Goal: Task Accomplishment & Management: Manage account settings

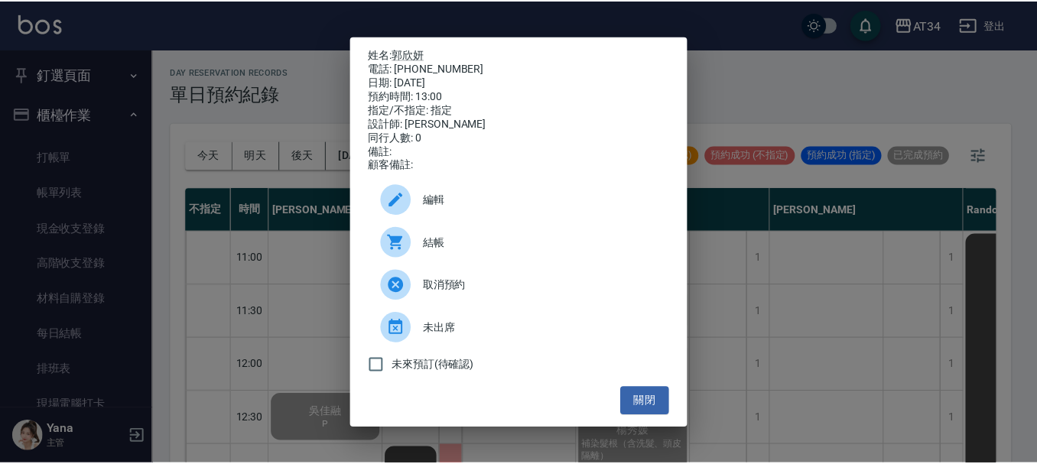
scroll to position [306, 464]
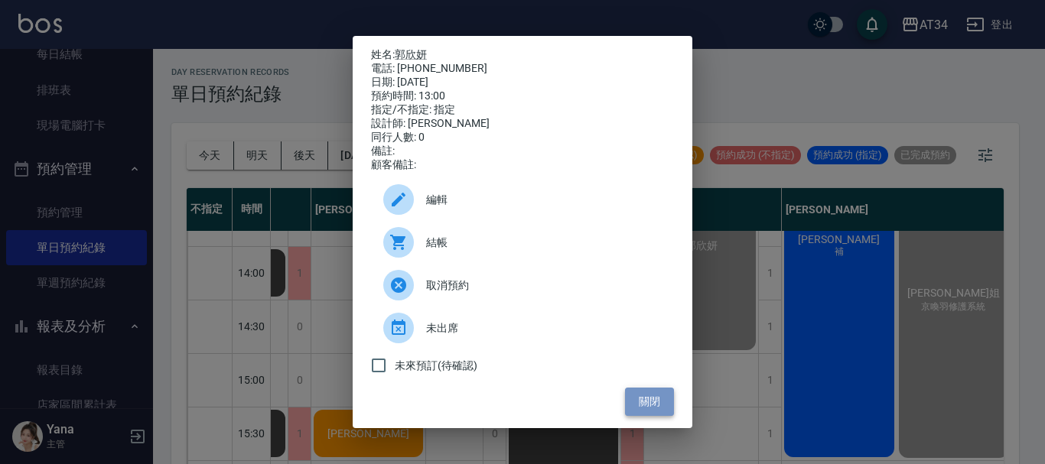
click at [653, 406] on button "關閉" at bounding box center [649, 402] width 49 height 28
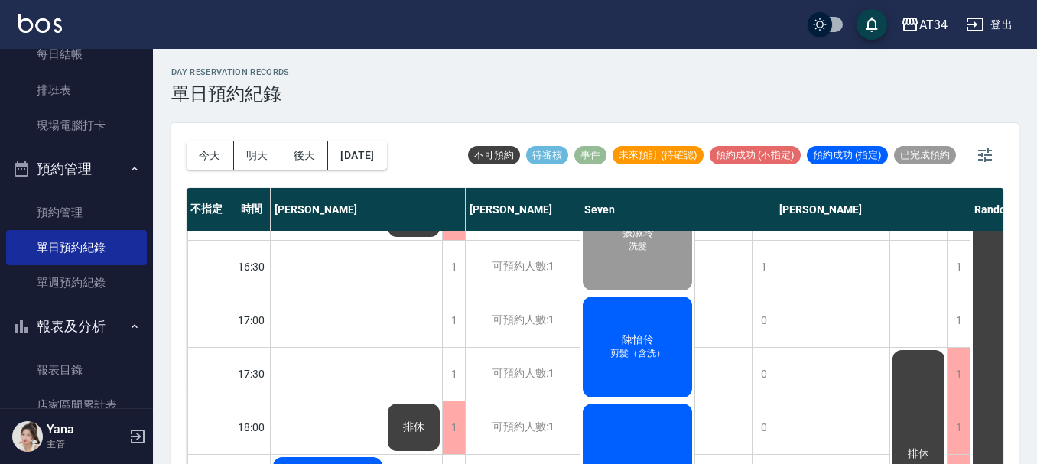
scroll to position [612, 0]
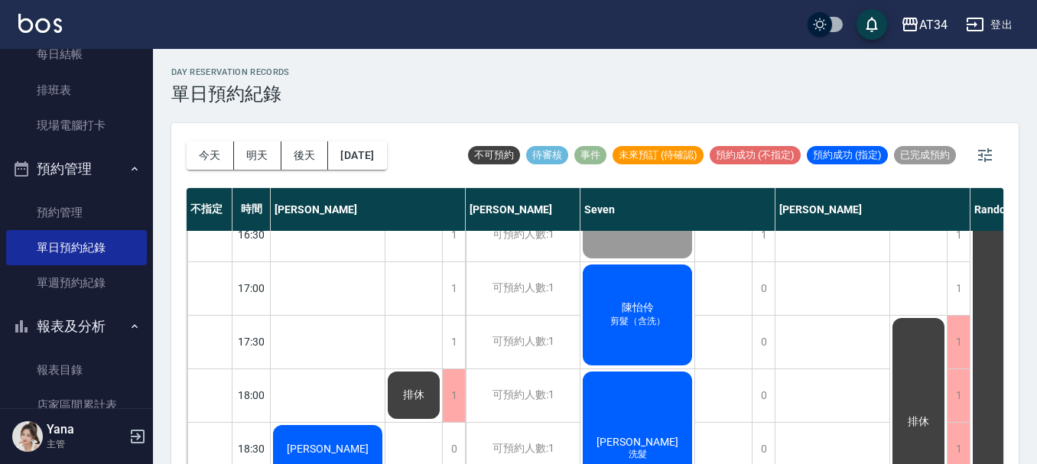
click at [623, 336] on div "陳怡伶 剪髮（含洗）" at bounding box center [637, 315] width 114 height 106
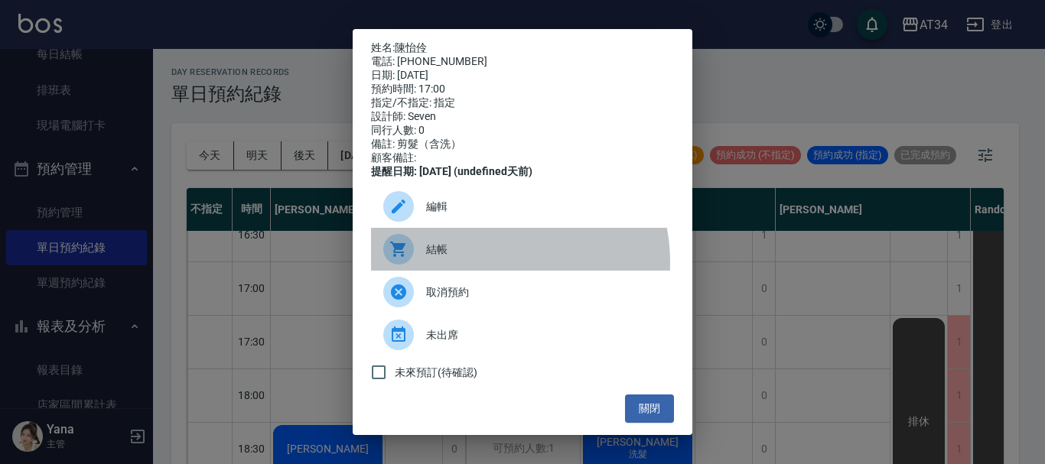
click at [484, 271] on div "結帳" at bounding box center [522, 249] width 303 height 43
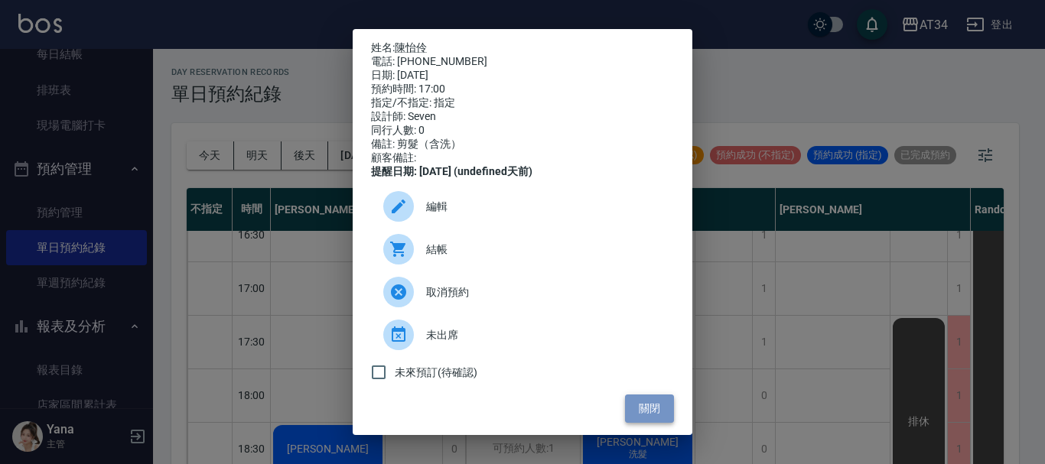
click at [643, 418] on button "關閉" at bounding box center [649, 409] width 49 height 28
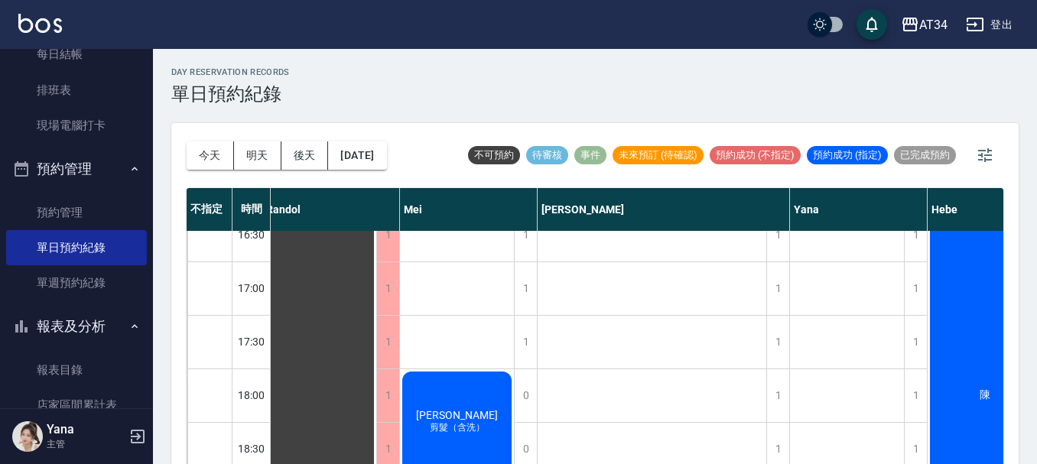
scroll to position [612, 973]
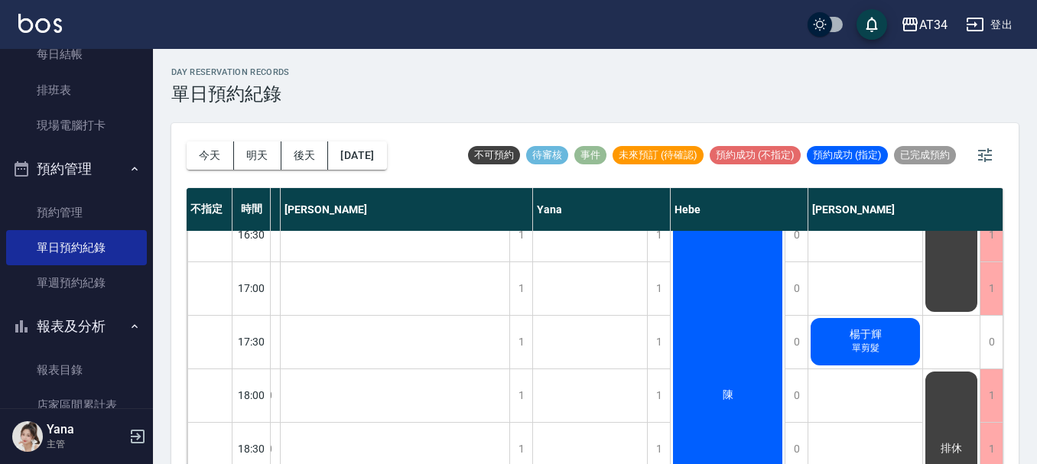
click at [869, 330] on span "楊于輝" at bounding box center [866, 335] width 38 height 14
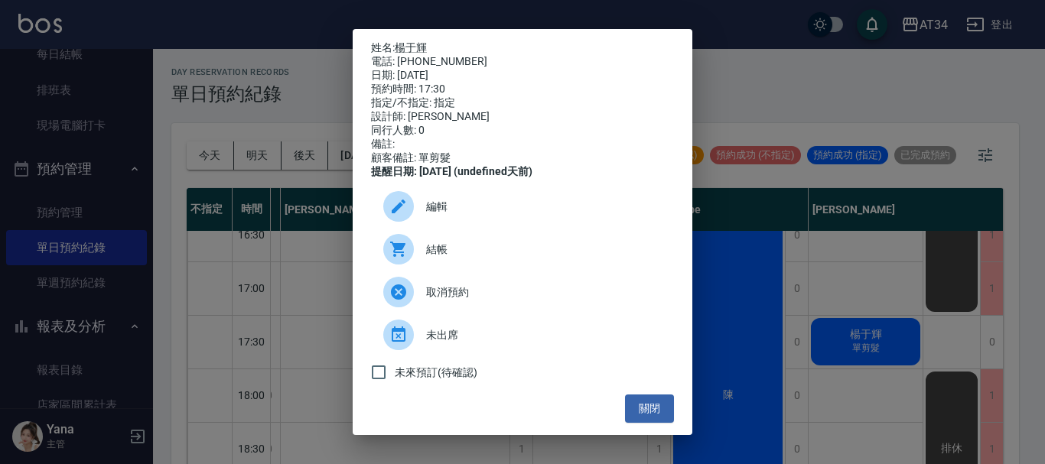
click at [473, 256] on span "結帳" at bounding box center [544, 250] width 236 height 16
click at [645, 411] on button "關閉" at bounding box center [649, 409] width 49 height 28
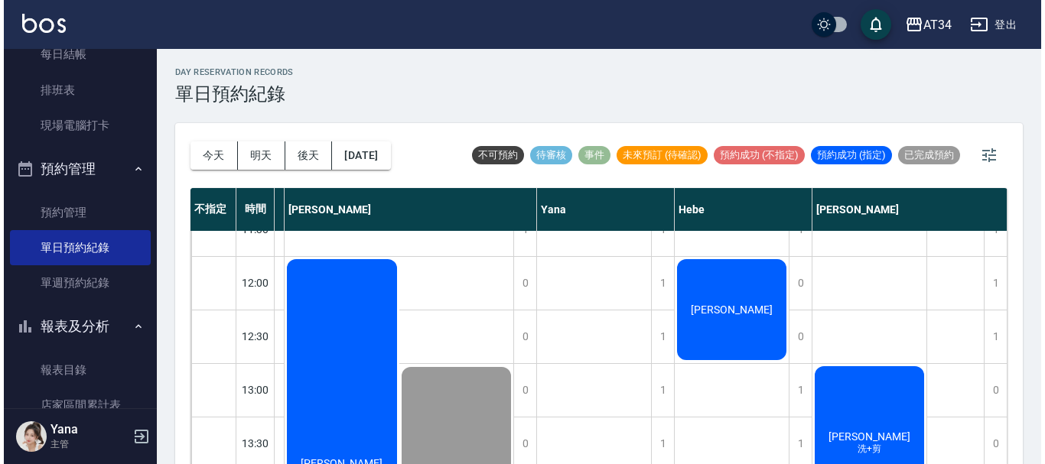
scroll to position [76, 973]
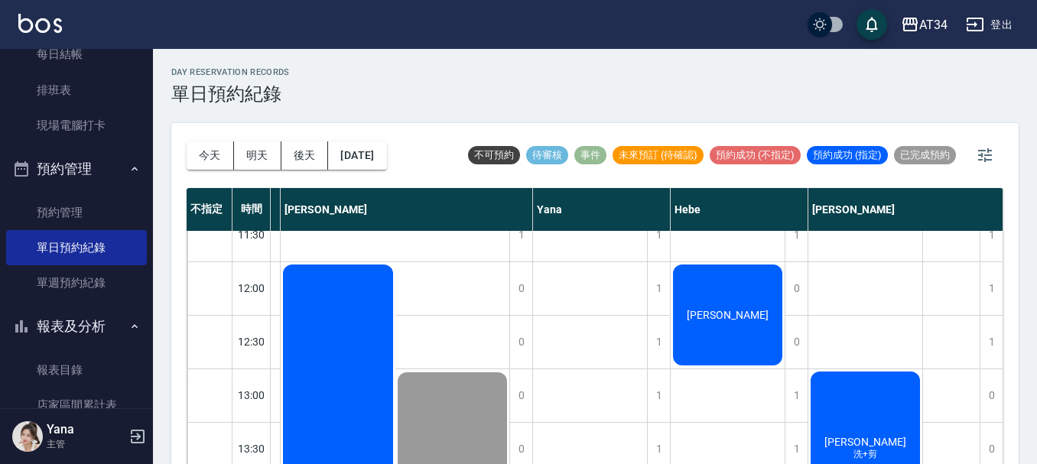
click at [863, 428] on div "吳翊銘 洗+剪" at bounding box center [865, 448] width 114 height 159
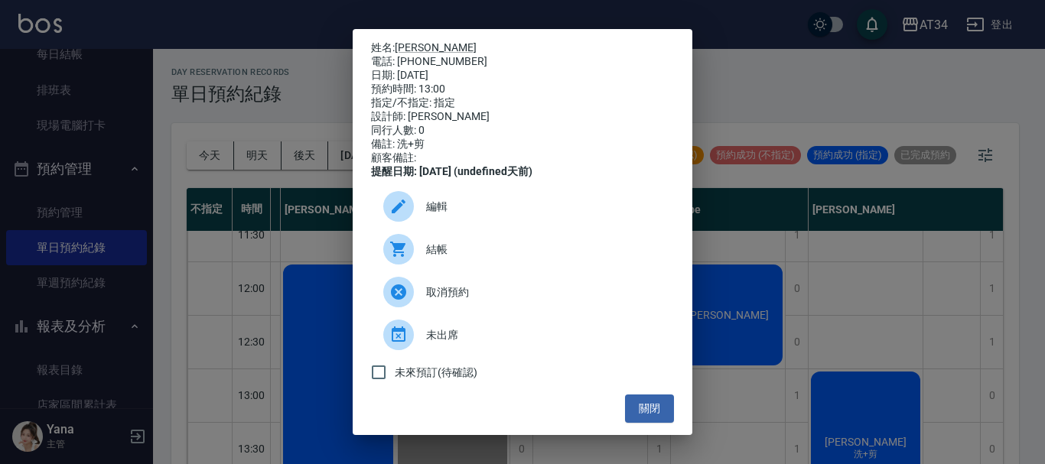
click at [458, 258] on span "結帳" at bounding box center [544, 250] width 236 height 16
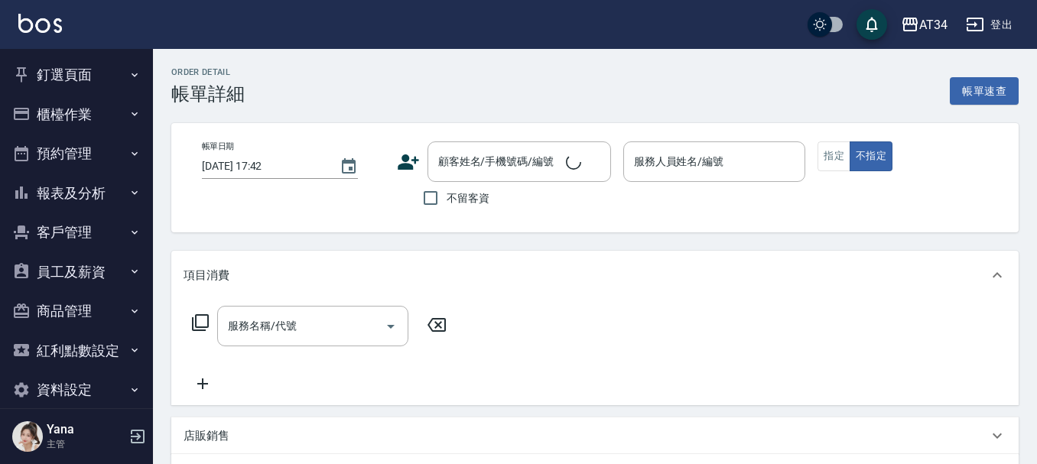
type input "2025/09/08 17:00"
type input "Seven-05"
type input "剪髮（含洗）"
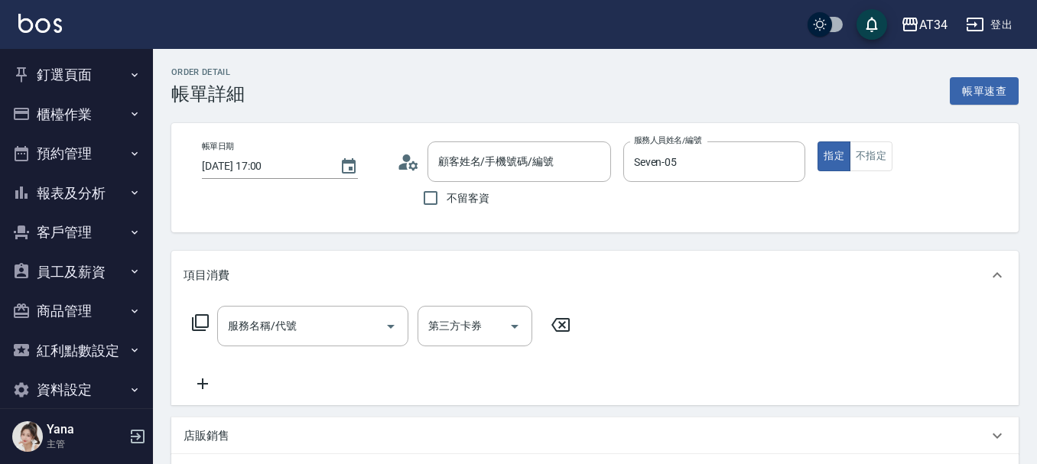
type input "陳怡伶/0922510066/0922510066"
click at [266, 329] on div "服務名稱/代號 服務名稱/代號" at bounding box center [312, 326] width 191 height 41
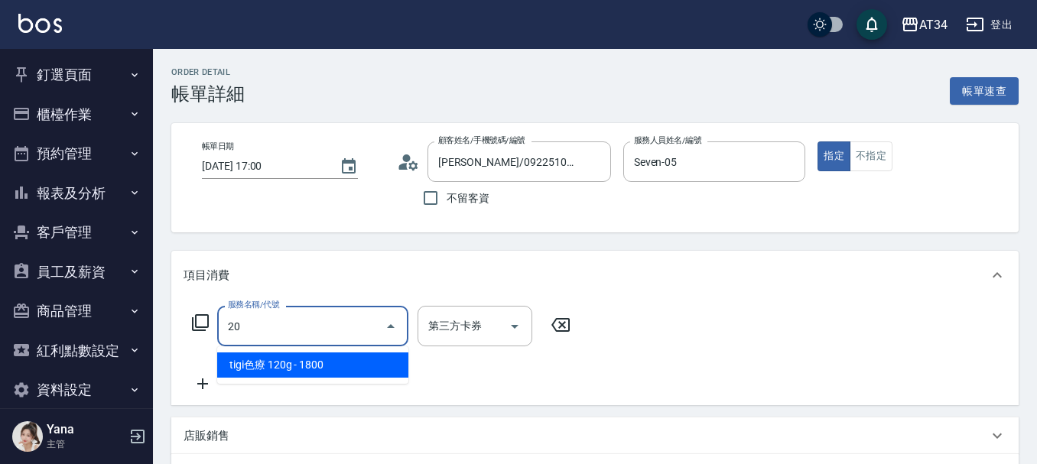
type input "201"
type input "30"
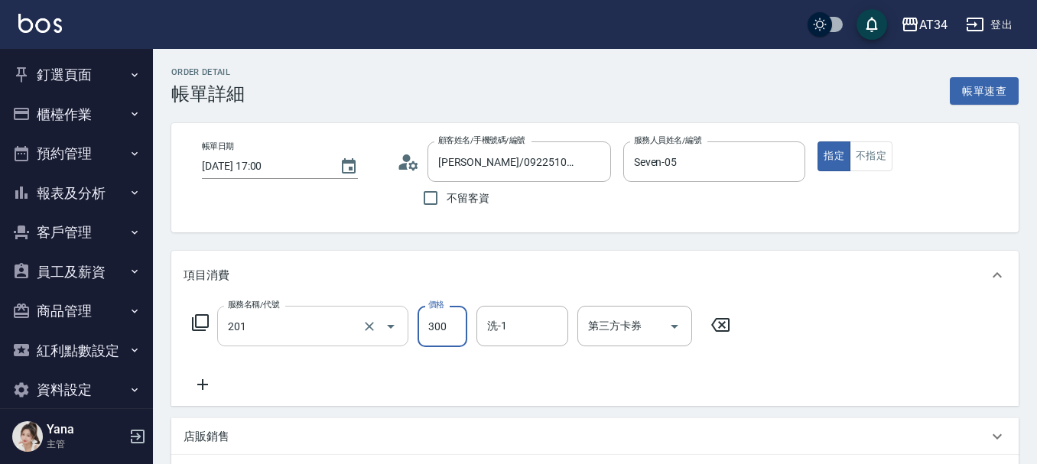
type input "洗髮(201)"
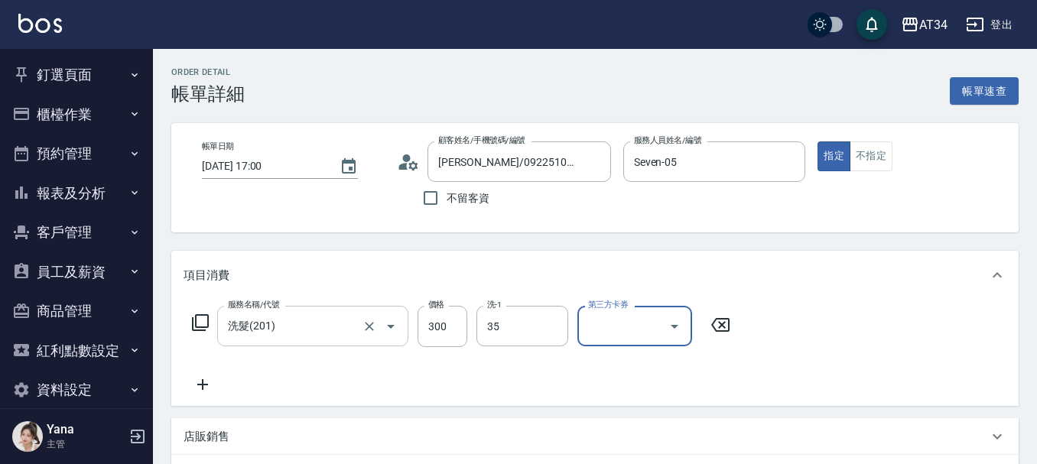
type input "拉拉-35"
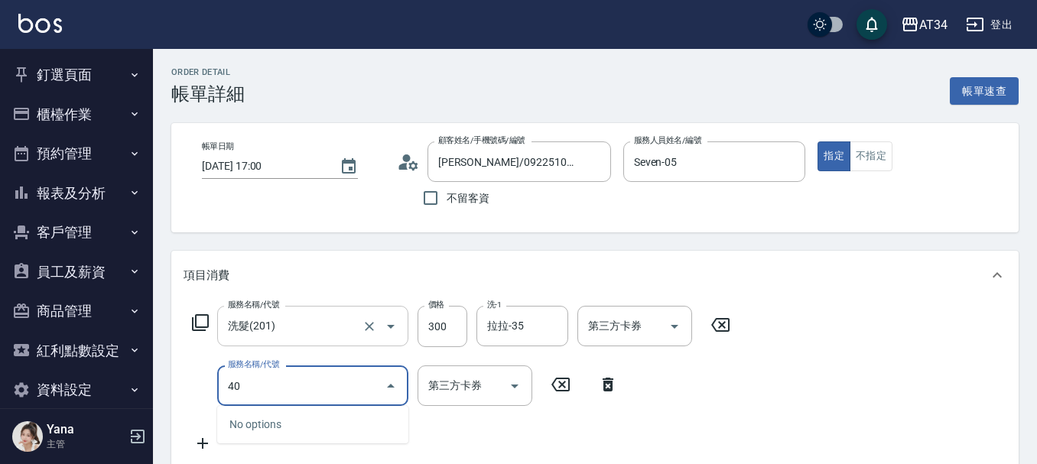
type input "401"
type input "50"
type input "剪髮(401)"
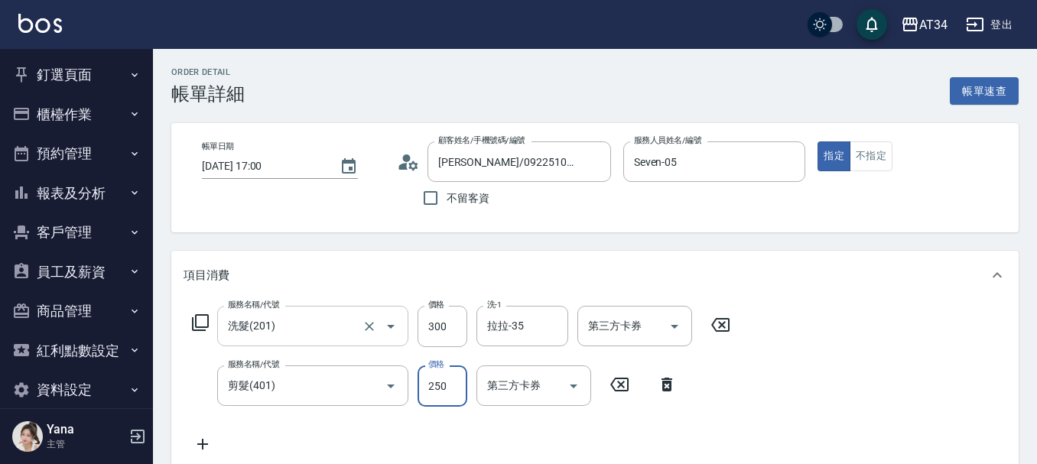
type input "30"
type input "600"
type input "90"
type input "600"
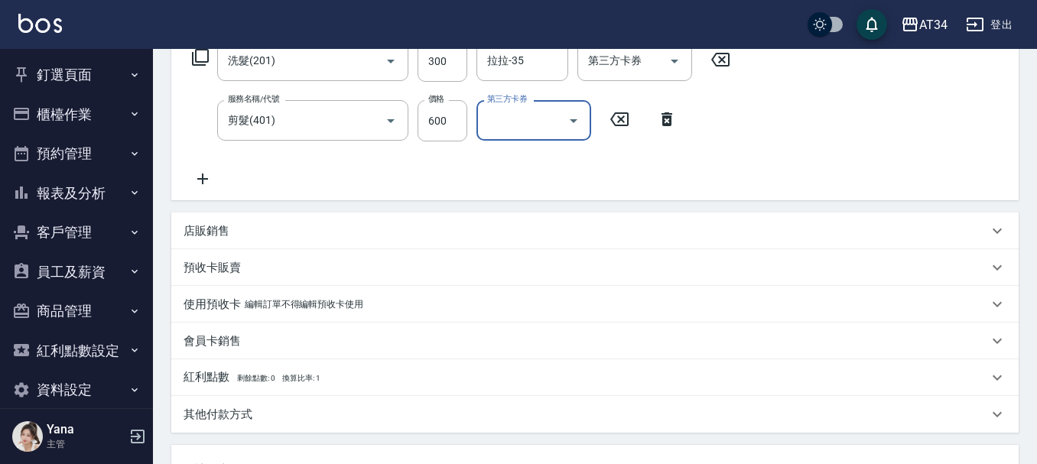
scroll to position [535, 0]
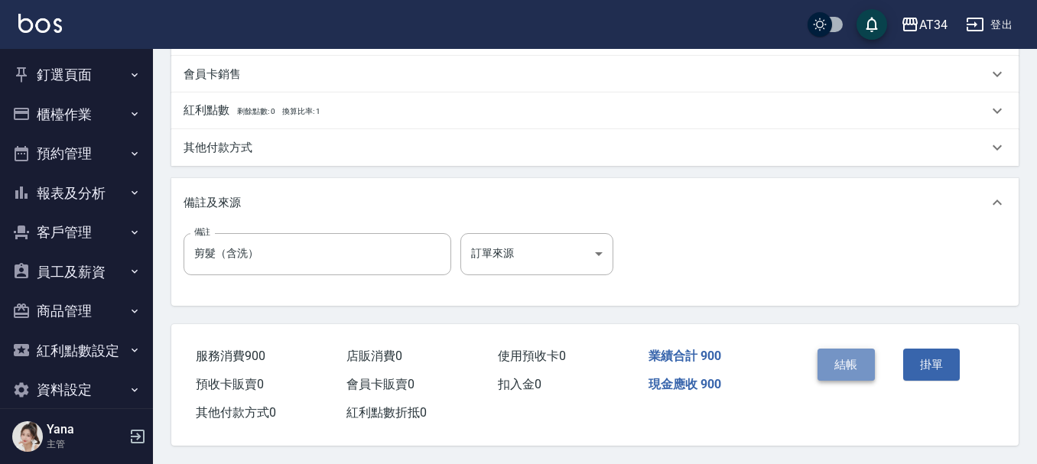
click at [835, 358] on button "結帳" at bounding box center [846, 365] width 57 height 32
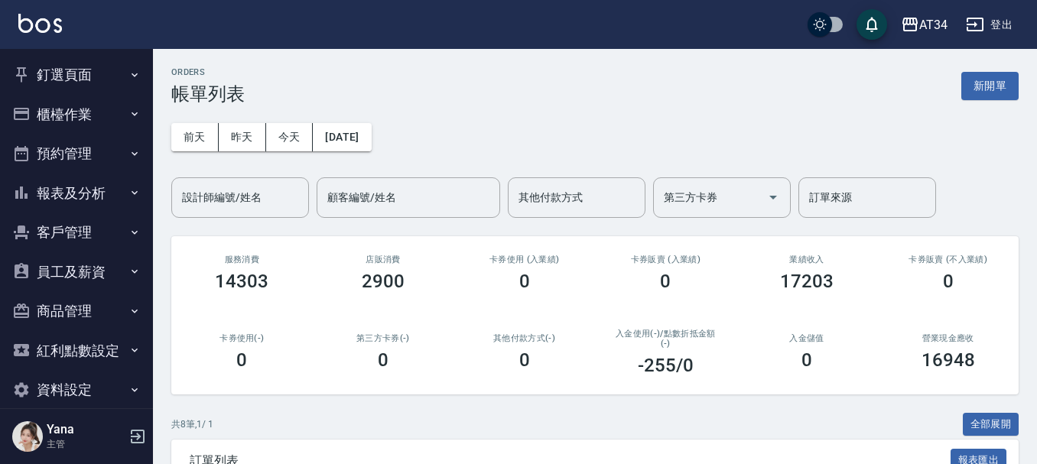
click at [60, 77] on button "釘選頁面" at bounding box center [76, 75] width 141 height 40
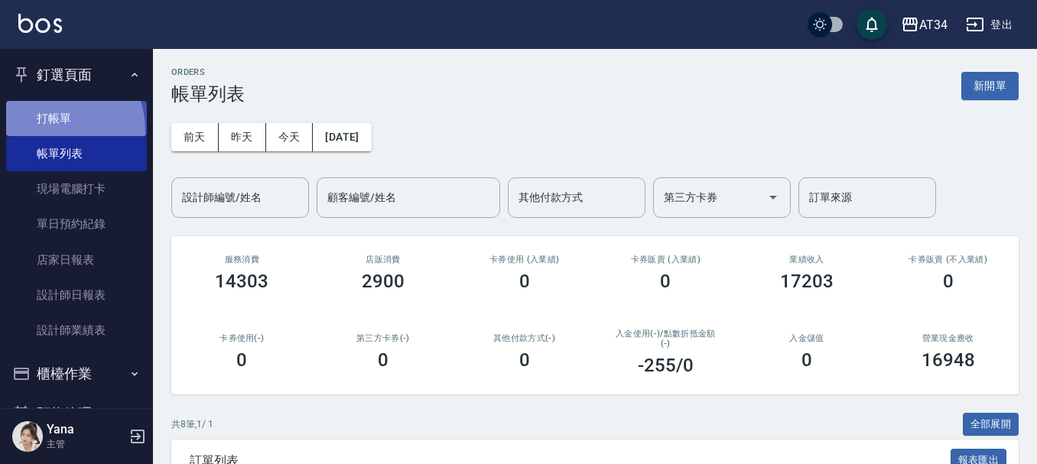
click at [54, 129] on link "打帳單" at bounding box center [76, 118] width 141 height 35
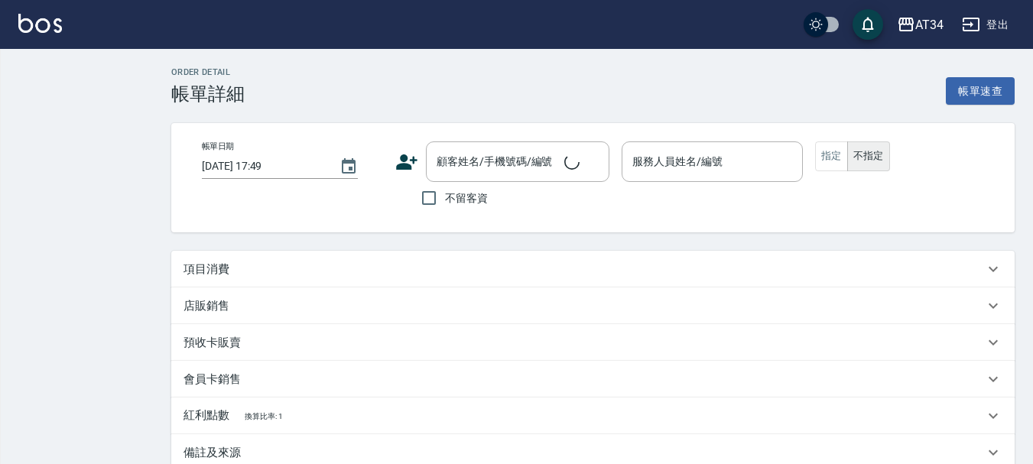
click at [289, 266] on div "項目消費" at bounding box center [584, 270] width 801 height 16
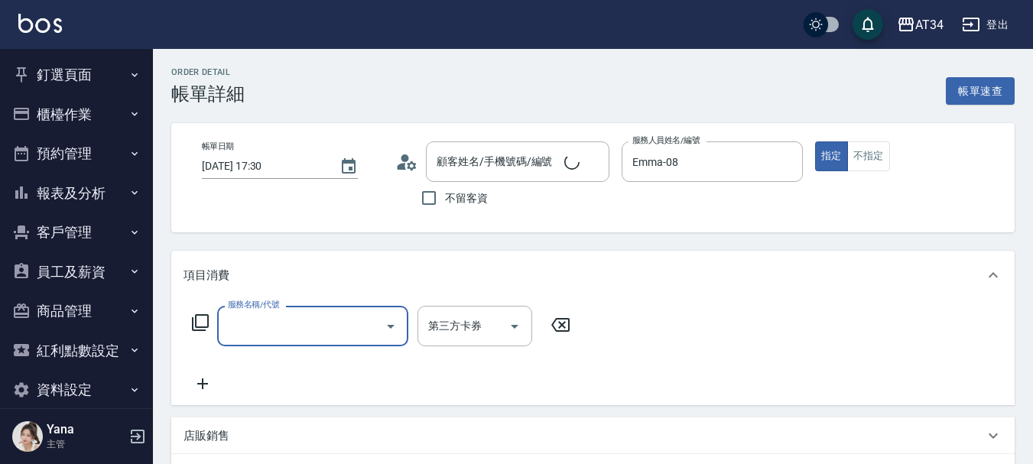
type input "[DATE] 17:30"
type input "Emma-08"
type input "楊于輝/0919082192/null"
type input "401"
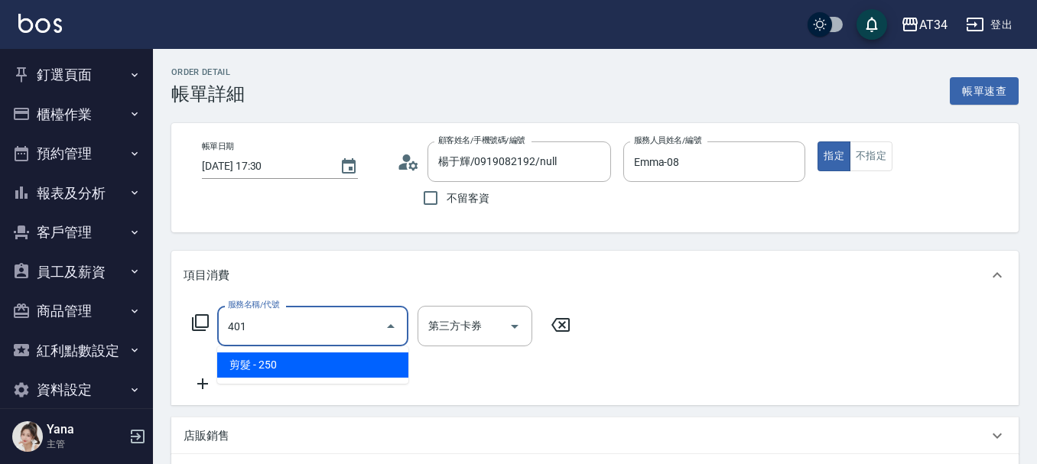
type input "20"
type input "剪髮(401)"
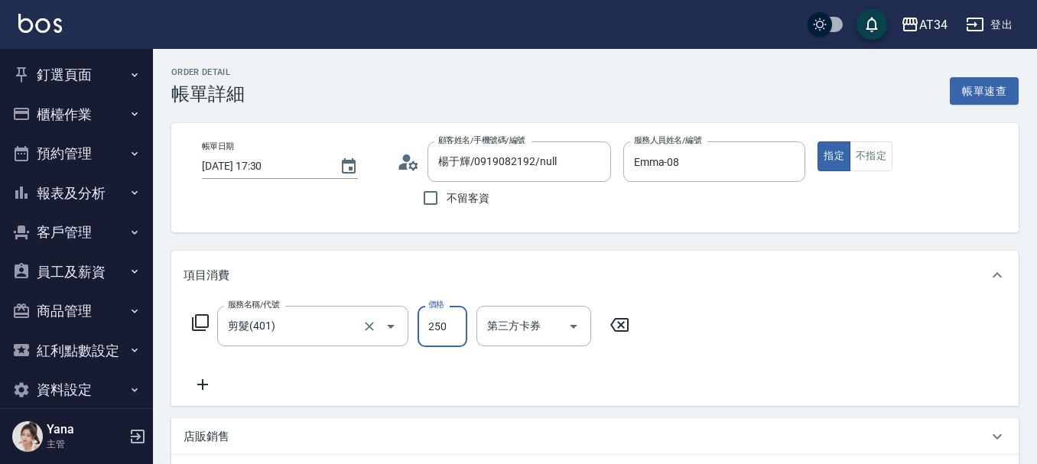
type input "0"
type input "500"
type input "50"
type input "500"
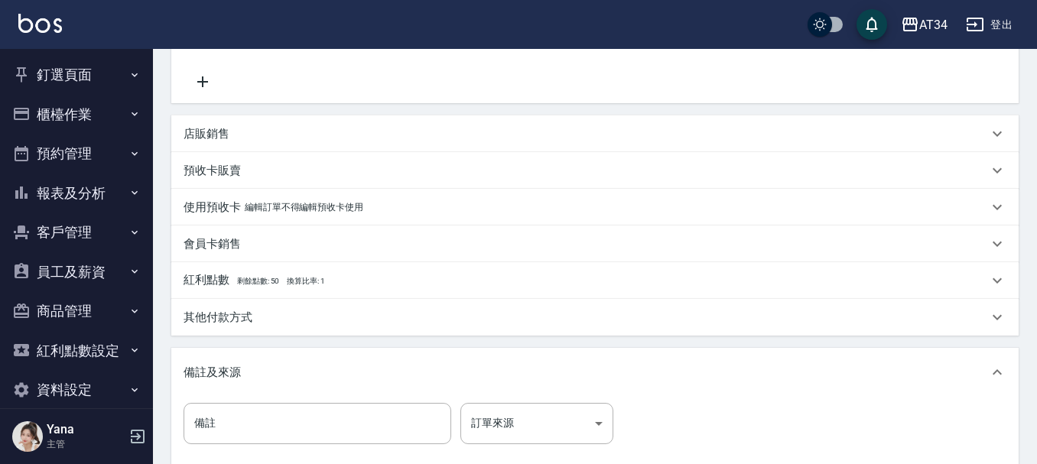
scroll to position [382, 0]
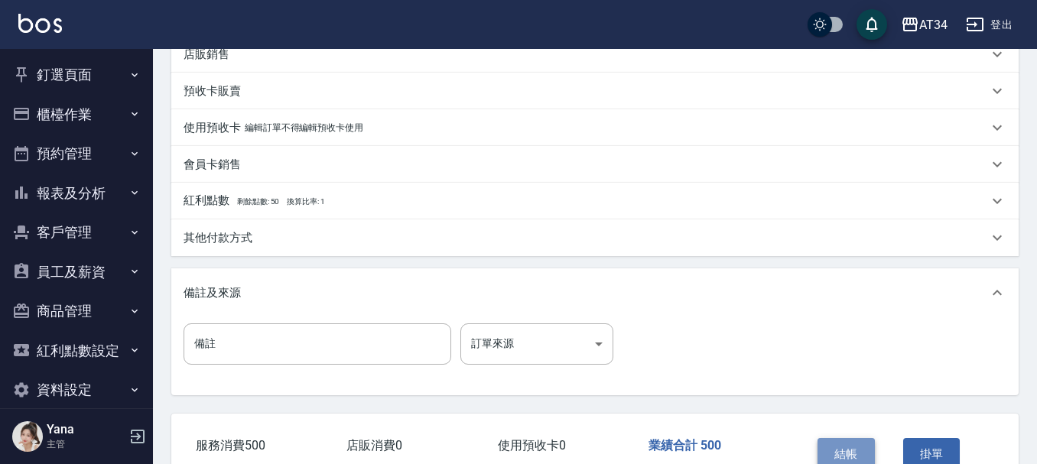
click at [818, 449] on button "結帳" at bounding box center [846, 454] width 57 height 32
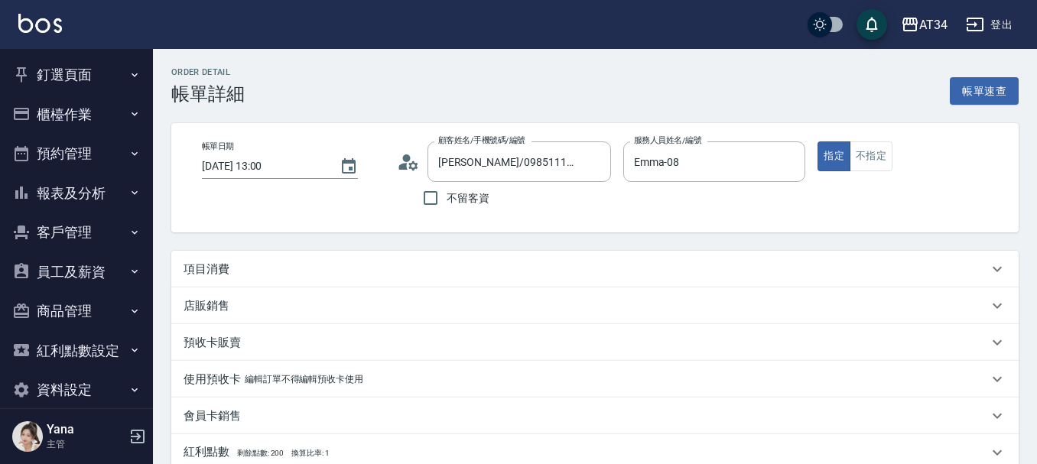
click at [200, 262] on p "項目消費" at bounding box center [207, 270] width 46 height 16
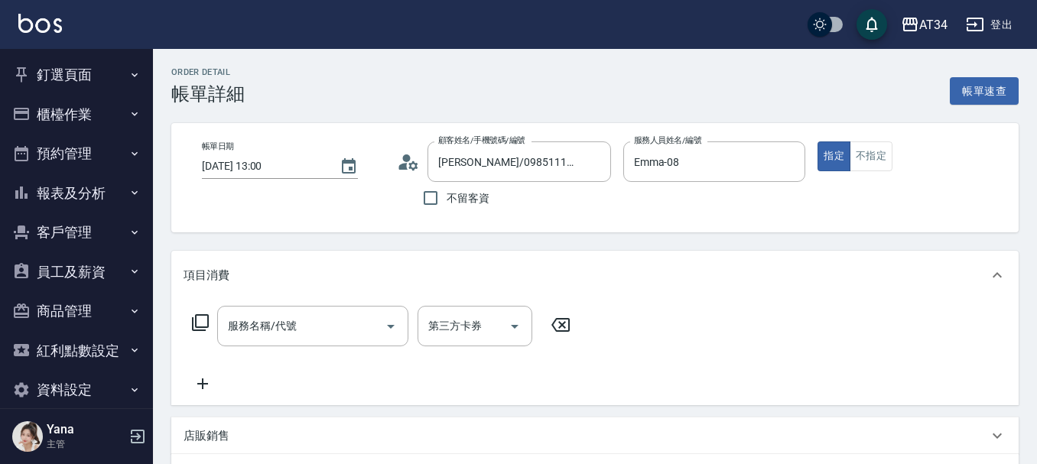
click at [202, 320] on icon at bounding box center [200, 323] width 18 height 18
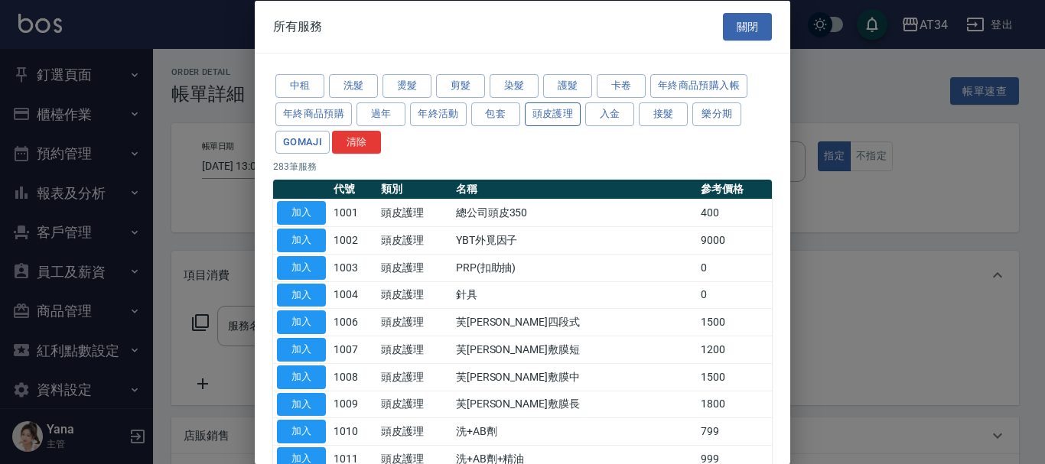
click at [564, 115] on button "頭皮護理" at bounding box center [553, 114] width 57 height 24
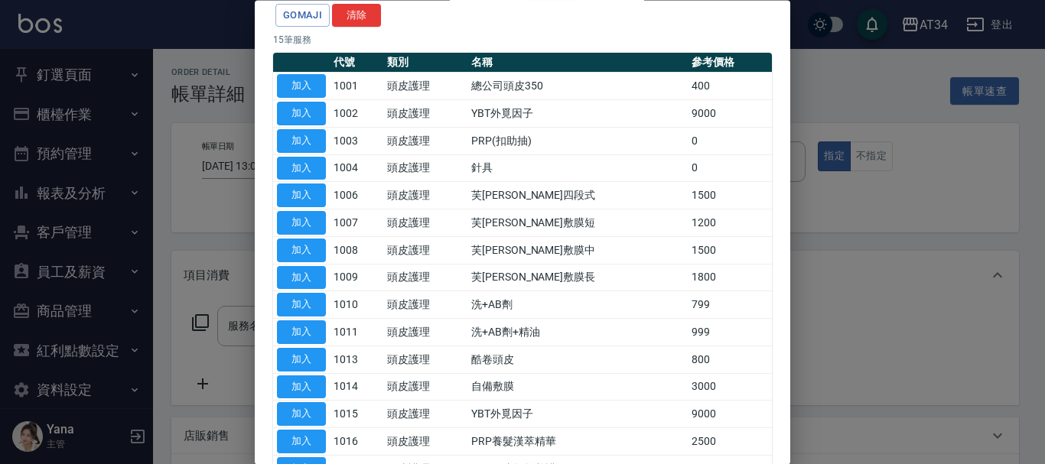
scroll to position [153, 0]
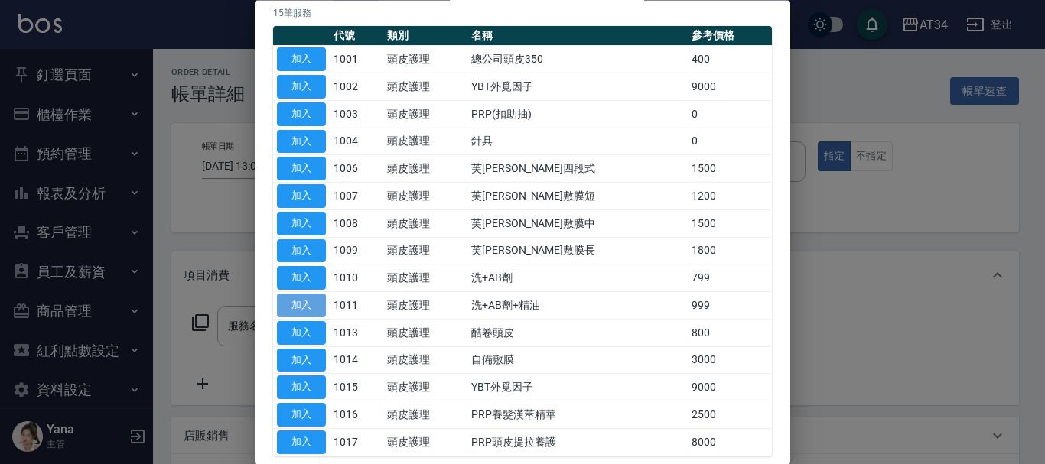
click at [287, 303] on button "加入" at bounding box center [301, 306] width 49 height 24
type input "洗+AB劑+精油(1011)"
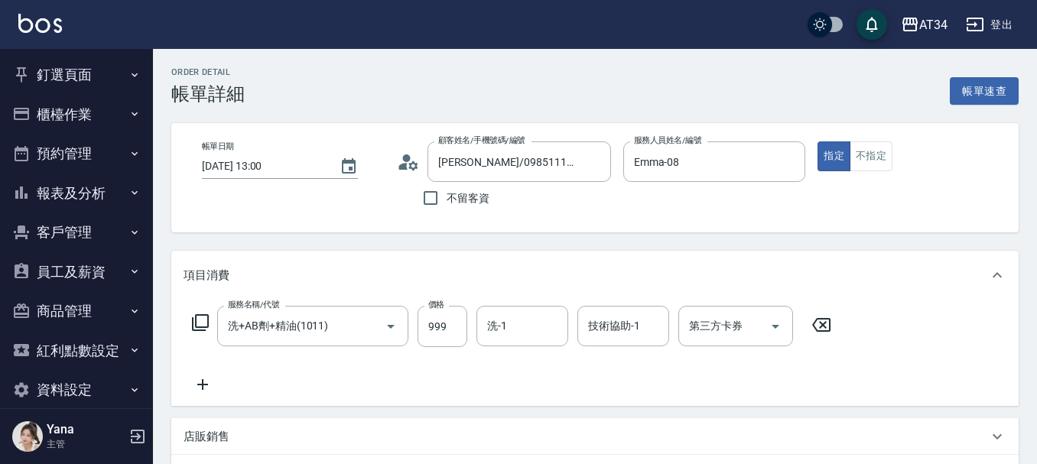
click at [200, 323] on icon at bounding box center [200, 323] width 18 height 18
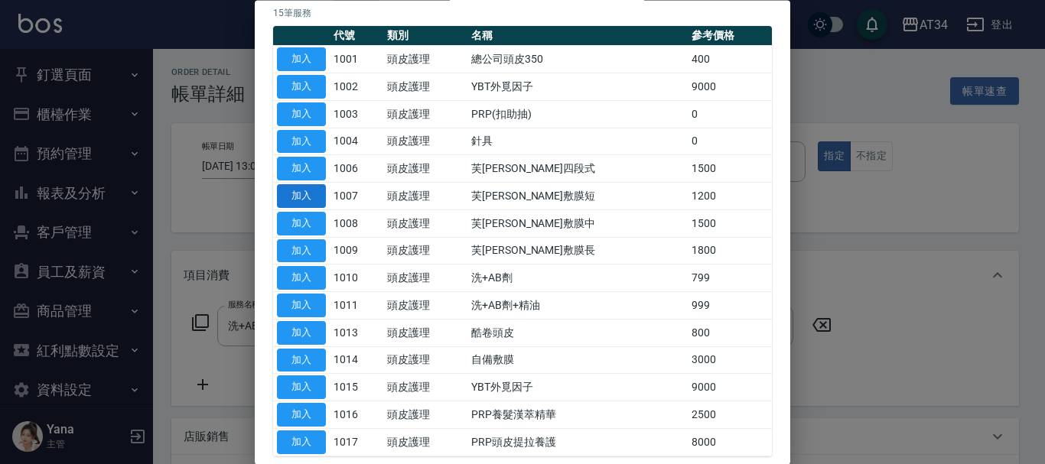
click at [313, 203] on button "加入" at bounding box center [301, 197] width 49 height 24
type input "210"
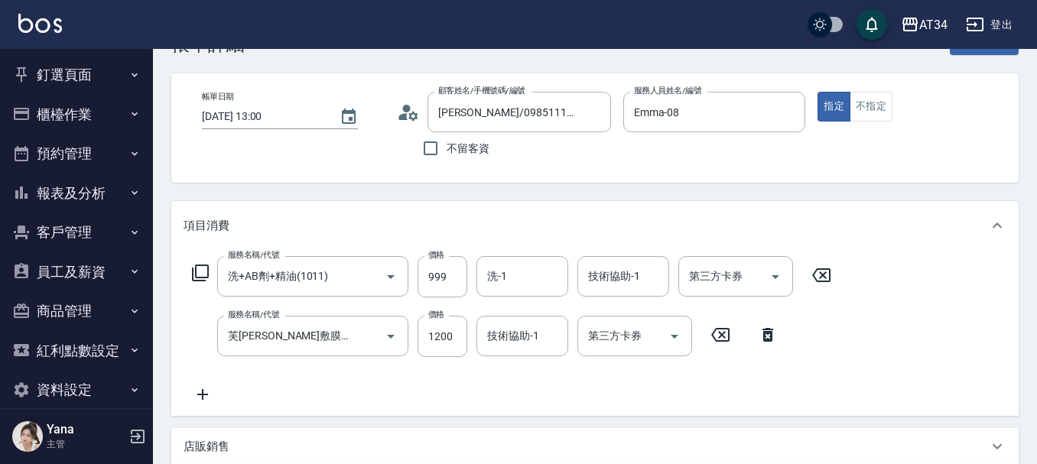
scroll to position [76, 0]
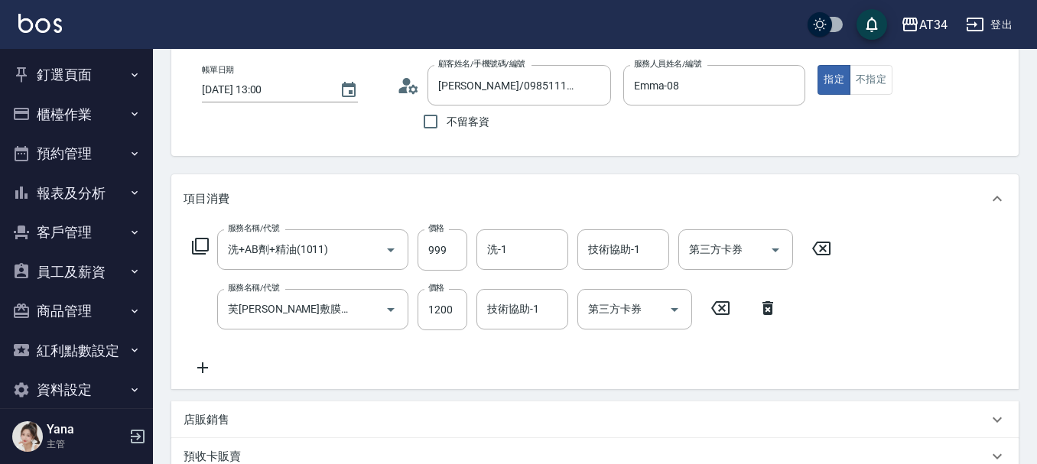
click at [203, 248] on icon at bounding box center [200, 246] width 18 height 18
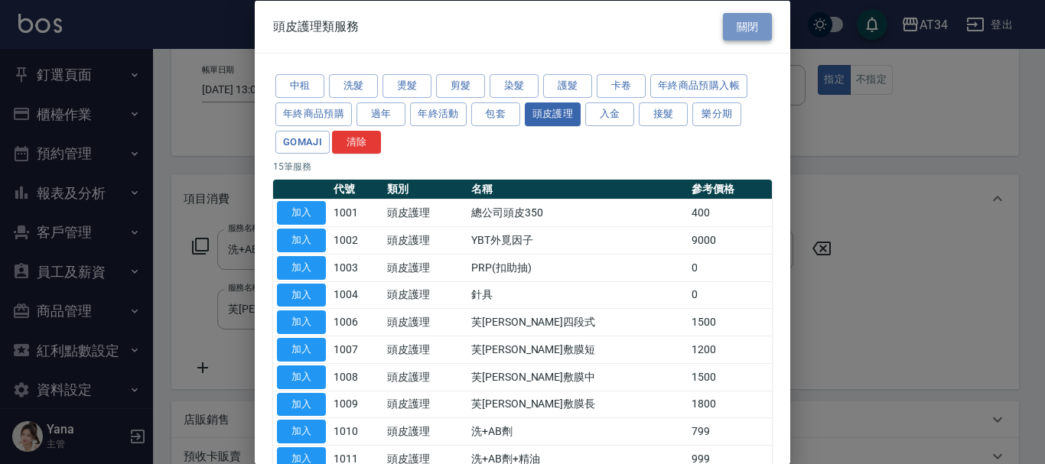
click at [740, 21] on button "關閉" at bounding box center [747, 26] width 49 height 28
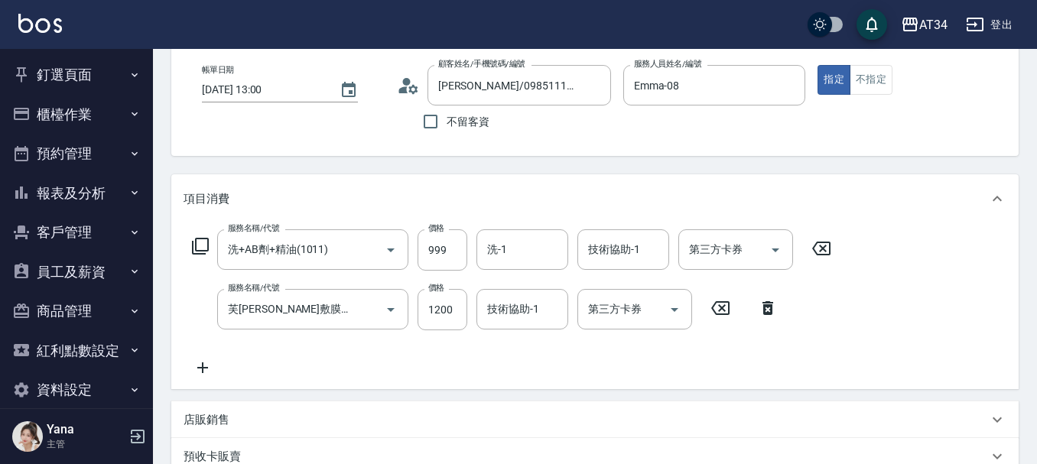
click at [203, 374] on icon at bounding box center [203, 368] width 38 height 18
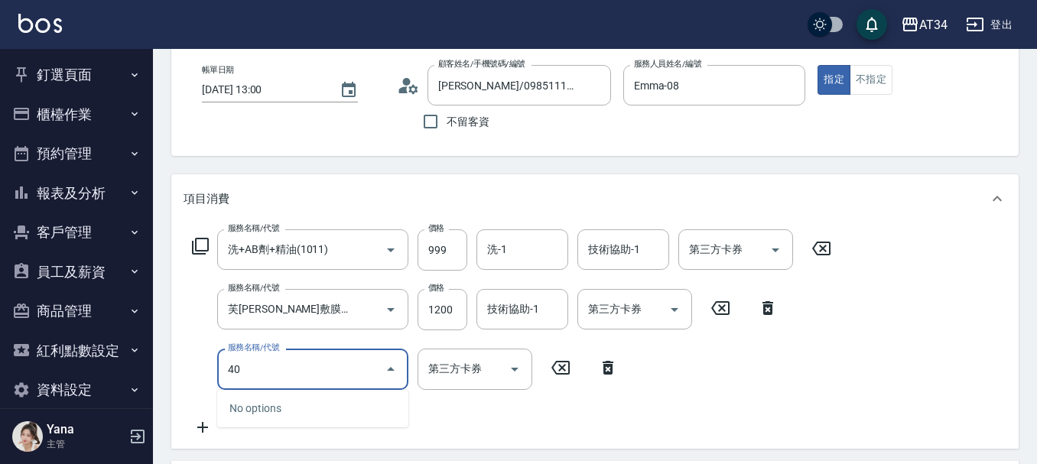
type input "401"
type input "240"
type input "剪髮(401)"
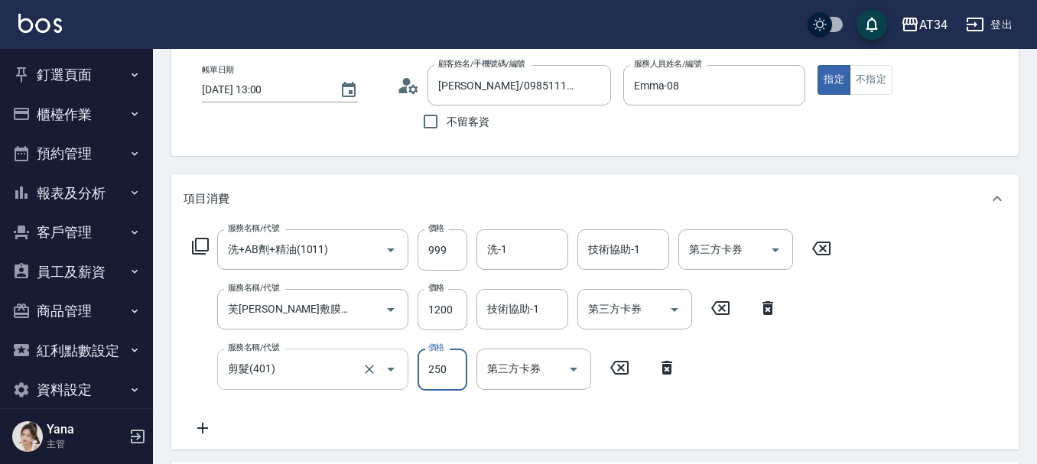
type input "5"
type input "220"
type input "500"
type input "260"
type input "500"
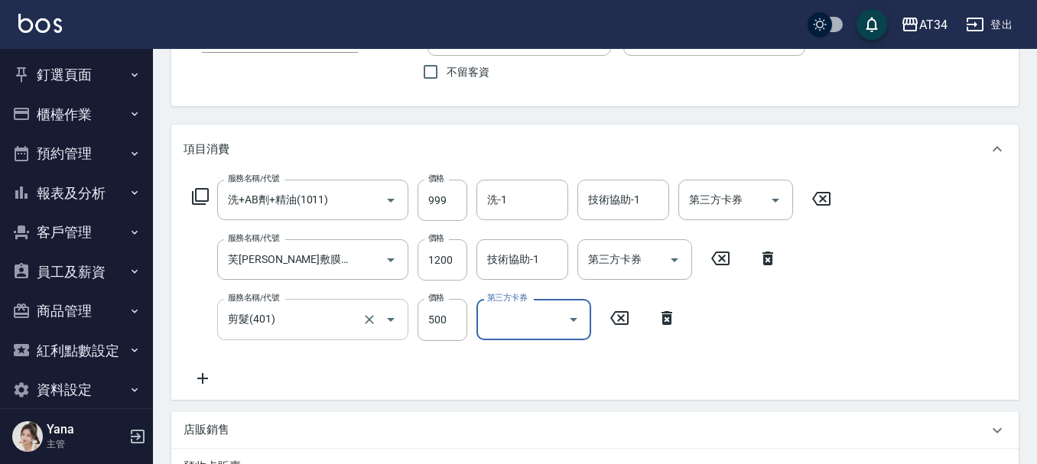
scroll to position [153, 0]
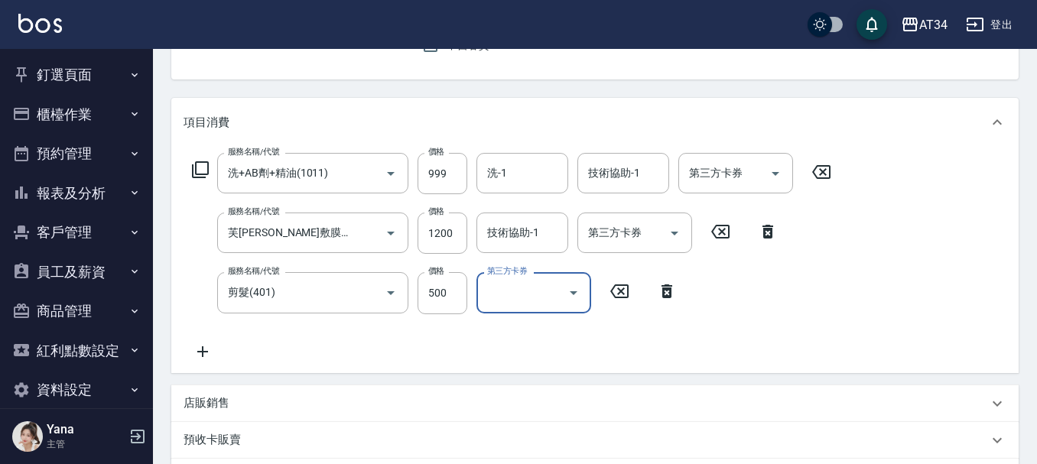
click at [199, 353] on icon at bounding box center [203, 352] width 38 height 18
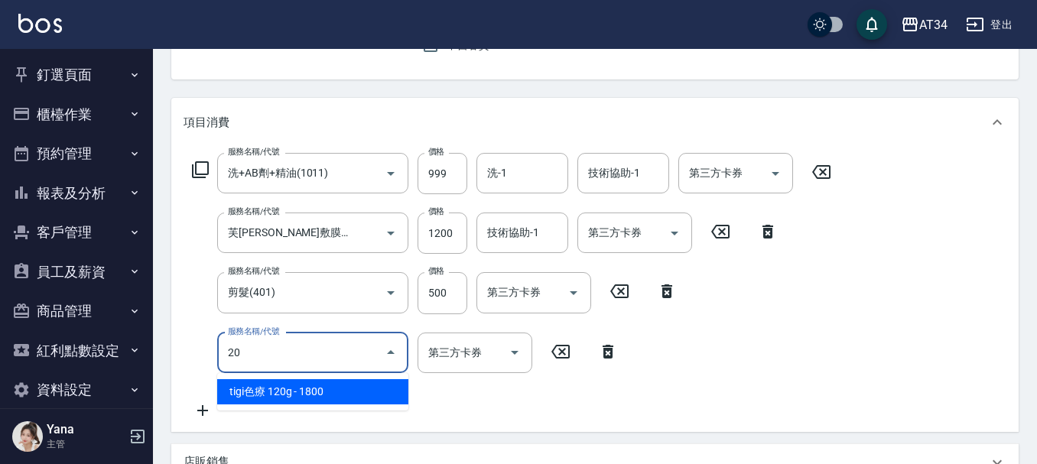
type input "201"
type input "290"
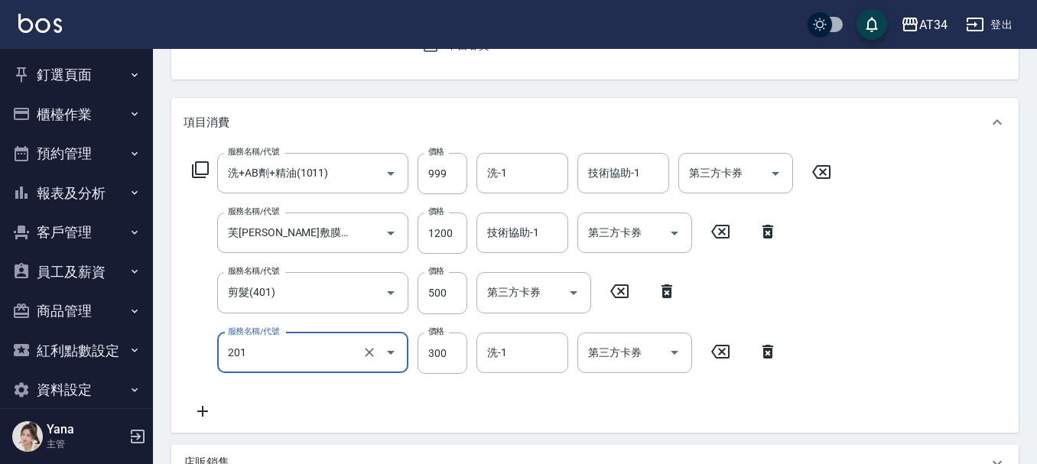
type input "洗髮(201)"
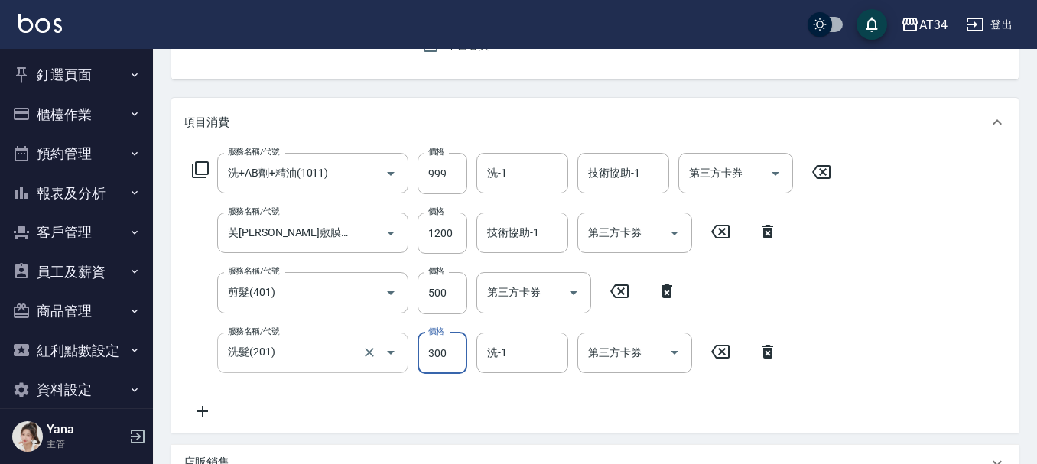
type input "2"
type input "270"
type input "200"
type input "280"
type input "200"
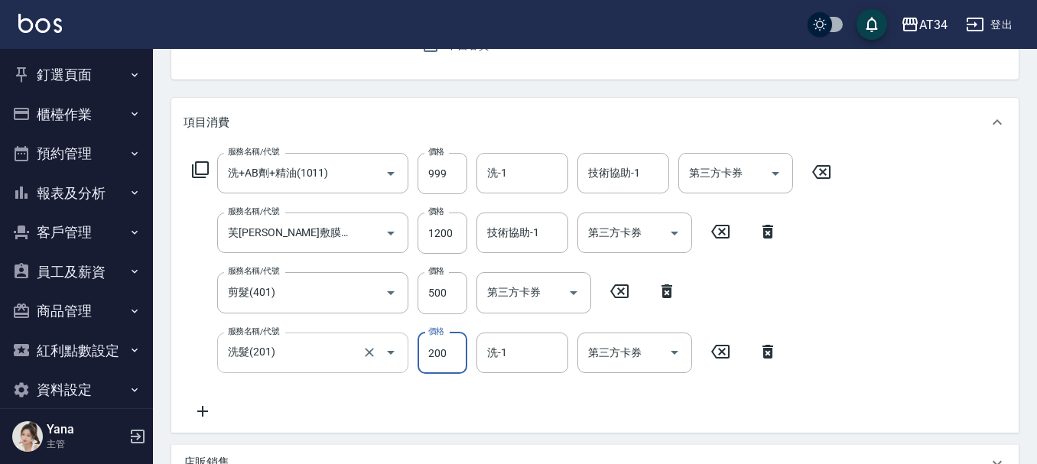
click at [247, 353] on input "洗髮(201)" at bounding box center [291, 353] width 135 height 27
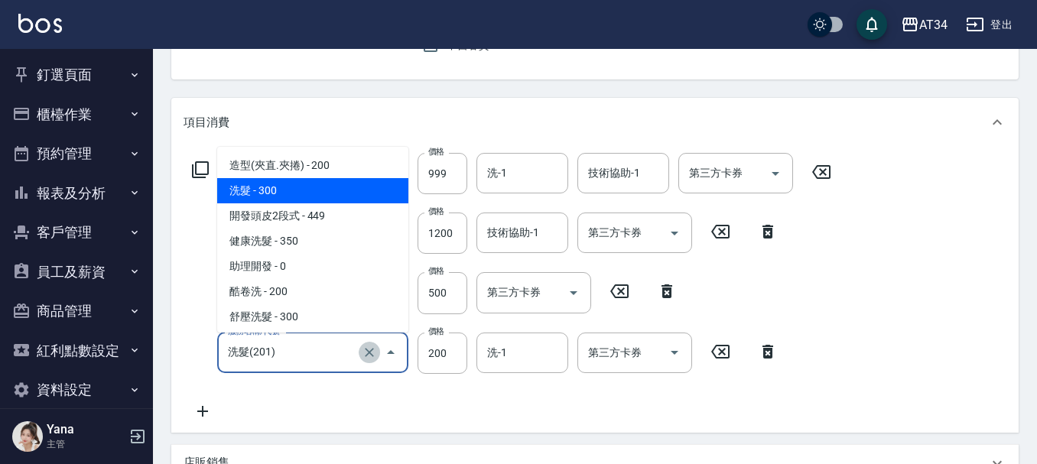
click at [369, 352] on icon "Clear" at bounding box center [369, 352] width 9 height 9
click at [368, 352] on icon "Clear" at bounding box center [369, 352] width 9 height 9
type input "洗髮(201)"
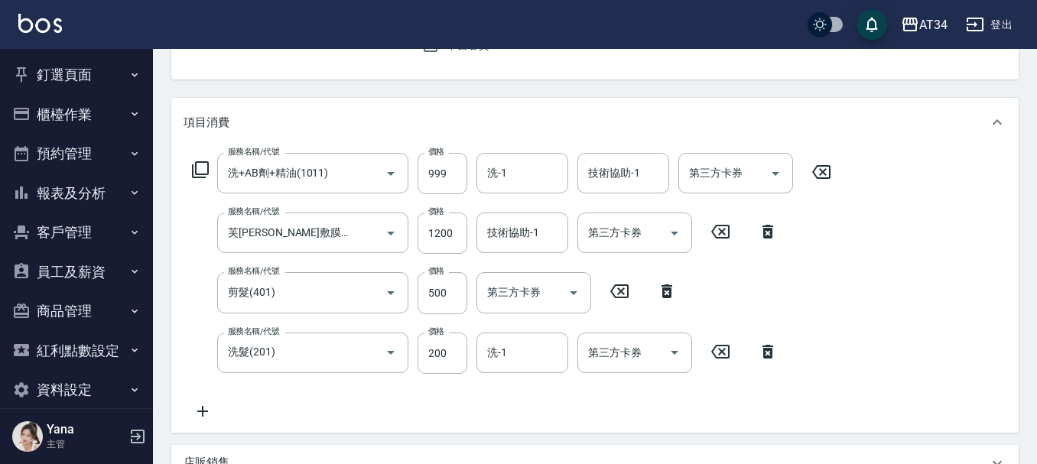
click at [770, 354] on icon at bounding box center [767, 352] width 11 height 14
type input "260"
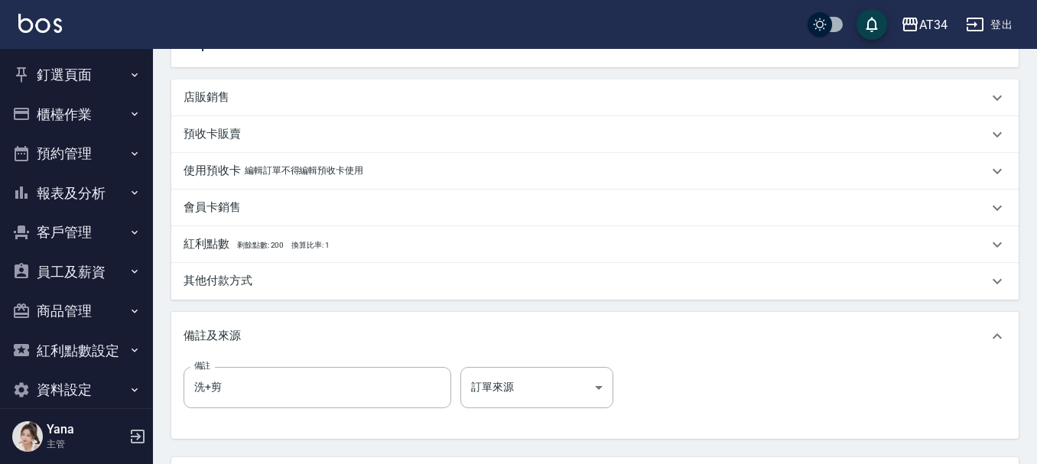
scroll to position [382, 0]
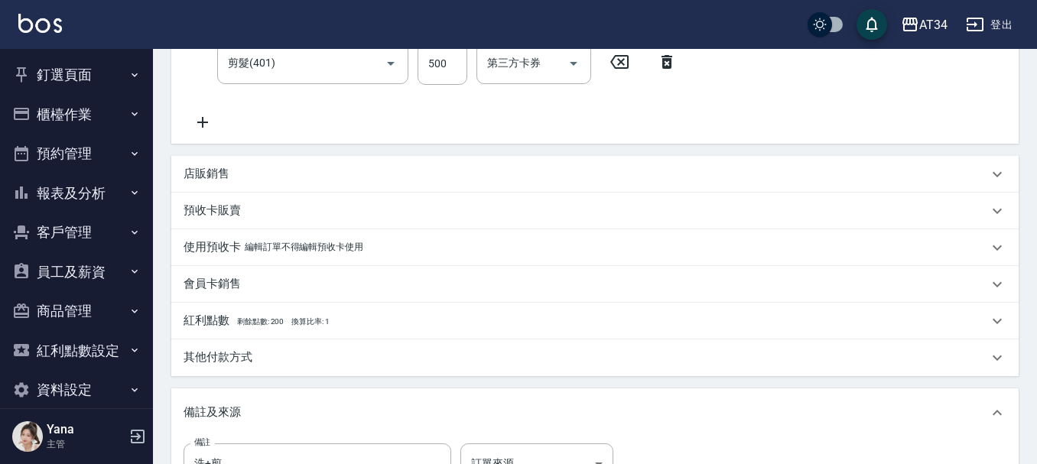
click at [246, 172] on div "店販銷售" at bounding box center [586, 174] width 805 height 16
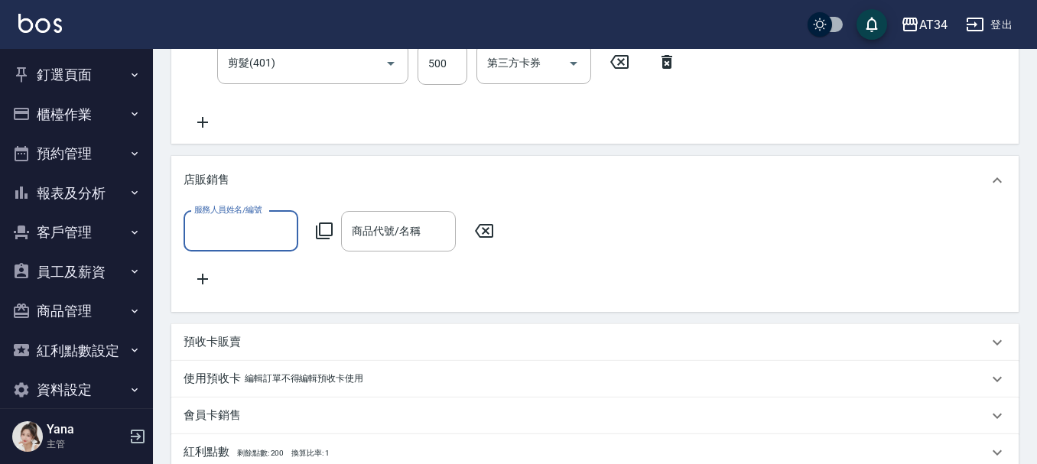
scroll to position [0, 0]
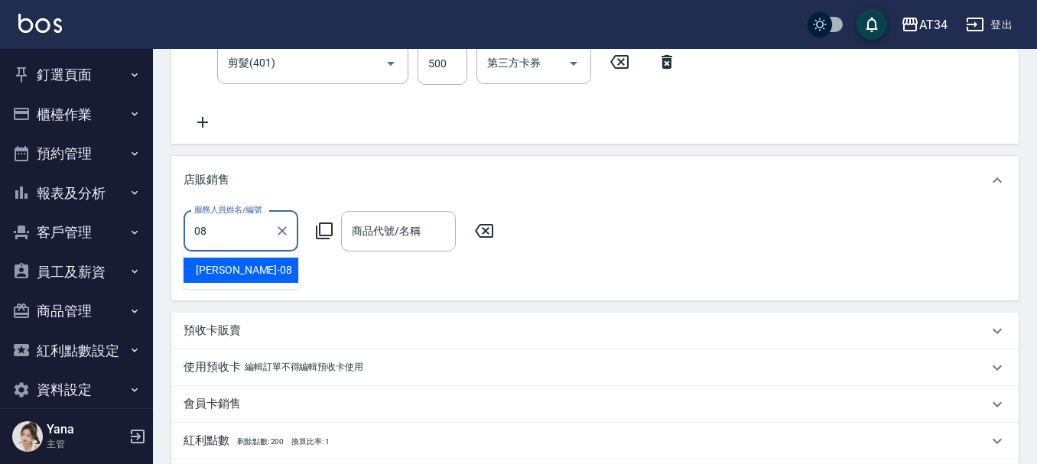
type input "Emma-08"
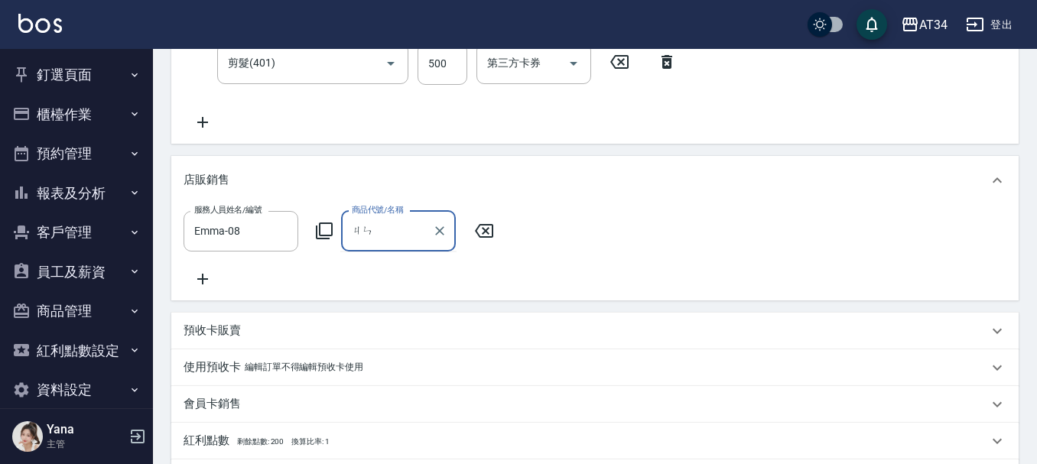
type input "ㄐ"
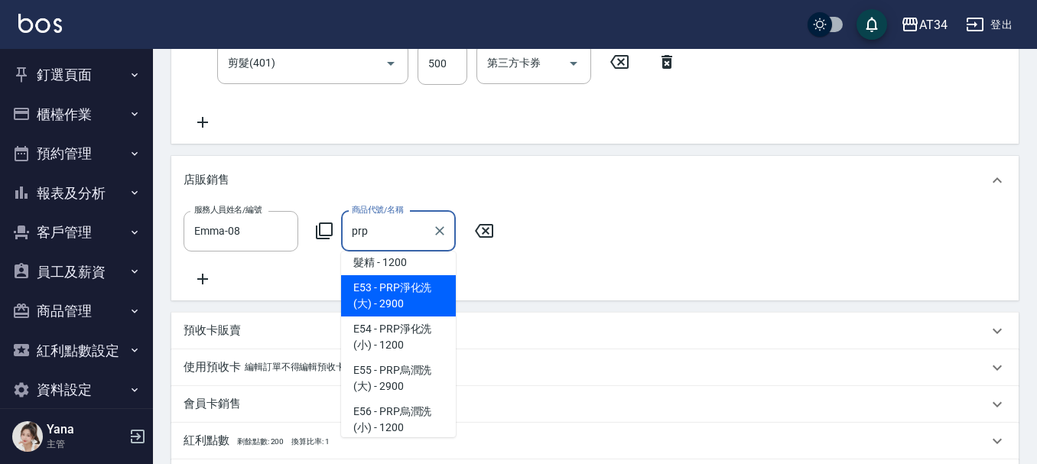
scroll to position [288, 0]
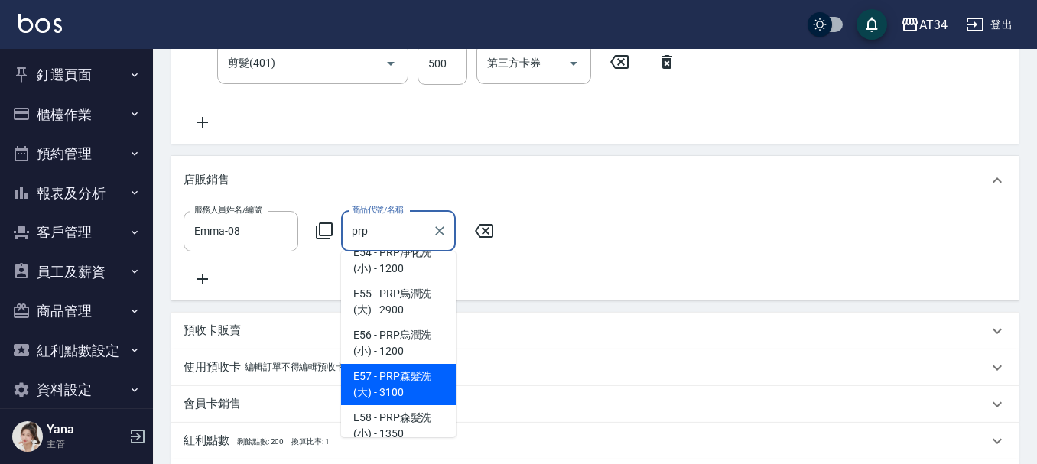
click at [422, 364] on span "E57 - PRP森髮洗(大) - 3100" at bounding box center [398, 384] width 115 height 41
type input "PRP森髮洗(大)"
type input "570"
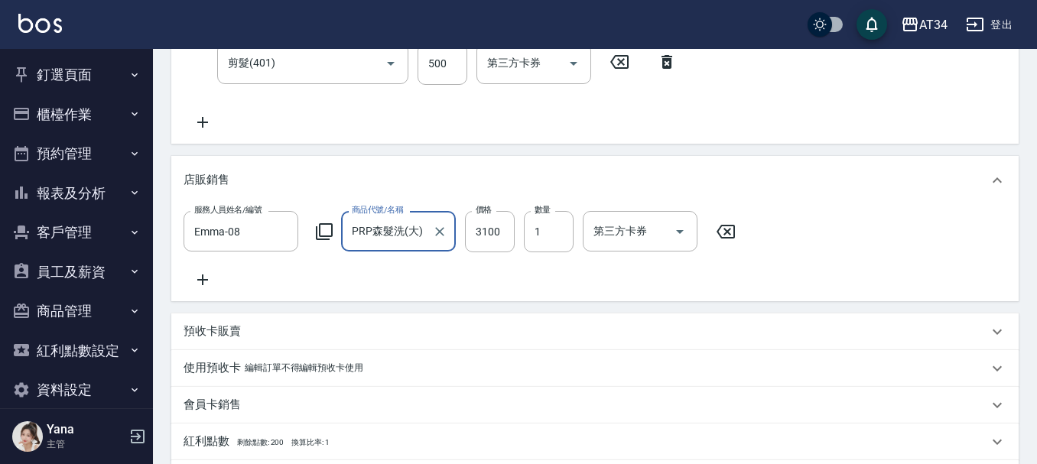
type input "PRP森髮洗(大)"
click at [485, 281] on div "服務人員姓名/編號 Emma-08 服務人員姓名/編號 商品代號/名稱 PRP森髮洗(大) 商品代號/名稱 價格 3100 價格 數量 1 數量 第三方卡券 …" at bounding box center [595, 250] width 823 height 78
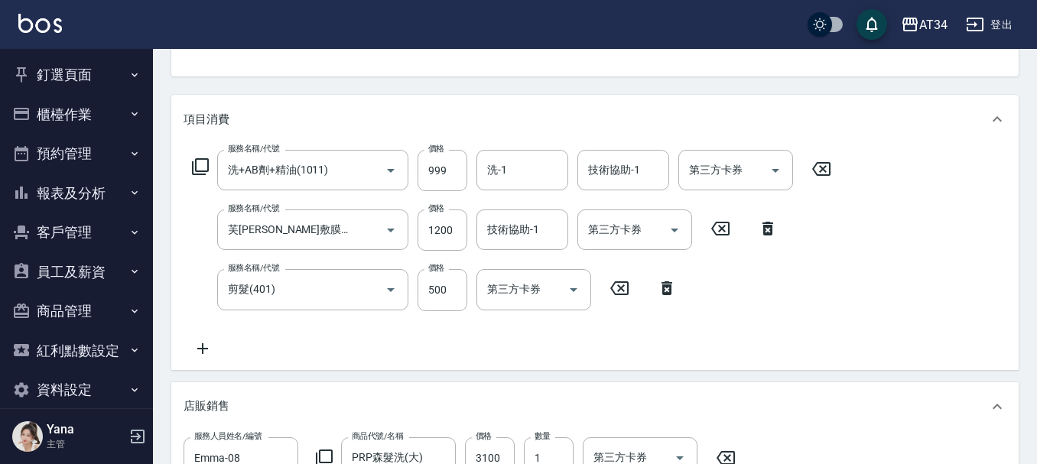
scroll to position [119, 0]
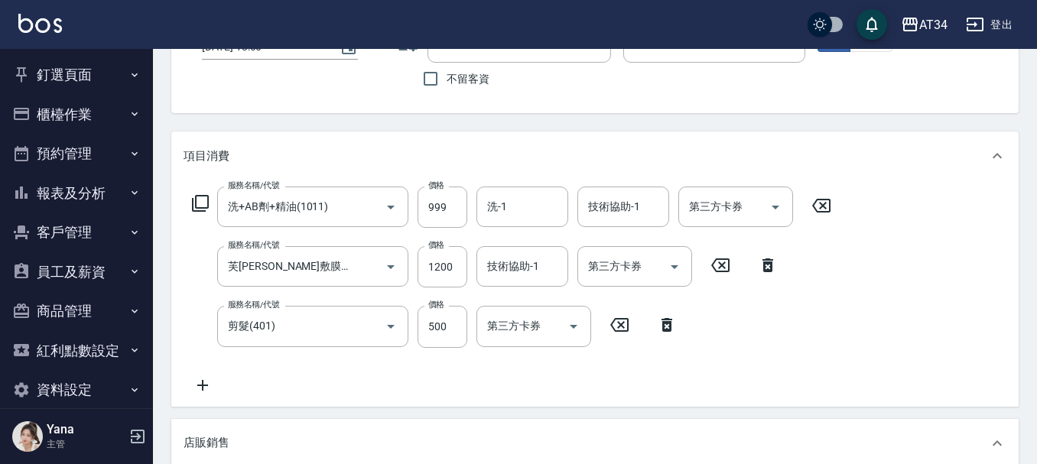
click at [210, 381] on icon at bounding box center [203, 385] width 38 height 18
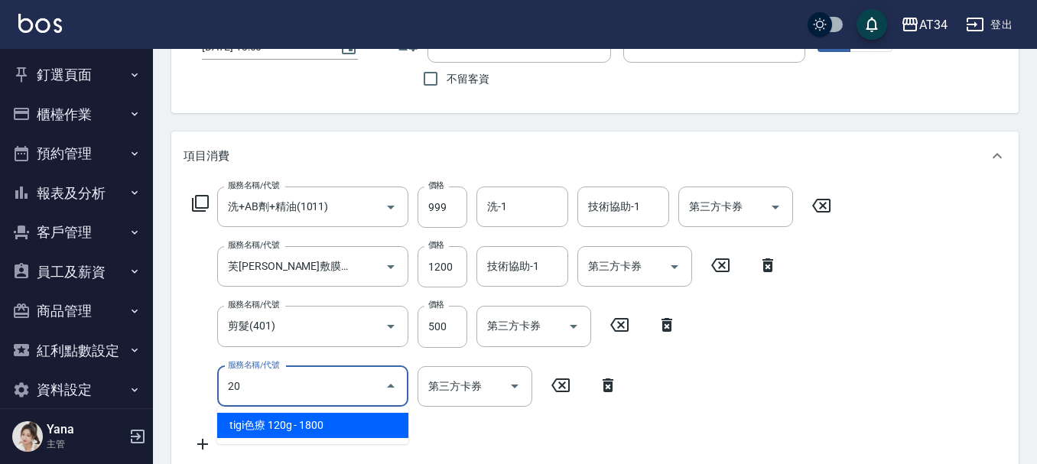
type input "206"
type input "600"
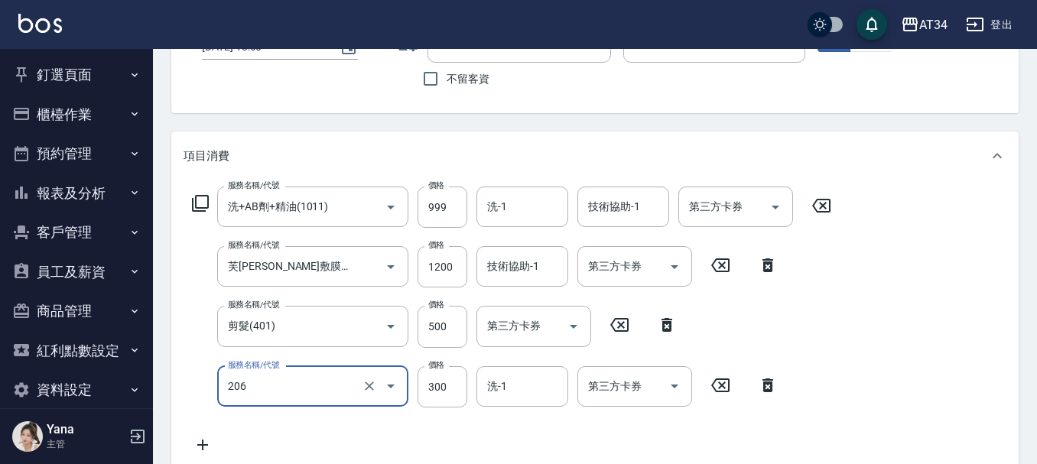
type input "舒壓洗髮(206)"
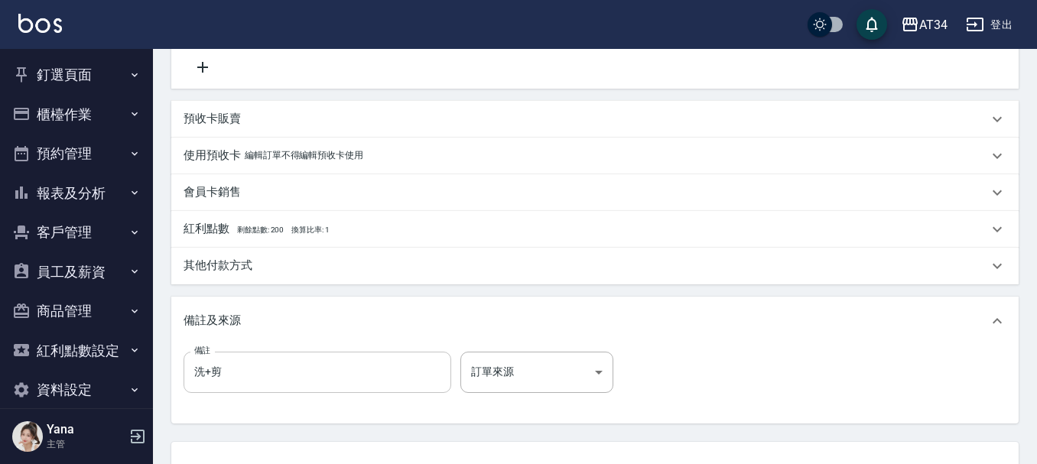
scroll to position [791, 0]
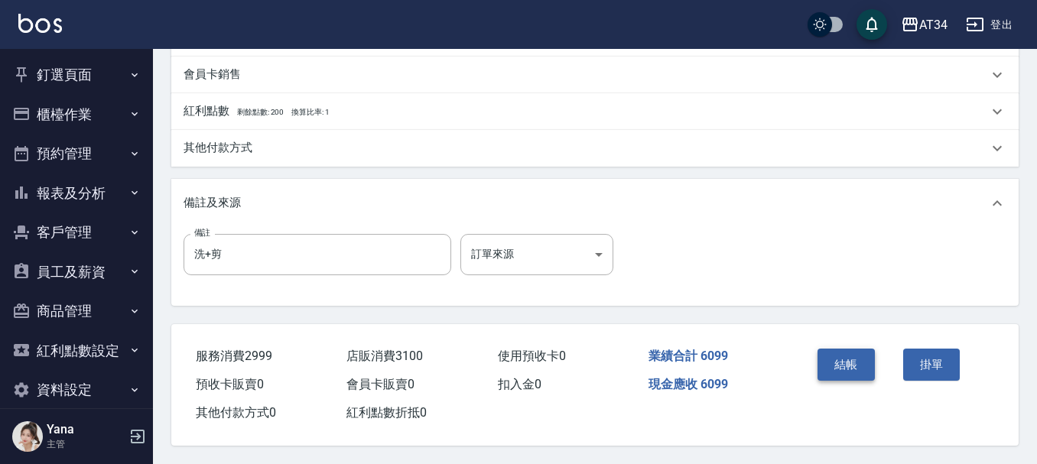
click at [837, 358] on button "結帳" at bounding box center [846, 365] width 57 height 32
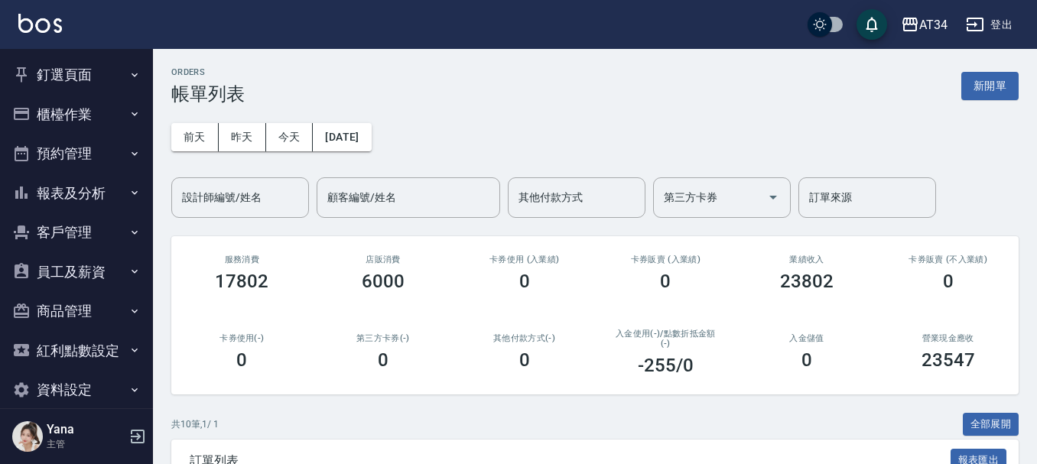
click at [111, 194] on button "報表及分析" at bounding box center [76, 194] width 141 height 40
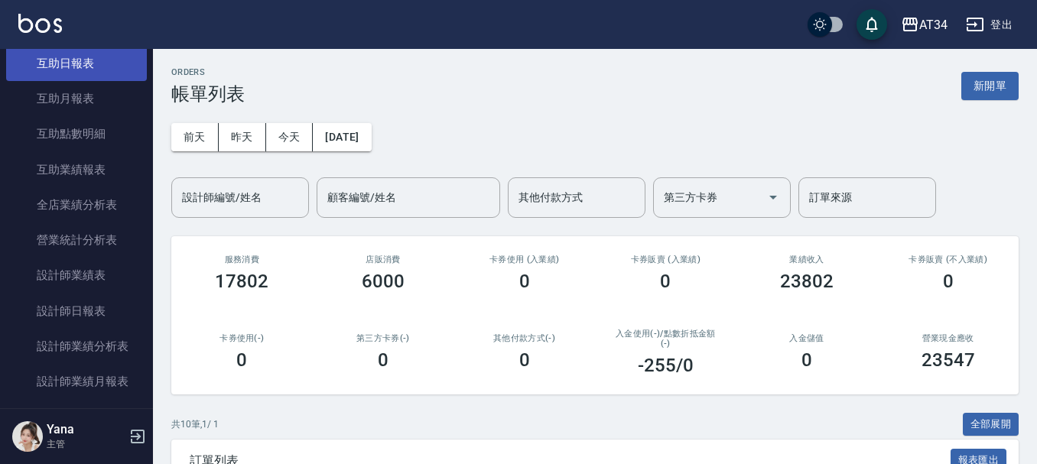
scroll to position [306, 0]
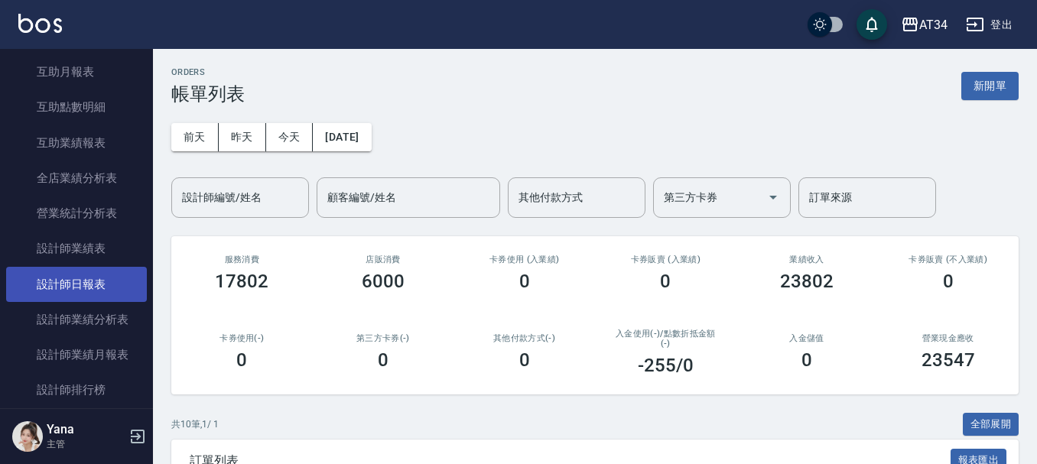
click at [116, 277] on link "設計師日報表" at bounding box center [76, 284] width 141 height 35
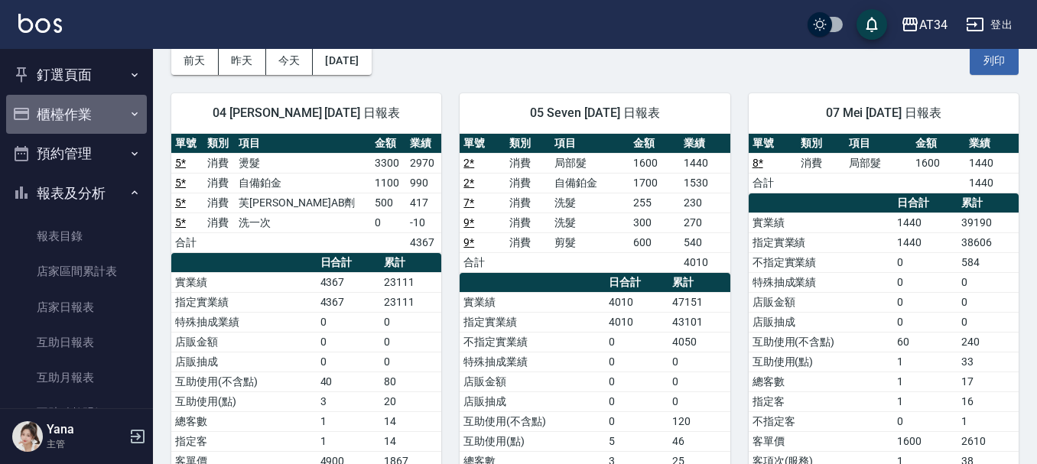
click at [94, 127] on button "櫃檯作業" at bounding box center [76, 115] width 141 height 40
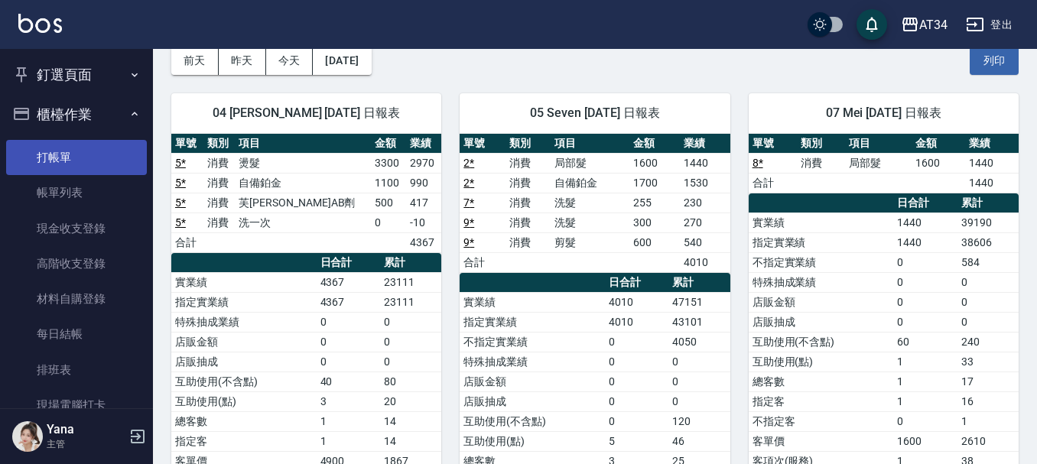
click at [89, 163] on link "打帳單" at bounding box center [76, 157] width 141 height 35
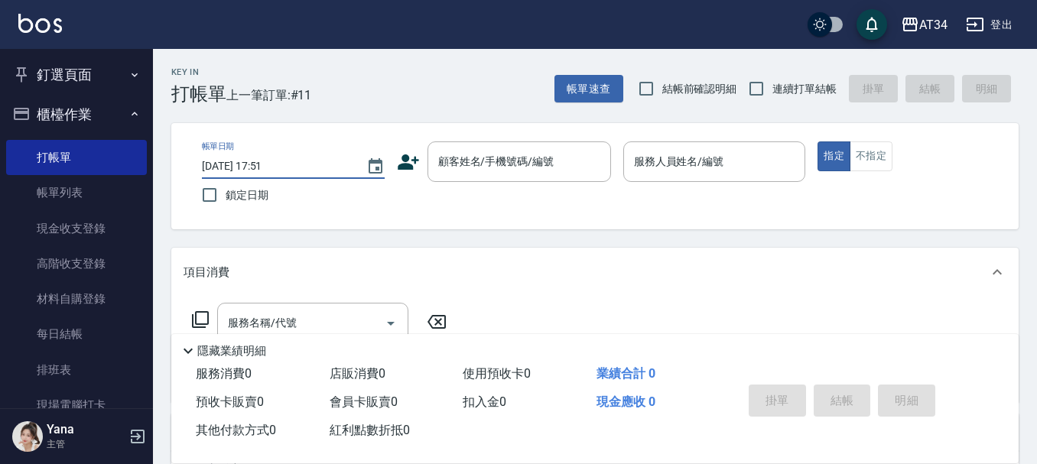
drag, startPoint x: 248, startPoint y: 140, endPoint x: 190, endPoint y: 167, distance: 64.3
click at [649, 275] on div "項目消費" at bounding box center [586, 273] width 805 height 16
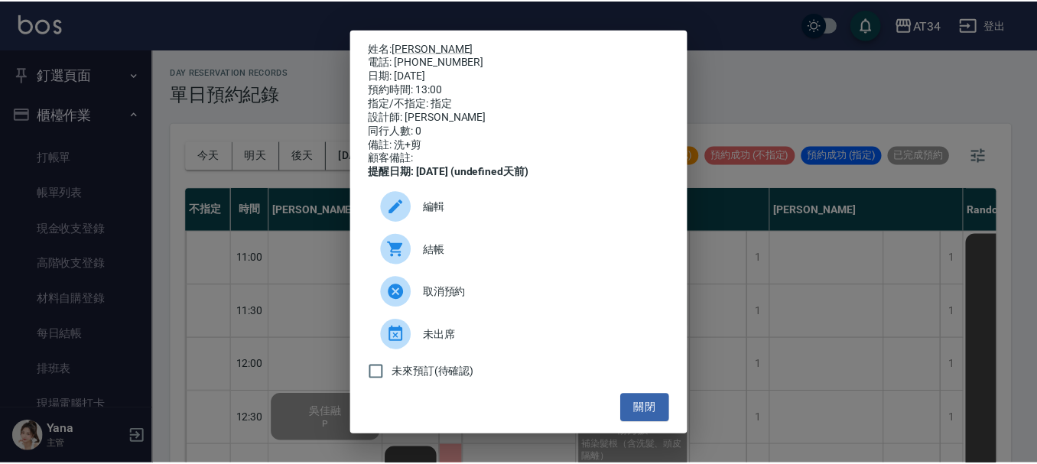
scroll to position [76, 973]
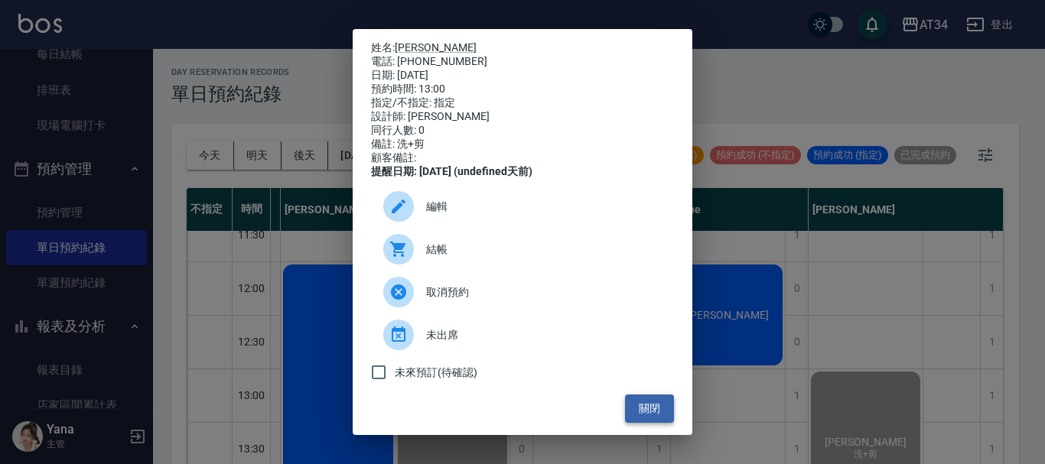
click at [646, 418] on button "關閉" at bounding box center [649, 409] width 49 height 28
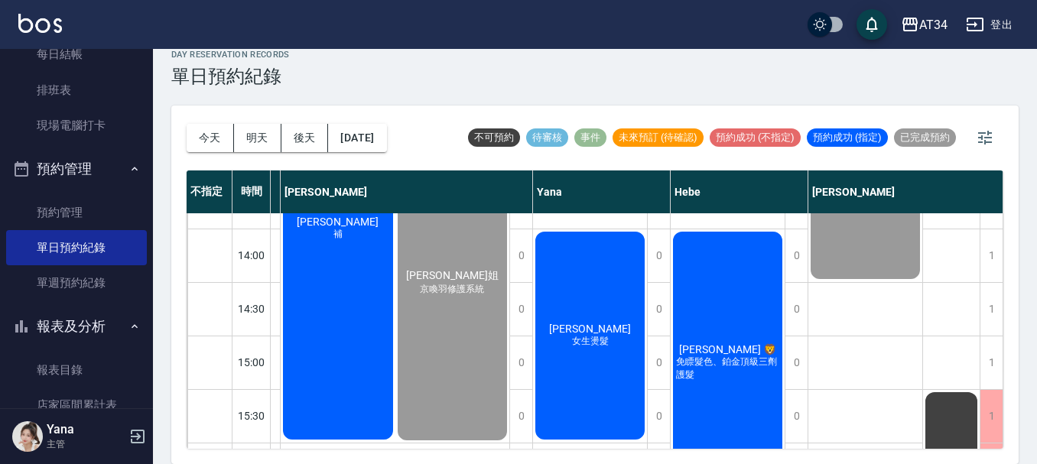
scroll to position [382, 973]
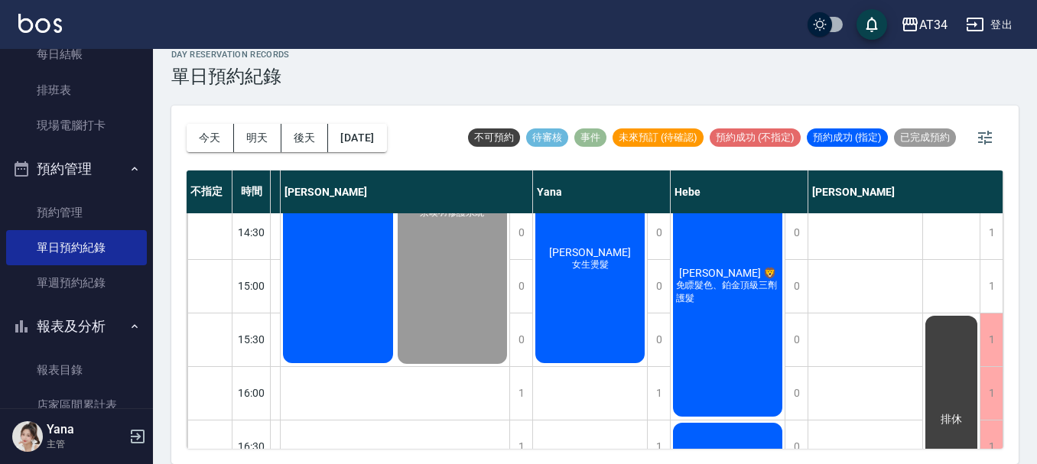
click at [485, 334] on div "[PERSON_NAME]姐 京喚羽修護系統" at bounding box center [452, 207] width 115 height 320
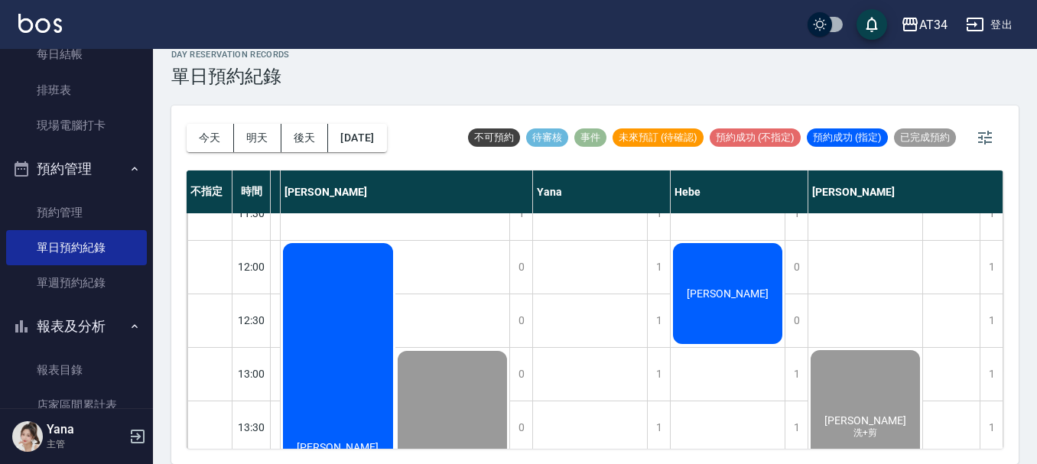
scroll to position [306, 973]
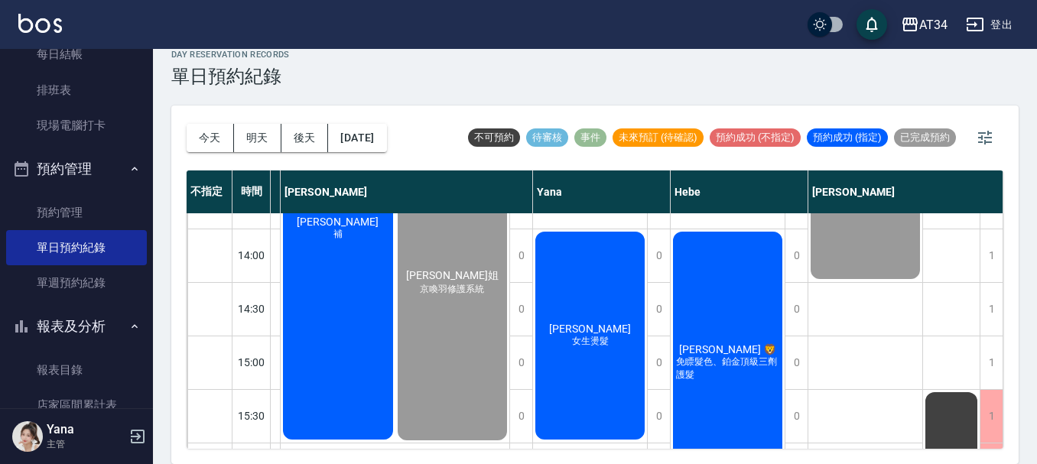
click at [722, 345] on span "[PERSON_NAME] 🦁️" at bounding box center [727, 349] width 103 height 12
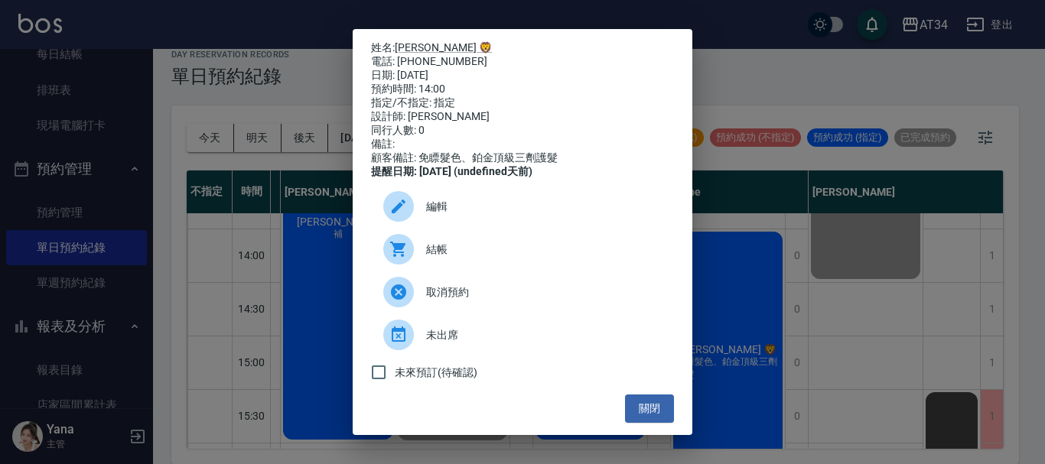
click at [481, 246] on div "結帳" at bounding box center [522, 249] width 303 height 43
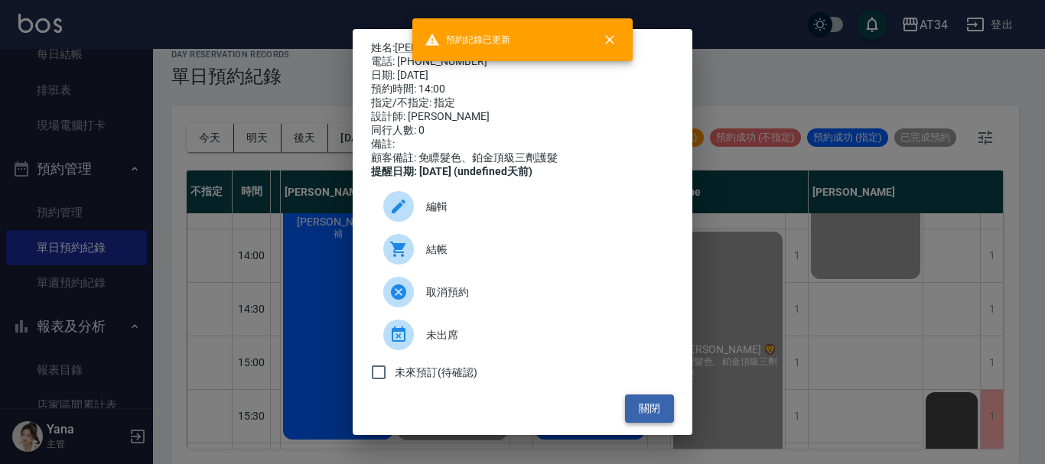
click at [655, 409] on button "關閉" at bounding box center [649, 409] width 49 height 28
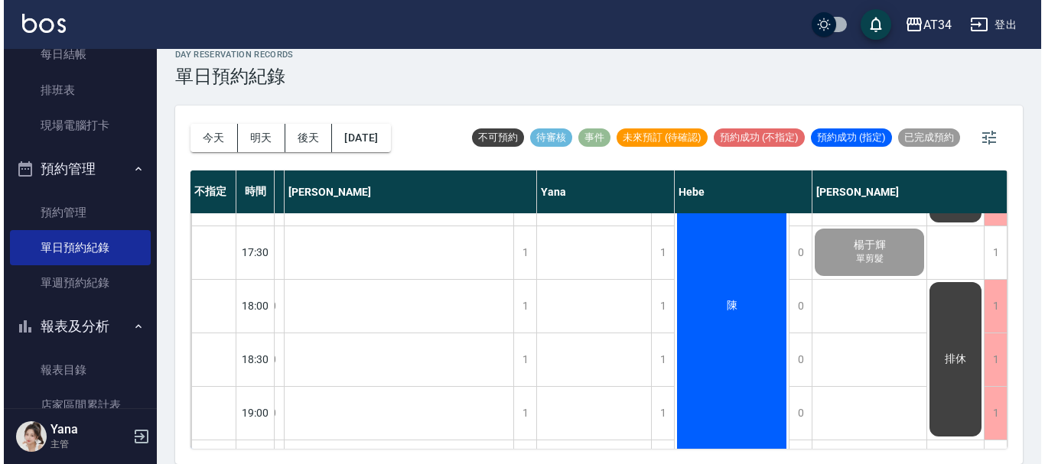
scroll to position [688, 965]
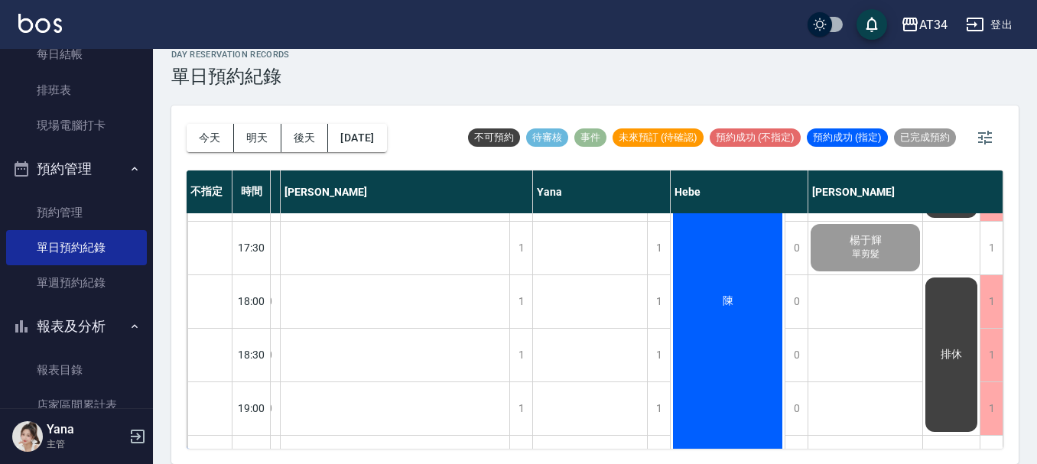
click at [723, 331] on div "陳" at bounding box center [728, 301] width 114 height 373
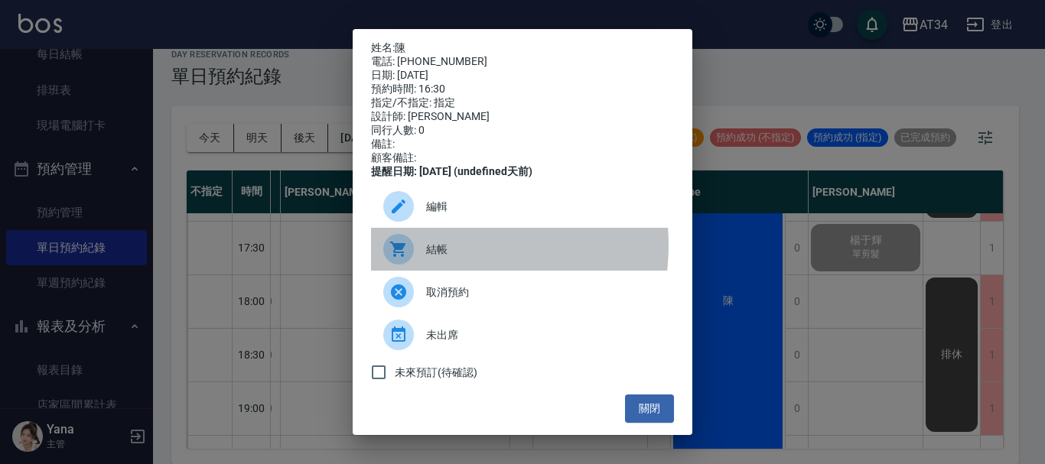
click at [458, 255] on span "結帳" at bounding box center [544, 250] width 236 height 16
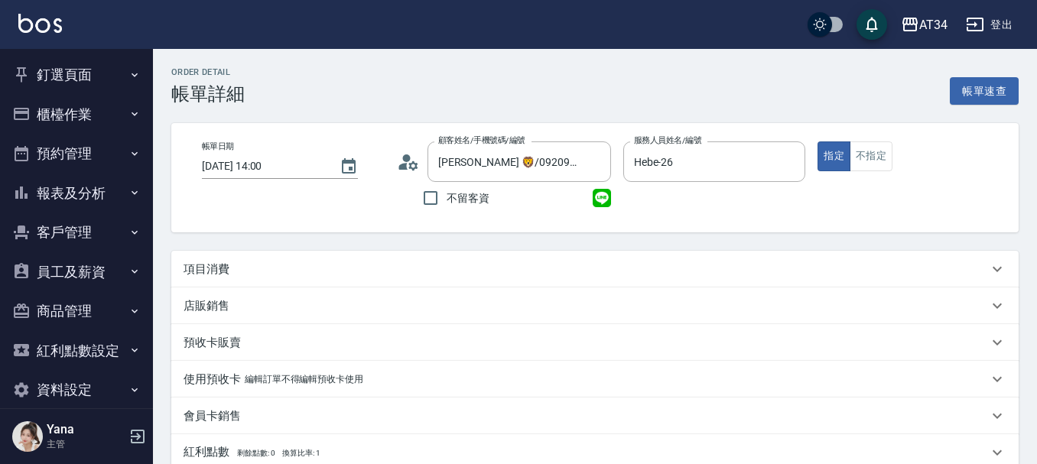
click at [283, 268] on div "項目消費" at bounding box center [586, 270] width 805 height 16
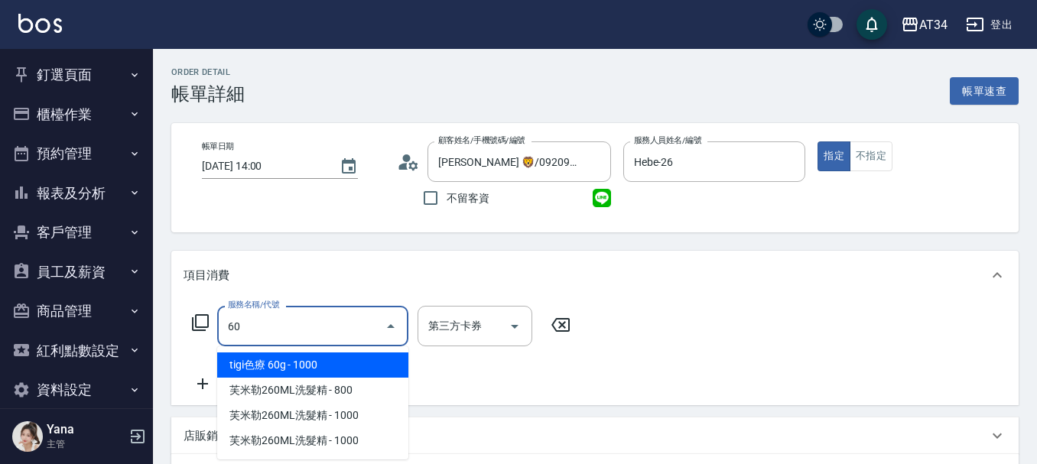
type input "602"
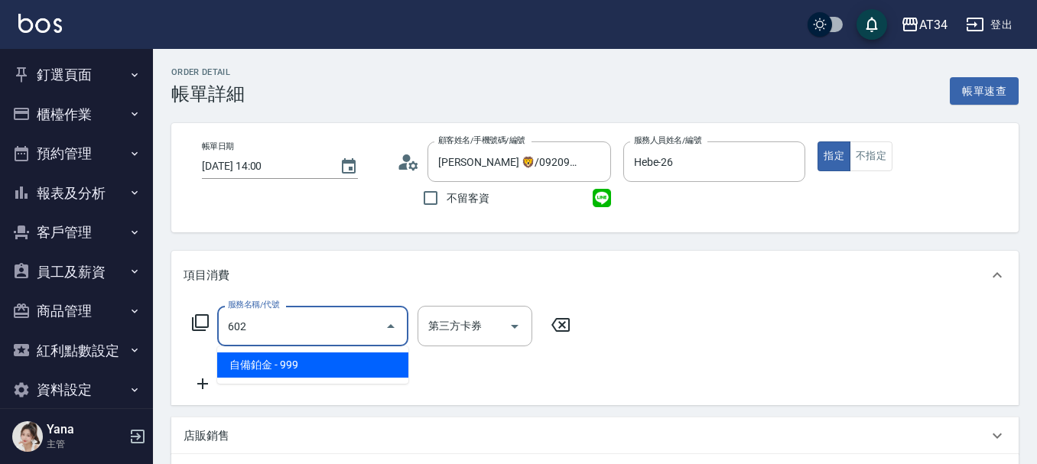
type input "90"
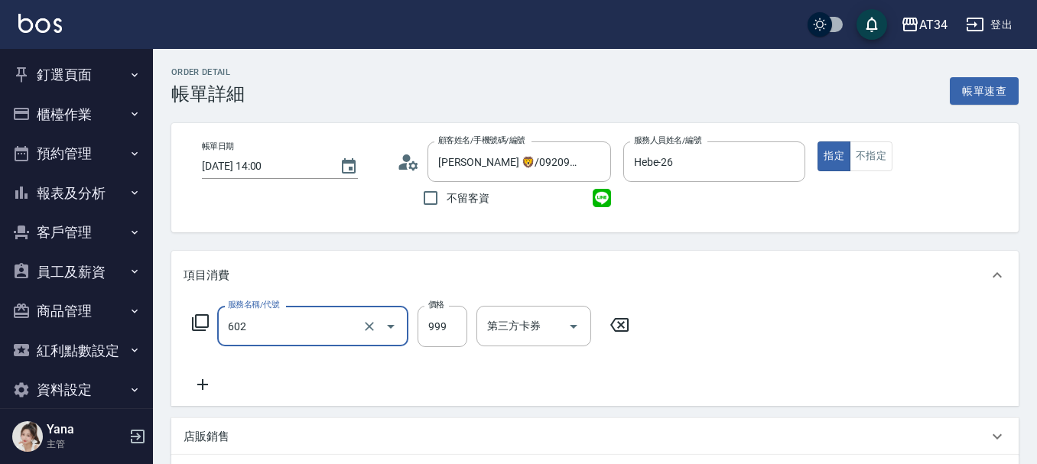
type input "自備鉑金(602)"
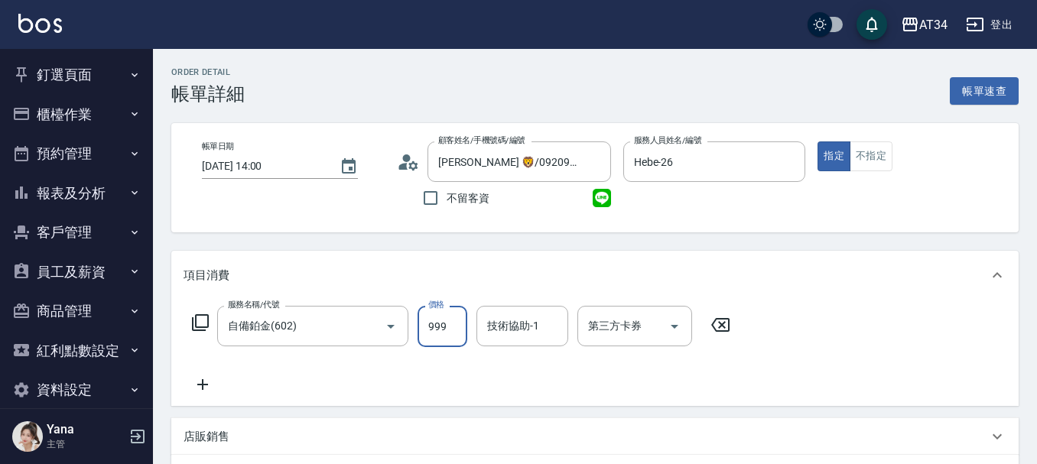
type input "2"
type input "0"
type input "21"
type input "20"
type input "2125"
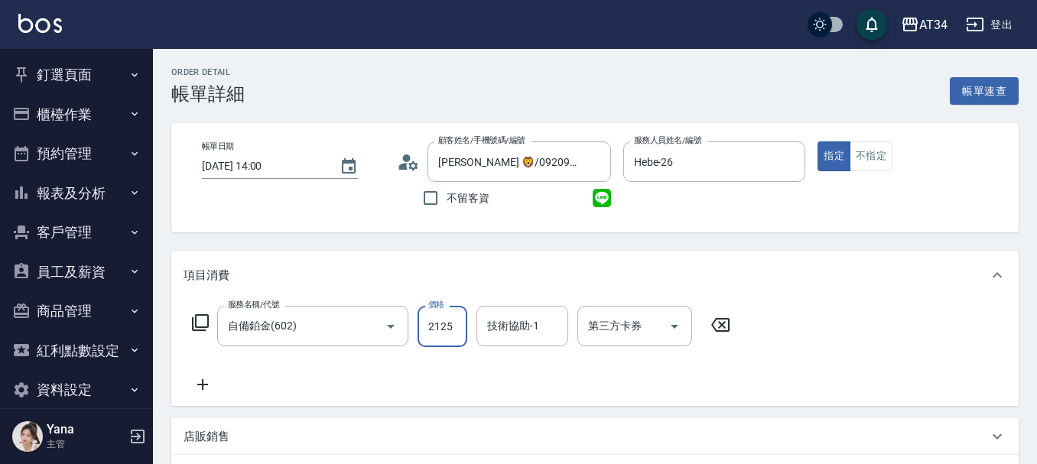
type input "210"
type input "2125"
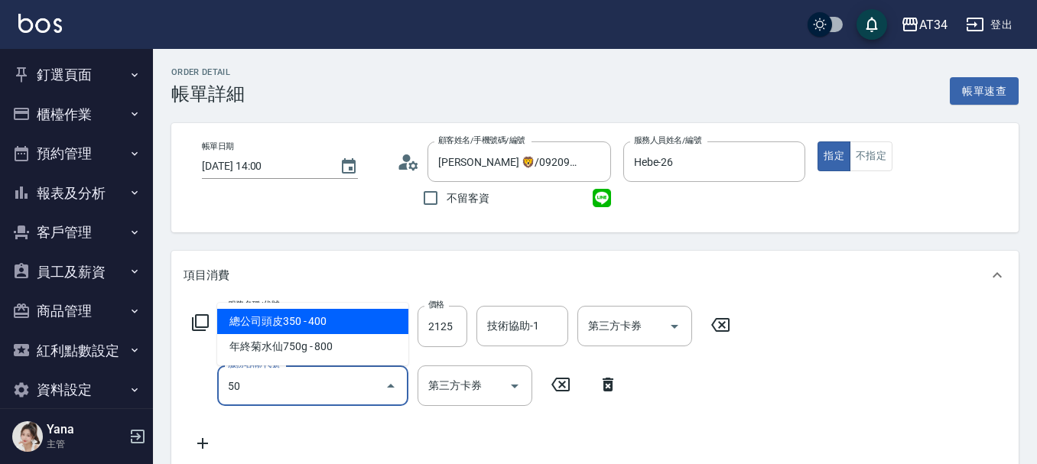
type input "501"
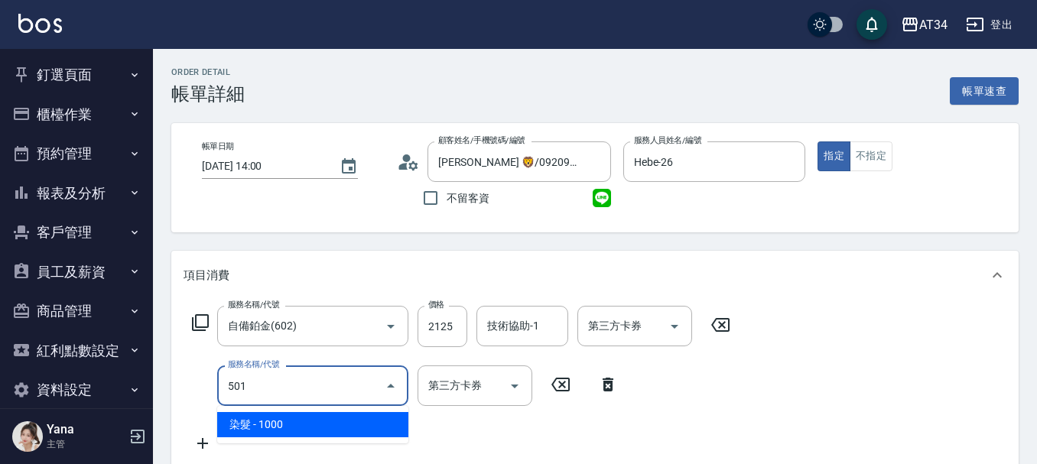
type input "310"
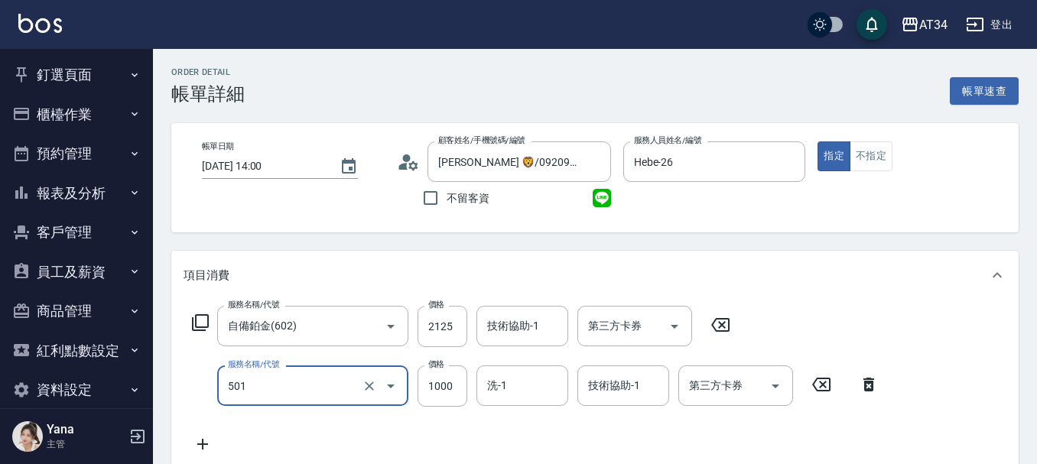
type input "染髮(501)"
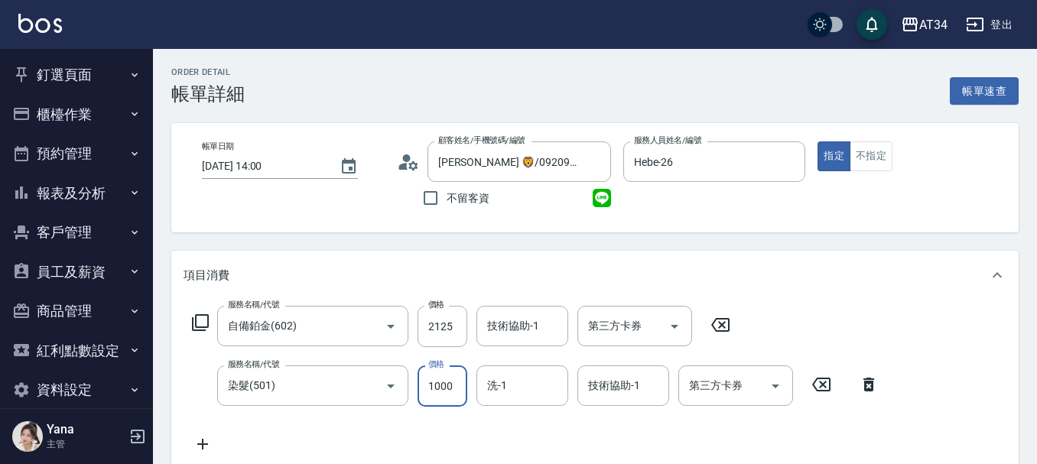
type input "210"
type input "150"
type input "360"
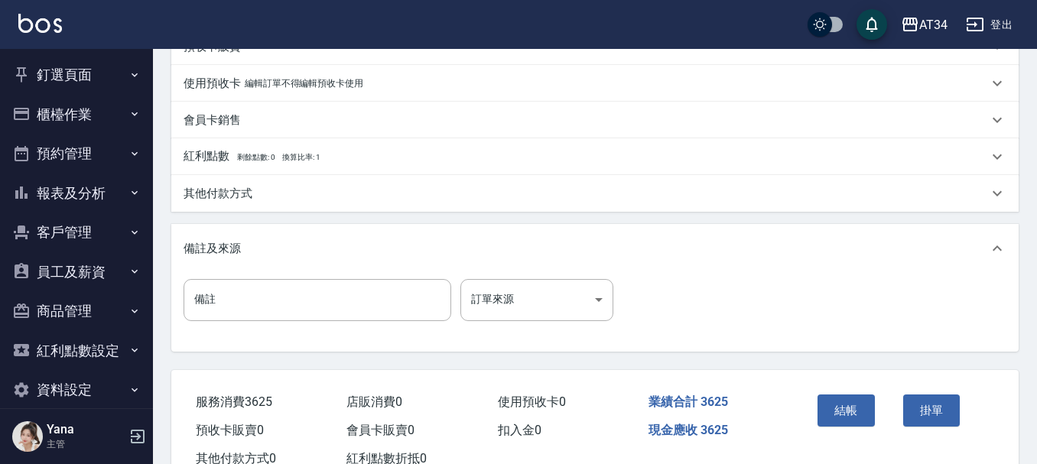
scroll to position [535, 0]
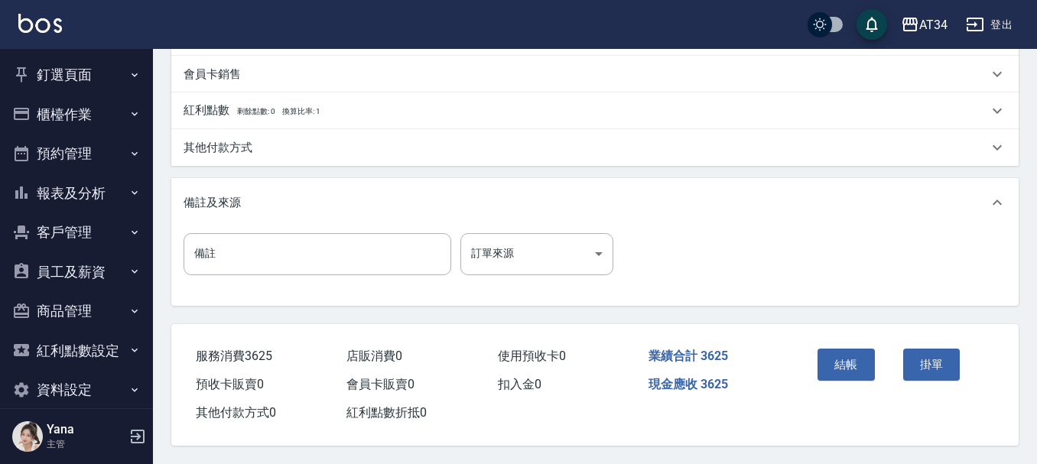
type input "1500"
click at [294, 140] on div "其他付款方式" at bounding box center [586, 148] width 805 height 16
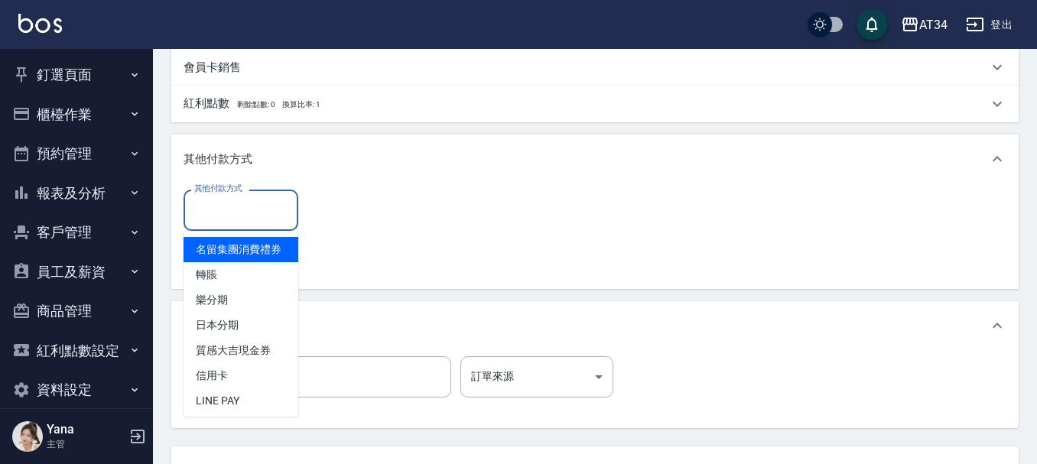
click at [238, 223] on input "其他付款方式" at bounding box center [240, 210] width 101 height 27
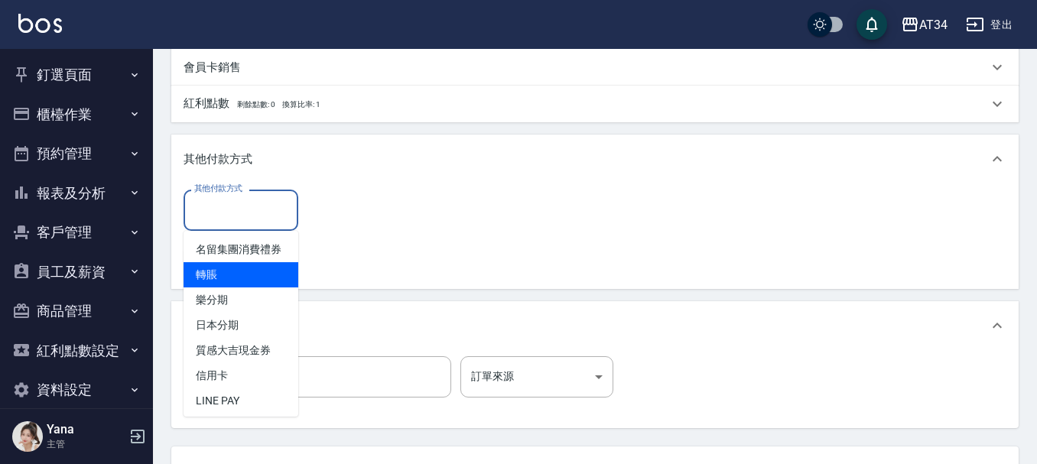
click at [217, 288] on span "轉賬" at bounding box center [241, 274] width 115 height 25
type input "轉賬"
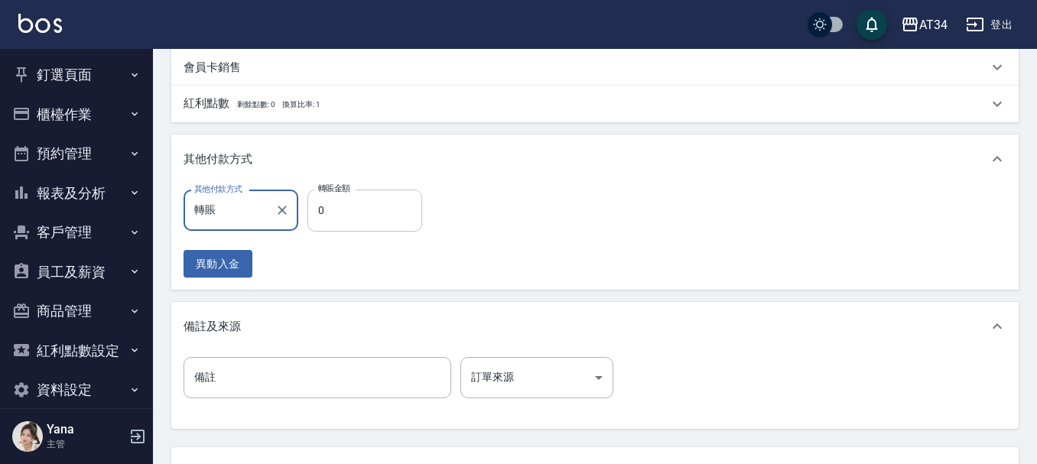
click at [355, 220] on input "0" at bounding box center [364, 210] width 115 height 41
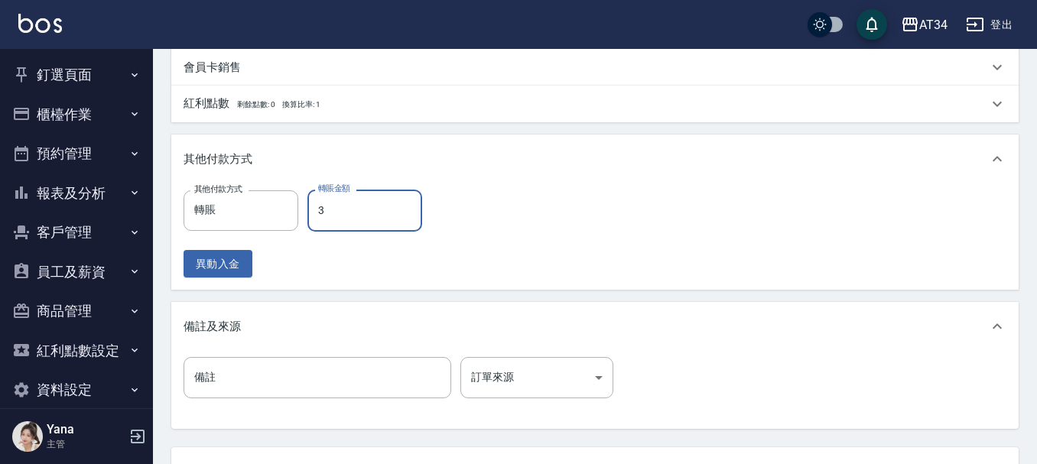
type input "36"
type input "350"
type input "362"
type input "320"
type input "3625"
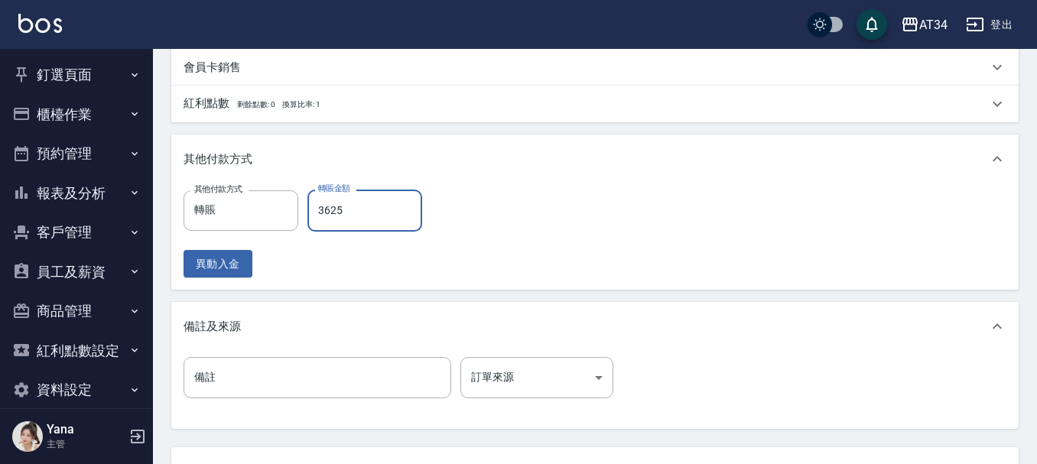
type input "0"
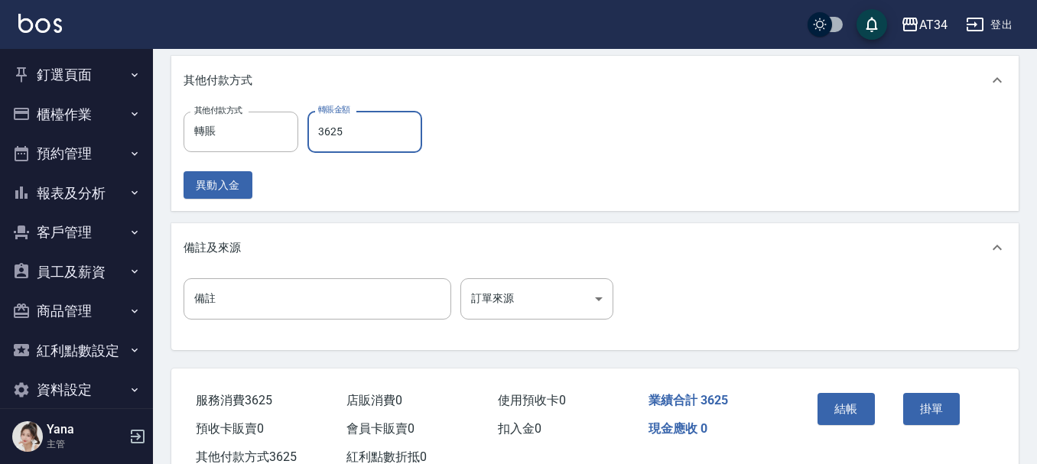
scroll to position [669, 0]
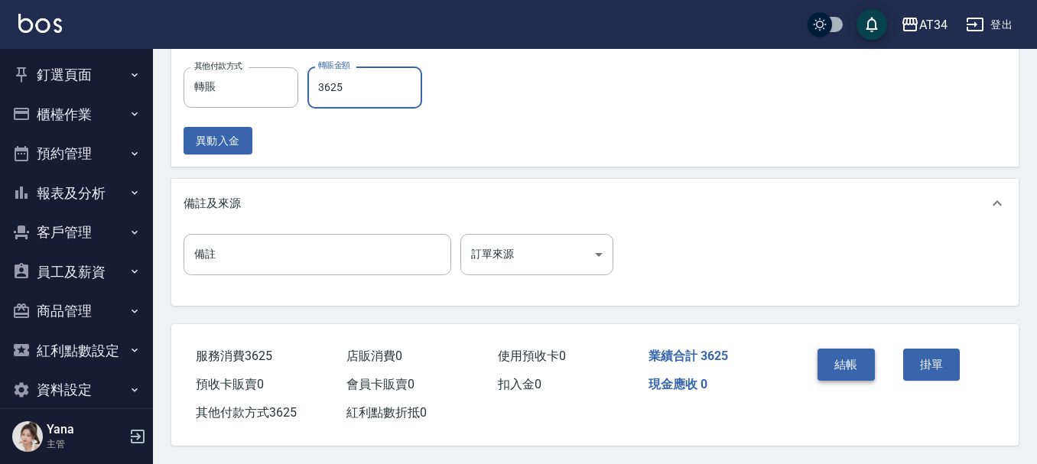
type input "3625"
click at [866, 358] on button "結帳" at bounding box center [846, 365] width 57 height 32
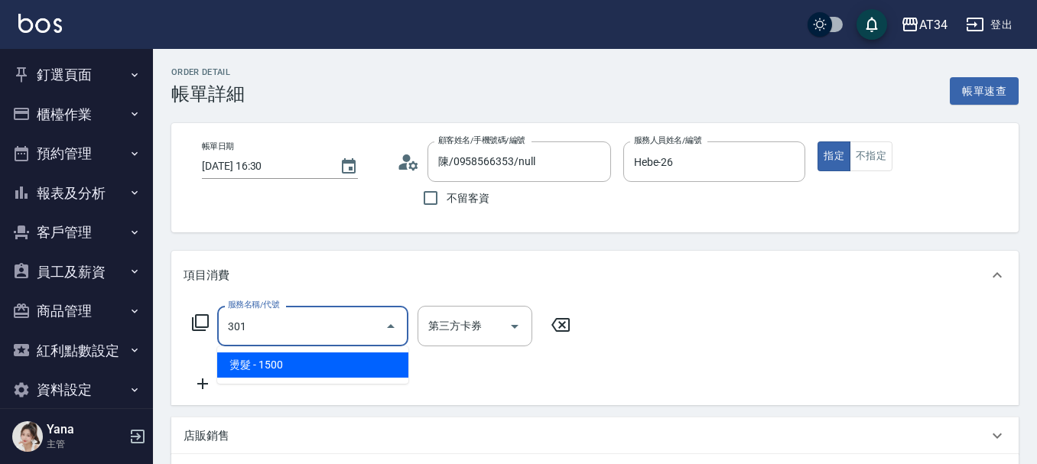
type input "燙髮(301)"
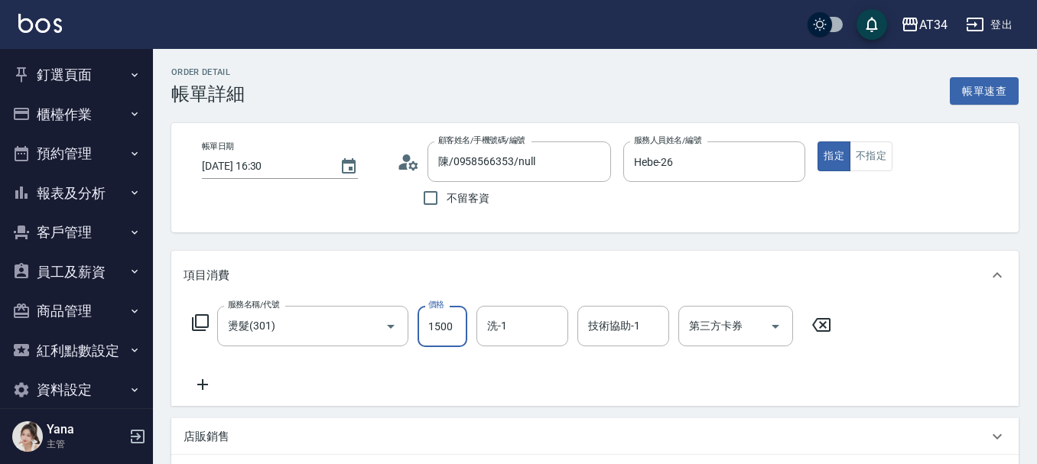
type input "0"
type input "170"
type input "1700"
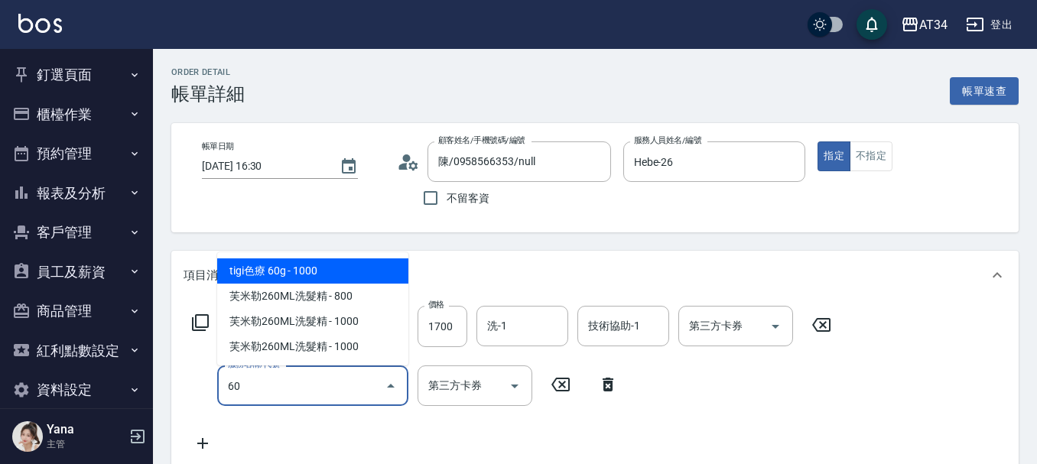
type input "602"
type input "260"
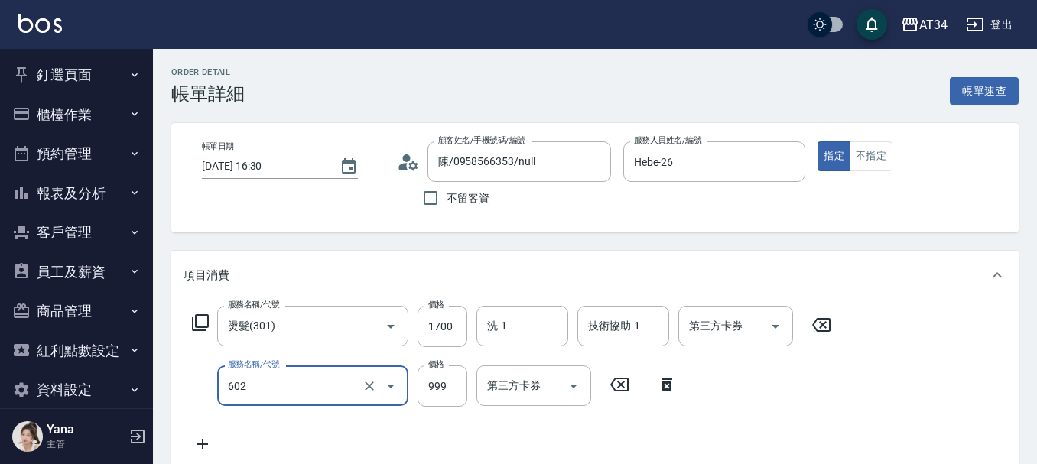
type input "自備鉑金(602)"
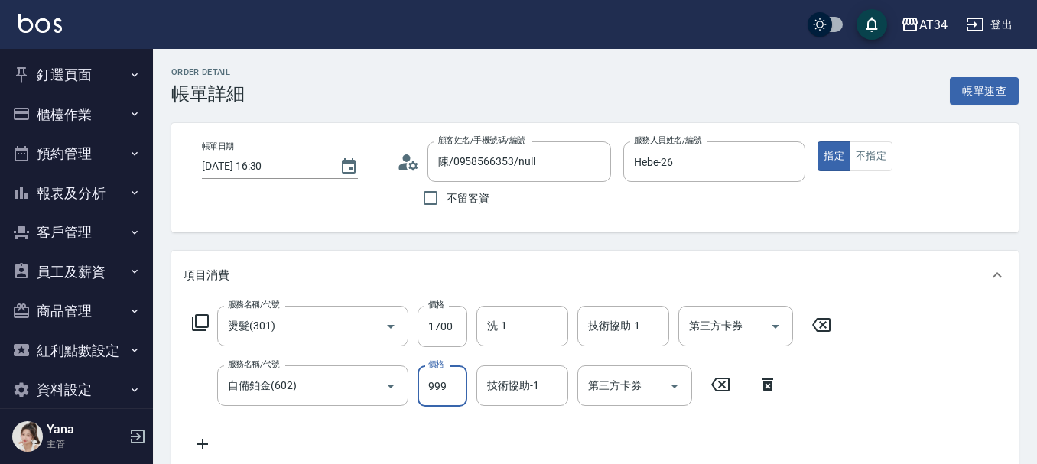
type input "1"
type input "170"
type input "169"
type input "330"
type input "1699"
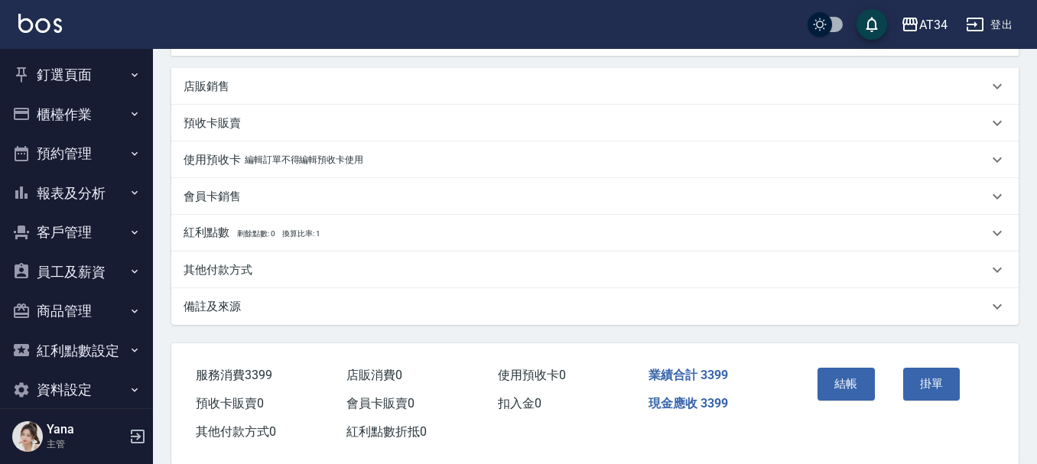
scroll to position [436, 0]
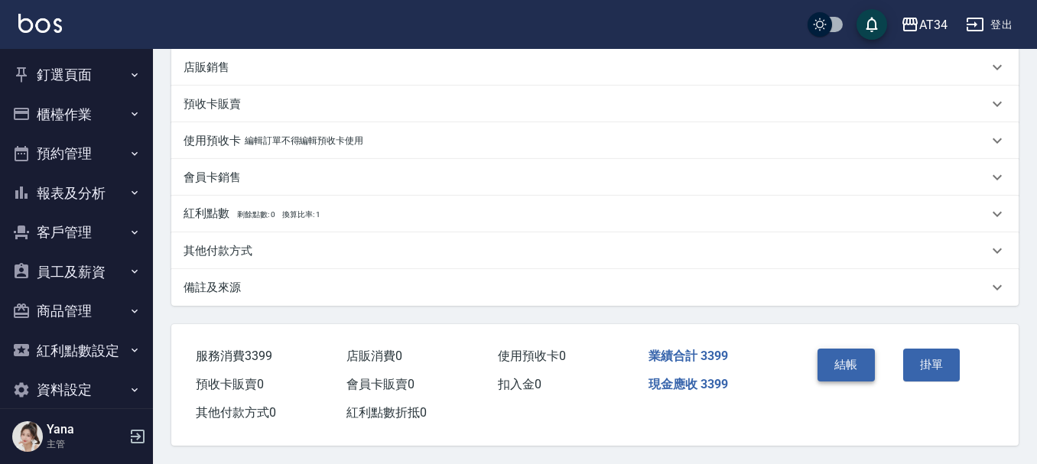
click at [846, 360] on button "結帳" at bounding box center [846, 365] width 57 height 32
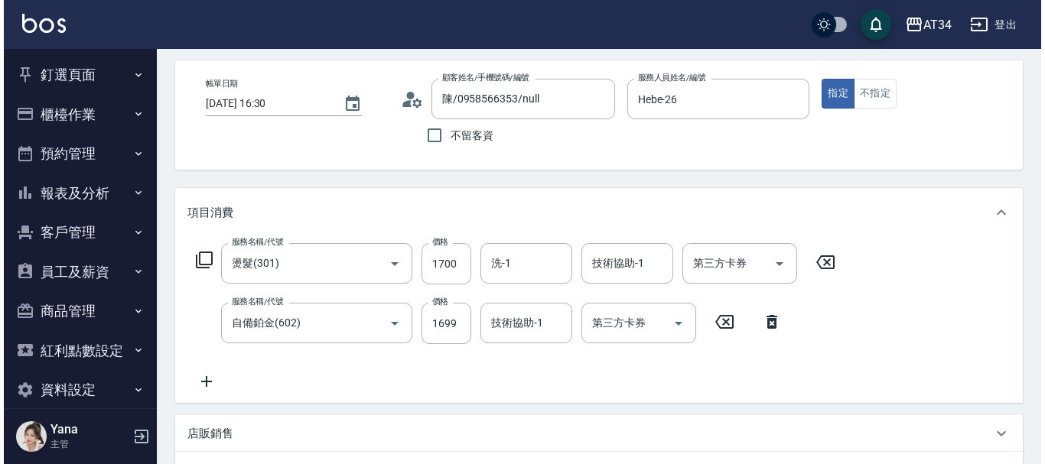
scroll to position [0, 0]
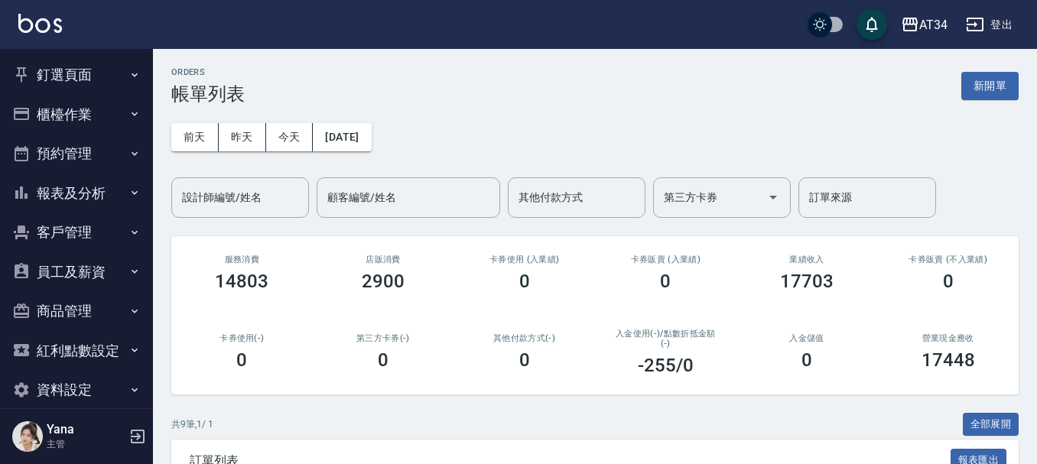
click at [66, 75] on button "釘選頁面" at bounding box center [76, 75] width 141 height 40
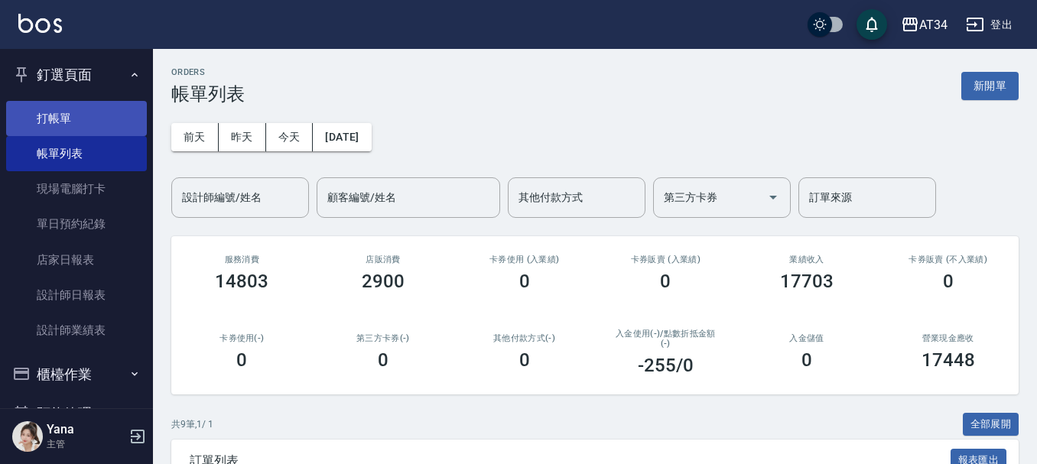
click at [71, 129] on link "打帳單" at bounding box center [76, 118] width 141 height 35
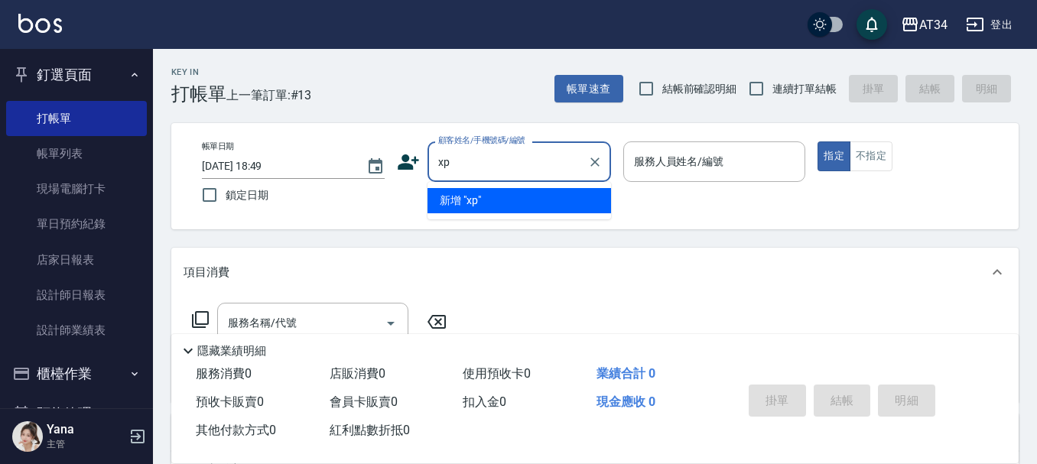
type input "x"
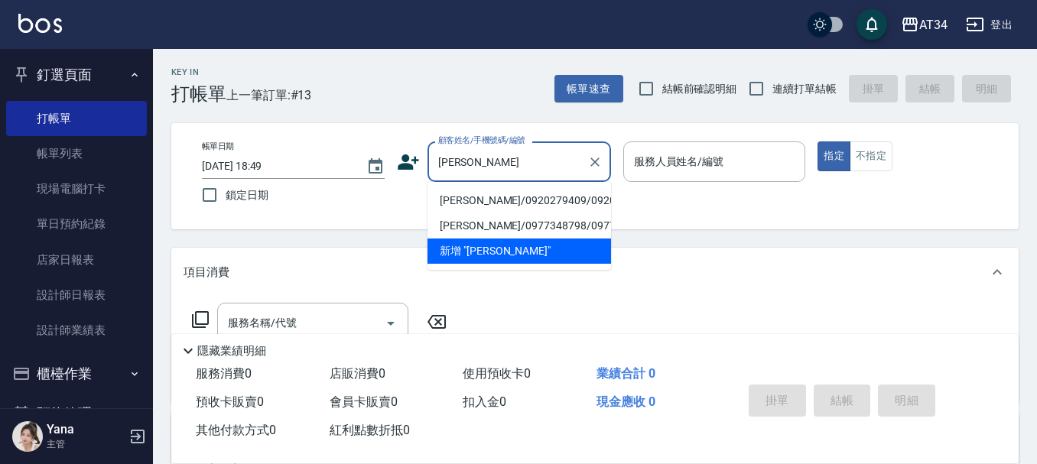
click at [492, 200] on li "林進勇/0920279409/0920279409" at bounding box center [520, 200] width 184 height 25
type input "林進勇/0920279409/0920279409"
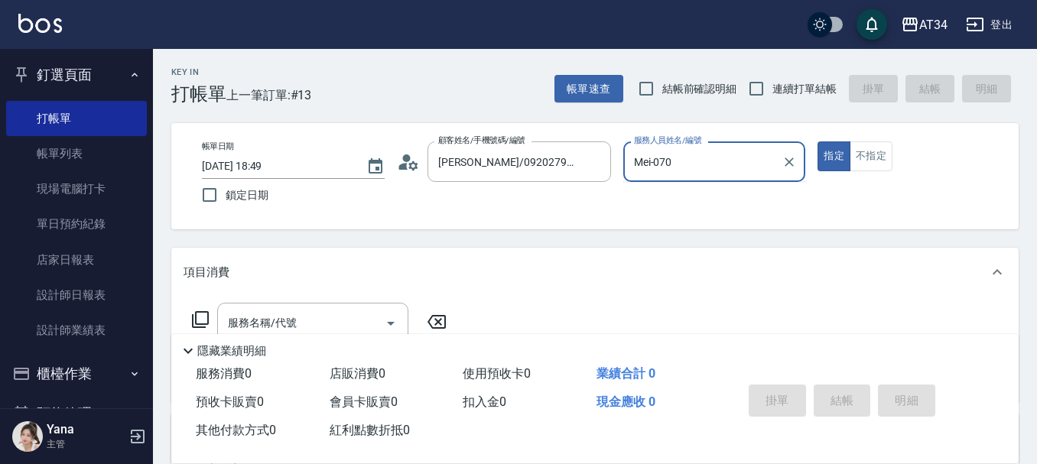
type input "Mei-07"
click at [346, 309] on div "服務名稱/代號" at bounding box center [312, 323] width 191 height 41
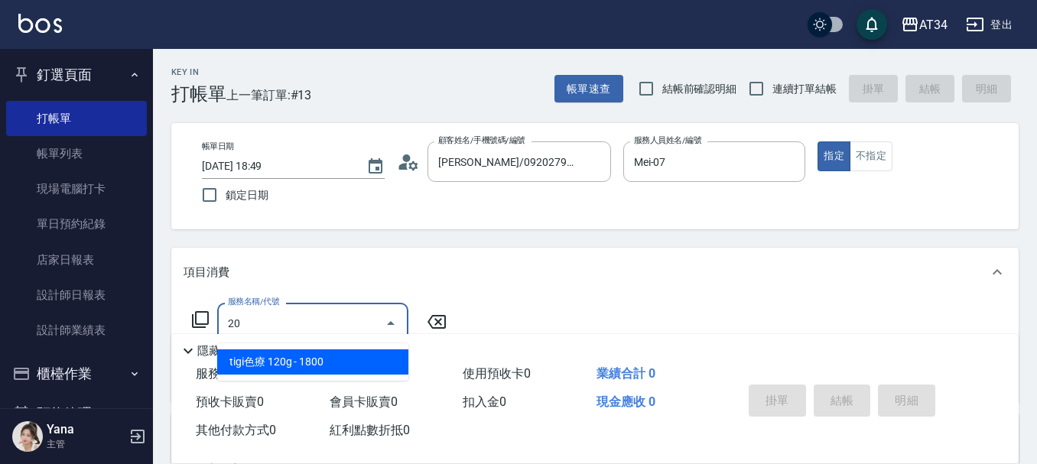
type input "201"
type input "30"
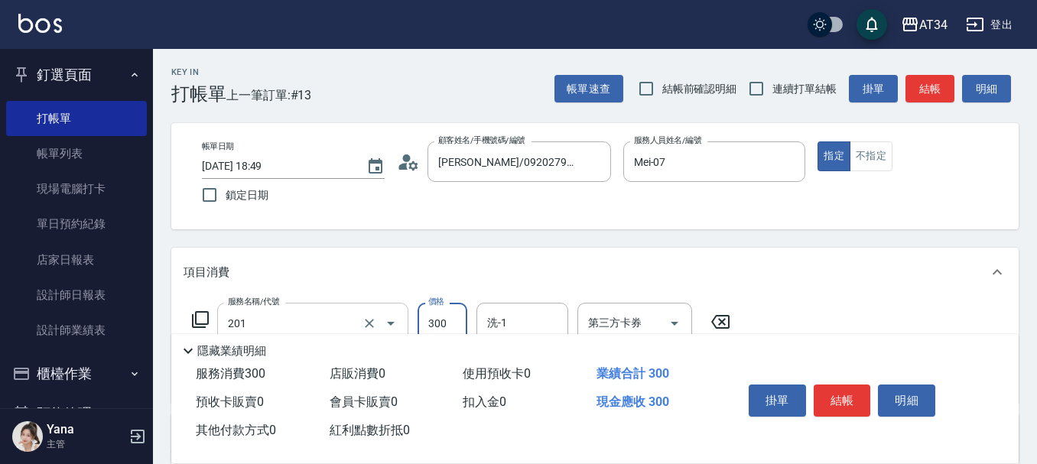
type input "洗髮(201)"
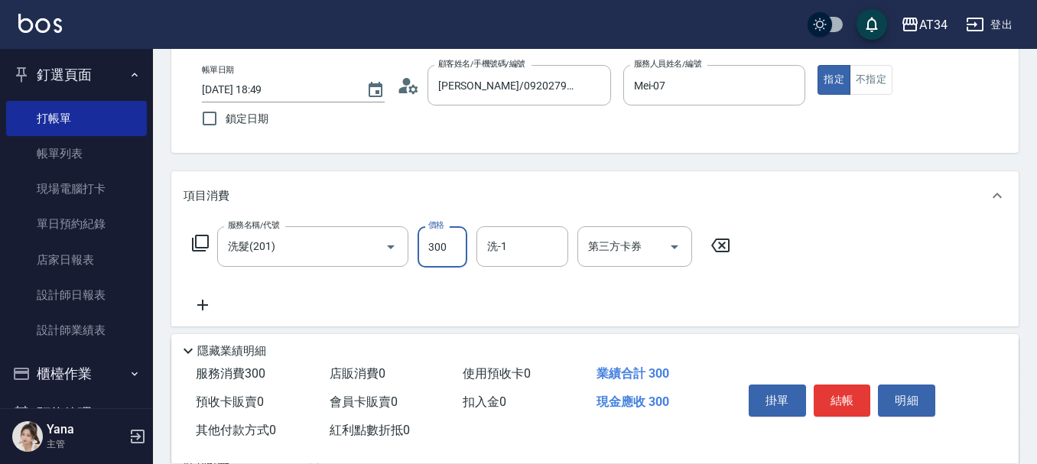
click at [206, 306] on icon at bounding box center [202, 305] width 11 height 11
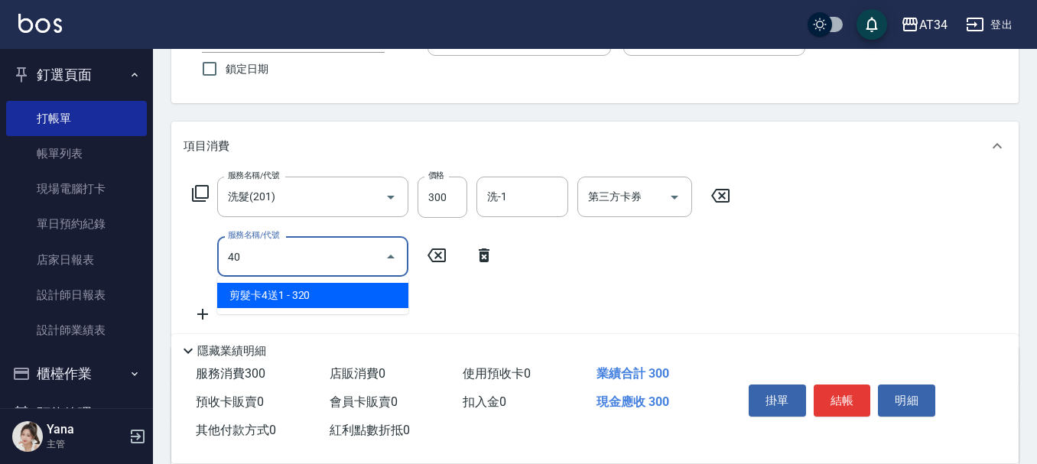
type input "401"
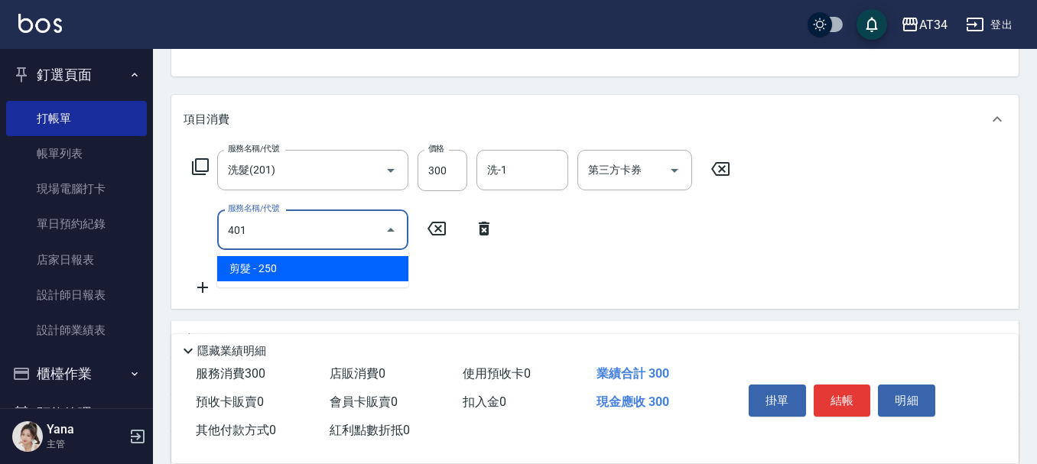
type input "50"
type input "剪髮(401)"
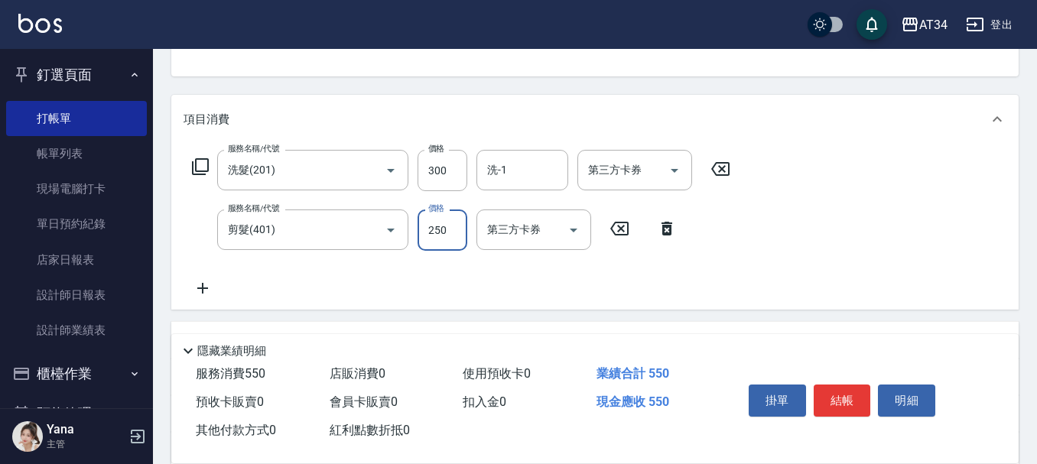
type input "3"
type input "30"
type input "60"
type input "300"
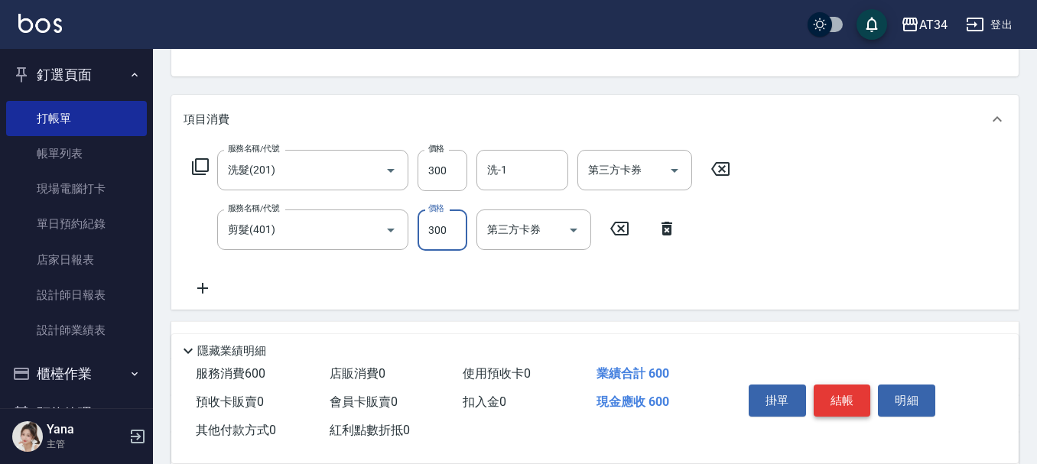
click at [840, 392] on button "結帳" at bounding box center [842, 401] width 57 height 32
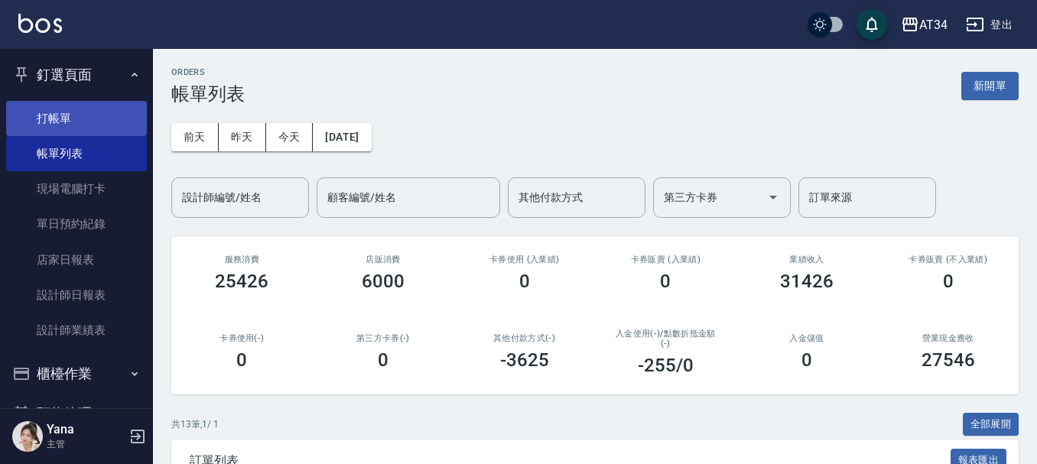
click at [107, 101] on link "打帳單" at bounding box center [76, 118] width 141 height 35
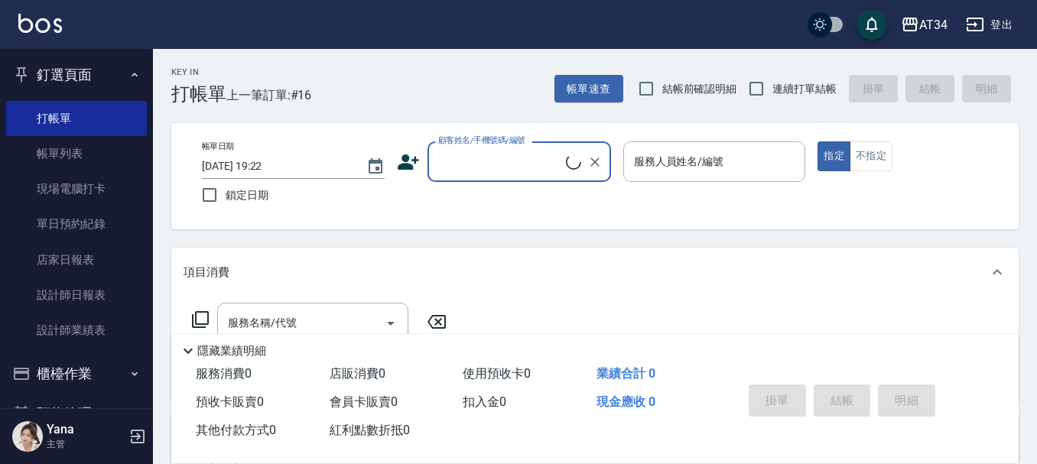
click at [459, 179] on div "顧客姓名/手機號碼/編號" at bounding box center [520, 161] width 184 height 41
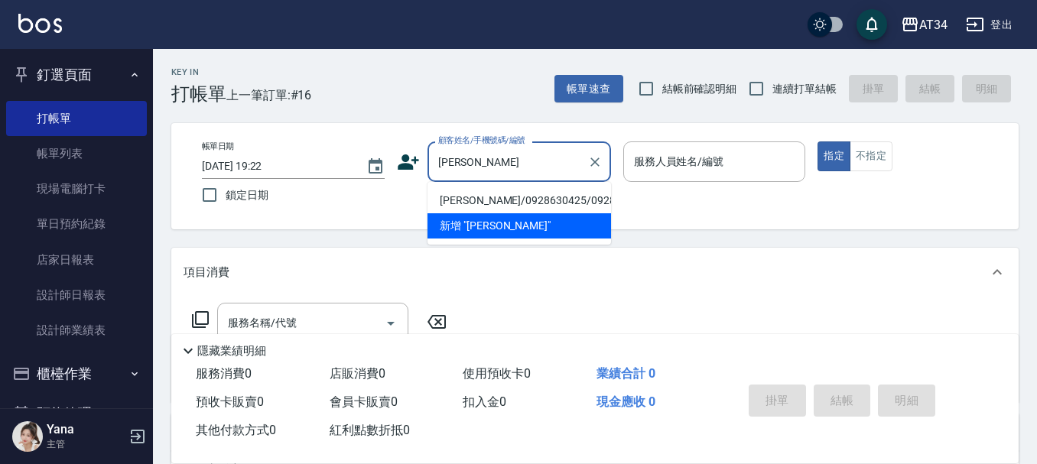
click at [488, 196] on li "吳嚴達/0928630425/0928630425" at bounding box center [520, 200] width 184 height 25
type input "吳嚴達/0928630425/0928630425"
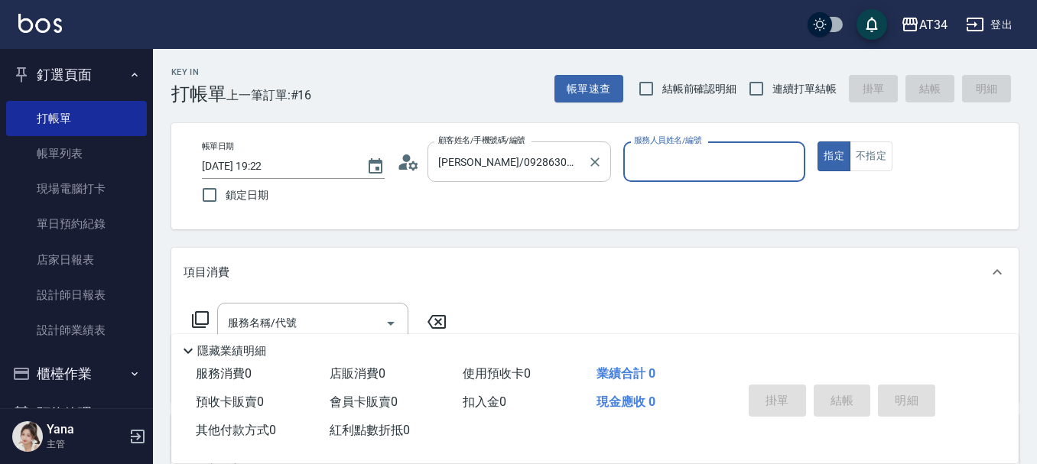
type input "Mei-07"
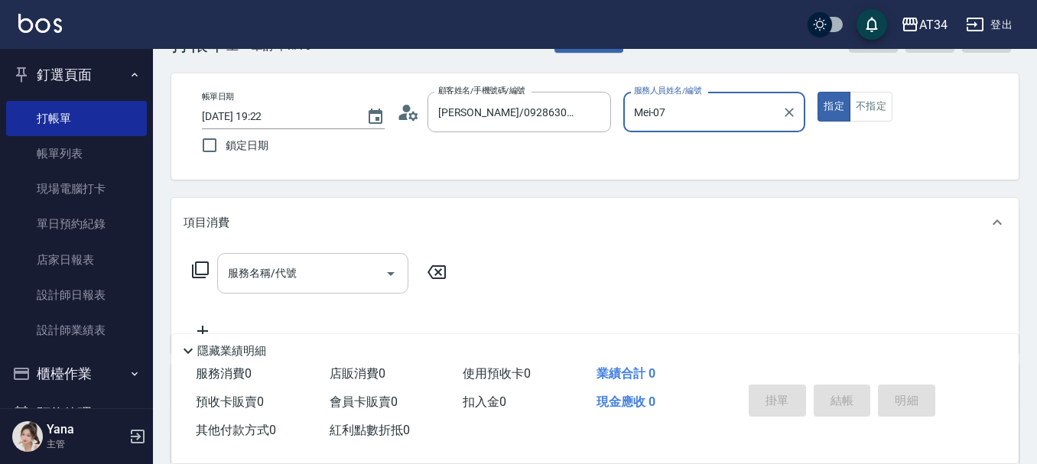
scroll to position [76, 0]
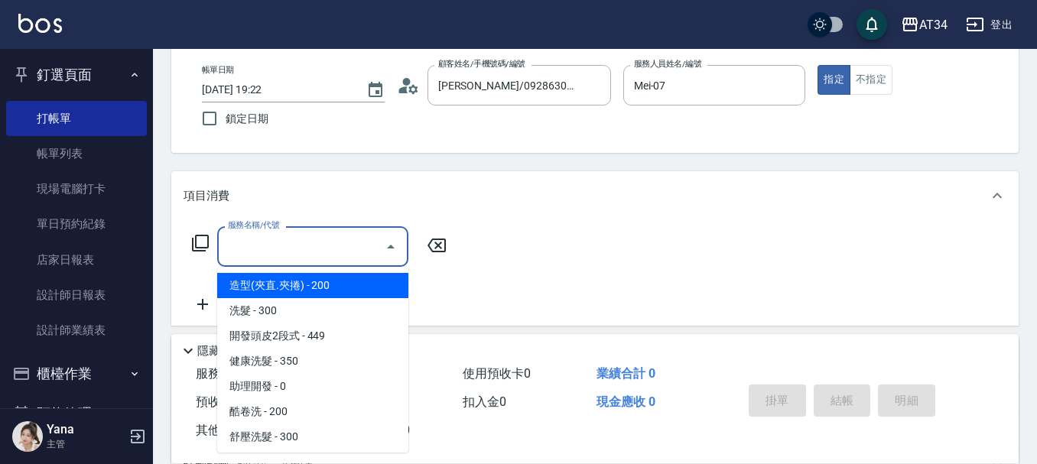
click at [269, 255] on input "服務名稱/代號" at bounding box center [301, 246] width 154 height 27
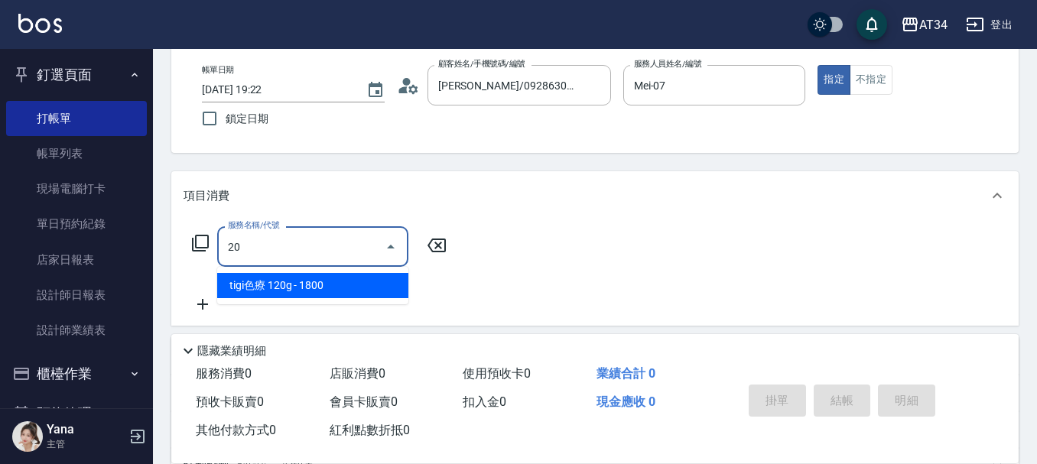
type input "201"
type input "30"
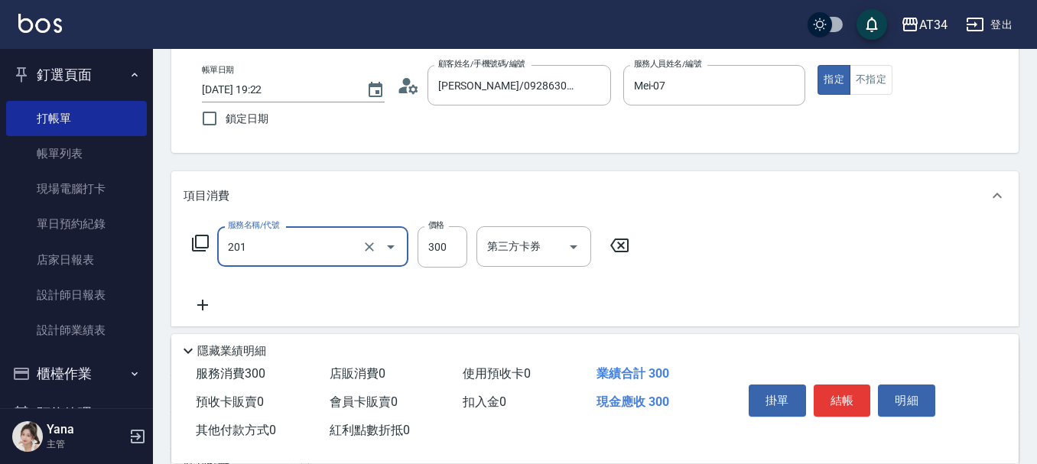
type input "洗髮(201)"
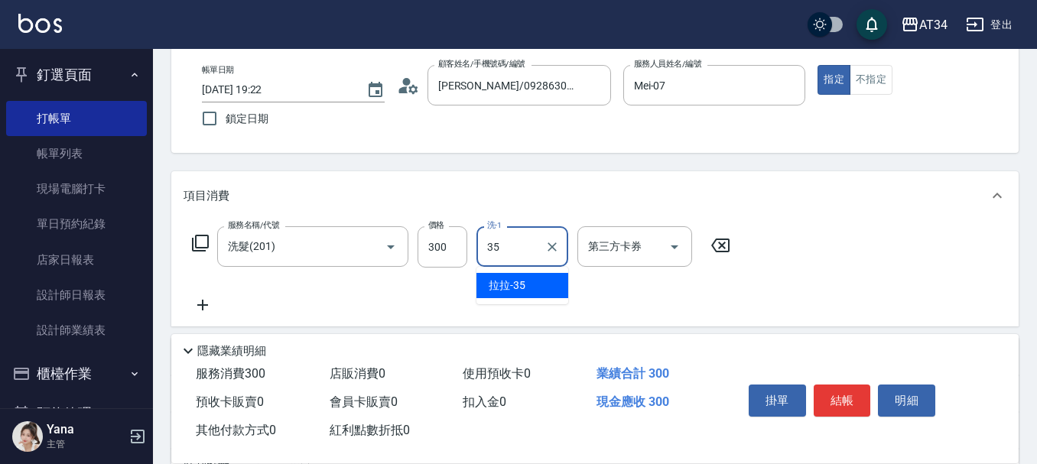
type input "拉拉-35"
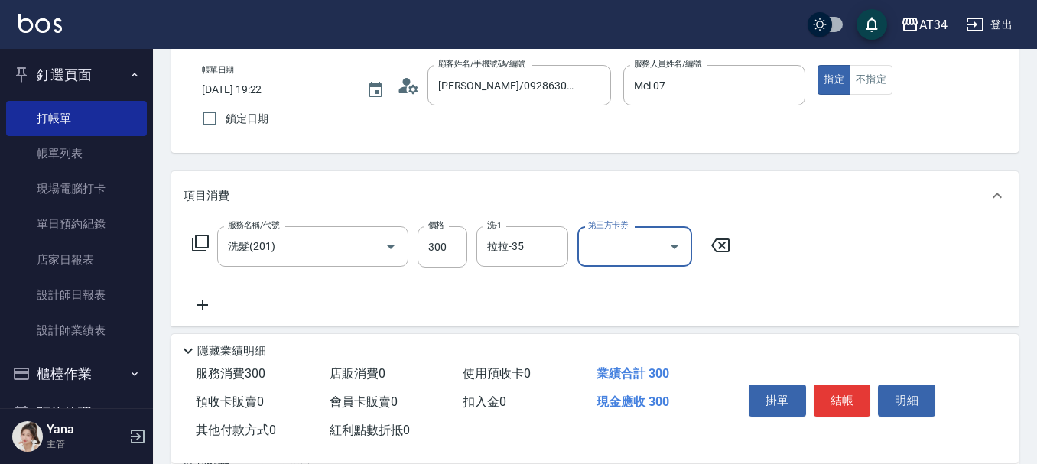
click at [213, 305] on icon at bounding box center [203, 305] width 38 height 18
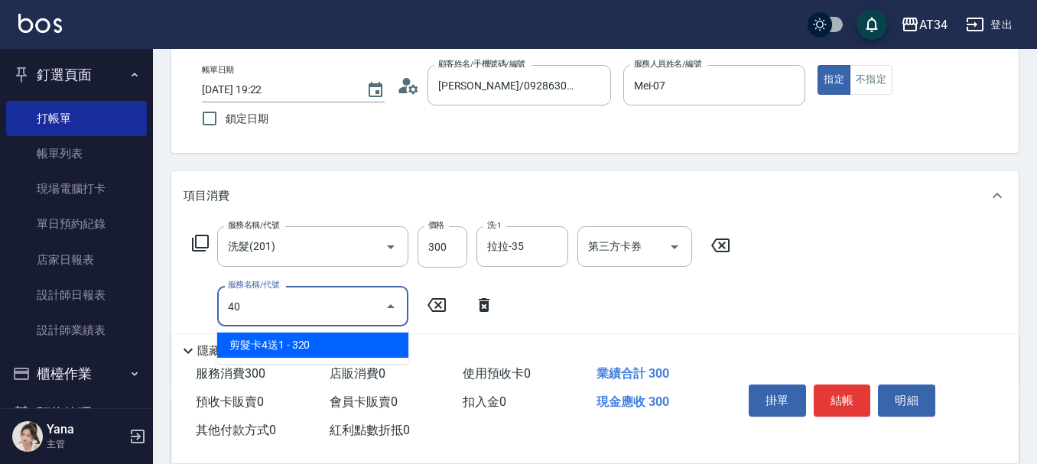
type input "401"
type input "50"
type input "剪髮(401)"
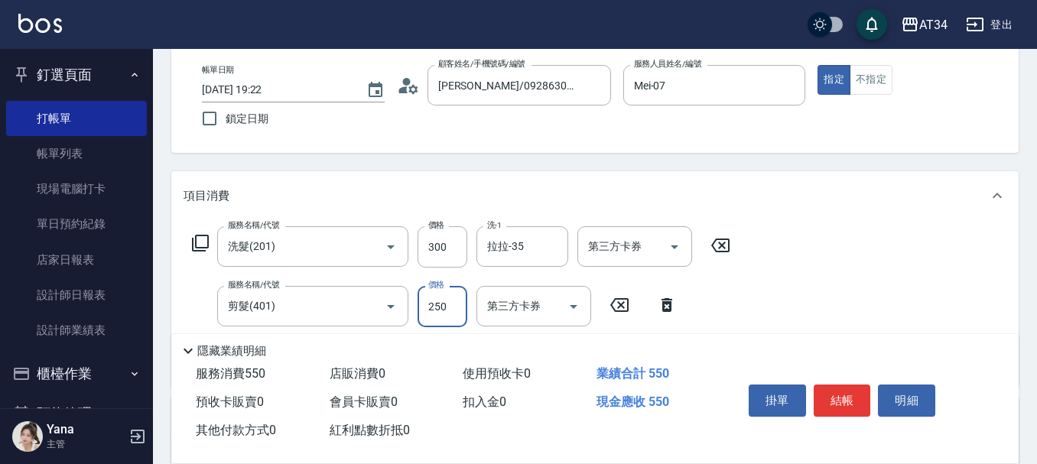
type input "3"
type input "30"
type input "60"
type input "300"
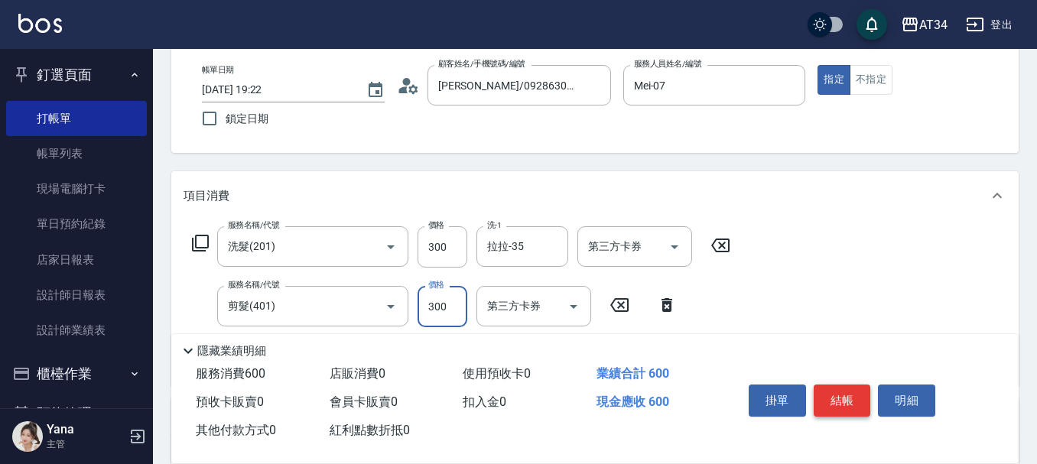
click at [834, 391] on button "結帳" at bounding box center [842, 401] width 57 height 32
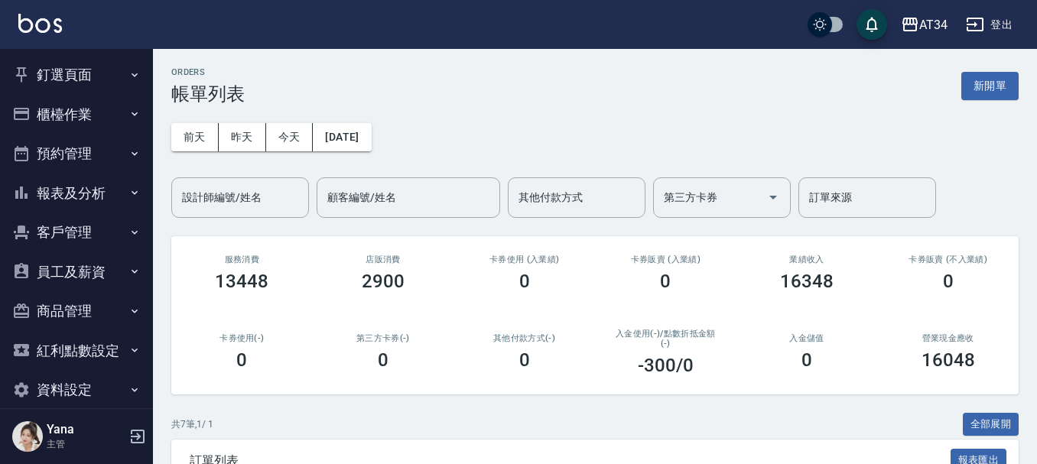
click at [76, 158] on button "預約管理" at bounding box center [76, 154] width 141 height 40
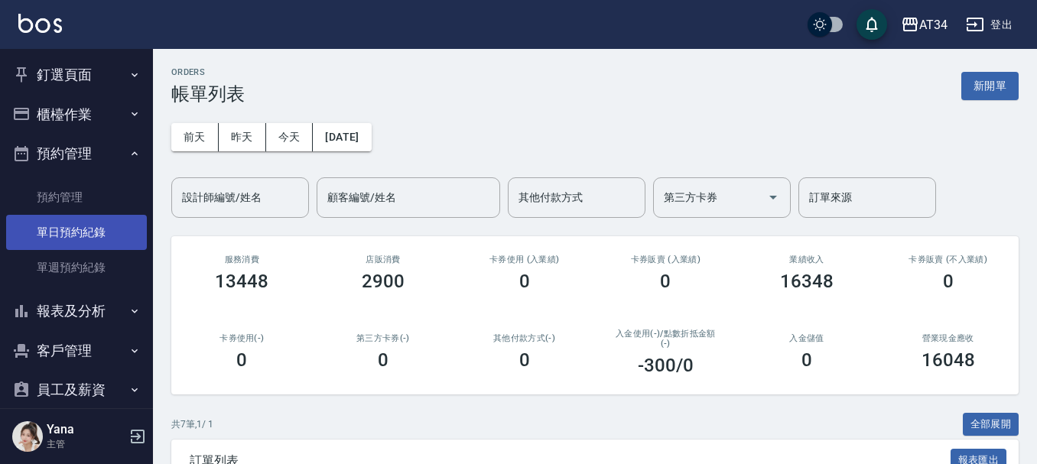
click at [69, 237] on link "單日預約紀錄" at bounding box center [76, 232] width 141 height 35
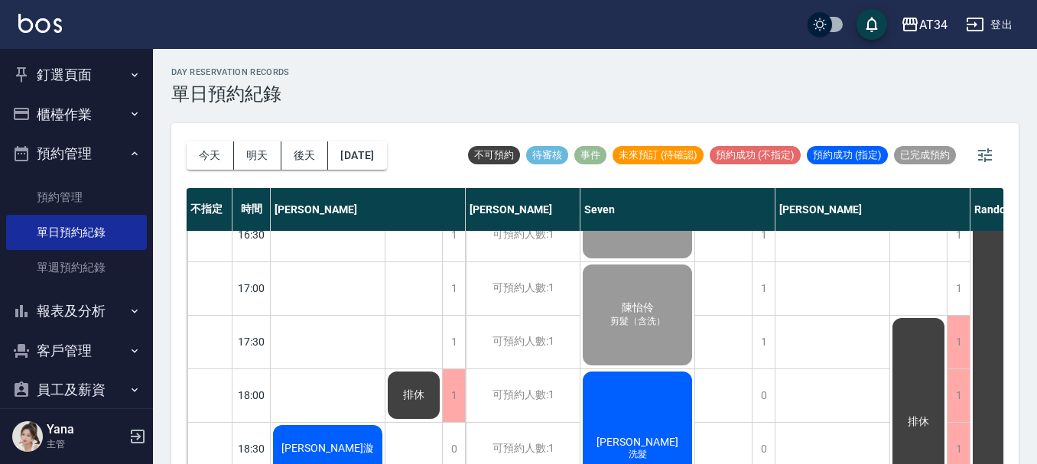
scroll to position [740, 0]
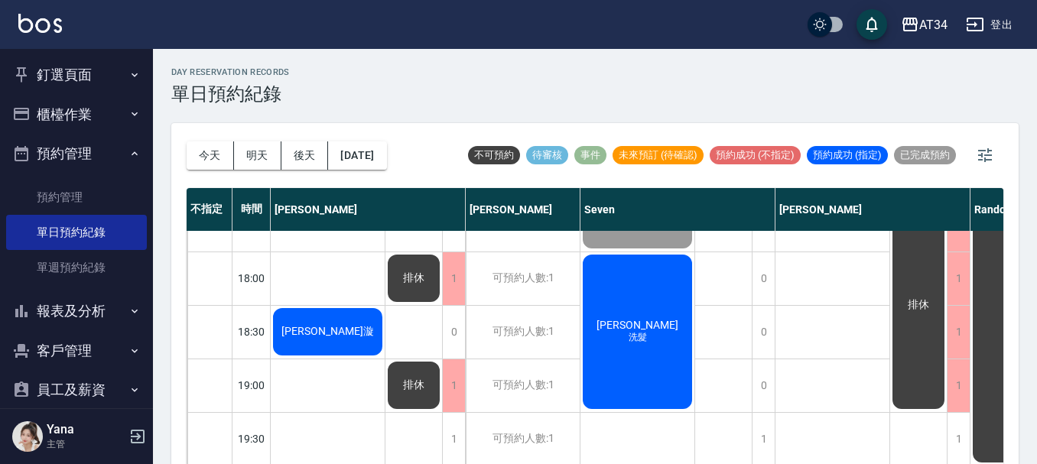
click at [654, 327] on div "[PERSON_NAME]髮" at bounding box center [637, 331] width 114 height 159
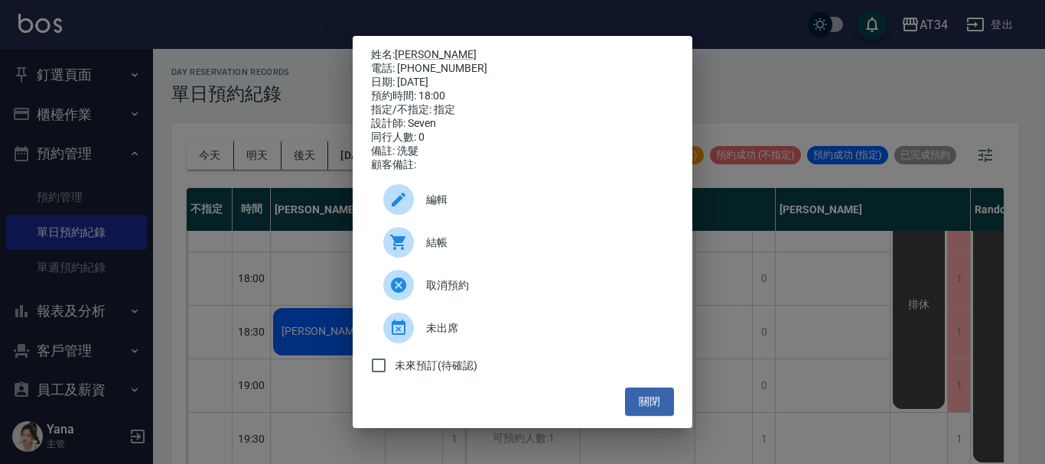
click at [496, 262] on div "結帳" at bounding box center [522, 242] width 303 height 43
click at [652, 416] on button "關閉" at bounding box center [649, 402] width 49 height 28
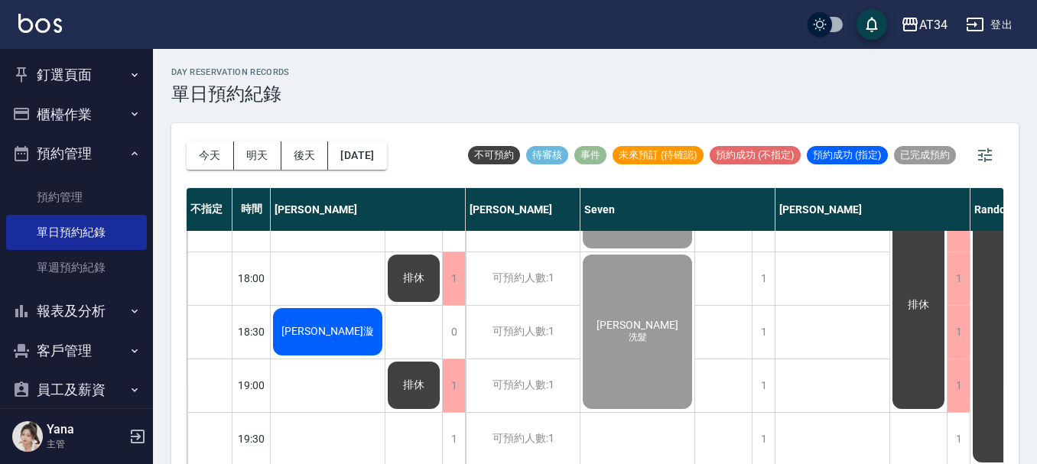
click at [346, 325] on span "[PERSON_NAME]漩" at bounding box center [327, 332] width 99 height 14
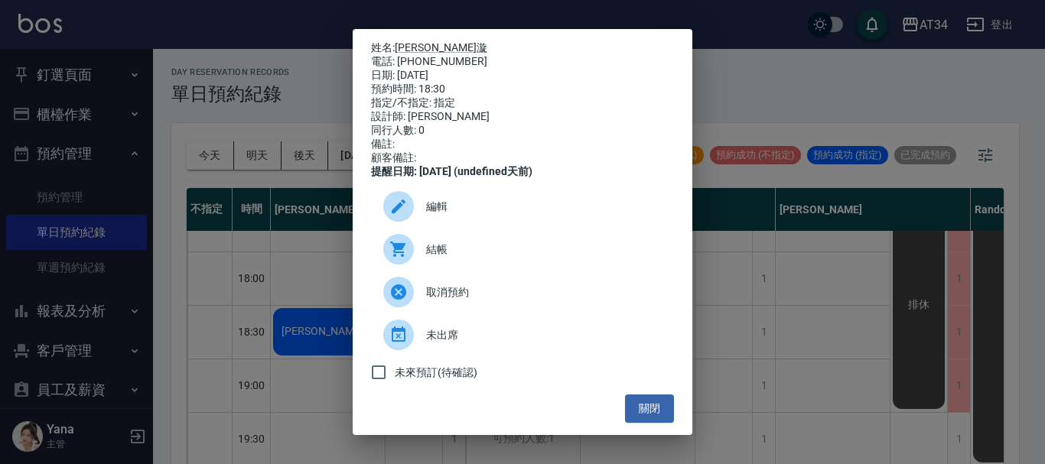
click at [447, 258] on span "結帳" at bounding box center [544, 250] width 236 height 16
click at [647, 412] on button "關閉" at bounding box center [649, 409] width 49 height 28
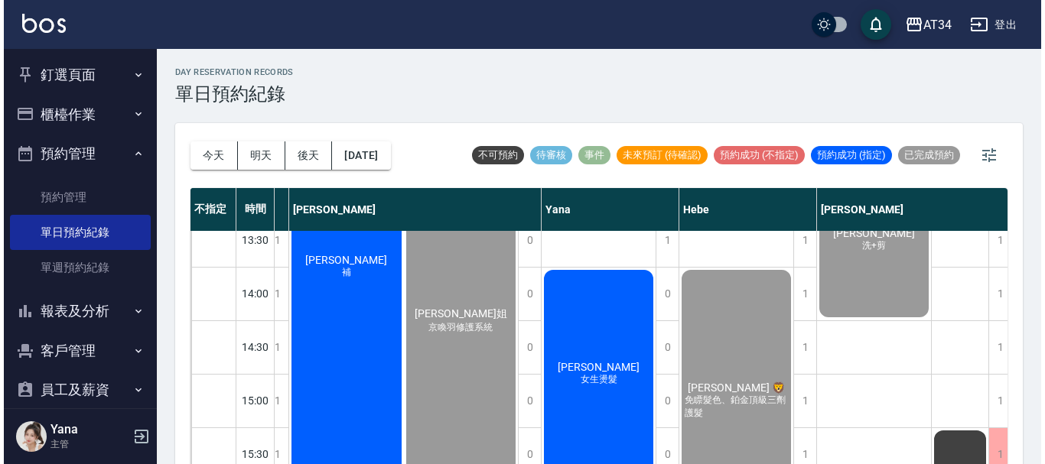
scroll to position [281, 961]
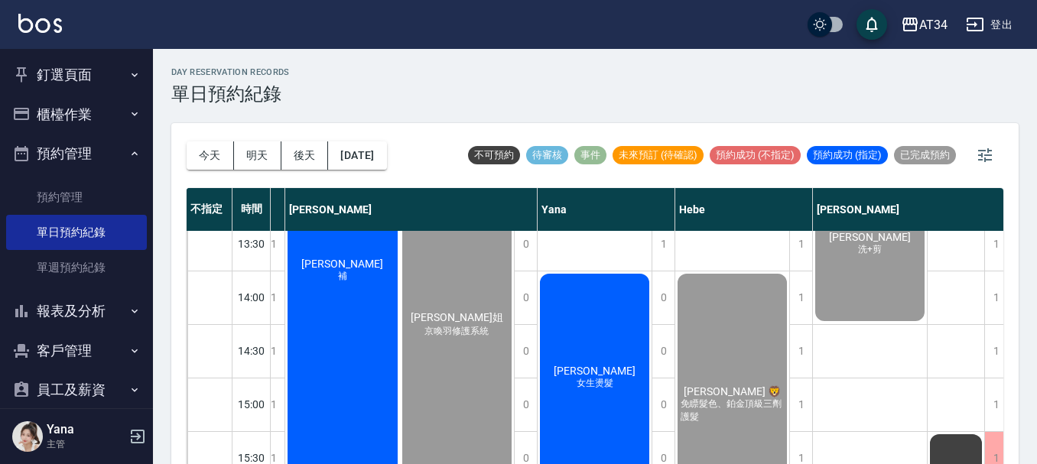
click at [606, 348] on div "[PERSON_NAME]燙髮" at bounding box center [595, 377] width 114 height 213
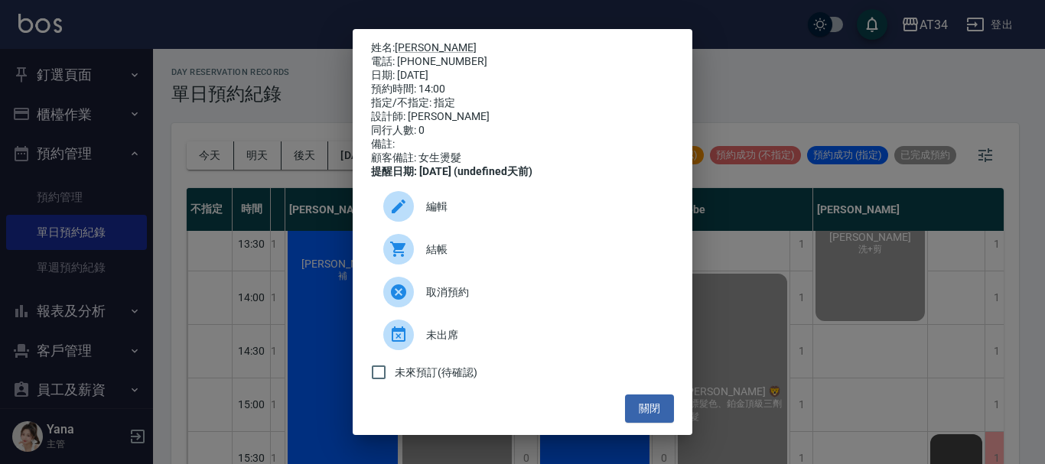
click at [408, 259] on div at bounding box center [398, 249] width 31 height 31
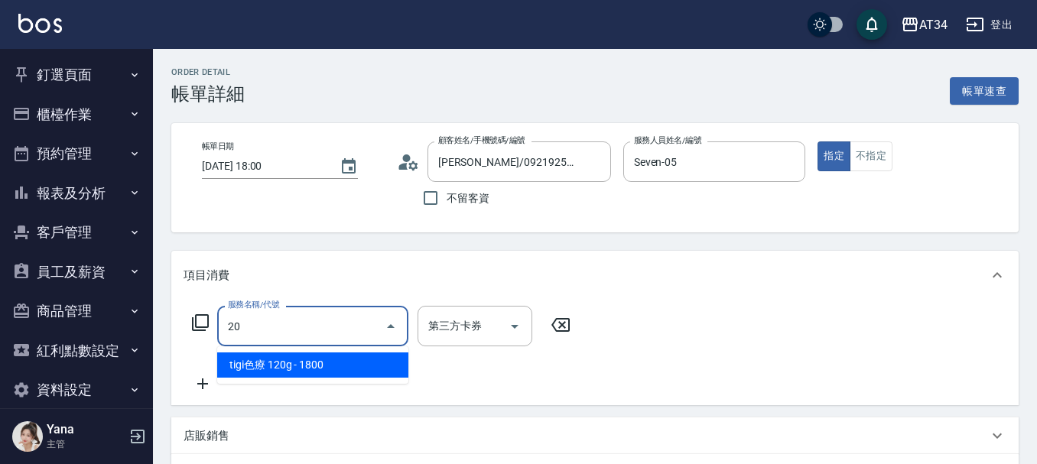
type input "201"
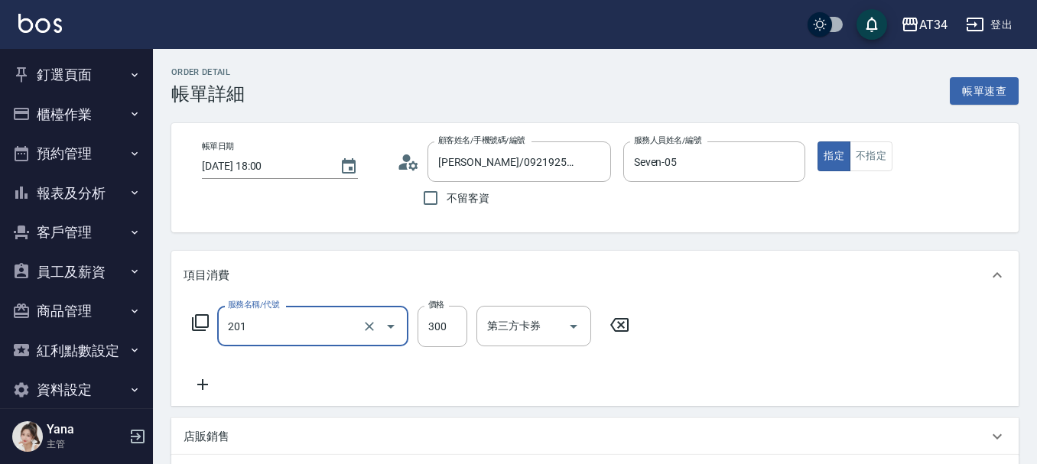
type input "30"
type input "洗髮(201)"
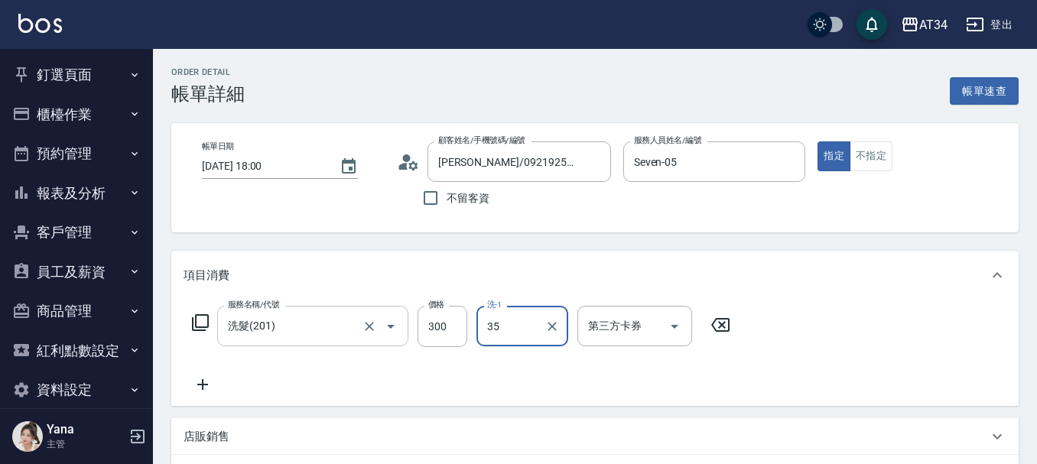
type input "拉拉-35"
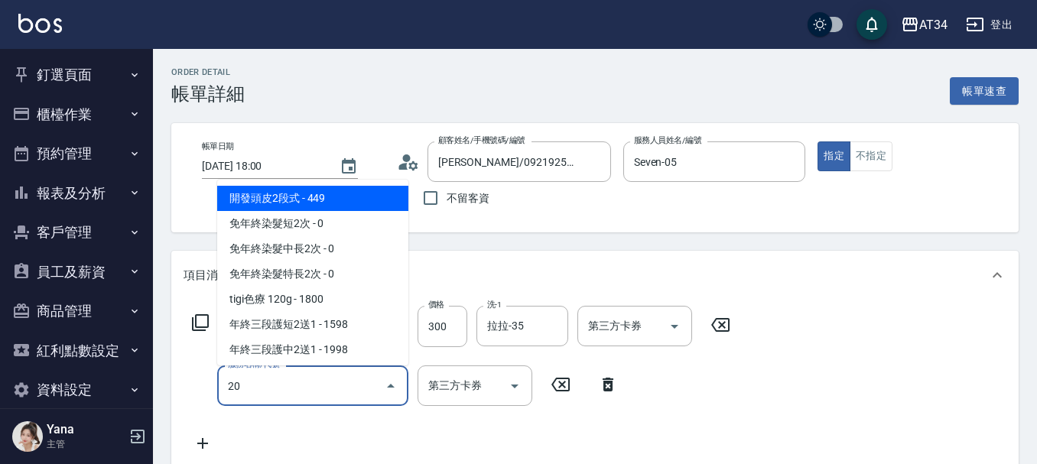
type input "201"
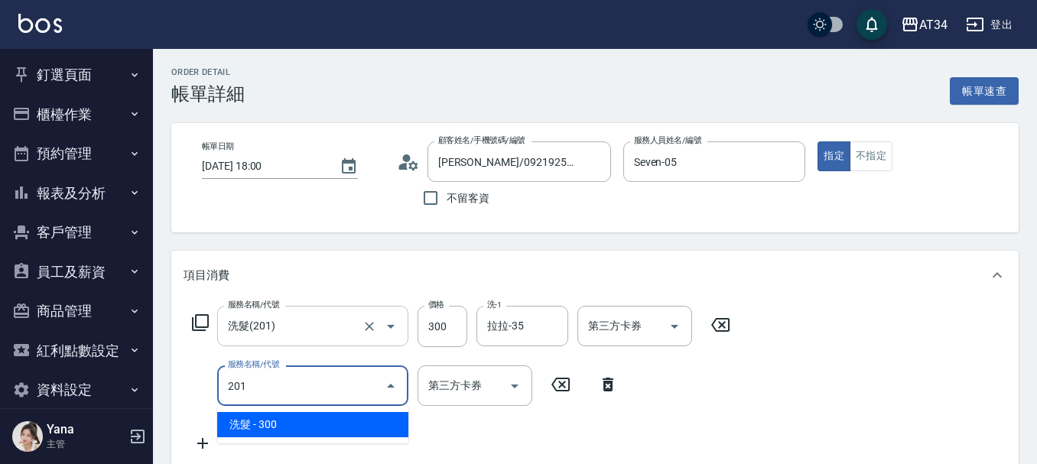
type input "60"
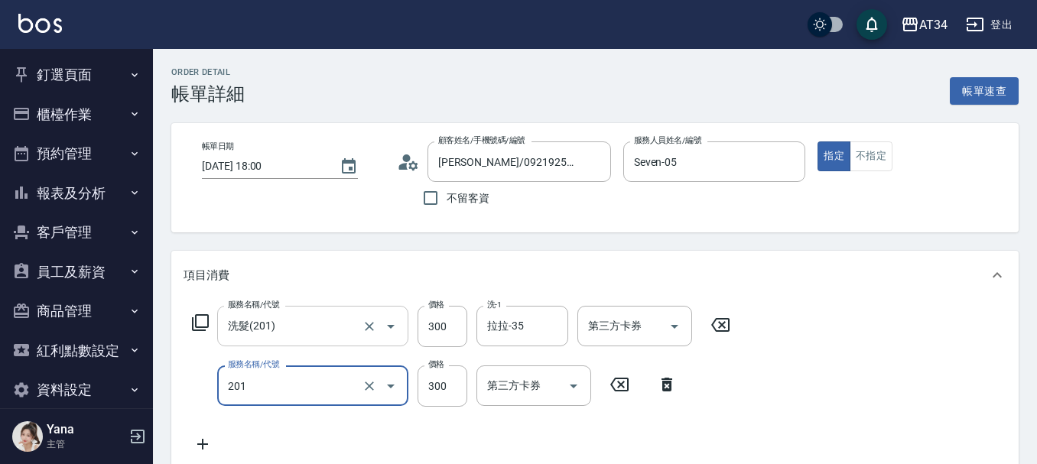
type input "洗髮(201)"
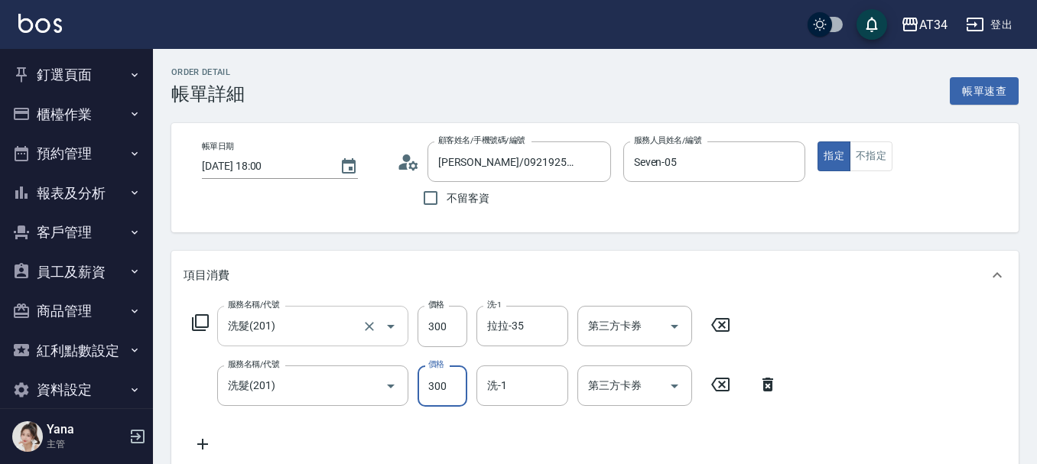
type input "4"
type input "30"
type input "40"
type input "70"
type input "400"
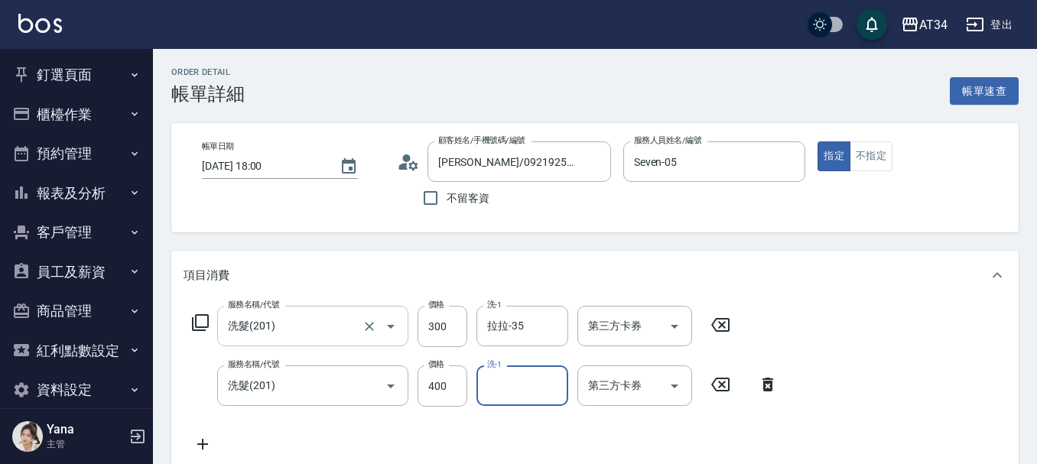
type input "3"
click at [785, 317] on div "服務名稱/代號 洗髮(201) 服務名稱/代號 價格 300 價格 洗-1 拉拉-35 洗-1 第三方卡券 第三方卡券 服務名稱/代號 洗髮(201) 服務名…" at bounding box center [485, 380] width 603 height 148
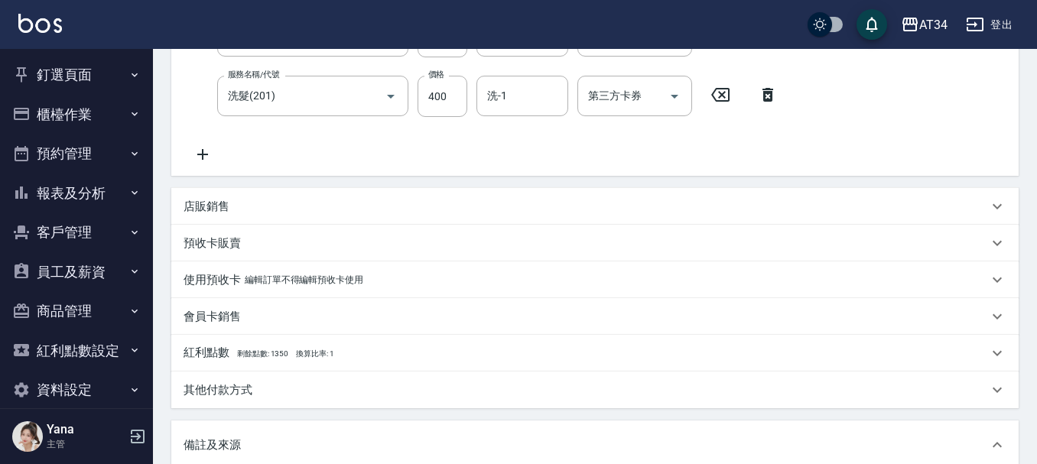
scroll to position [306, 0]
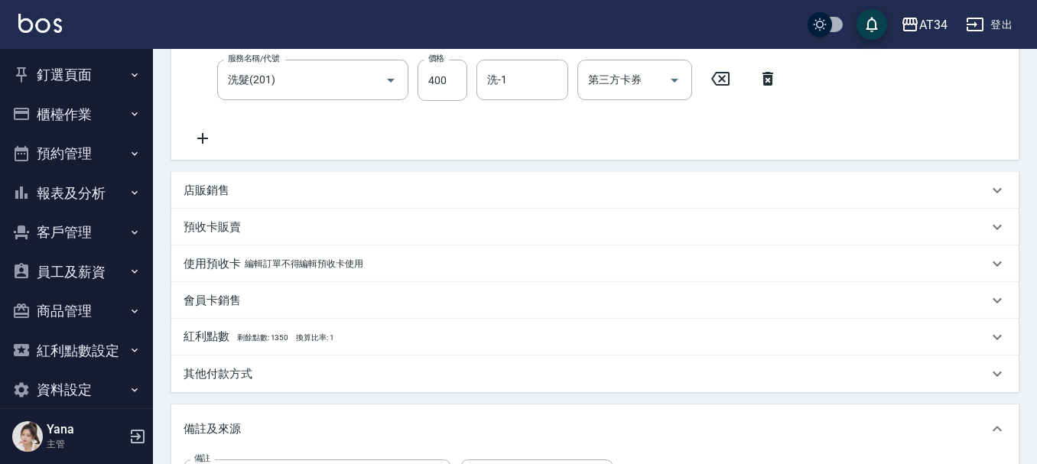
click at [249, 200] on div "店販銷售" at bounding box center [594, 190] width 847 height 37
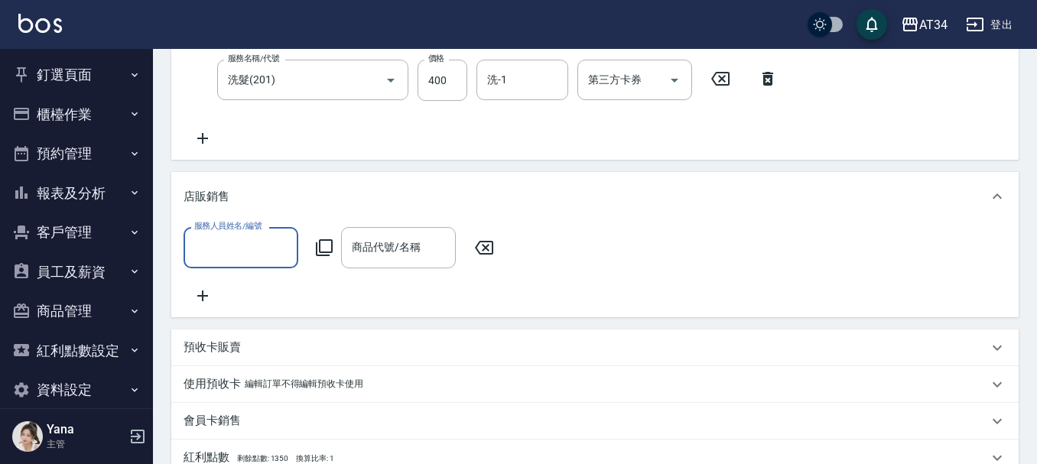
scroll to position [0, 0]
type input "Seven-05"
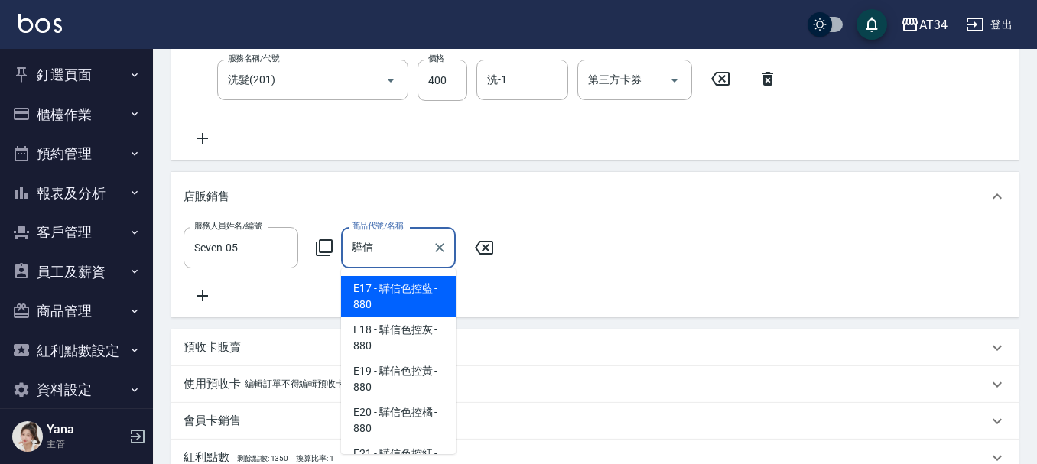
scroll to position [153, 0]
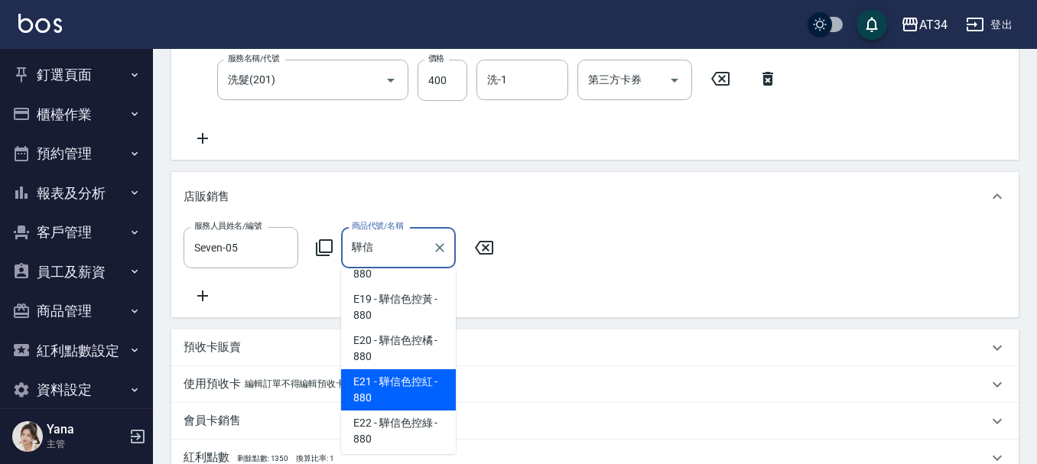
type input "驊信信"
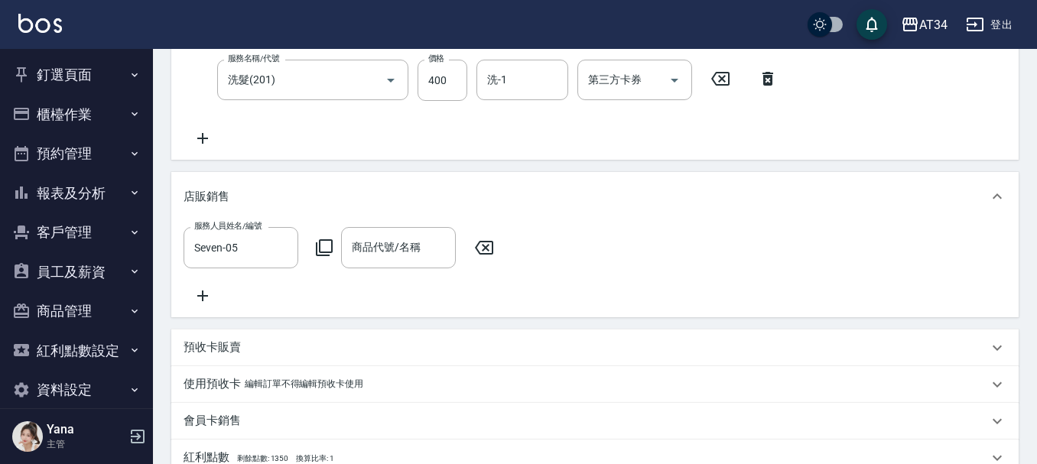
click at [415, 366] on div "預收卡販賣" at bounding box center [594, 348] width 847 height 37
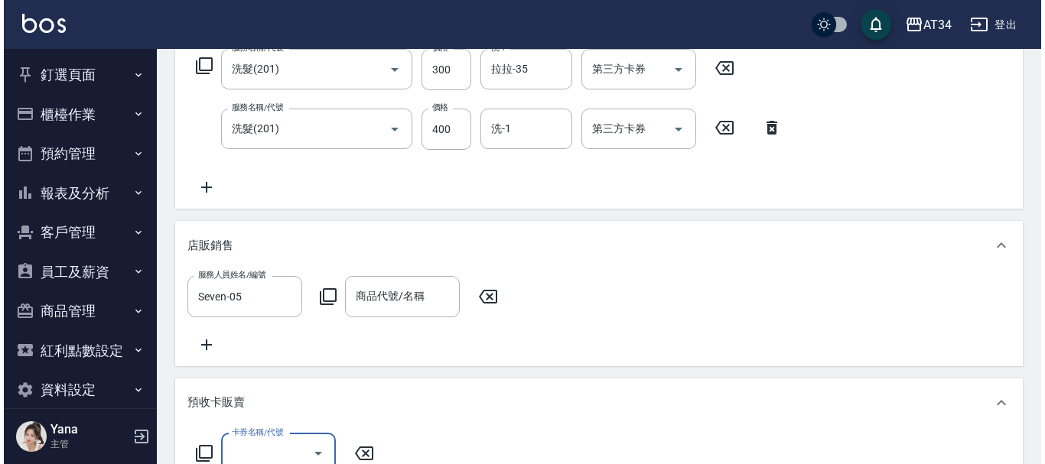
scroll to position [229, 0]
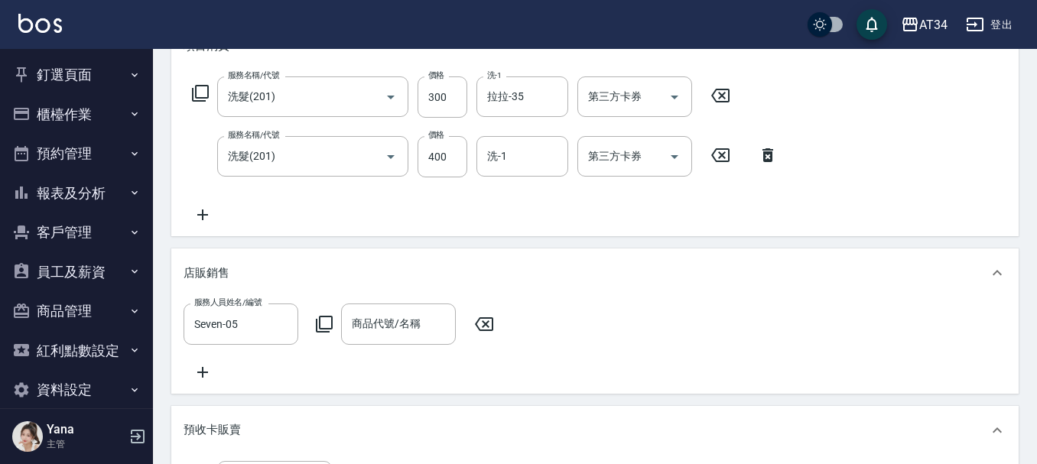
click at [329, 319] on icon at bounding box center [324, 324] width 18 height 18
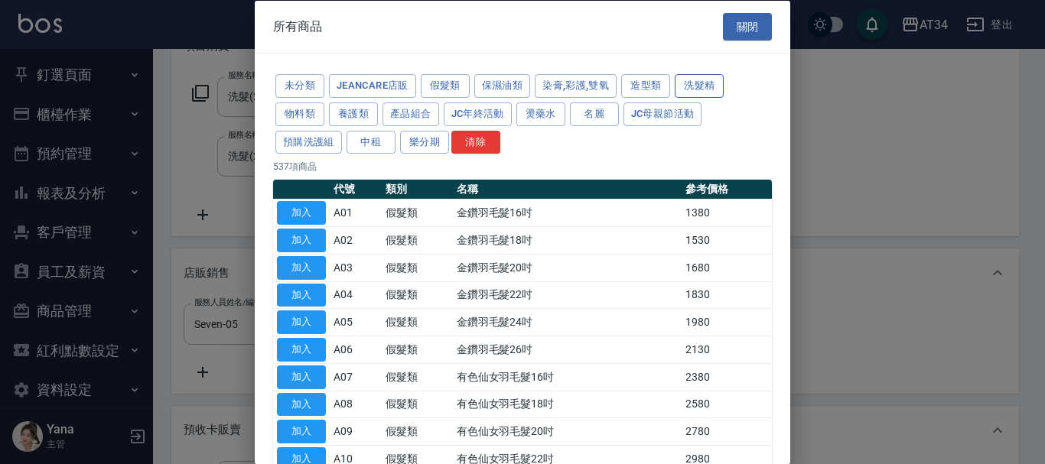
click at [703, 83] on button "洗髮精" at bounding box center [699, 86] width 49 height 24
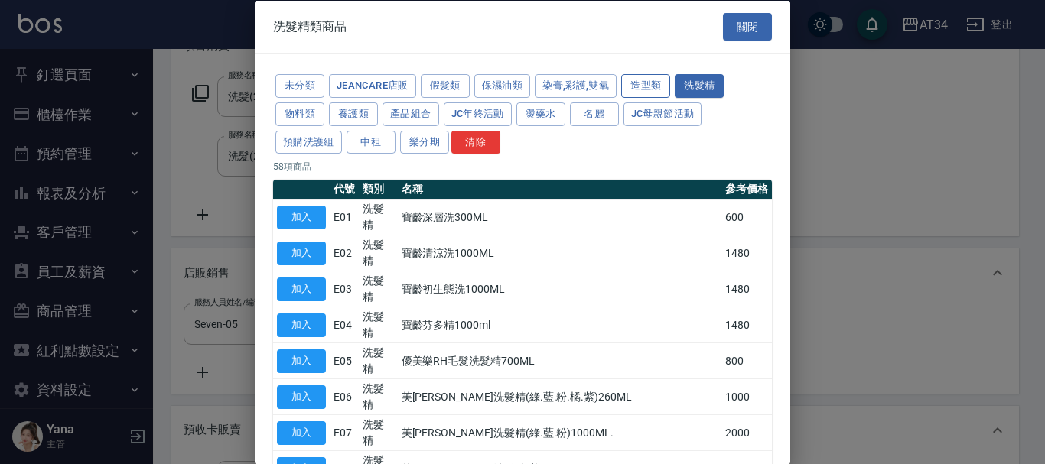
click at [646, 80] on button "造型類" at bounding box center [645, 86] width 49 height 24
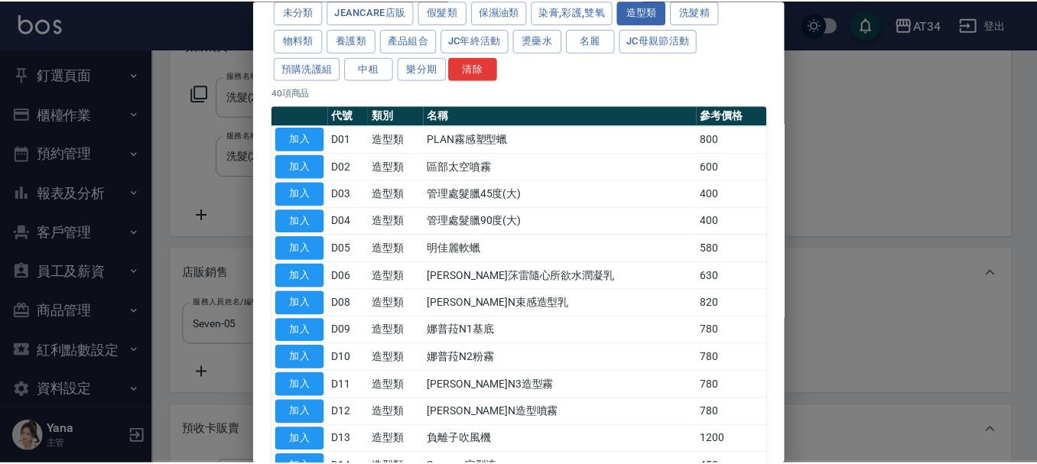
scroll to position [0, 0]
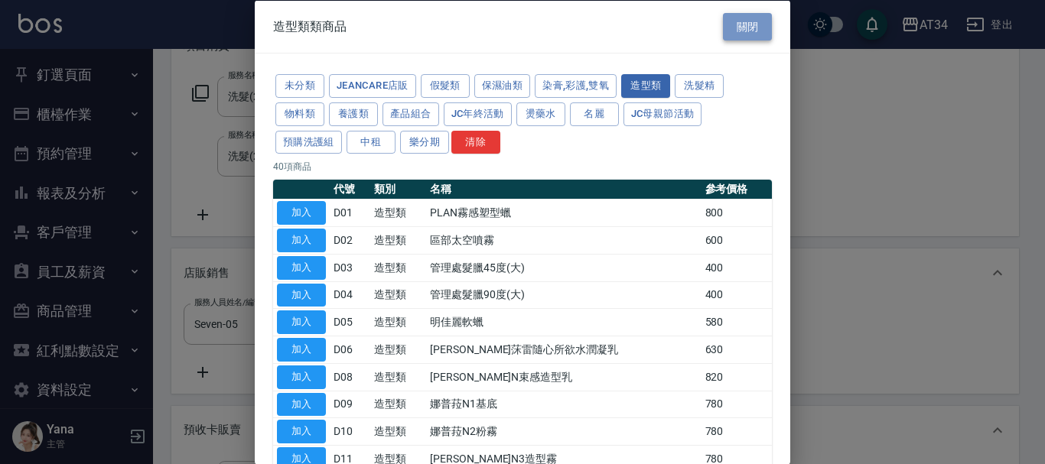
click at [734, 24] on button "關閉" at bounding box center [747, 26] width 49 height 28
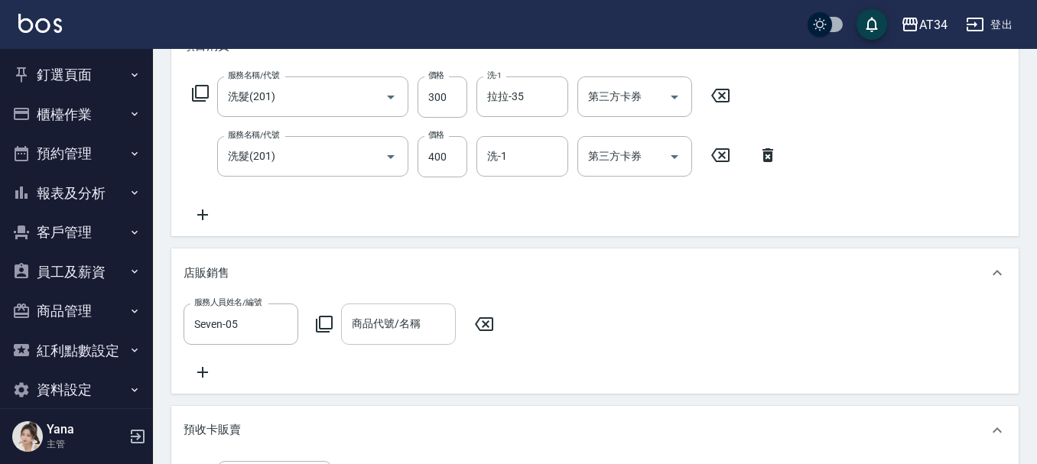
click at [405, 318] on div "商品代號/名稱 商品代號/名稱" at bounding box center [398, 324] width 115 height 41
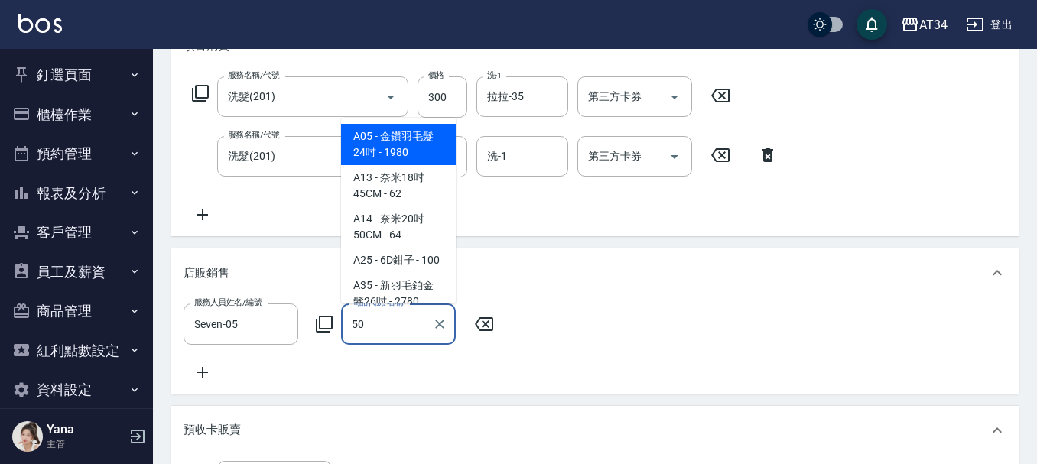
type input "5"
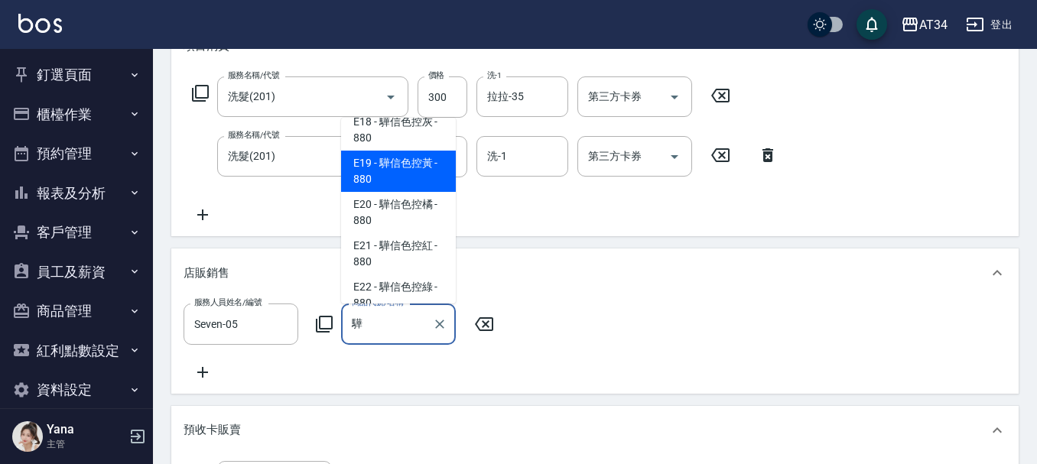
scroll to position [153, 0]
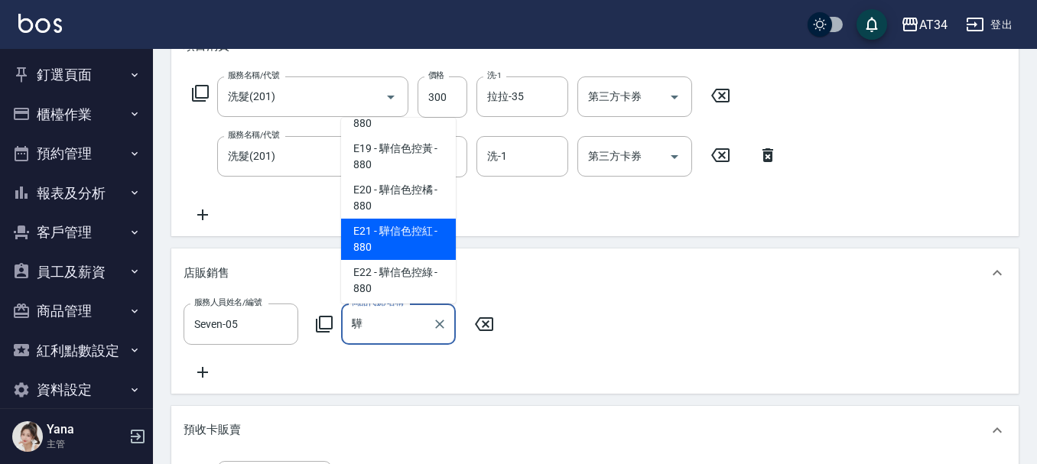
type input "娜普菈莯雷隨心所欲水潤凝乳"
type input "130"
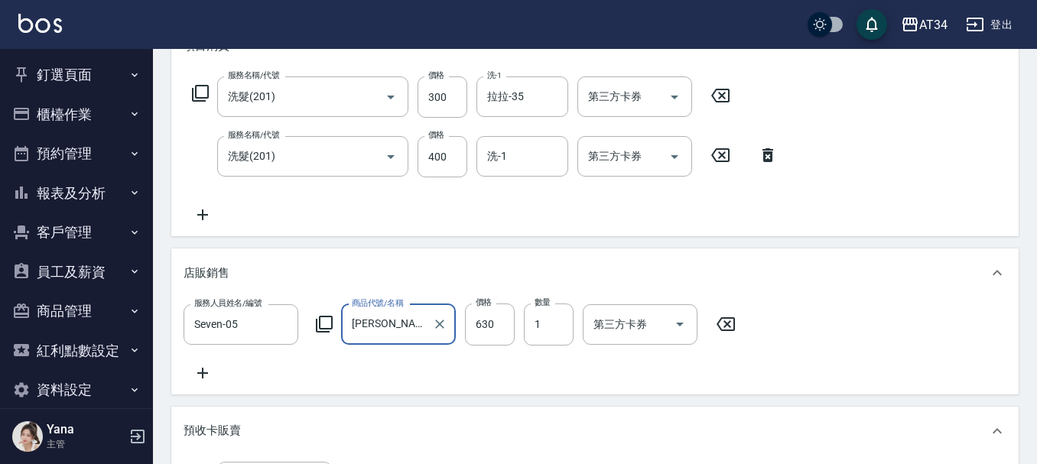
click at [407, 323] on input "娜普菈莯雷隨心所欲水潤凝乳" at bounding box center [387, 324] width 78 height 27
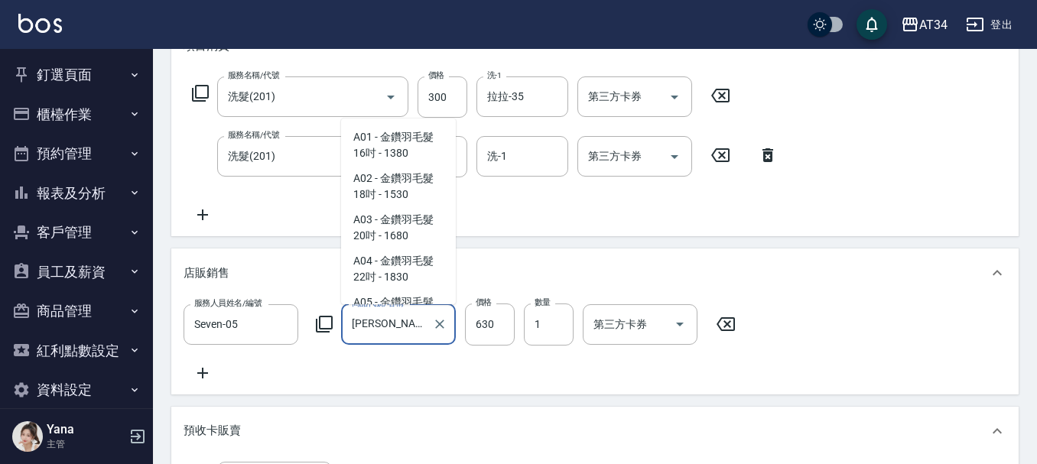
scroll to position [6203, 0]
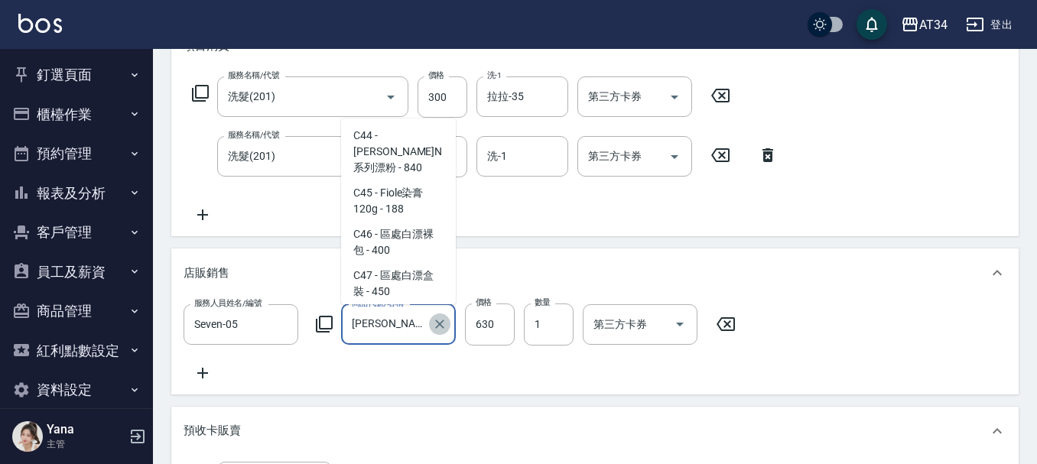
click at [444, 327] on icon "Clear" at bounding box center [439, 324] width 15 height 15
type input "70"
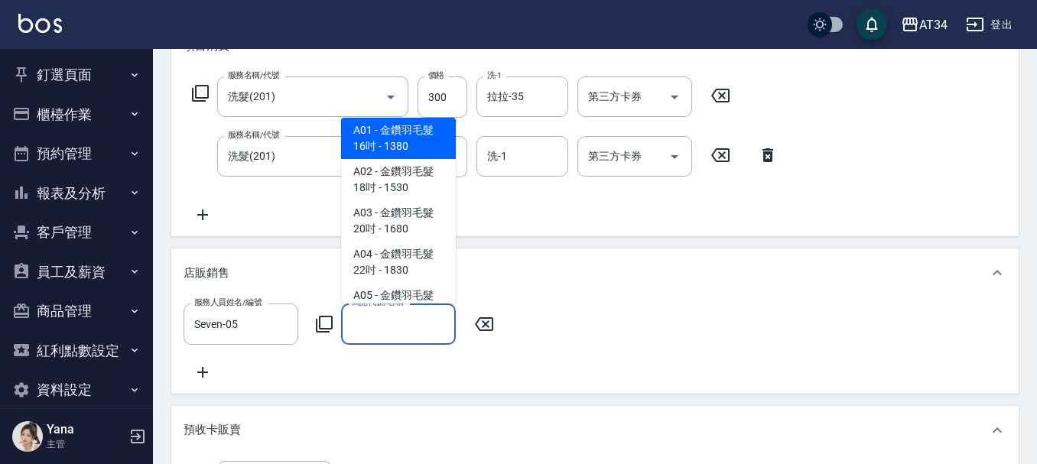
click at [400, 330] on input "商品代號/名稱" at bounding box center [398, 323] width 101 height 27
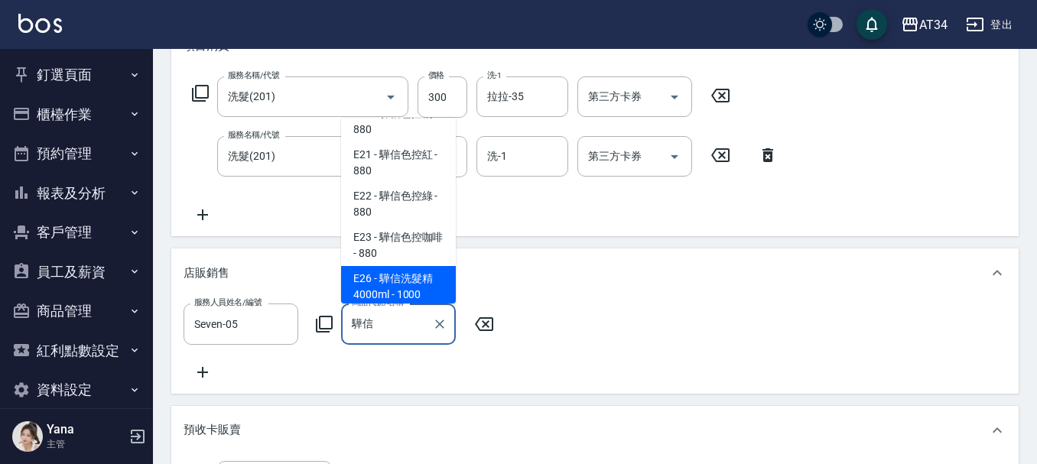
scroll to position [153, 0]
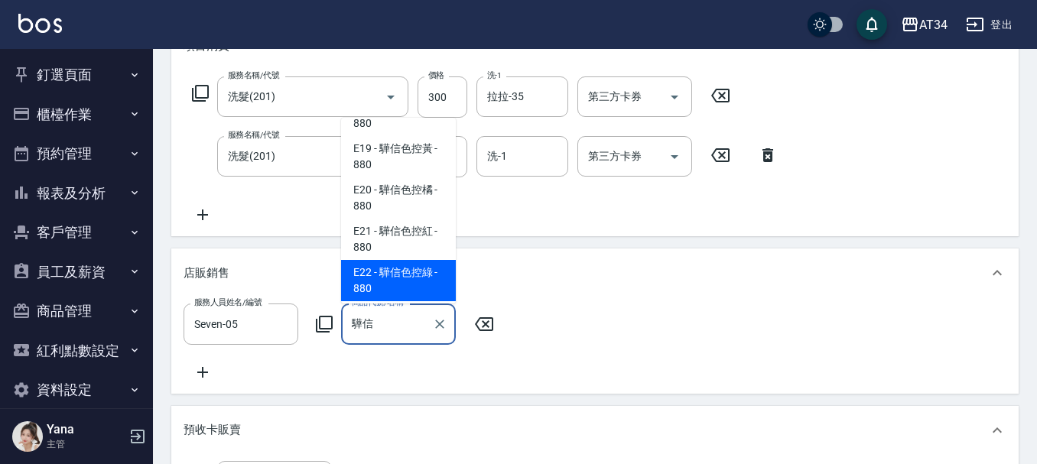
type input "驊信信"
click at [399, 262] on div "店販銷售" at bounding box center [594, 273] width 847 height 49
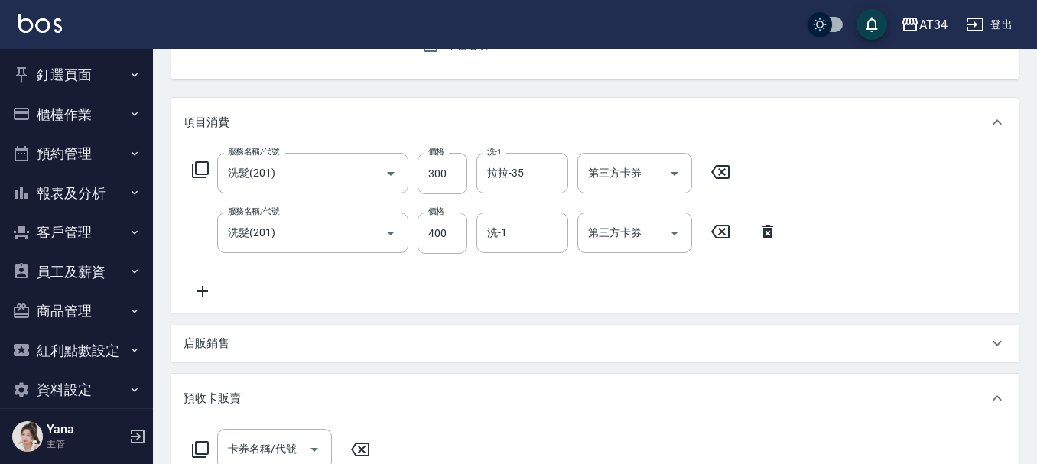
click at [349, 334] on div "店販銷售" at bounding box center [594, 343] width 847 height 37
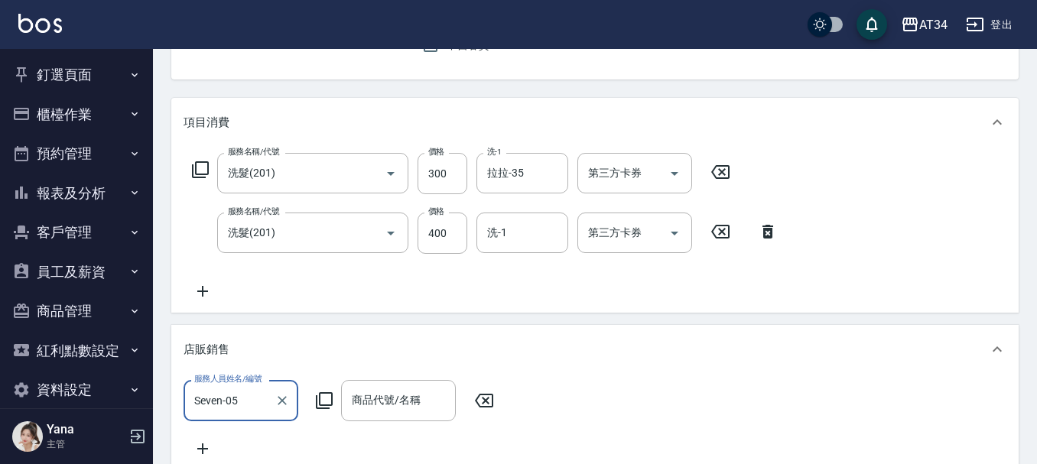
scroll to position [0, 0]
click at [364, 389] on input "商品代號/名稱" at bounding box center [398, 400] width 101 height 27
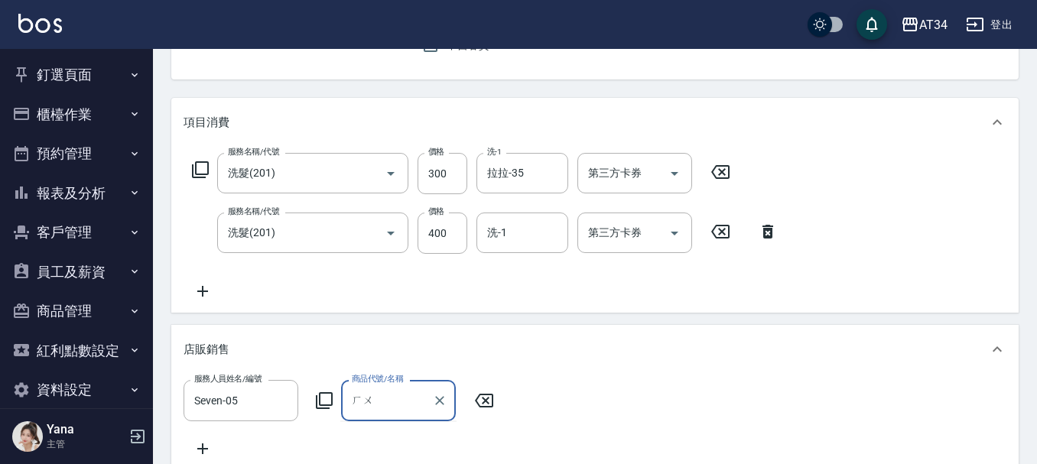
type input "胡"
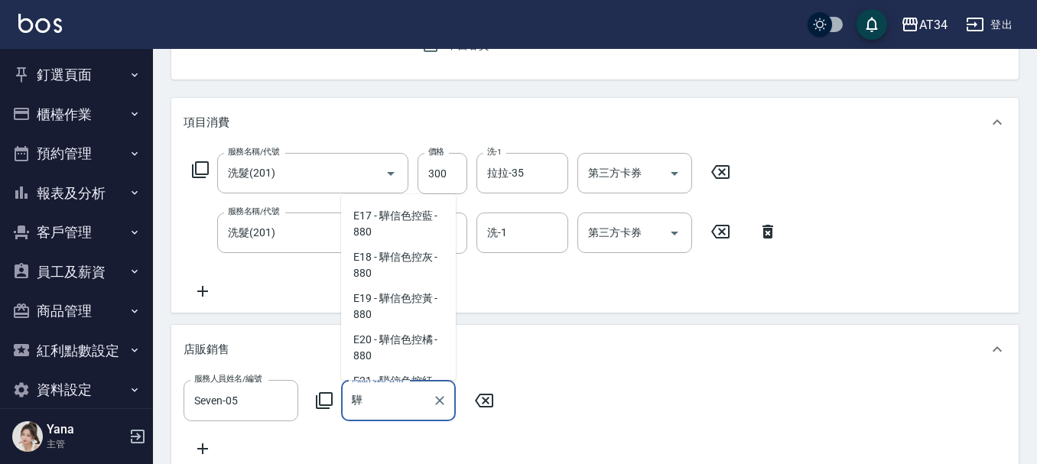
scroll to position [271, 0]
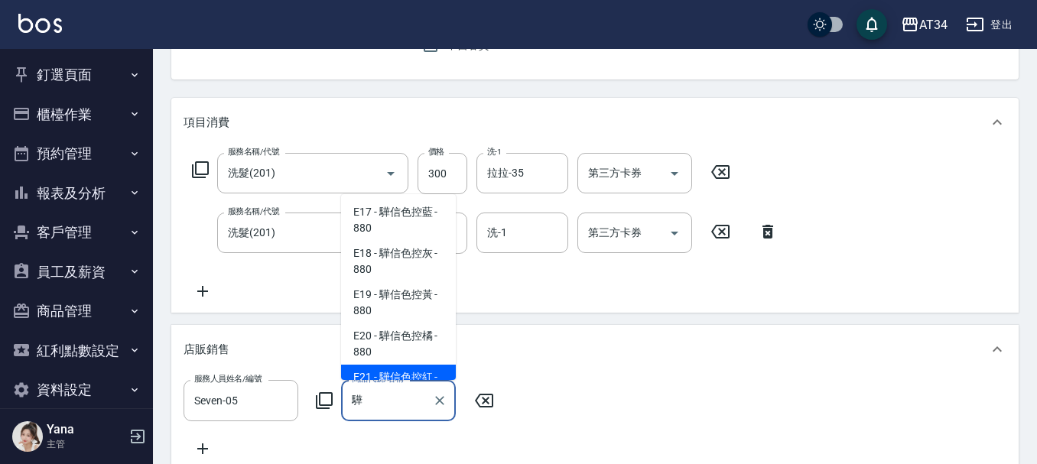
click at [408, 365] on span "E21 - 驊信色控紅 - 880" at bounding box center [398, 385] width 115 height 41
type input "驊信色控紅"
type input "150"
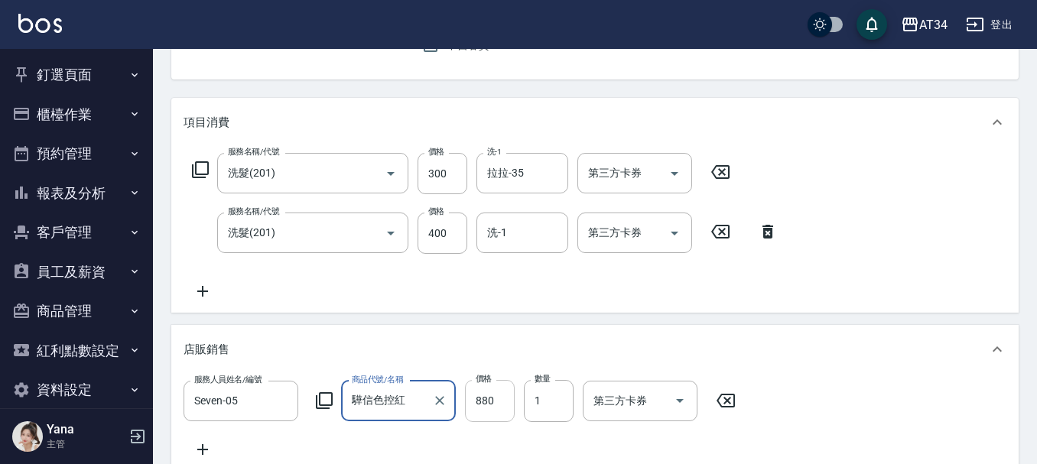
type input "驊信色控紅"
click at [504, 402] on input "880" at bounding box center [490, 400] width 50 height 41
type input "7"
type input "70"
type input "79"
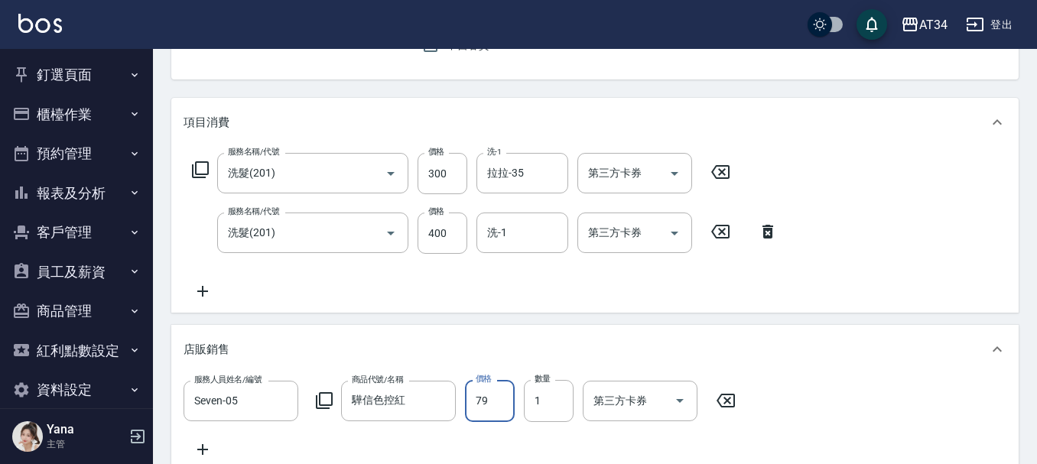
type input "140"
type input "792"
click at [810, 383] on div "服務人員姓名/編號 Seven-05 服務人員姓名/編號 商品代號/名稱 驊信色控紅 商品代號/名稱 價格 792 價格 數量 1 數量 第三方卡券 第三方卡券" at bounding box center [595, 419] width 823 height 78
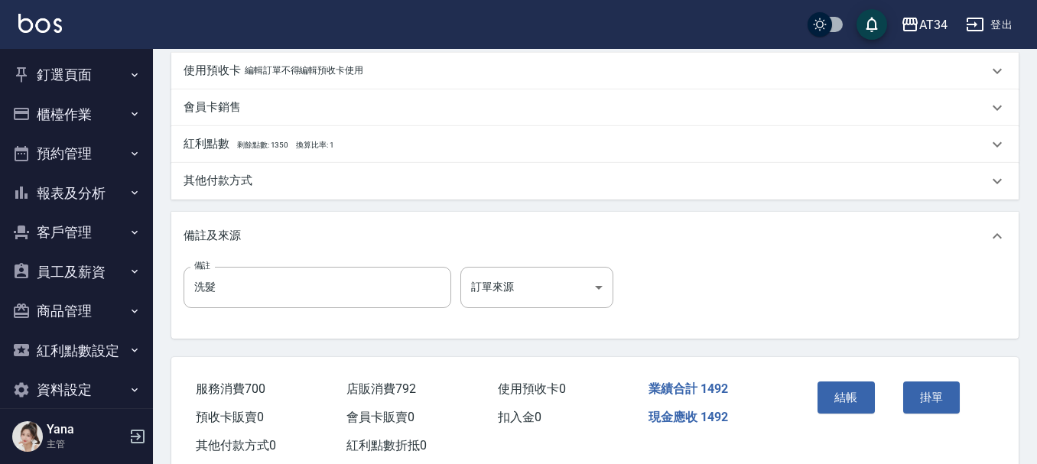
scroll to position [792, 0]
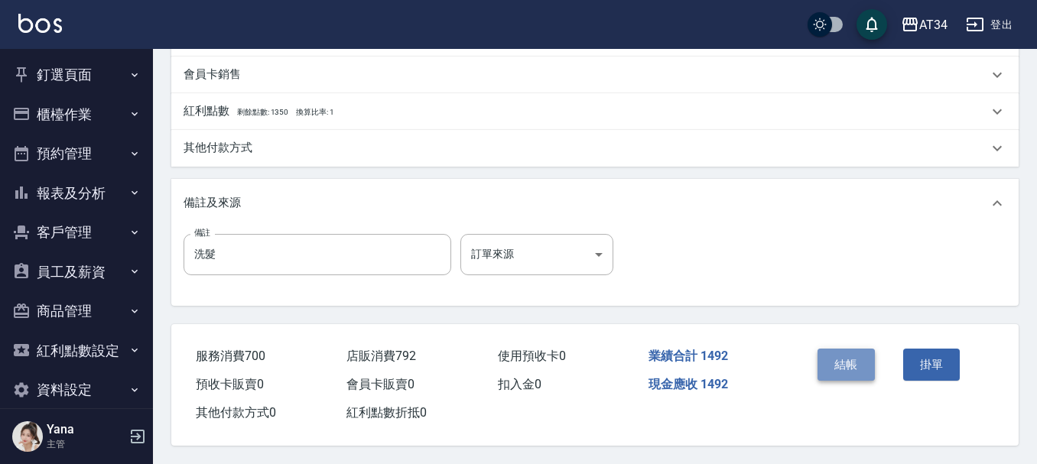
click at [847, 364] on button "結帳" at bounding box center [846, 365] width 57 height 32
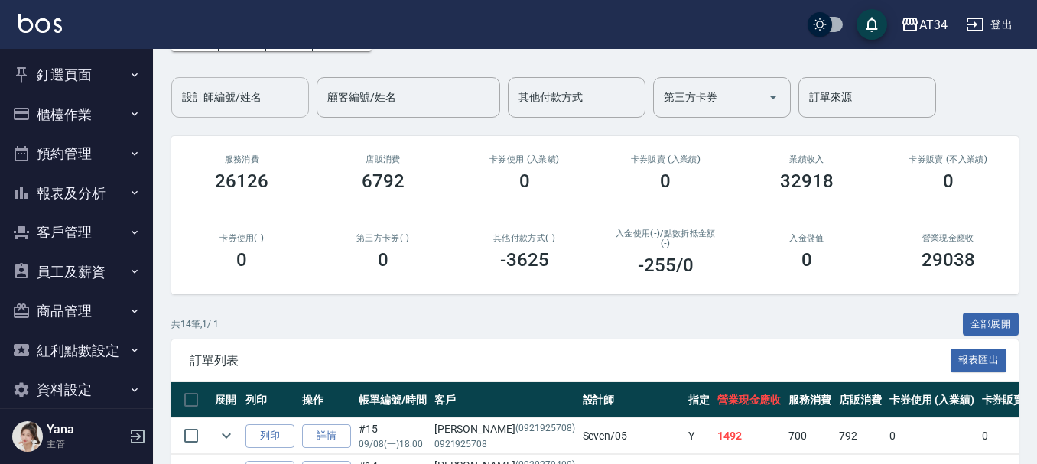
scroll to position [28, 0]
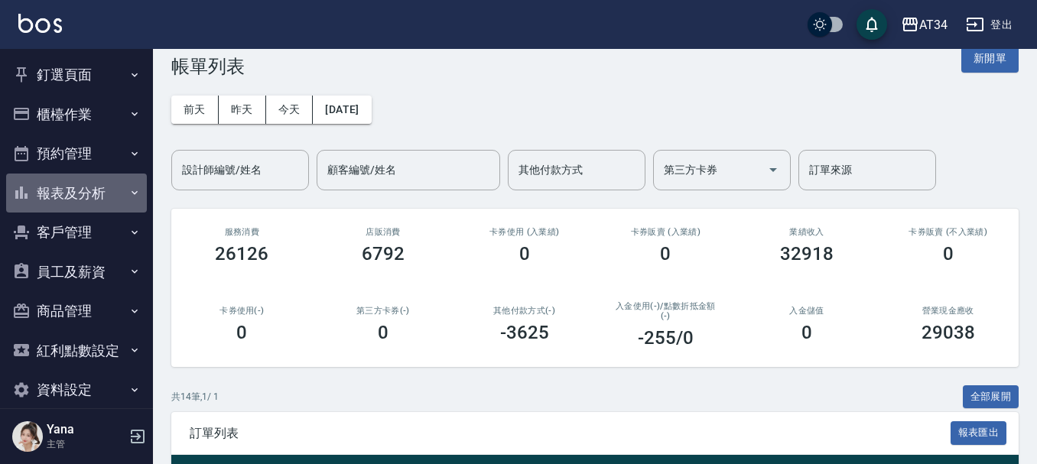
click at [94, 183] on button "報表及分析" at bounding box center [76, 194] width 141 height 40
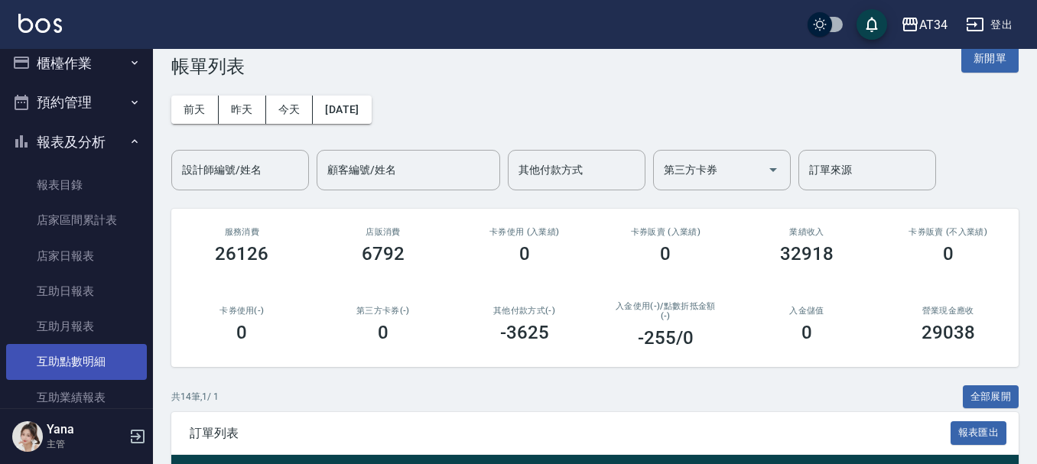
scroll to position [76, 0]
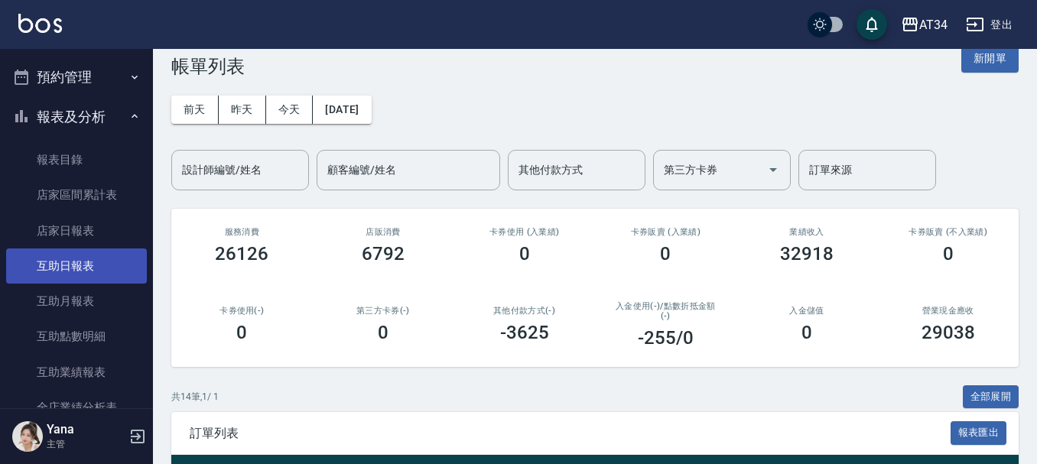
click at [111, 268] on link "互助日報表" at bounding box center [76, 266] width 141 height 35
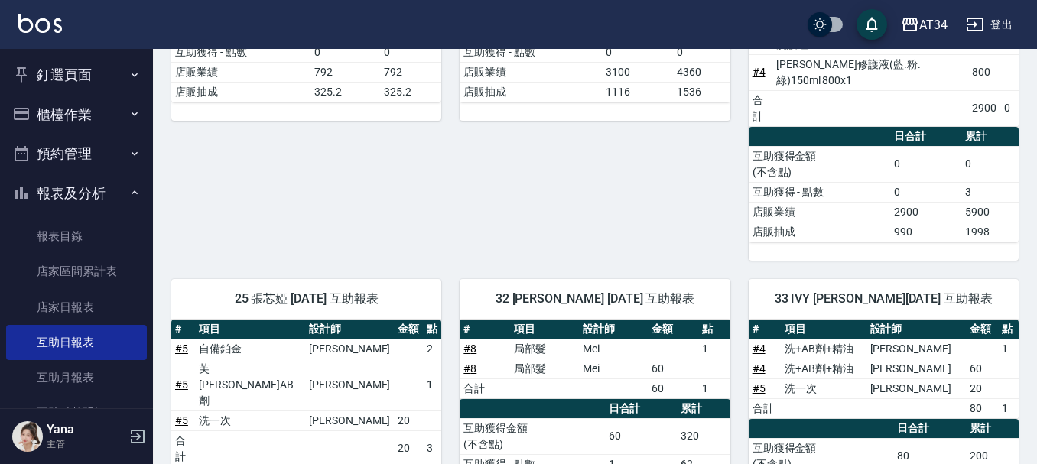
drag, startPoint x: 76, startPoint y: 44, endPoint x: 76, endPoint y: 56, distance: 11.5
click at [76, 47] on div "AT34 登出" at bounding box center [518, 24] width 1037 height 49
click at [75, 60] on button "釘選頁面" at bounding box center [76, 75] width 141 height 40
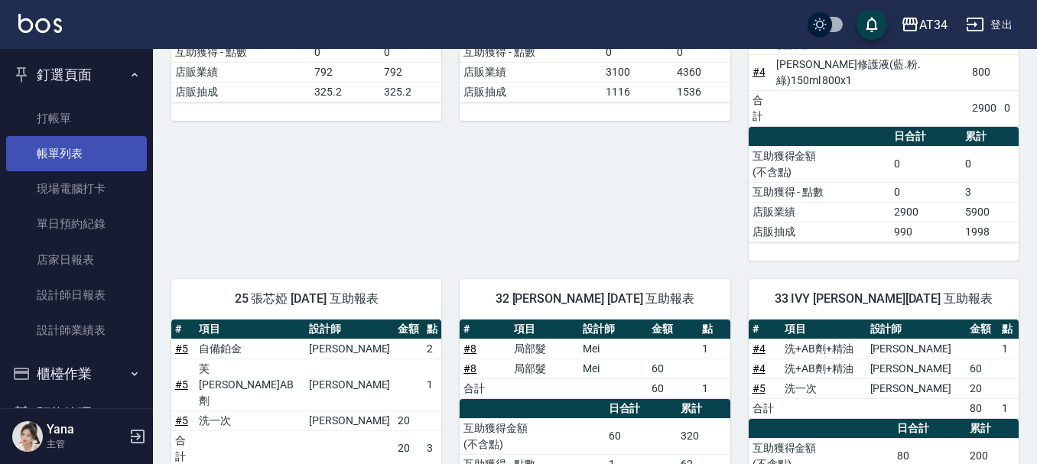
click at [76, 143] on link "帳單列表" at bounding box center [76, 153] width 141 height 35
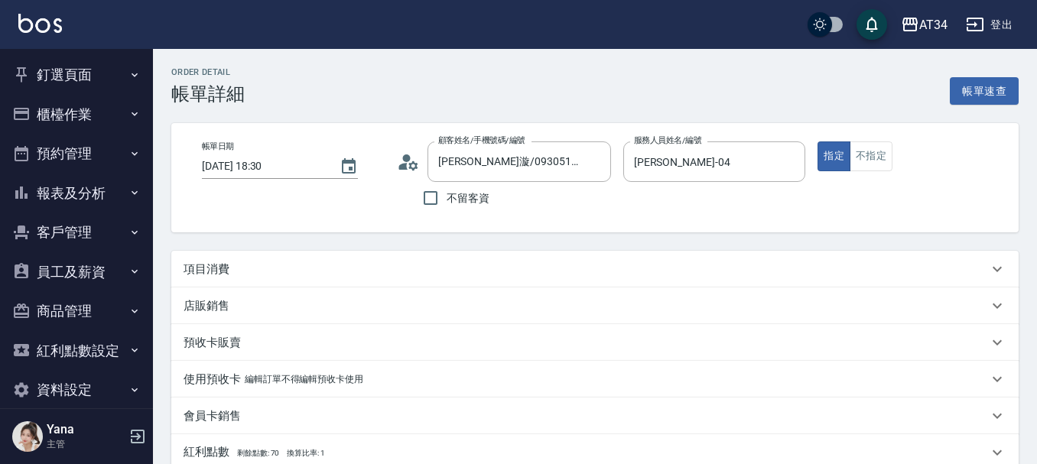
click at [246, 266] on div "項目消費" at bounding box center [586, 270] width 805 height 16
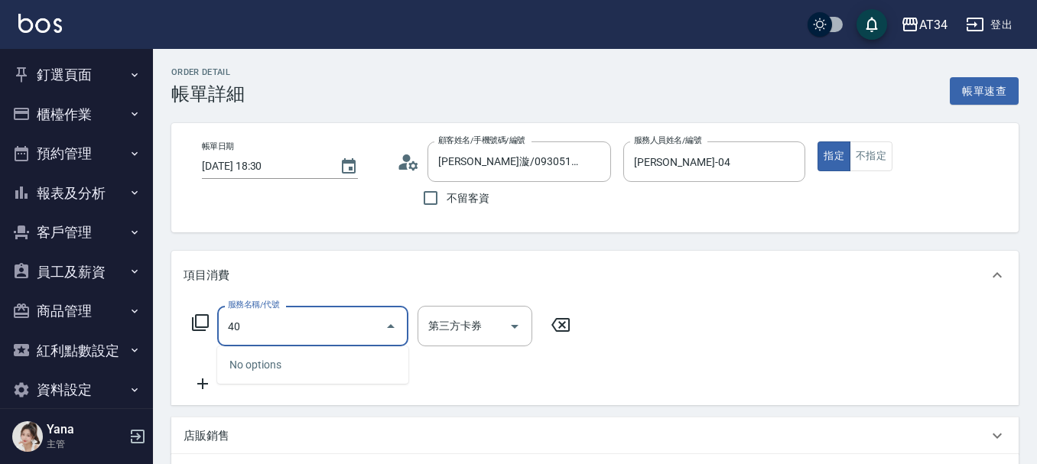
type input "401"
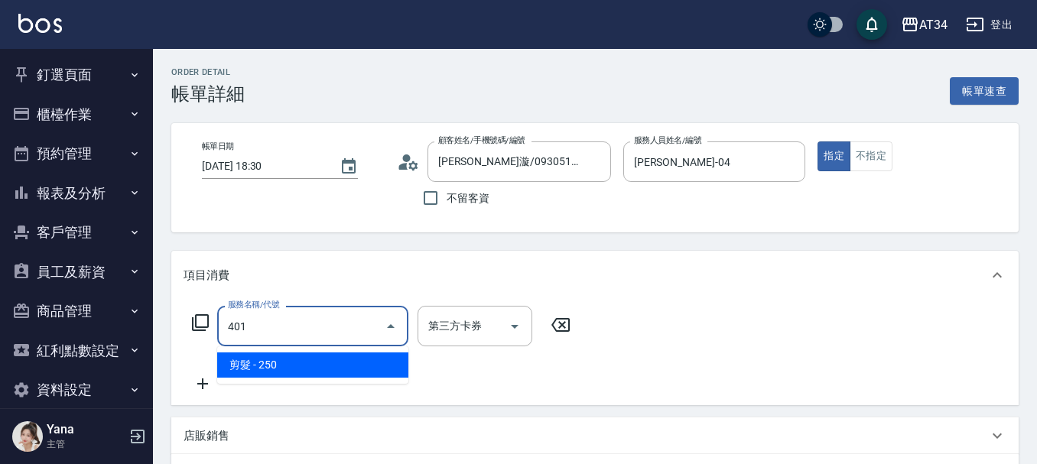
type input "20"
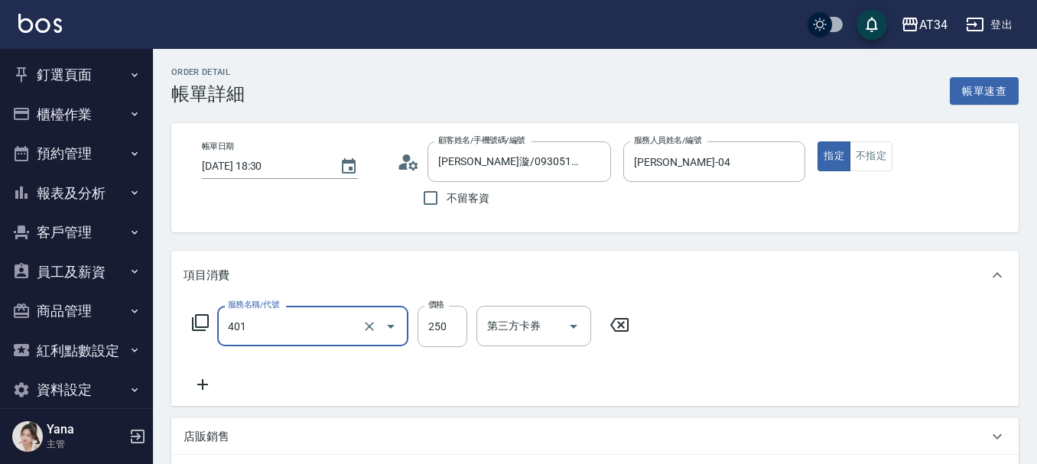
type input "剪髮(401)"
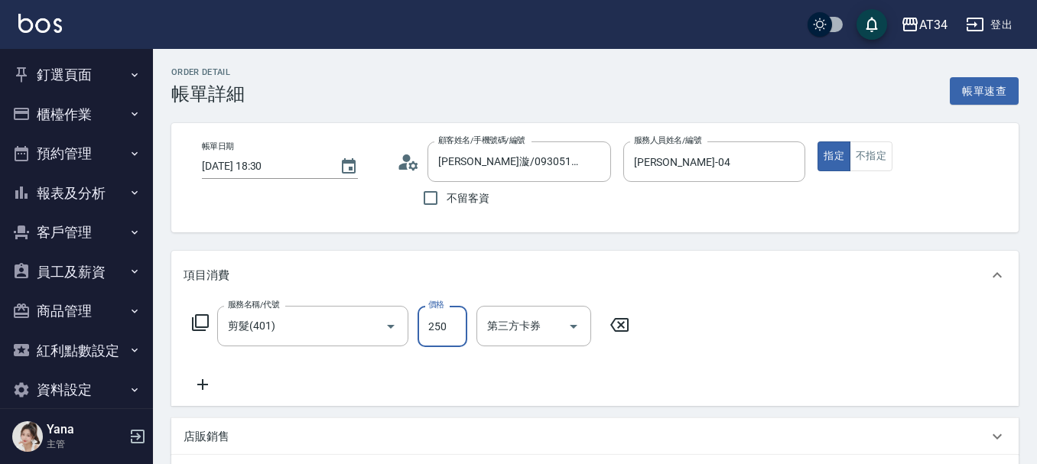
type input "4"
type input "0"
type input "400"
type input "40"
type input "400"
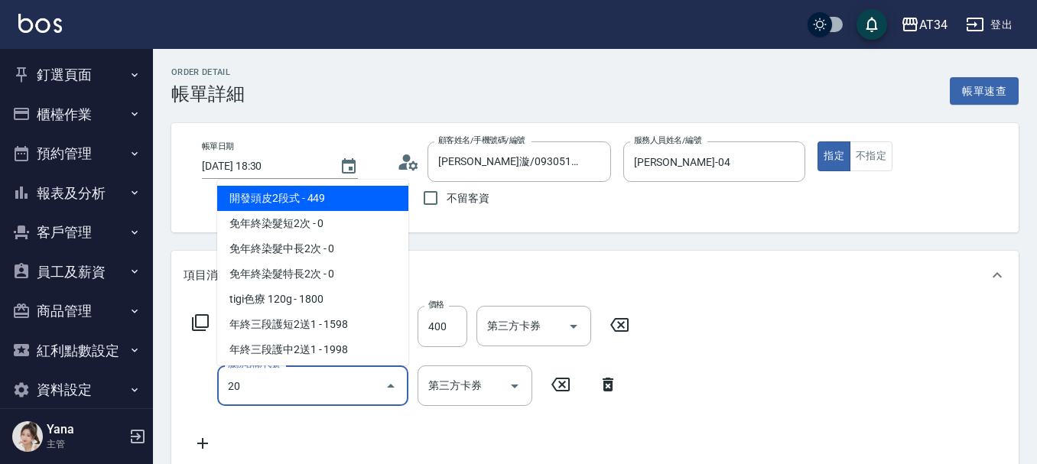
type input "201"
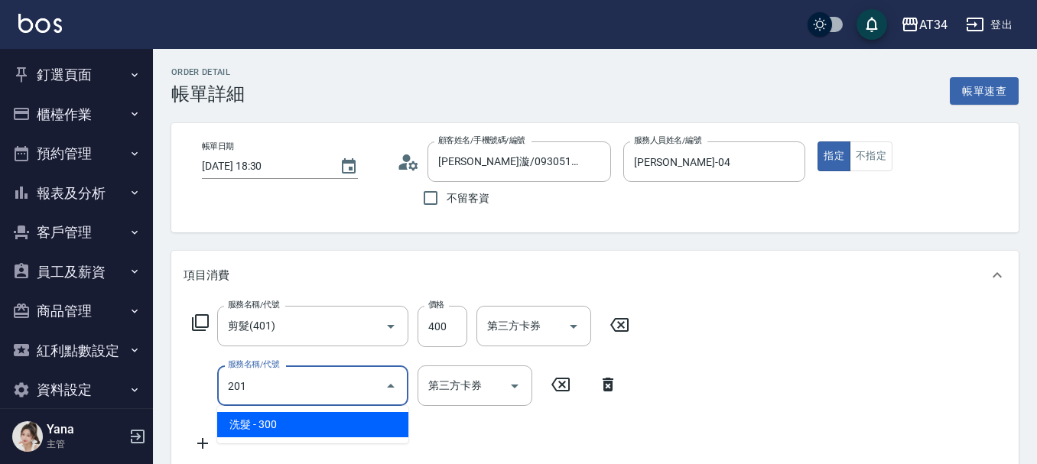
type input "70"
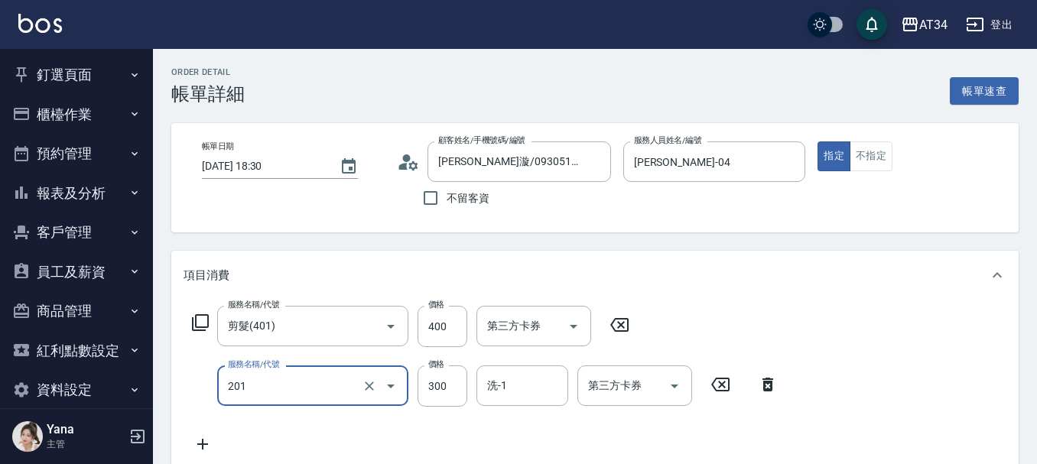
type input "洗髮(201)"
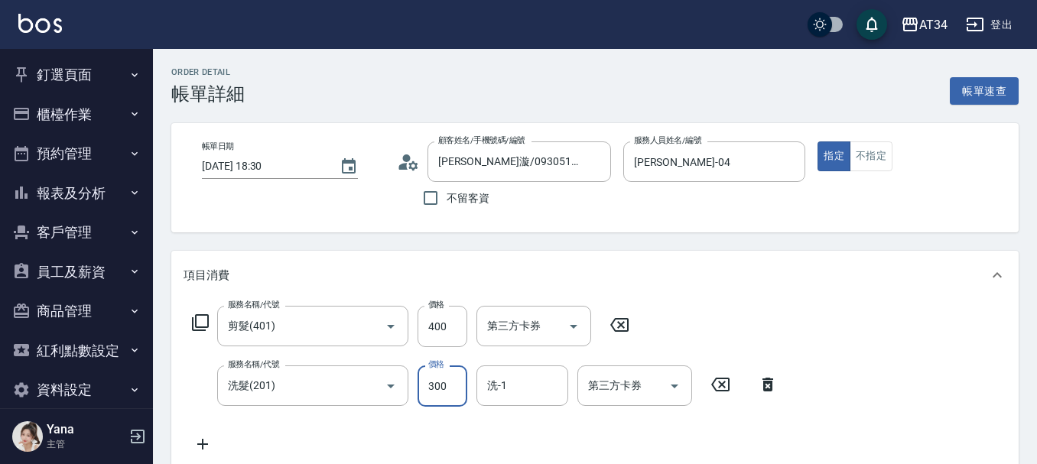
type input "2"
type input "40"
type input "200"
type input "60"
type input "200"
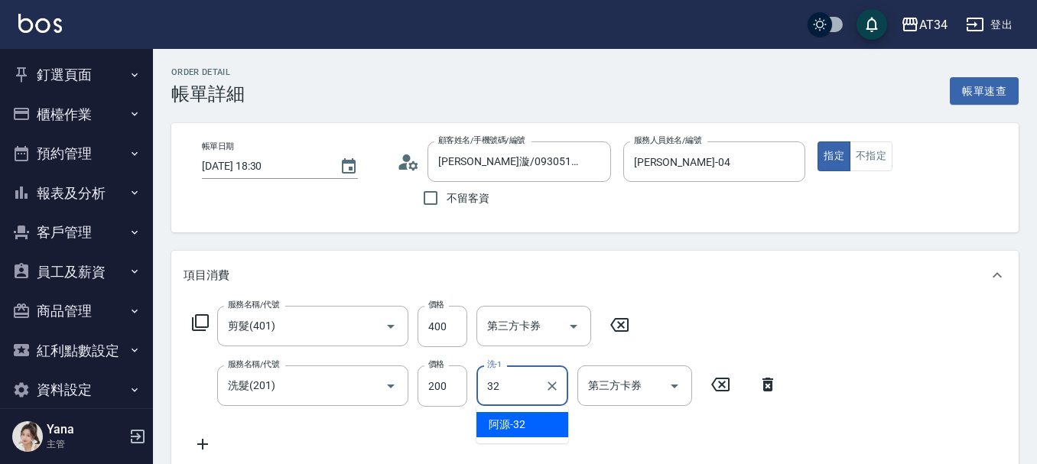
type input "阿源-32"
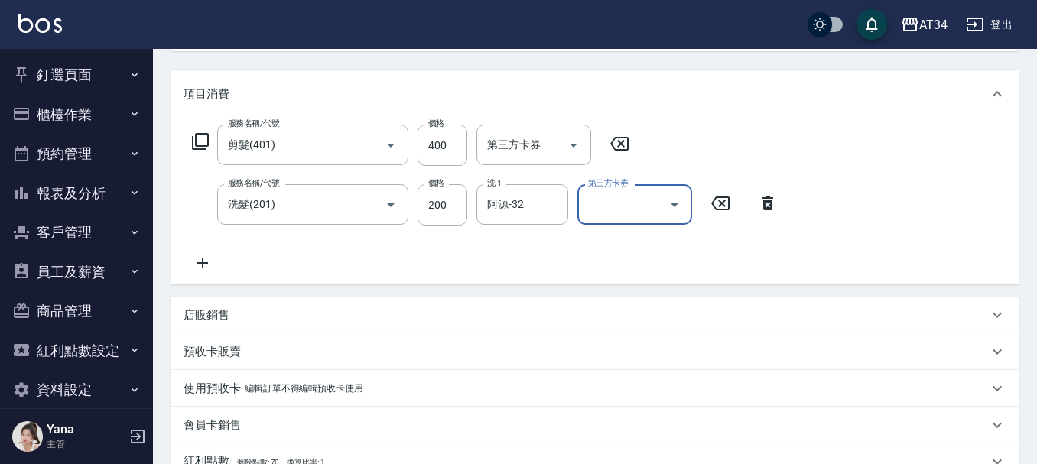
scroll to position [436, 0]
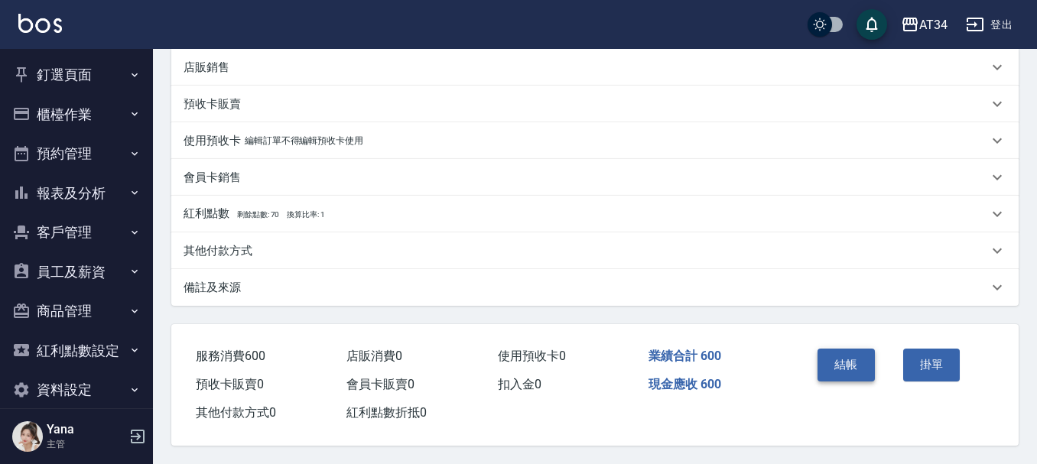
click at [840, 359] on button "結帳" at bounding box center [846, 365] width 57 height 32
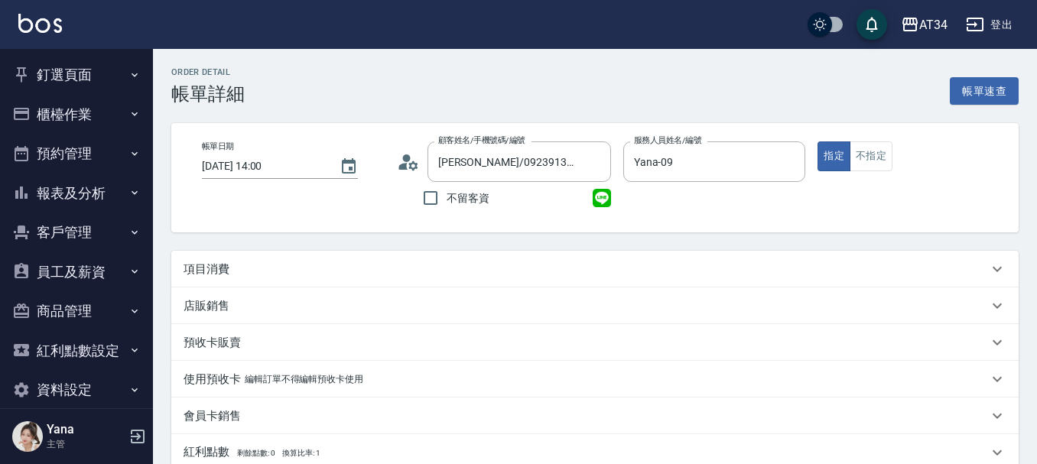
click at [255, 272] on div "項目消費" at bounding box center [586, 270] width 805 height 16
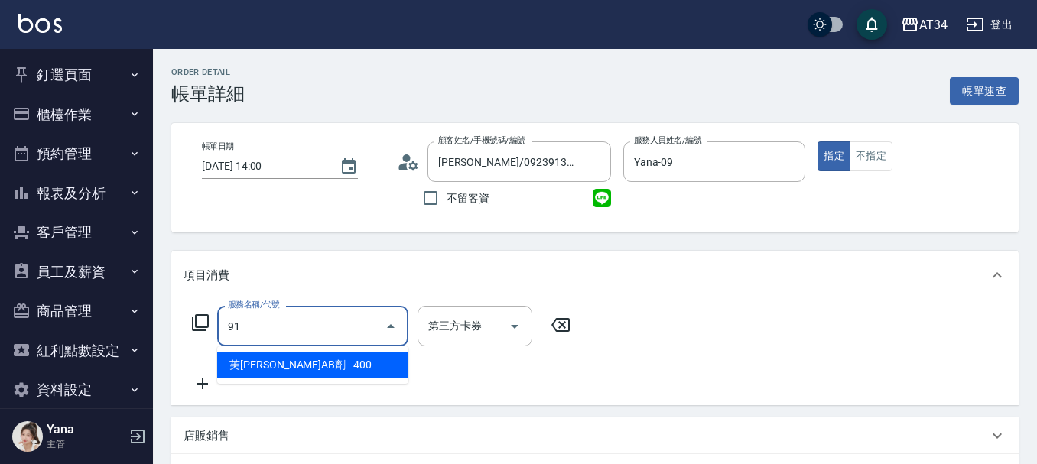
type input "918"
type input "120"
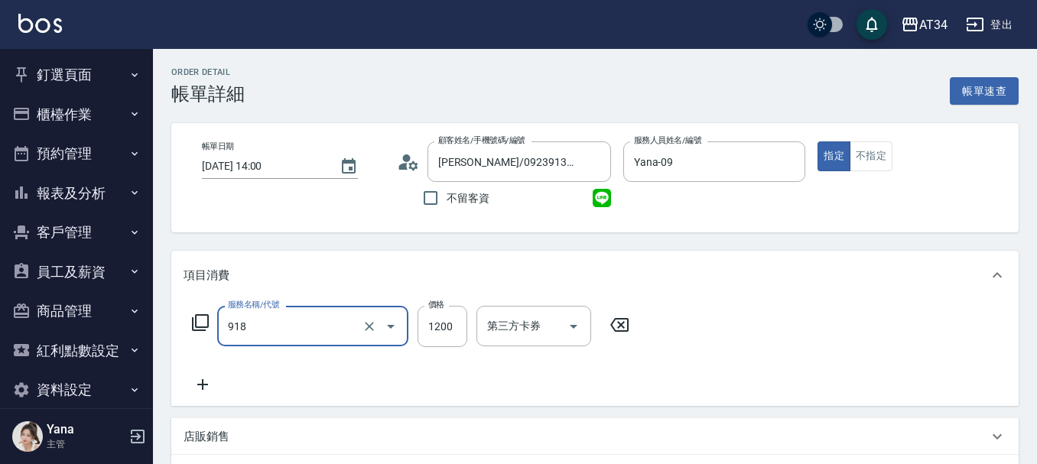
type input "芙[PERSON_NAME]敷膜短(918)"
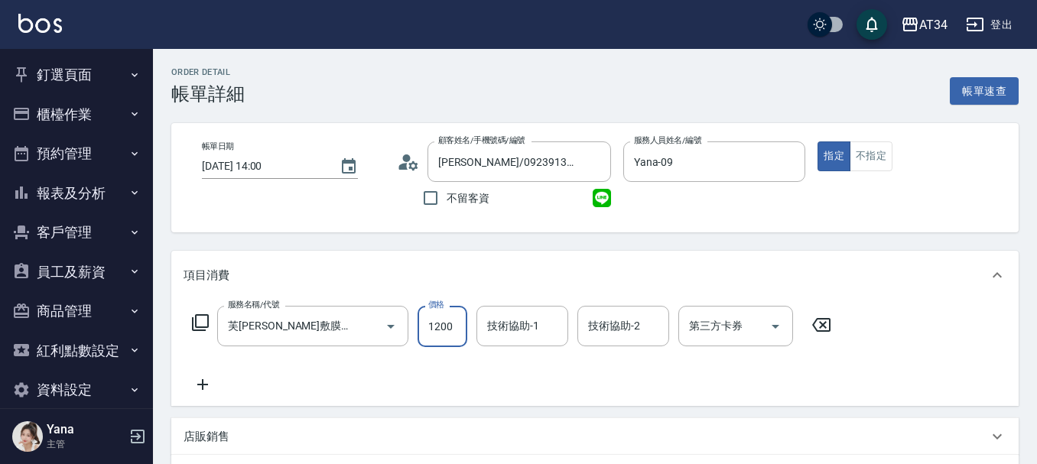
type input "0"
type input "150"
type input "10"
type input "1500"
type input "150"
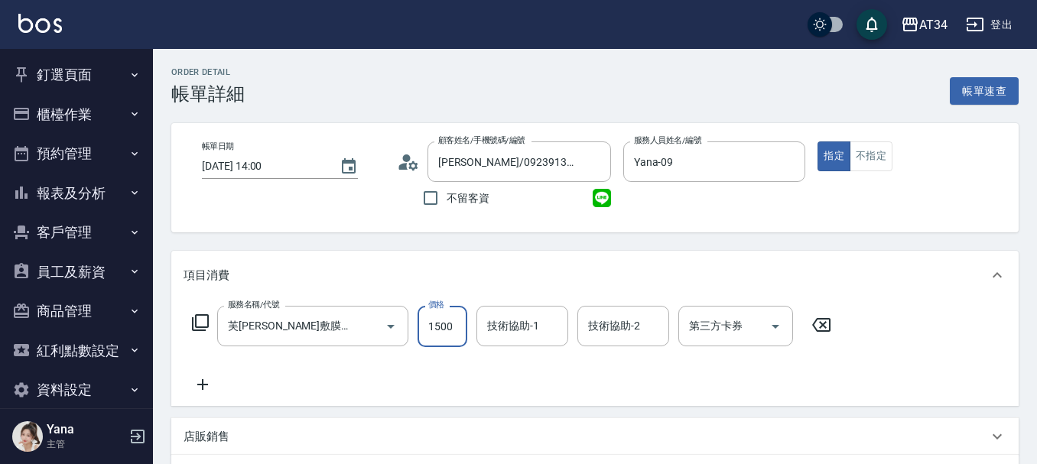
type input "1500"
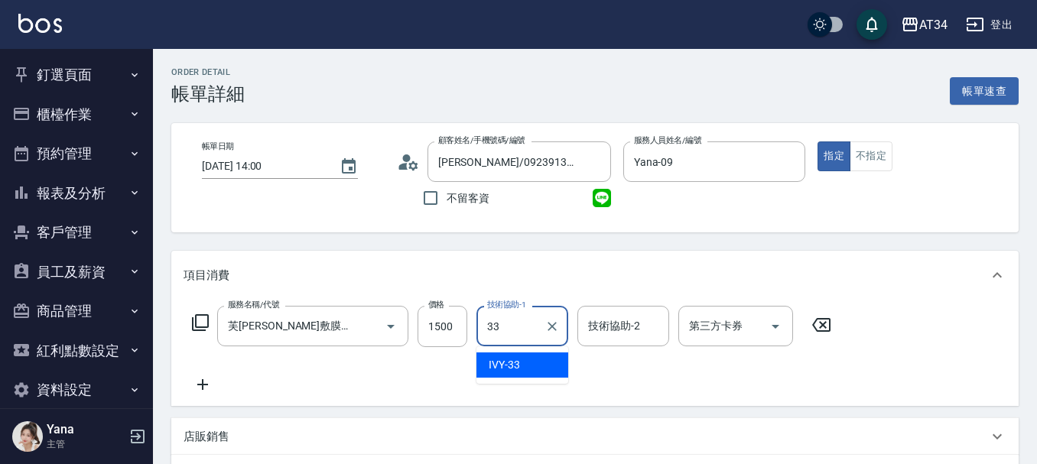
type input "IVY-33"
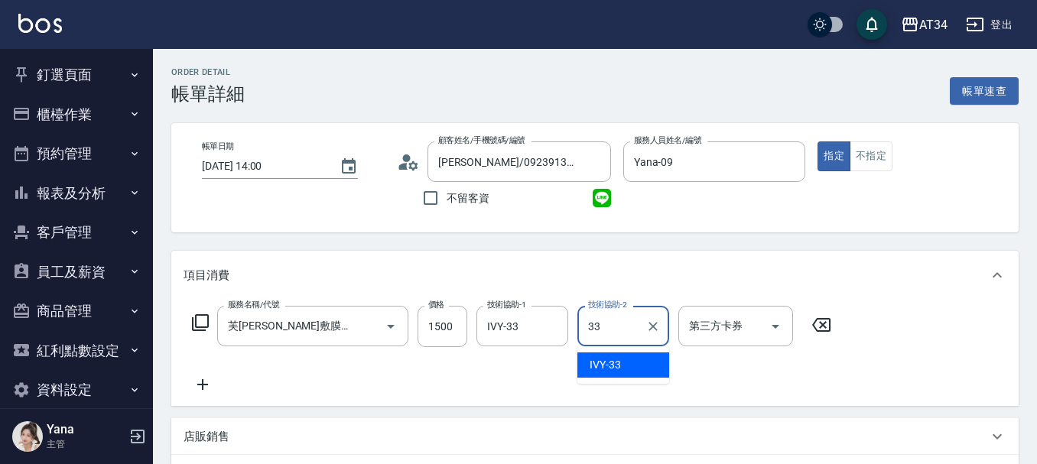
type input "IVY-33"
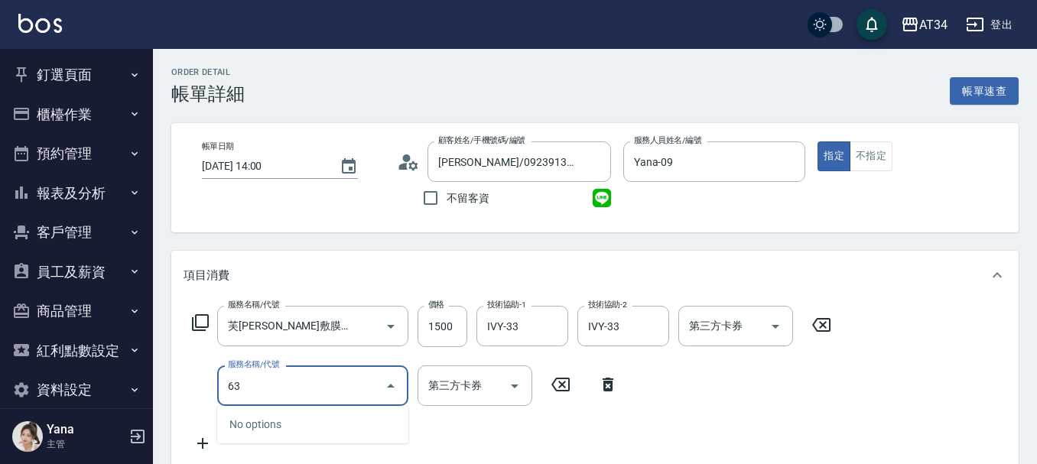
type input "630"
type input "400"
type input "京喚羽護髮中(630)"
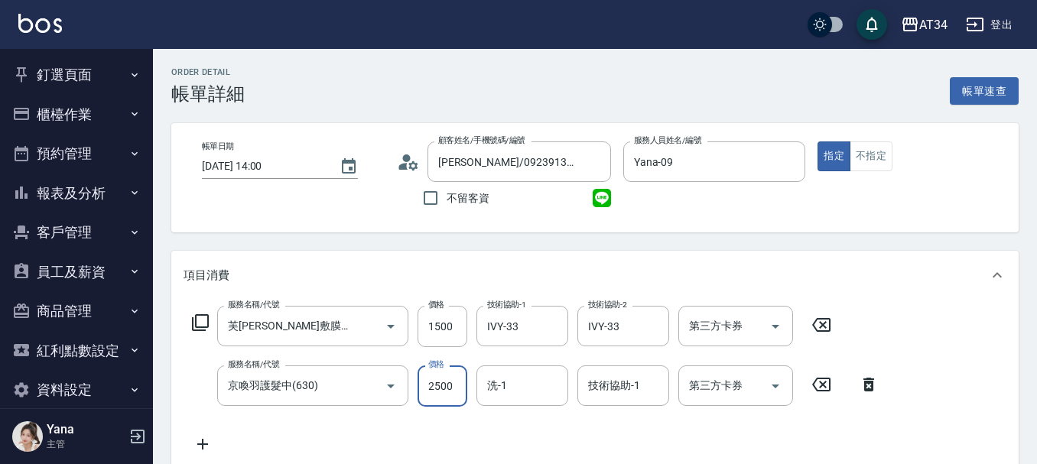
type input "2"
type input "150"
type input "255"
type input "400"
type input "2550"
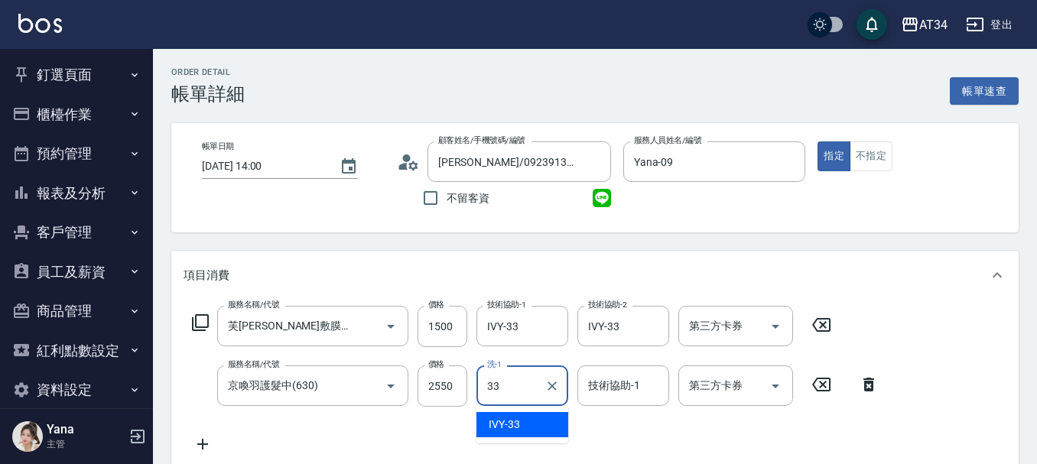
type input "IVY-33"
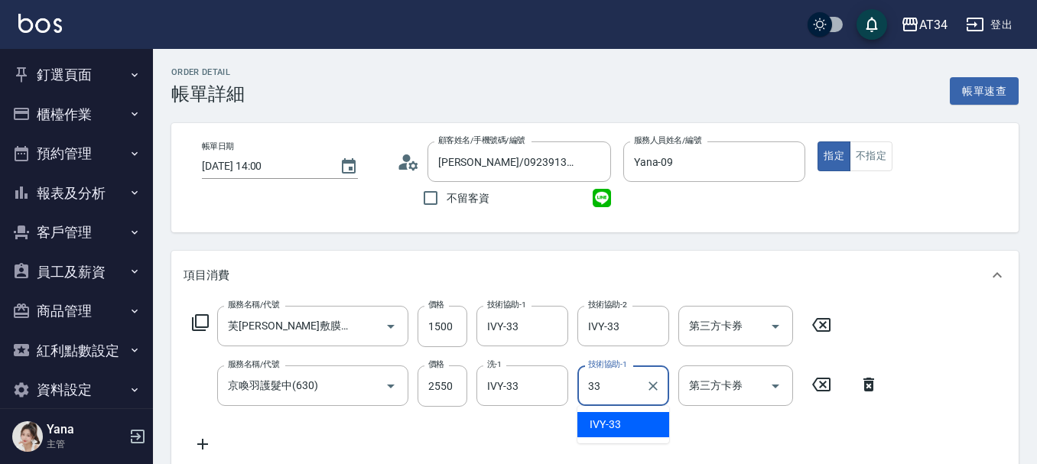
type input "IVY-33"
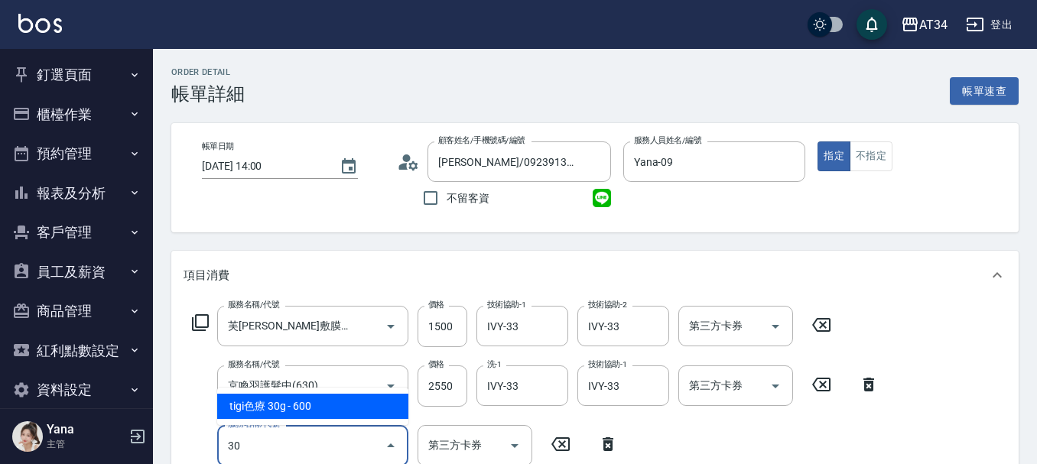
type input "301"
type input "550"
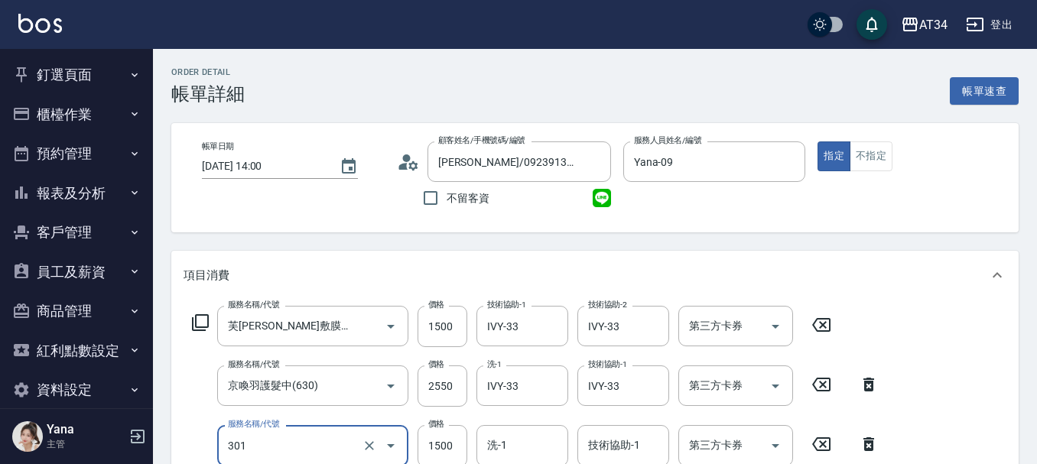
type input "燙髮(301)"
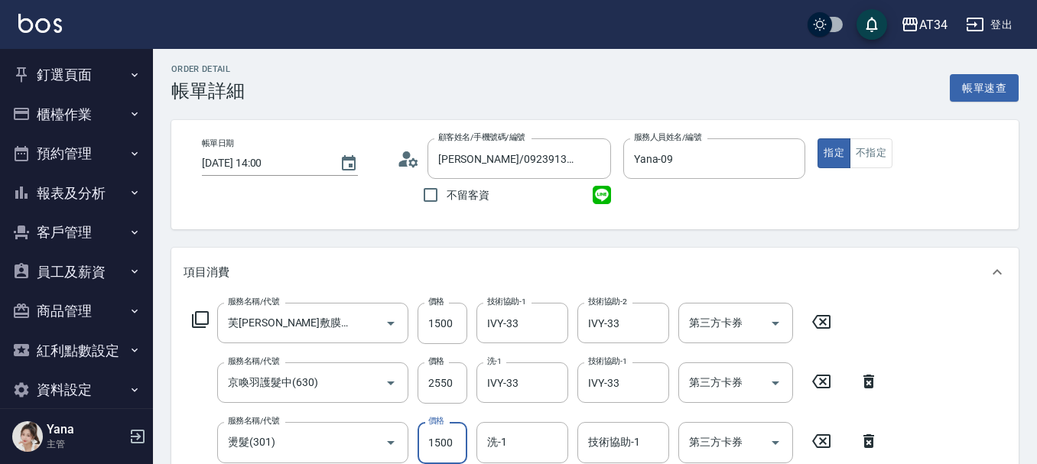
type input "3"
type input "400"
type input "33"
type input "430"
type input "330"
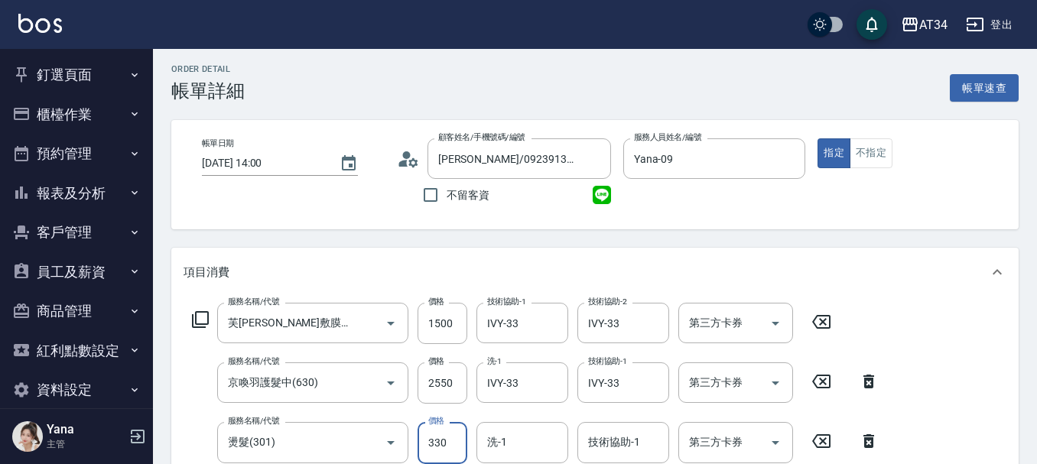
type input "730"
type input "3300"
type input "430"
type input "0"
type input "400"
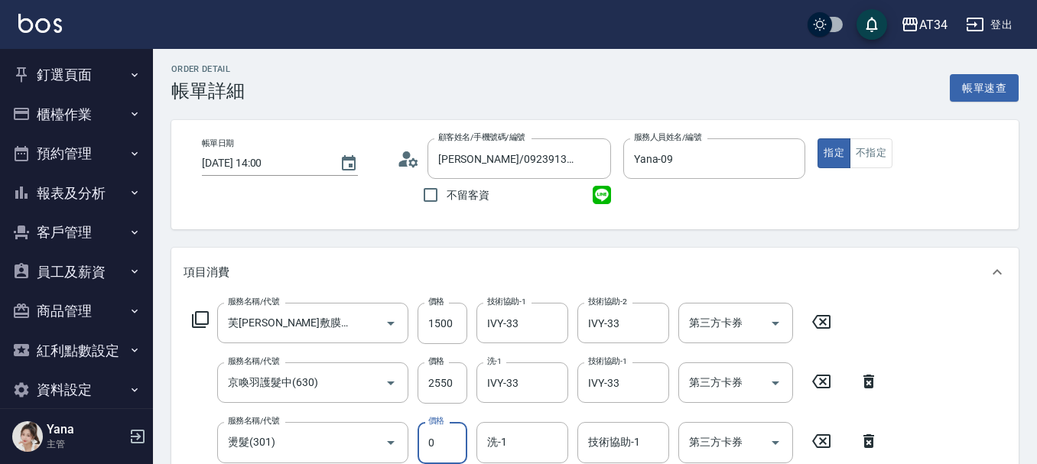
type input "22"
type input "420"
type input "228"
type input "630"
type input "22805"
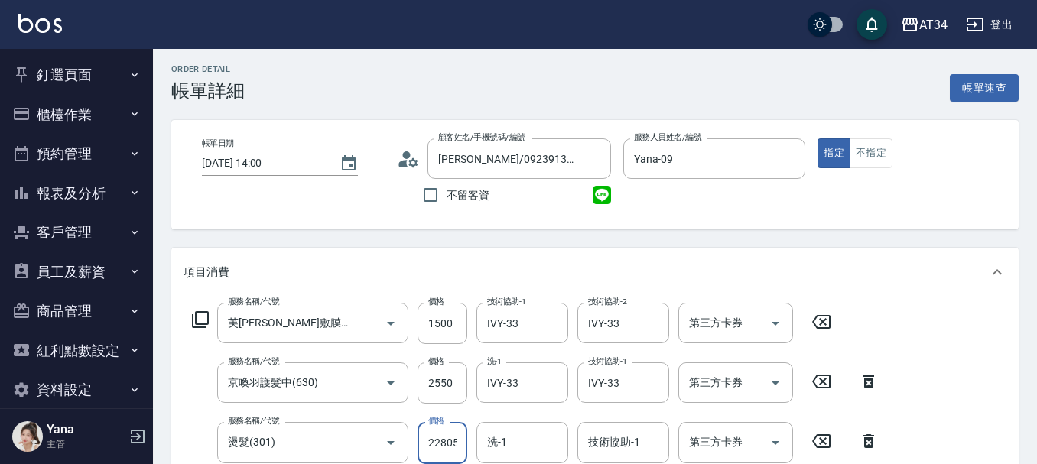
scroll to position [0, 2]
type input "630"
type input "228"
type input "400"
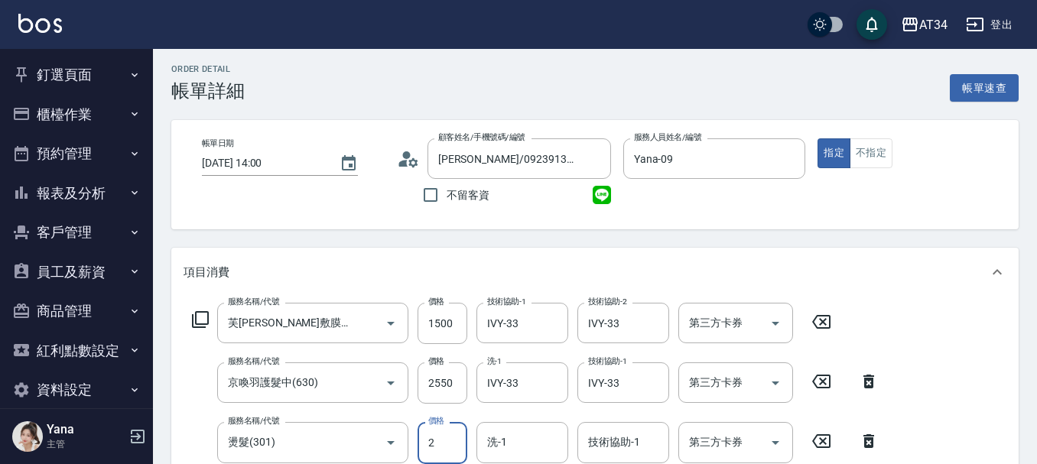
type input "28"
type input "430"
type input "280"
type input "680"
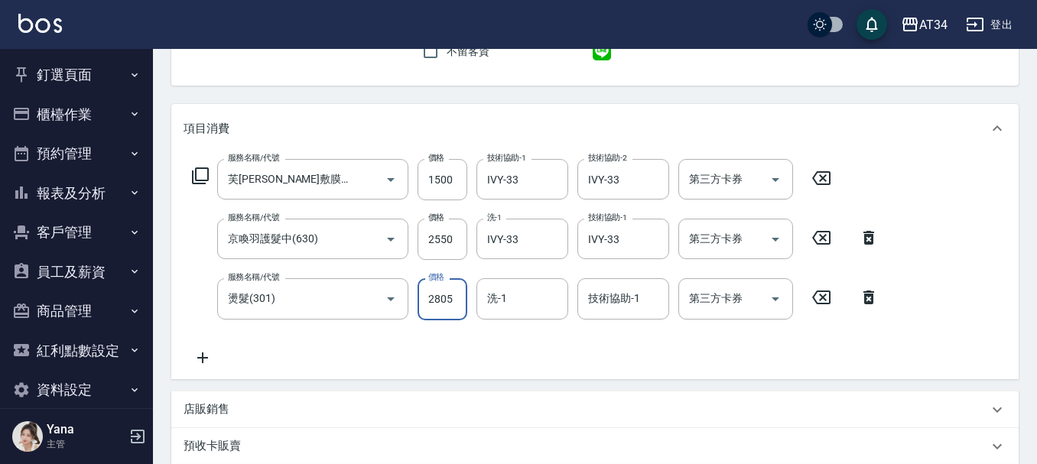
scroll to position [156, 0]
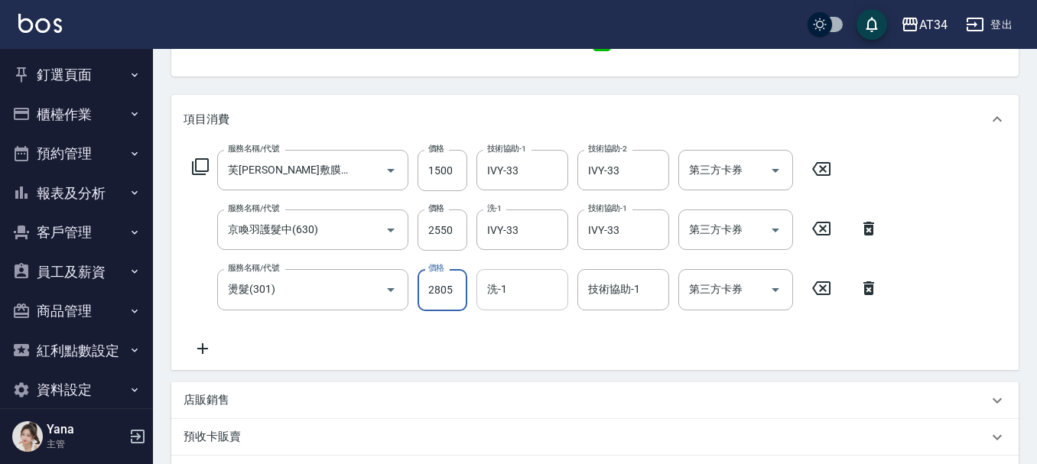
type input "2805"
click at [527, 285] on input "洗-1" at bounding box center [522, 289] width 78 height 27
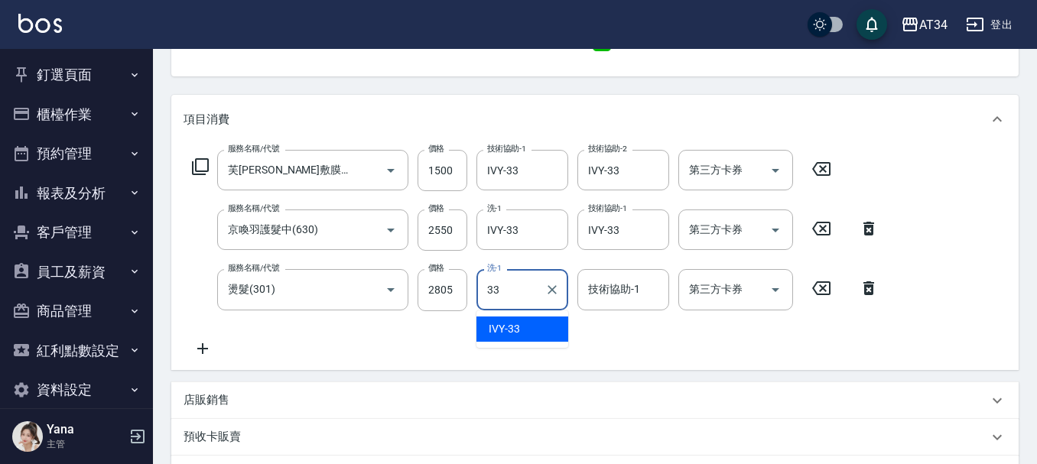
type input "IVY-33"
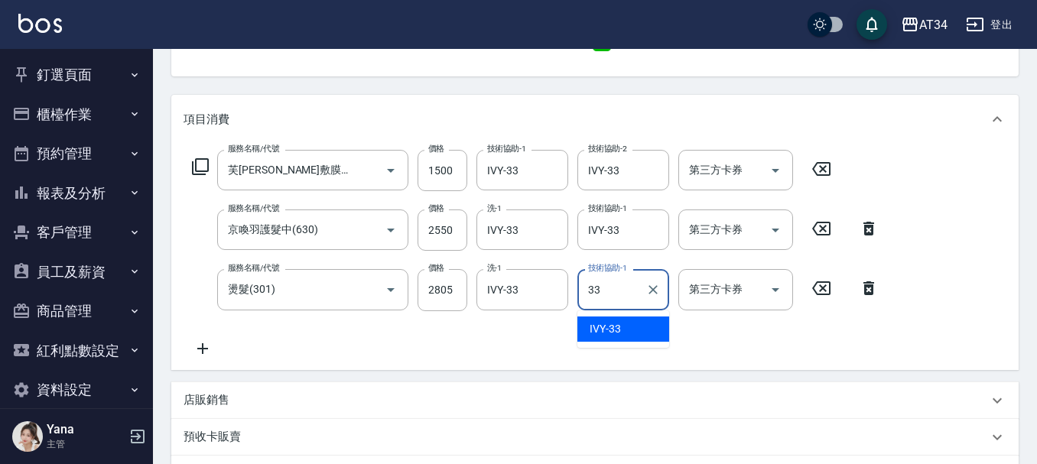
type input "IVY-33"
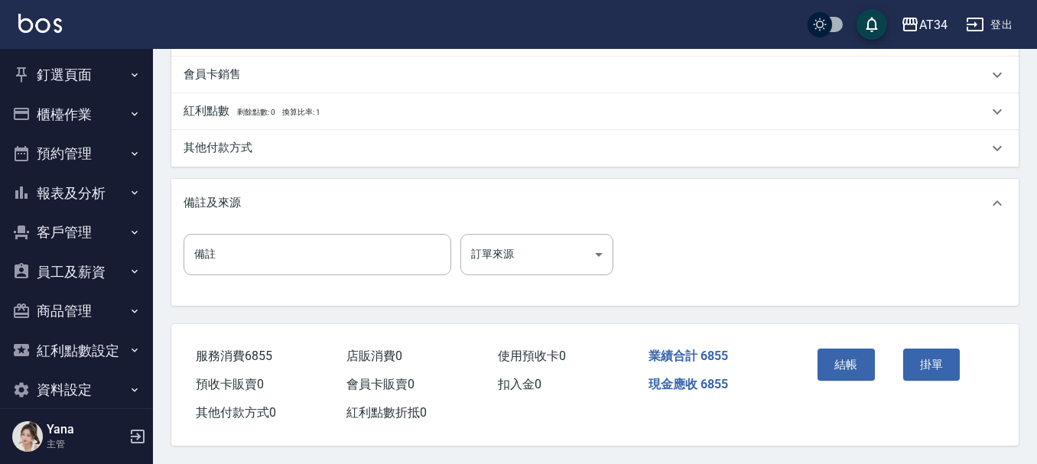
scroll to position [599, 0]
click at [852, 360] on button "結帳" at bounding box center [846, 365] width 57 height 32
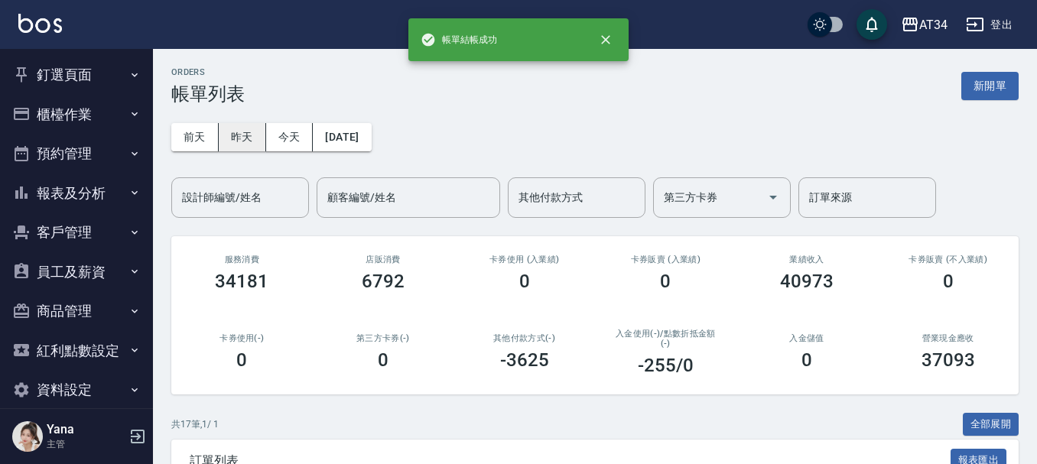
click at [232, 136] on button "昨天" at bounding box center [242, 137] width 47 height 28
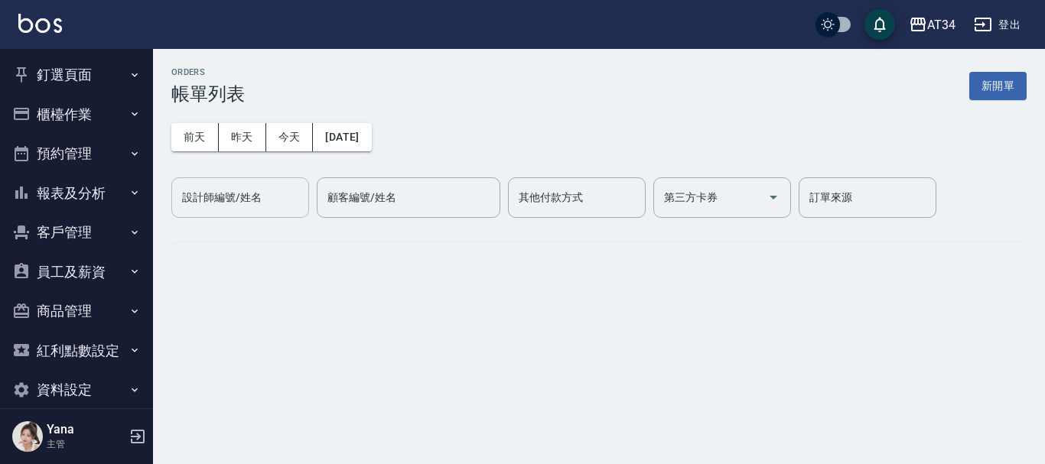
click at [281, 130] on button "今天" at bounding box center [289, 137] width 47 height 28
click at [252, 204] on div "設計師編號/姓名 設計師編號/姓名" at bounding box center [240, 197] width 138 height 41
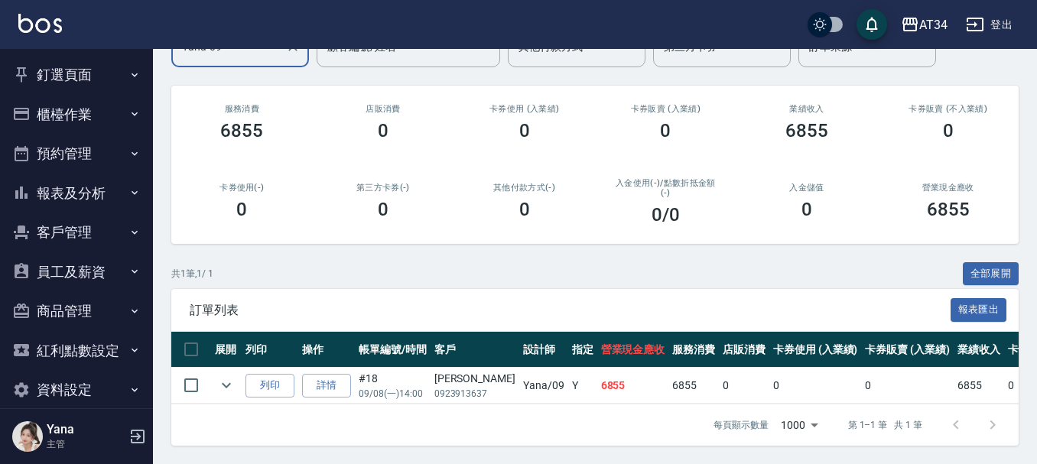
scroll to position [162, 0]
type input "Yana-09"
click at [331, 374] on link "詳情" at bounding box center [326, 386] width 49 height 24
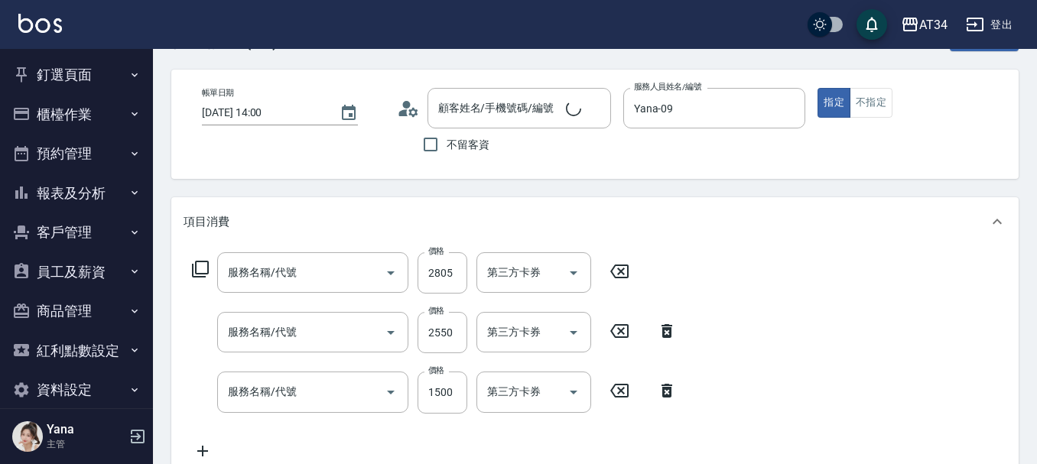
type input "[DATE] 14:00"
type input "Yana-09"
type input "680"
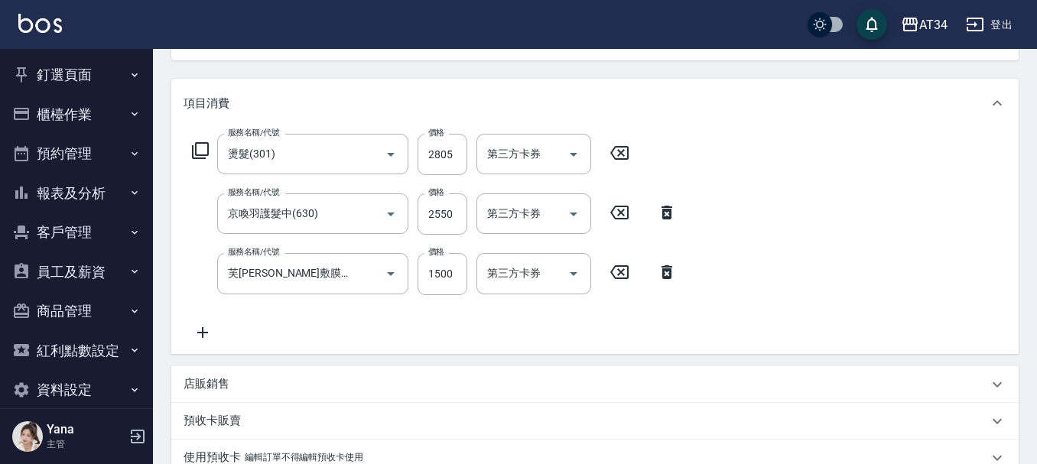
type input "吳湘霖/0923913637/null"
type input "燙髮(301)"
type input "京喚羽護髮中(630)"
type input "芙米勒敷膜短(918)"
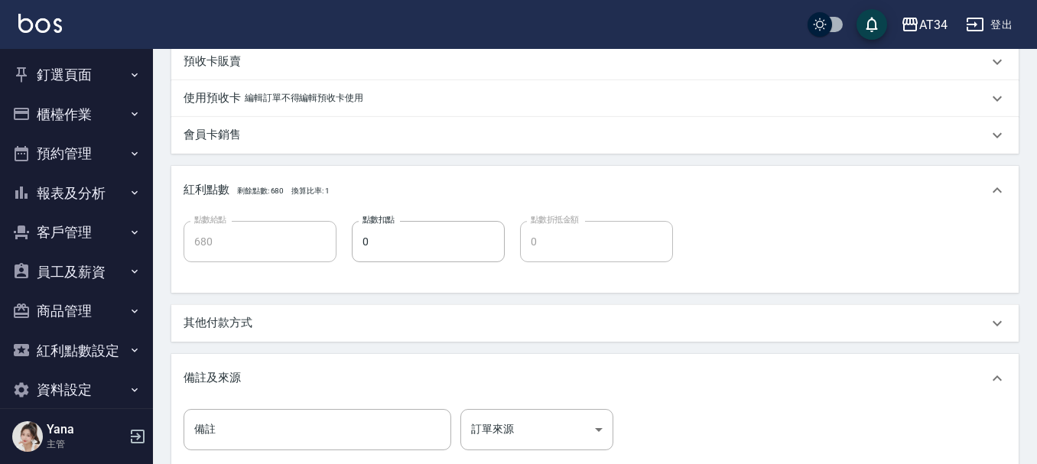
scroll to position [554, 0]
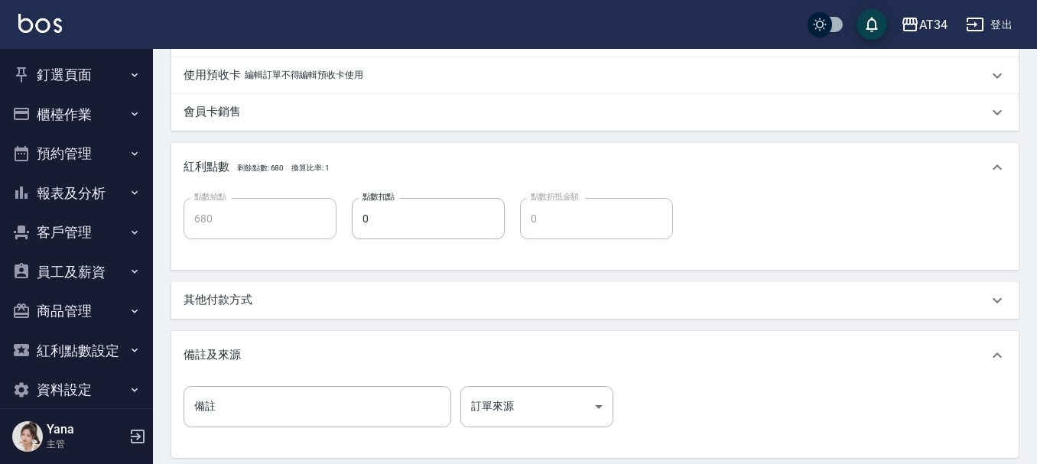
click at [213, 291] on div "其他付款方式" at bounding box center [594, 300] width 847 height 37
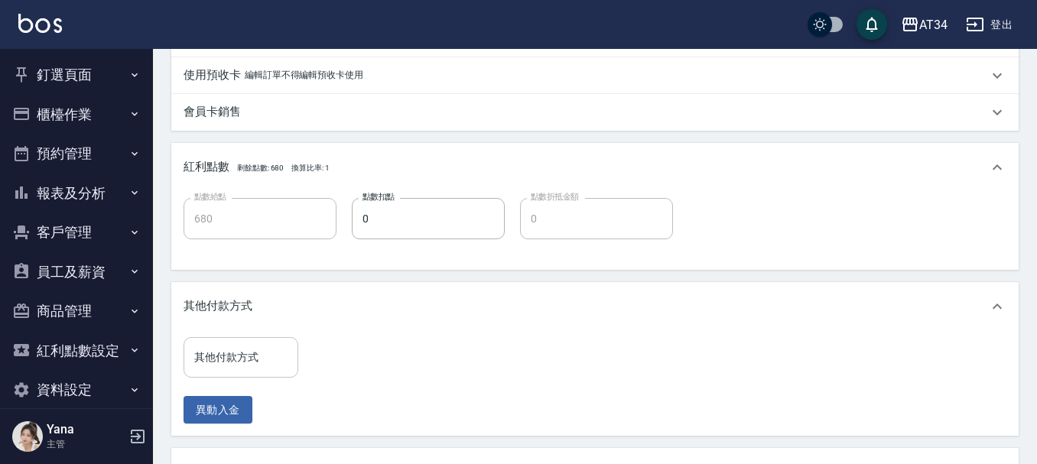
click at [222, 363] on input "其他付款方式" at bounding box center [240, 357] width 101 height 27
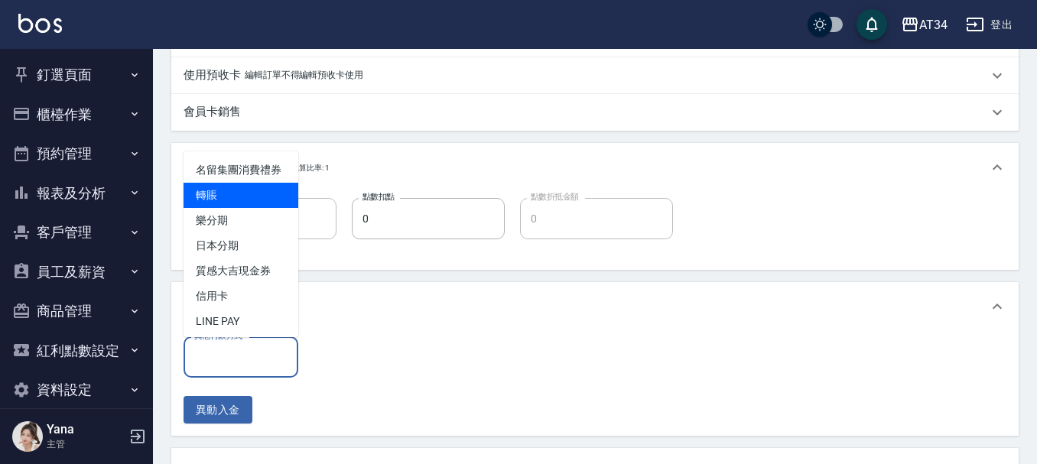
click at [218, 208] on span "轉賬" at bounding box center [241, 195] width 115 height 25
type input "轉賬"
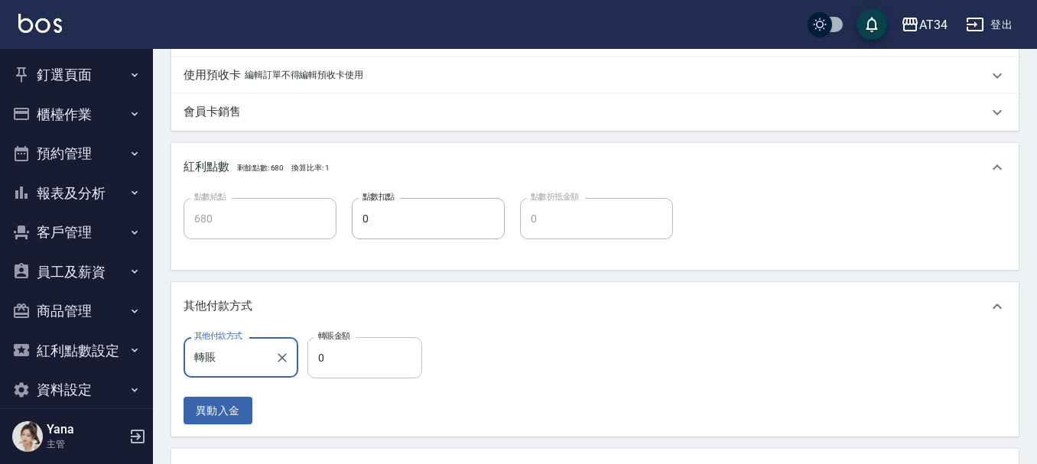
click at [356, 360] on input "0" at bounding box center [364, 357] width 115 height 41
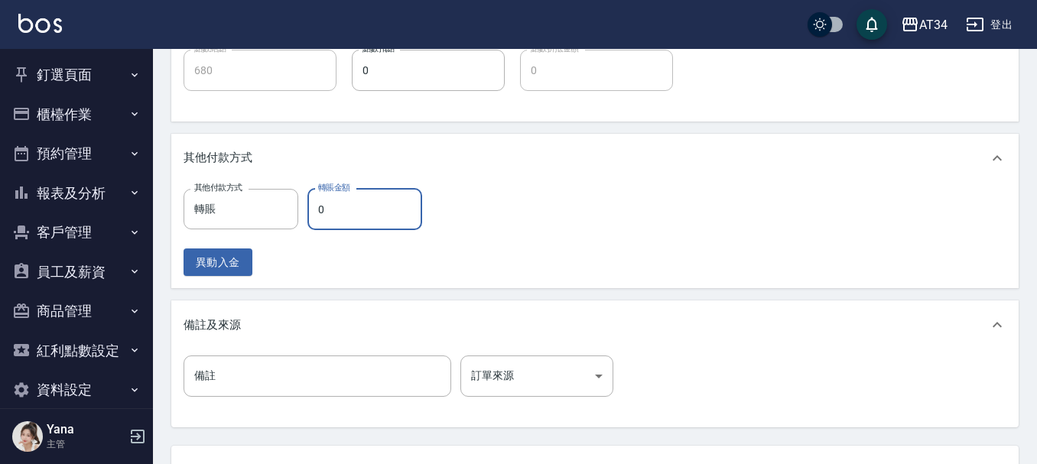
scroll to position [784, 0]
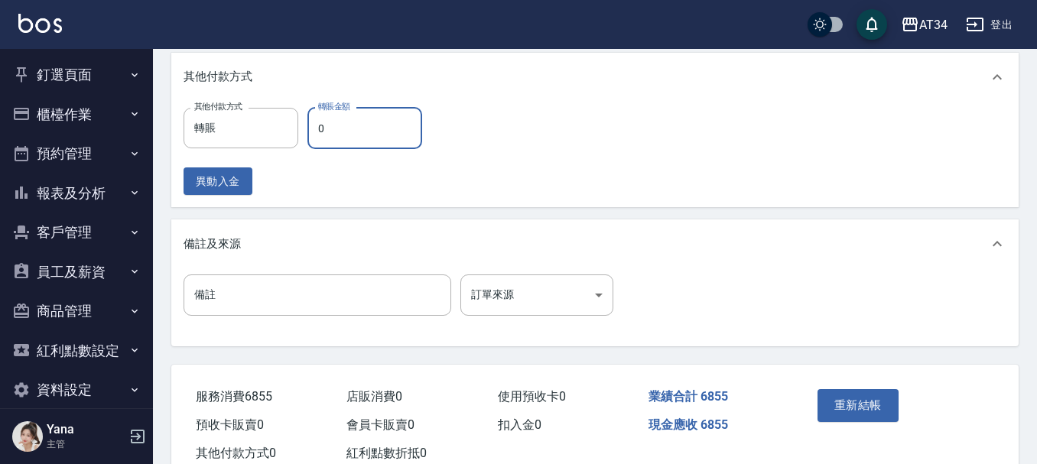
type input "6"
type input "670"
type input "685"
type input "0"
type input "6855"
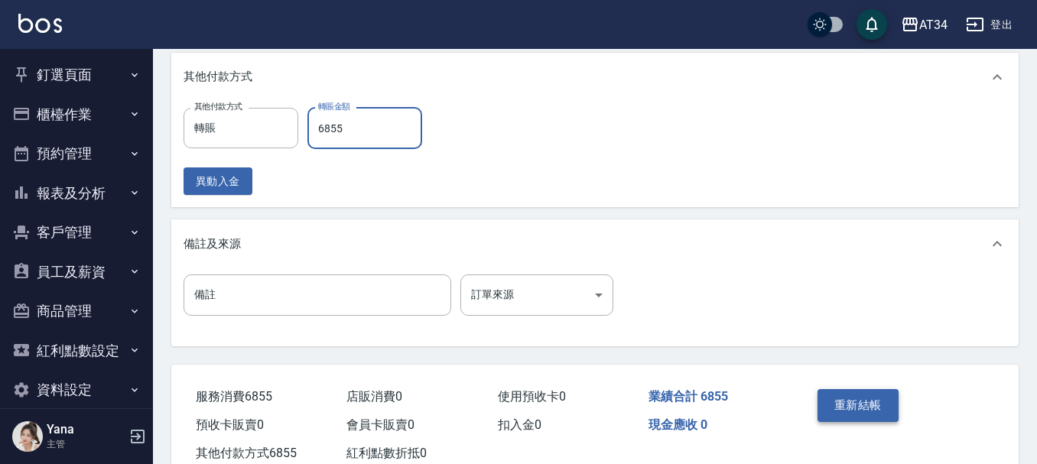
click at [870, 406] on button "重新結帳" at bounding box center [858, 405] width 81 height 32
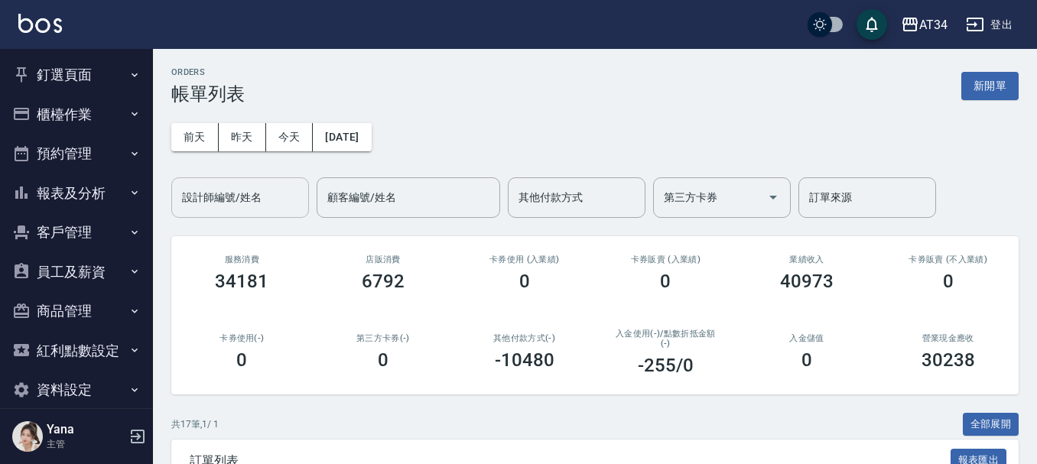
click at [207, 203] on input "設計師編號/姓名" at bounding box center [240, 197] width 124 height 27
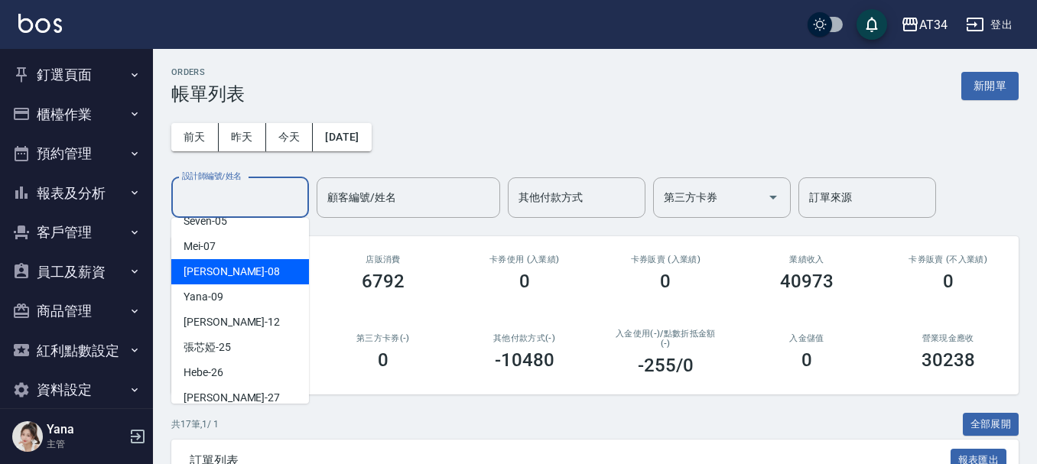
scroll to position [153, 0]
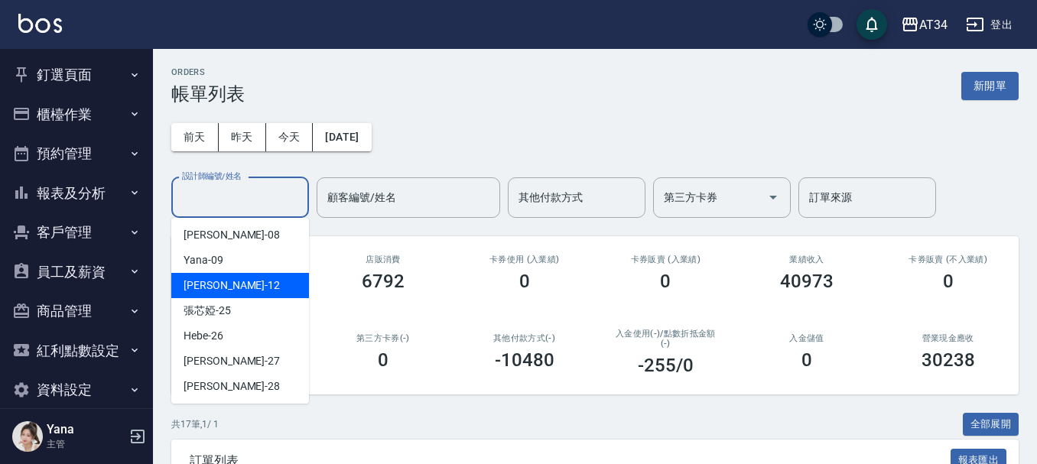
click at [229, 281] on div "Emily -12" at bounding box center [240, 285] width 138 height 25
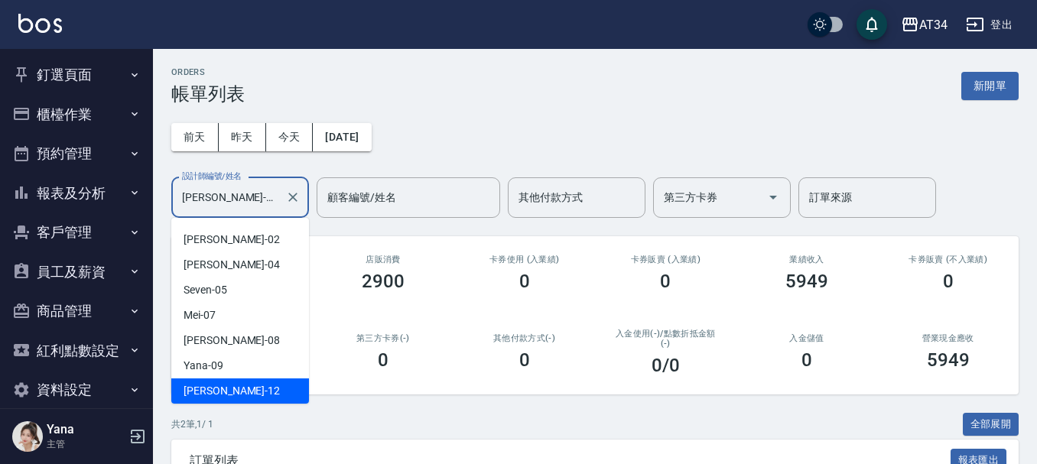
drag, startPoint x: 254, startPoint y: 190, endPoint x: 161, endPoint y: 195, distance: 93.4
click at [161, 195] on div "ORDERS 帳單列表 新開單 前天 昨天 今天 2025/09/08 設計師編號/姓名 Emily-12 設計師編號/姓名 顧客編號/姓名 顧客編號/姓名 …" at bounding box center [595, 350] width 884 height 603
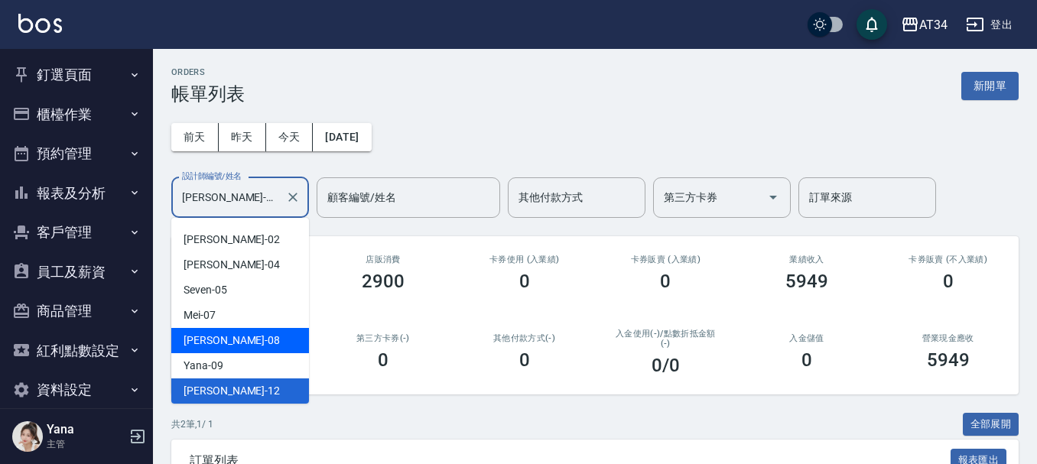
scroll to position [124, 0]
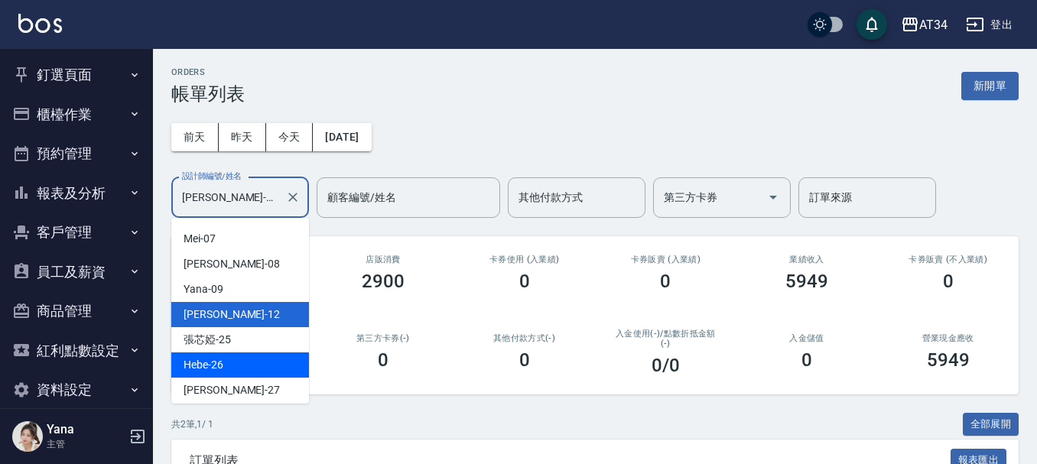
click at [213, 364] on span "Hebe -26" at bounding box center [204, 365] width 40 height 16
type input "Hebe-26"
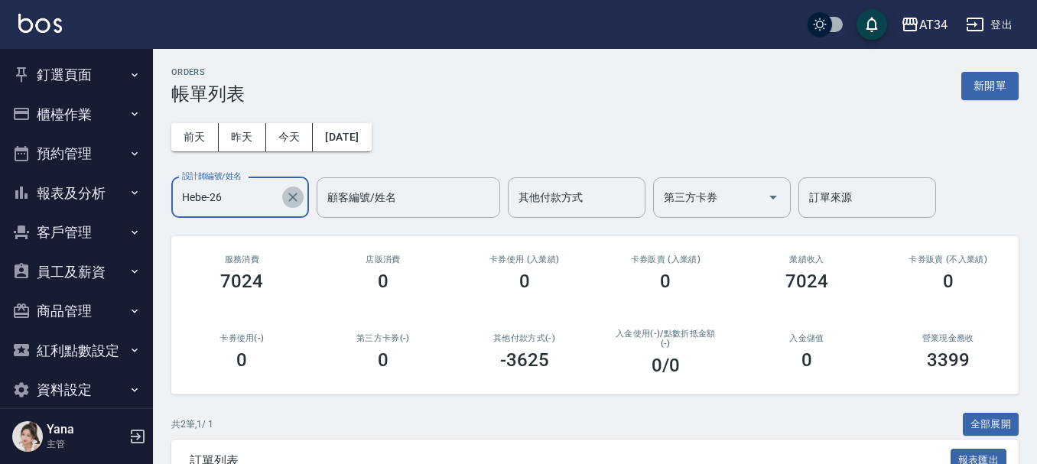
click at [285, 201] on icon "Clear" at bounding box center [292, 197] width 15 height 15
click at [262, 202] on input "設計師編號/姓名" at bounding box center [240, 197] width 124 height 27
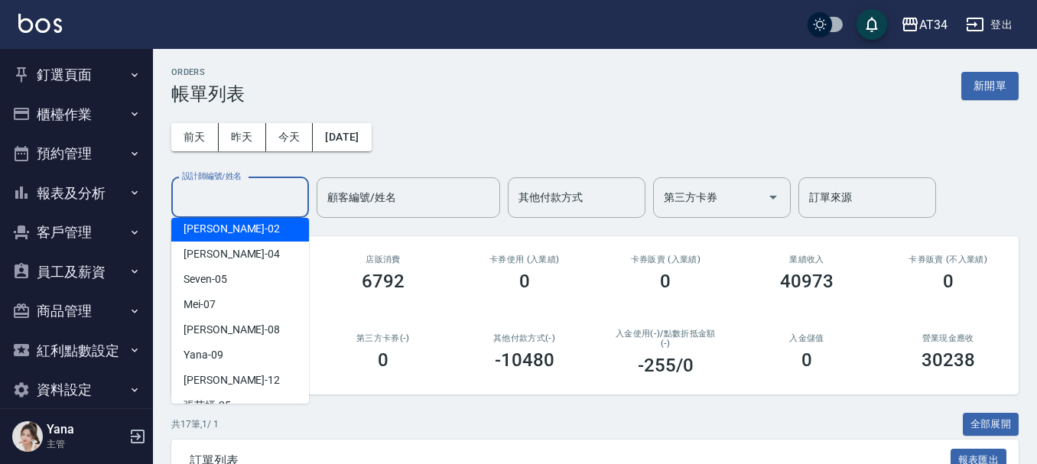
scroll to position [153, 0]
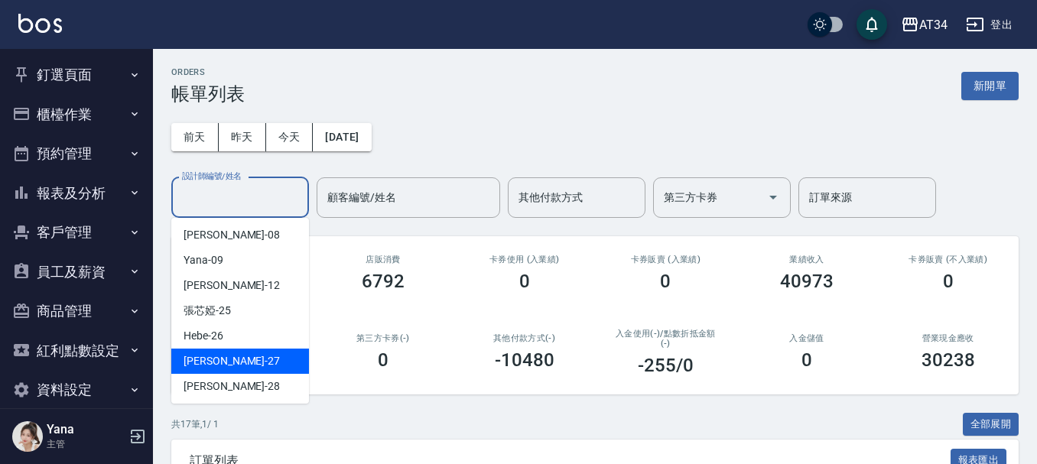
click at [225, 356] on div "annie -27" at bounding box center [240, 361] width 138 height 25
type input "annie-27"
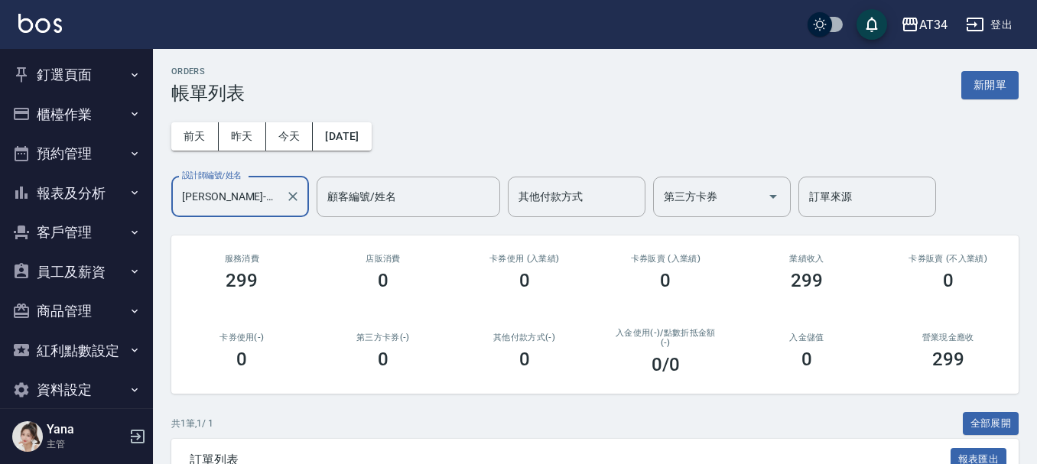
scroll to position [0, 0]
click at [297, 191] on icon "Clear" at bounding box center [292, 197] width 15 height 15
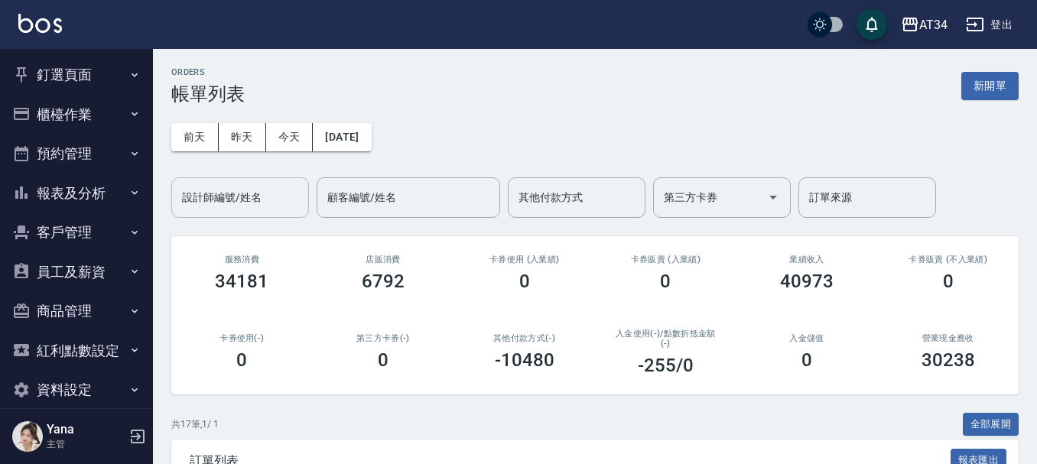
click at [205, 202] on input "設計師編號/姓名" at bounding box center [240, 197] width 124 height 27
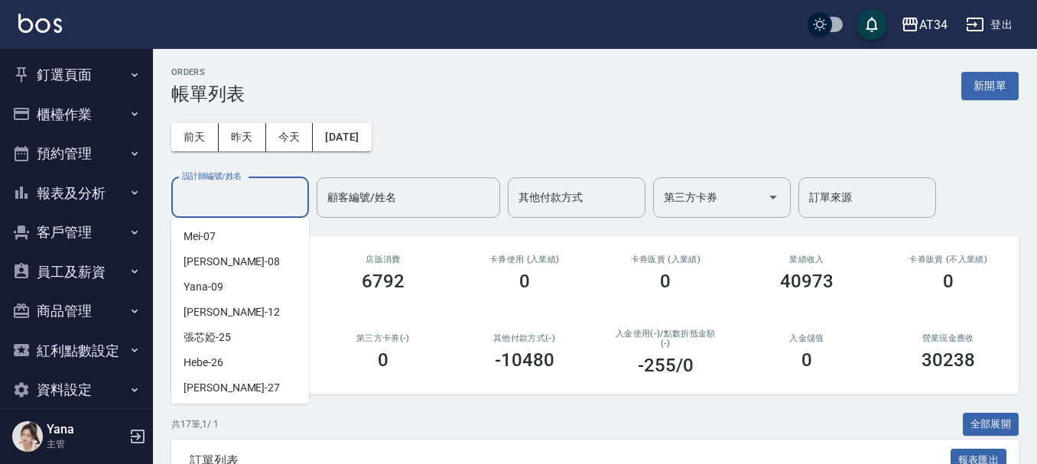
scroll to position [153, 0]
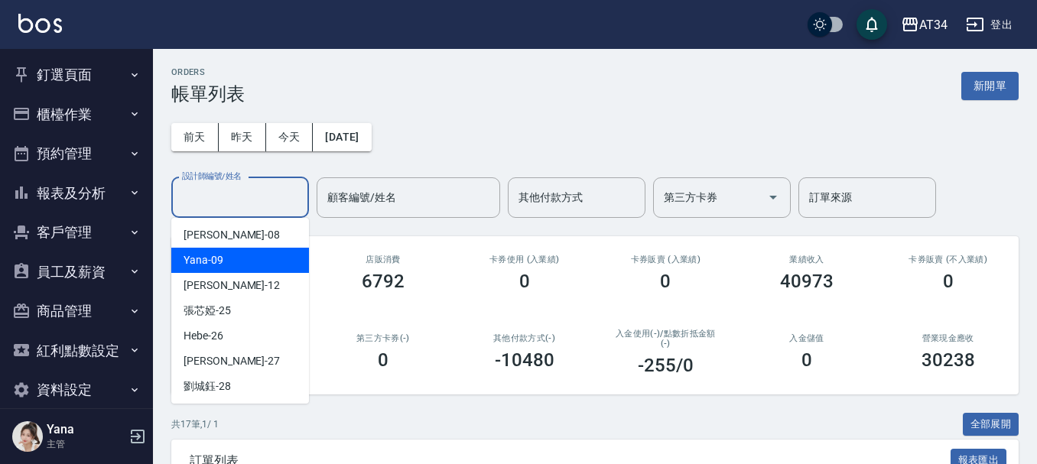
click at [222, 270] on div "Yana -09" at bounding box center [240, 260] width 138 height 25
type input "Yana-09"
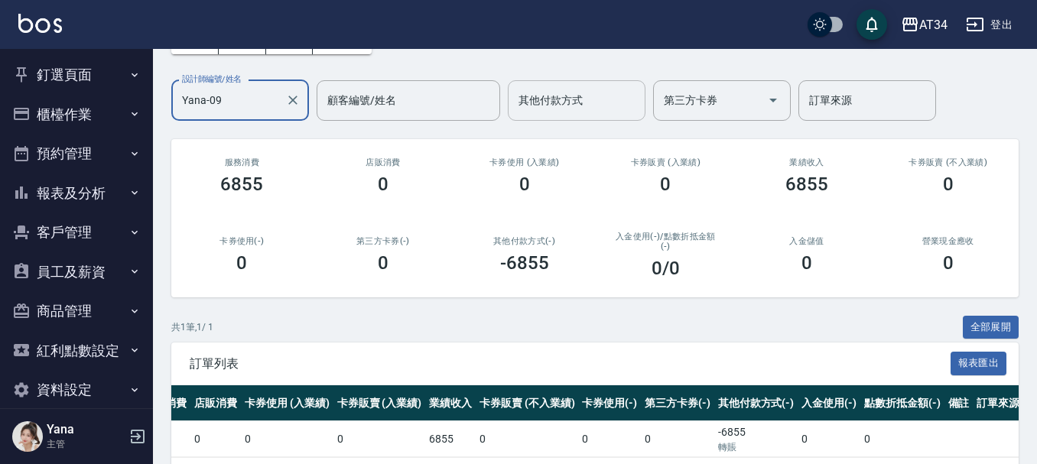
scroll to position [0, 0]
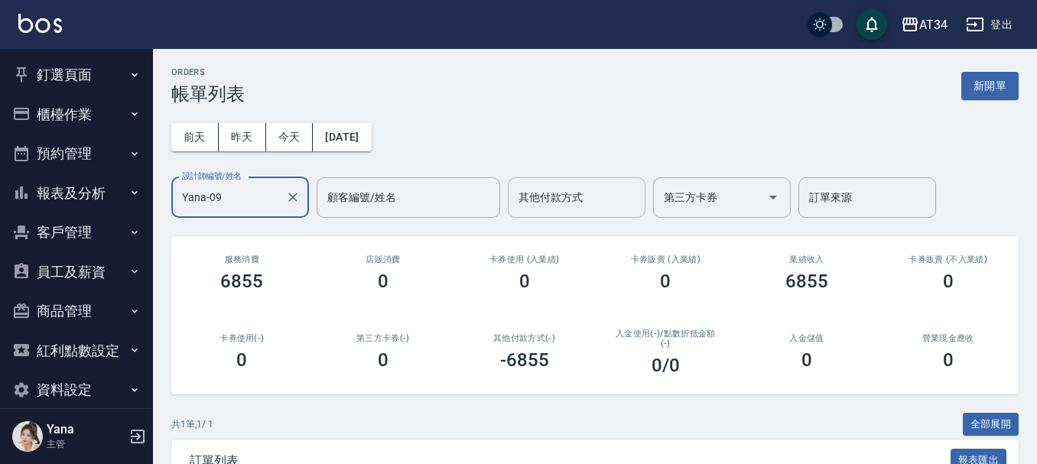
click at [577, 200] on input "其他付款方式" at bounding box center [577, 197] width 124 height 27
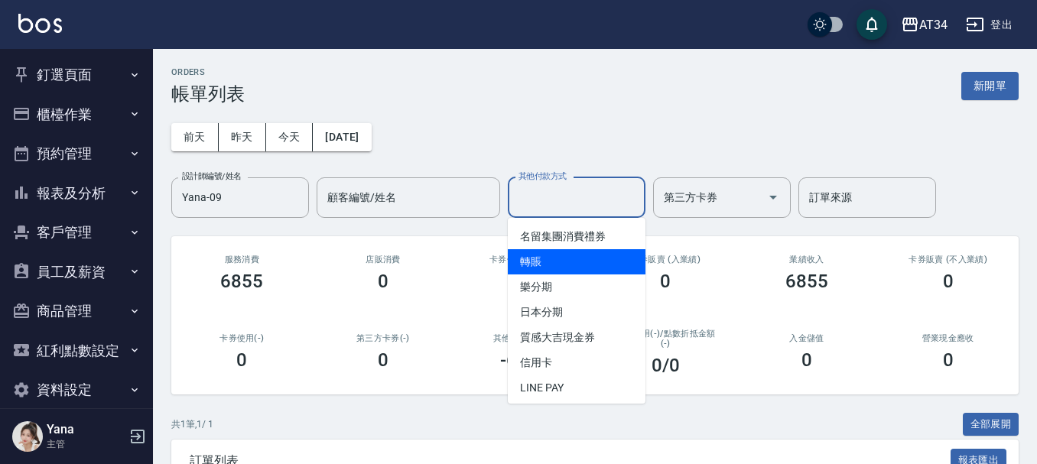
click at [541, 262] on span "轉賬" at bounding box center [577, 261] width 138 height 25
type input "轉賬"
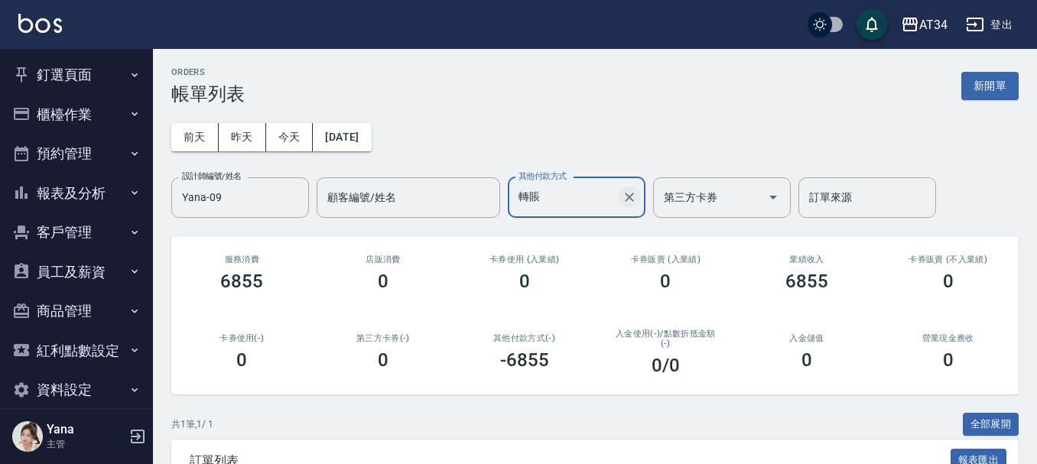
click at [627, 197] on icon "Clear" at bounding box center [629, 197] width 15 height 15
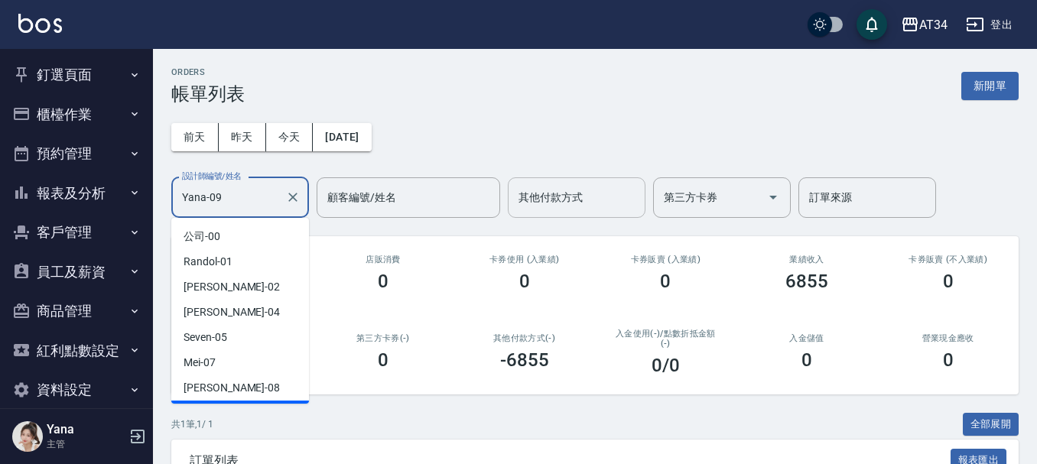
click at [275, 206] on input "Yana-09" at bounding box center [228, 197] width 101 height 27
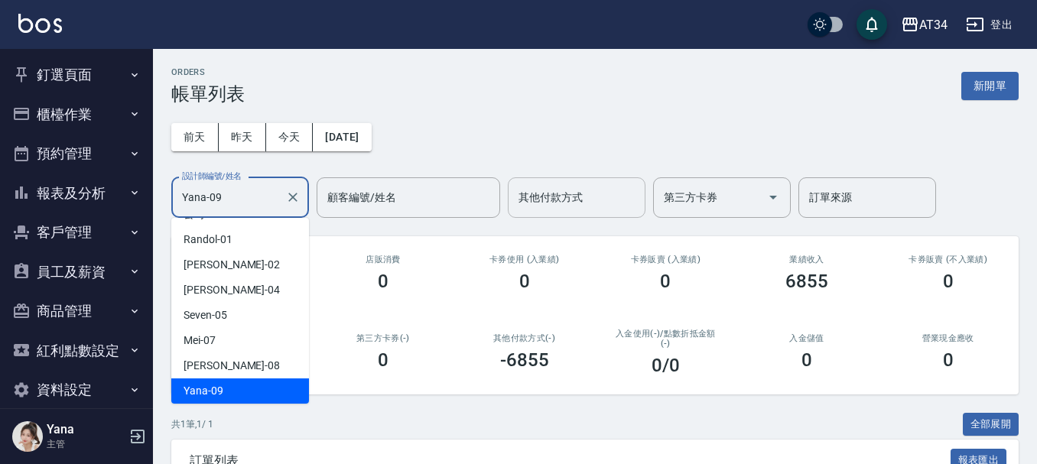
click at [295, 202] on icon "Clear" at bounding box center [292, 197] width 15 height 15
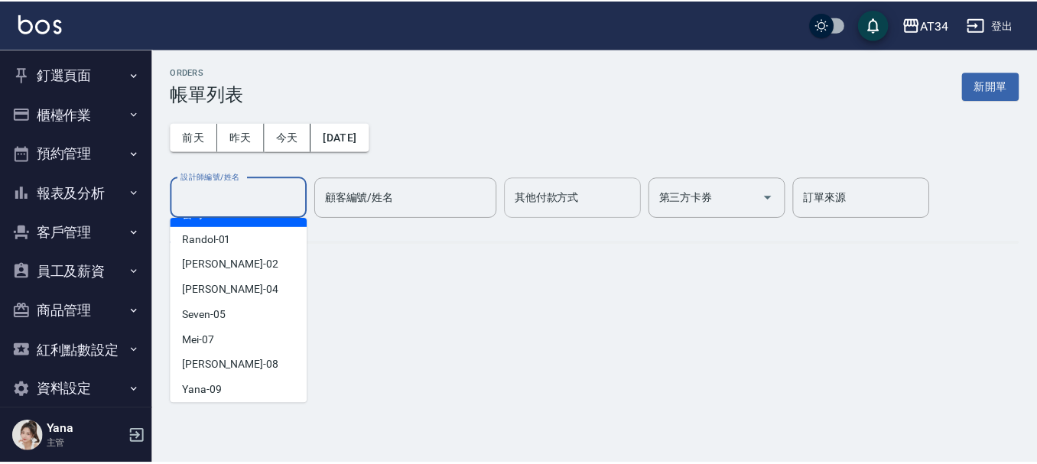
scroll to position [6, 0]
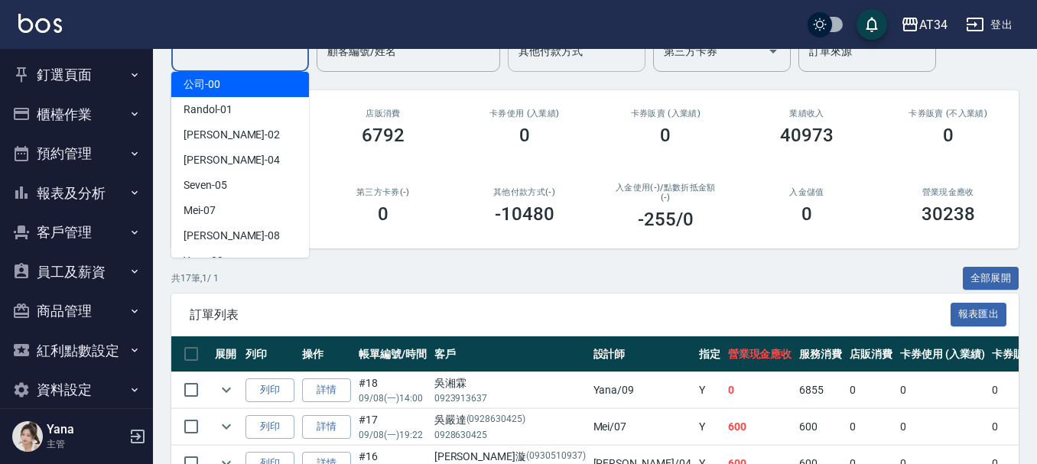
click at [496, 382] on div "吳湘霖" at bounding box center [509, 384] width 151 height 16
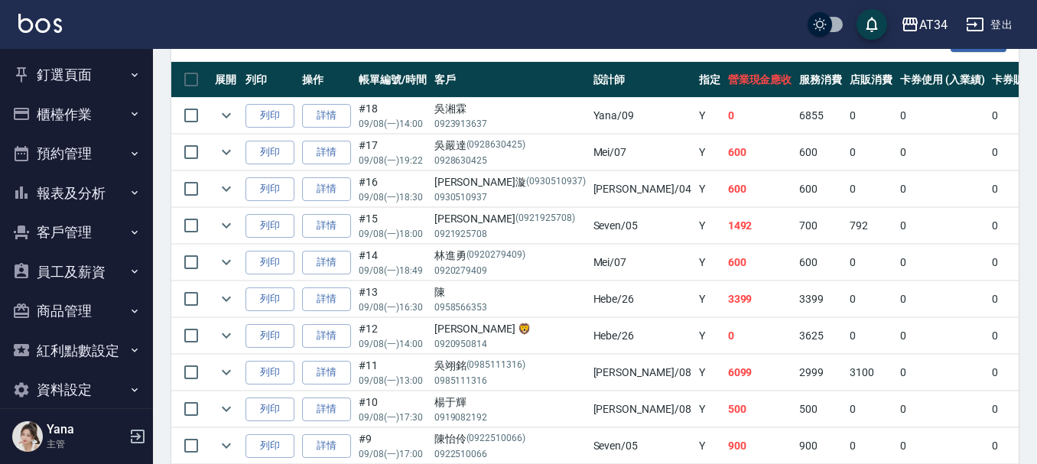
scroll to position [459, 0]
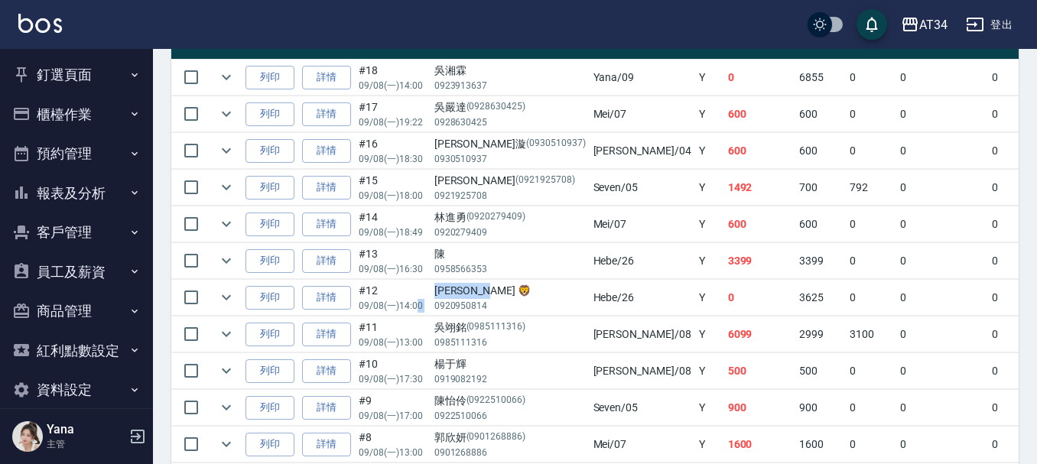
drag, startPoint x: 521, startPoint y: 294, endPoint x: 418, endPoint y: 299, distance: 103.4
click at [418, 299] on tr "列印 詳情 #12 09/08 (一) 14:00 Nancy 🦁️ 0920950814 Hebe /26 Y 0 3625 0 0 0 3625 0 0 …" at bounding box center [988, 298] width 1635 height 36
click at [724, 286] on td "0" at bounding box center [760, 298] width 72 height 36
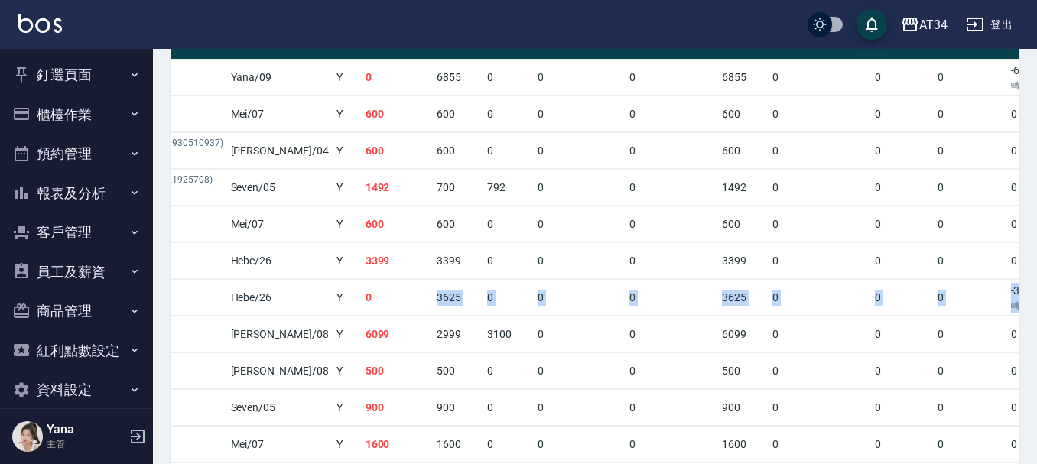
scroll to position [0, 673]
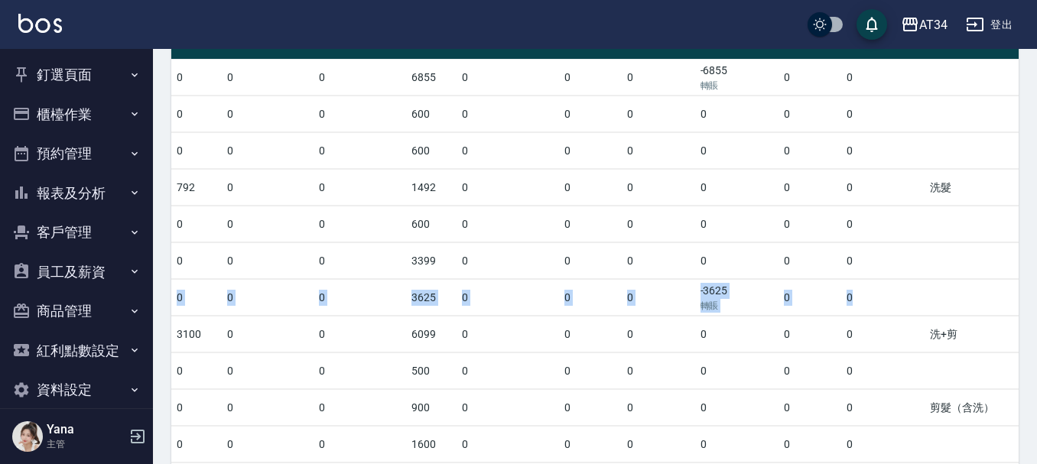
drag, startPoint x: 639, startPoint y: 294, endPoint x: 818, endPoint y: 308, distance: 179.5
click at [818, 308] on tr "列印 詳情 #12 09/08 (一) 14:00 Nancy 🦁️ 0920950814 Hebe /26 Y 0 3625 0 0 0 3625 0 0 …" at bounding box center [315, 298] width 1635 height 36
click at [926, 308] on td at bounding box center [1004, 298] width 157 height 36
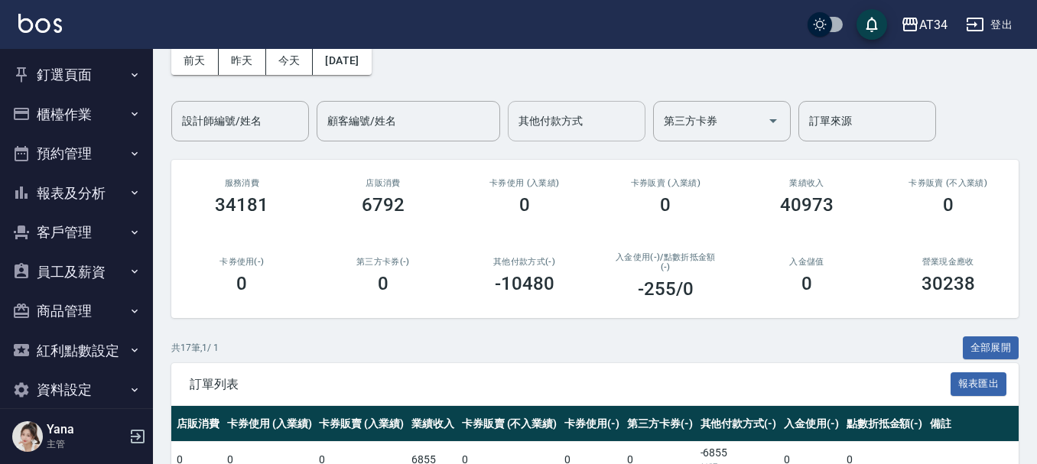
scroll to position [0, 0]
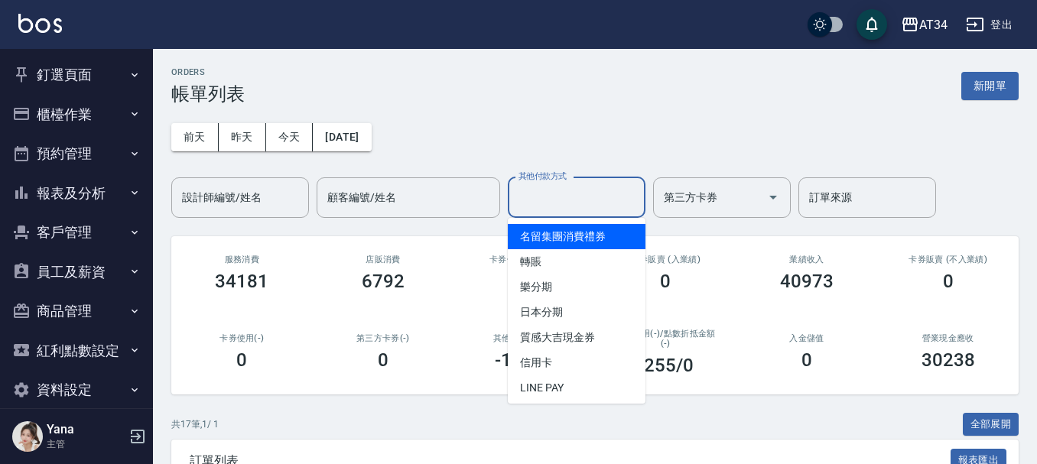
click at [558, 206] on input "其他付款方式" at bounding box center [577, 197] width 124 height 27
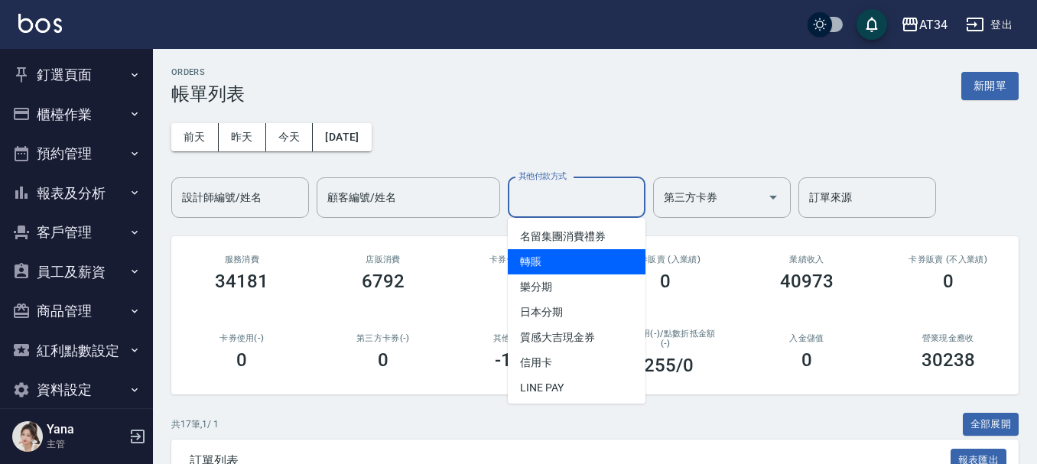
click at [558, 257] on span "轉賬" at bounding box center [577, 261] width 138 height 25
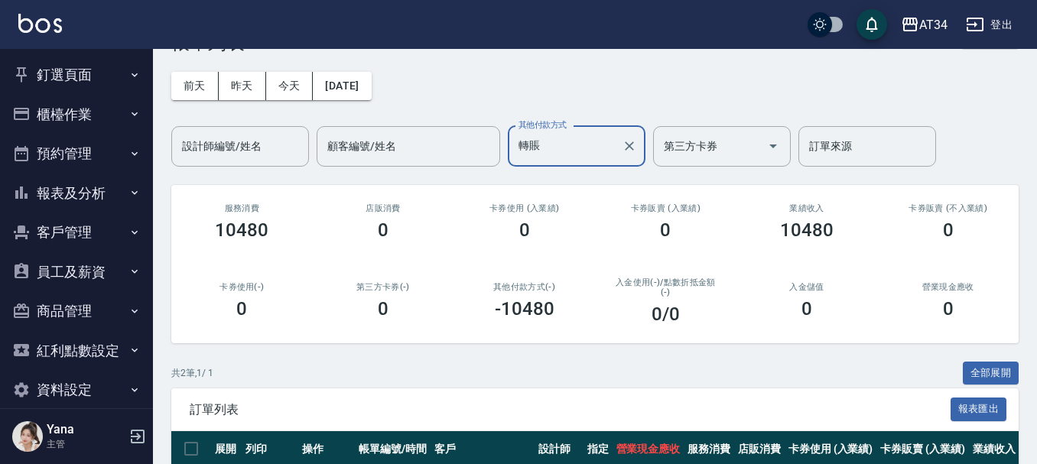
scroll to position [46, 0]
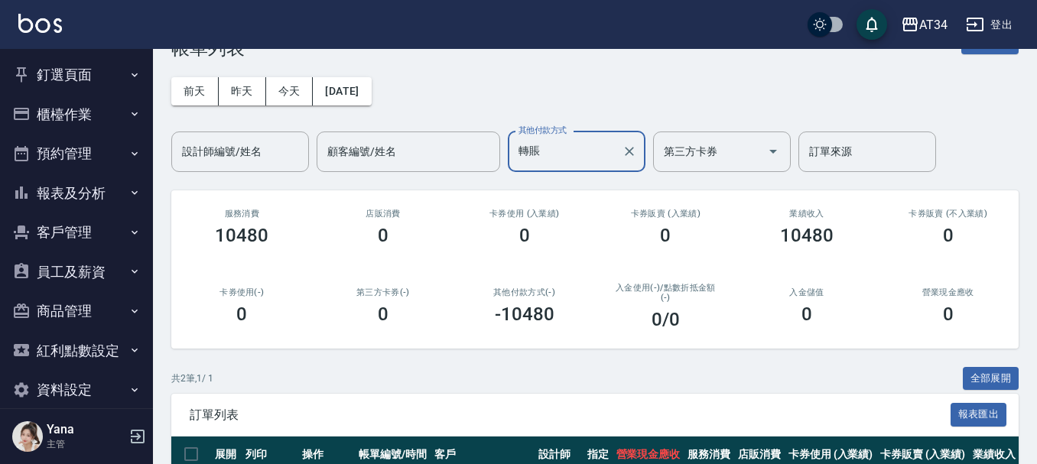
click at [576, 154] on input "轉賬" at bounding box center [565, 151] width 101 height 27
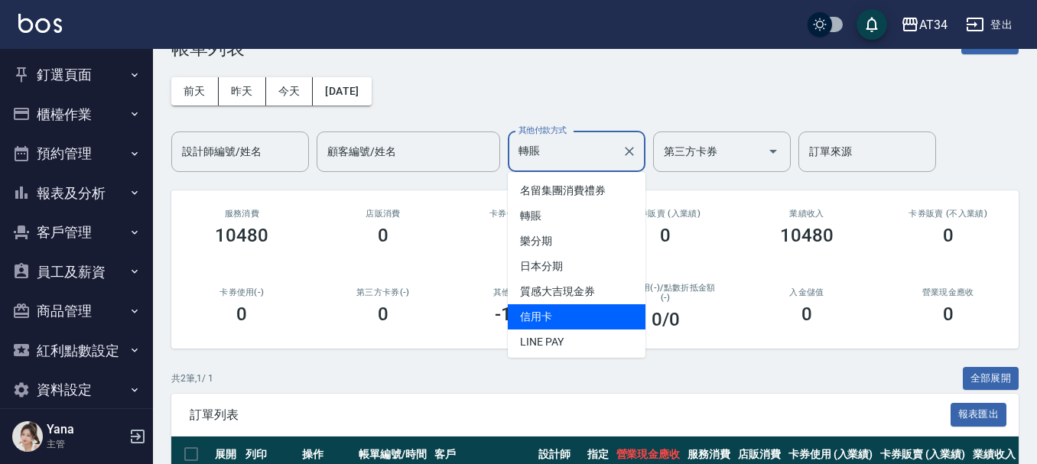
click at [578, 313] on span "信用卡" at bounding box center [577, 316] width 138 height 25
type input "信用卡"
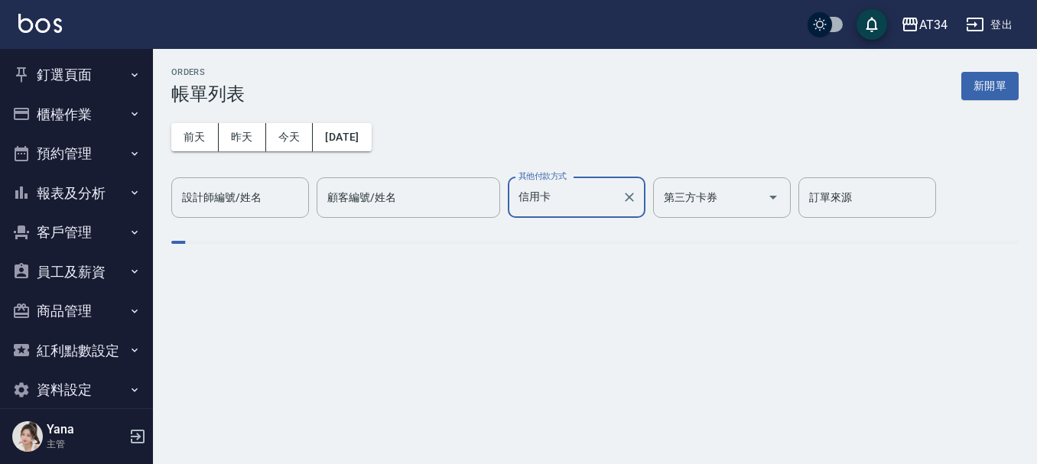
scroll to position [0, 0]
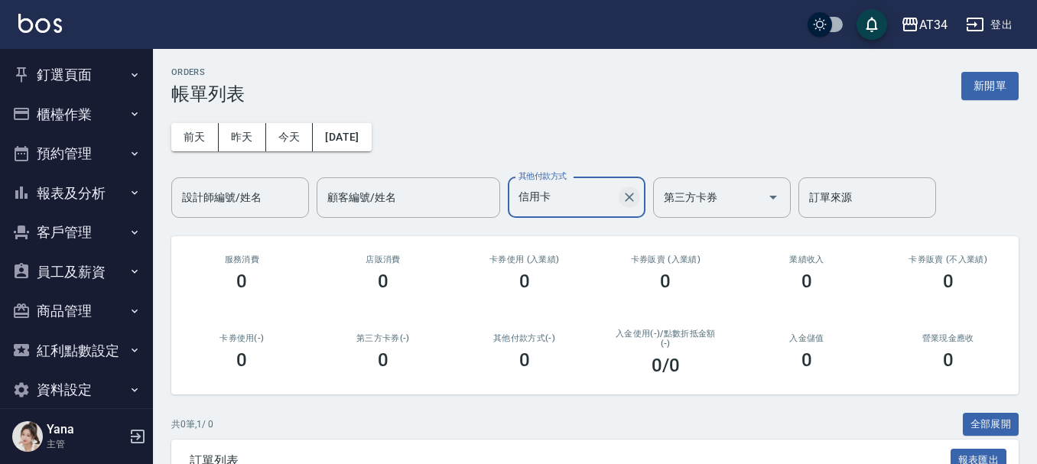
click at [628, 193] on icon "Clear" at bounding box center [629, 197] width 15 height 15
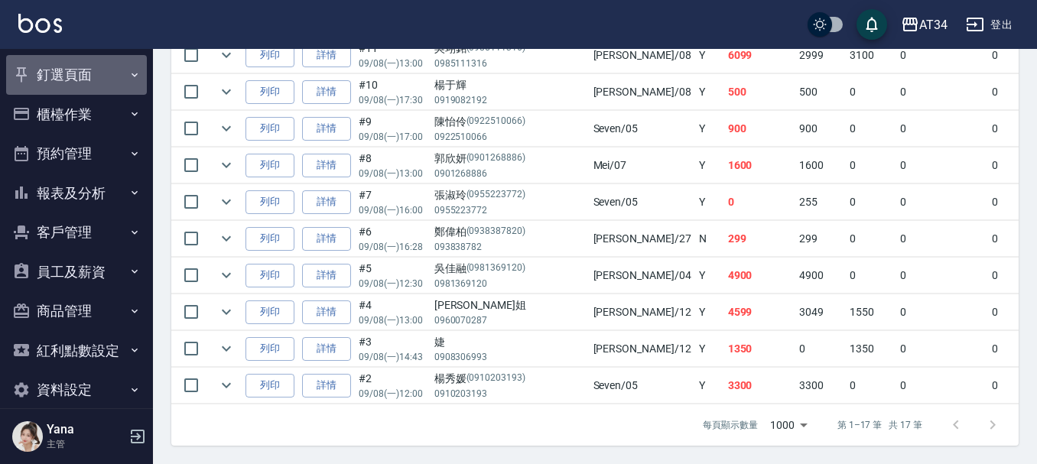
click at [80, 83] on button "釘選頁面" at bounding box center [76, 75] width 141 height 40
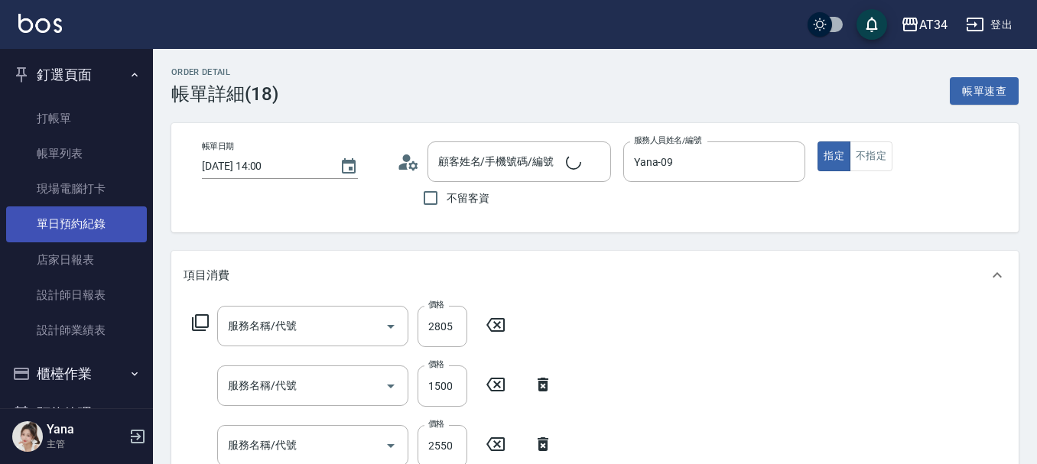
type input "2025/09/08 14:00"
type input "Yana-09"
type input "680"
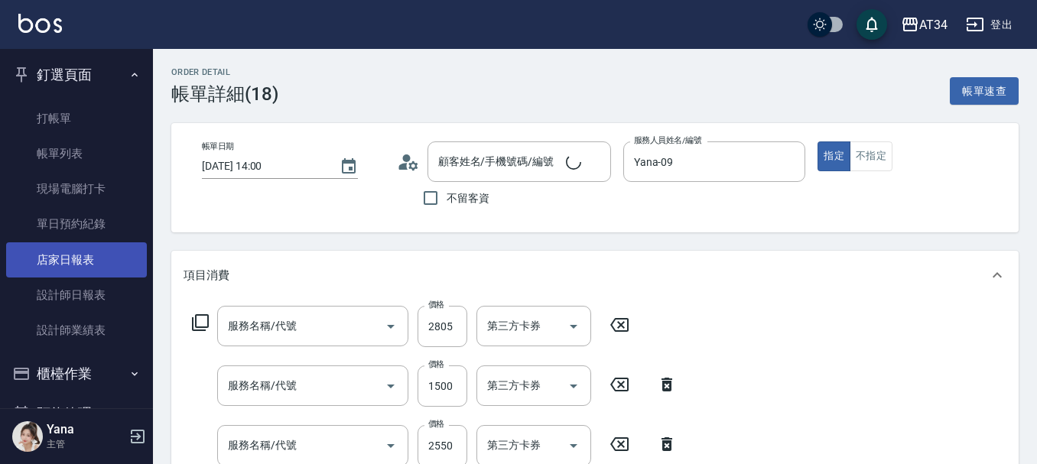
type input "燙髮(301)"
type input "芙米勒敷膜短(918)"
type input "京喚羽護髮中(630)"
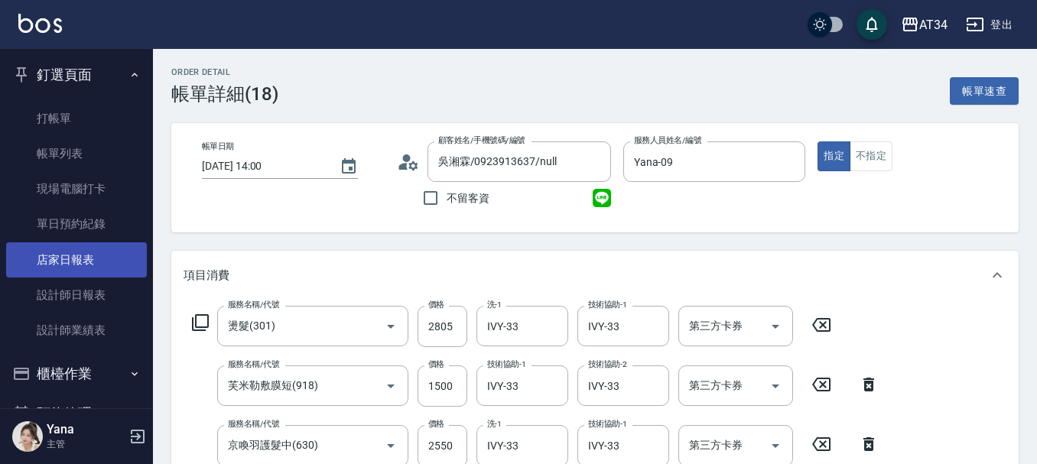
type input "吳湘霖/0923913637/null"
click at [78, 373] on button "櫃檯作業" at bounding box center [76, 374] width 141 height 40
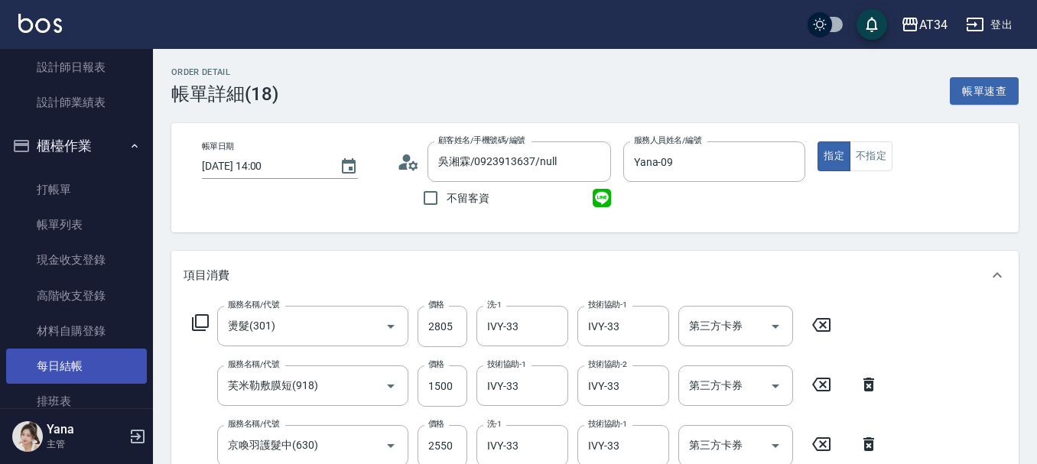
scroll to position [229, 0]
click at [70, 363] on link "每日結帳" at bounding box center [76, 364] width 141 height 35
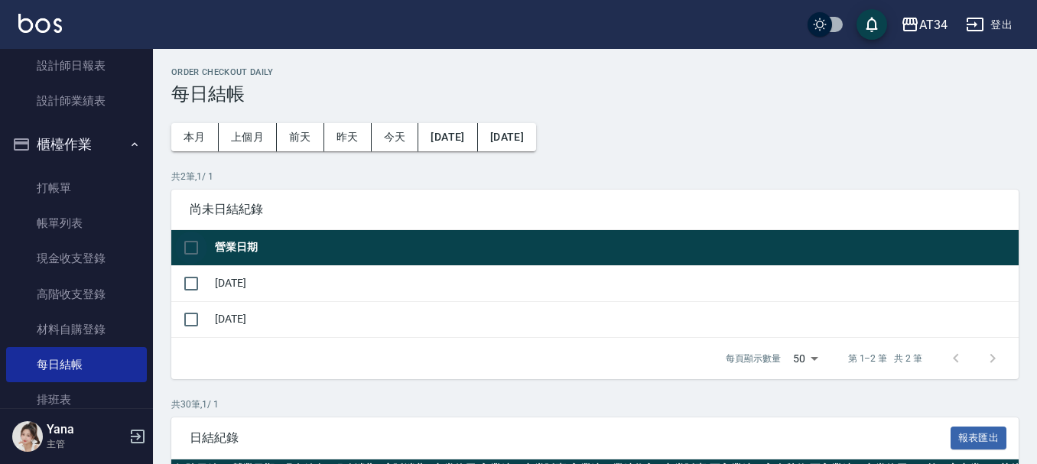
click at [187, 247] on input "checkbox" at bounding box center [191, 248] width 32 height 32
checkbox input "true"
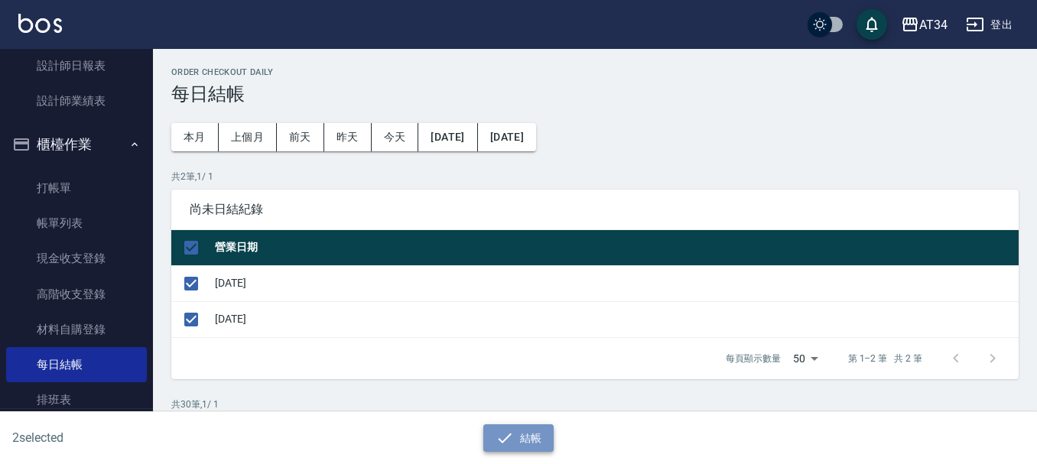
click at [526, 437] on button "結帳" at bounding box center [518, 438] width 71 height 28
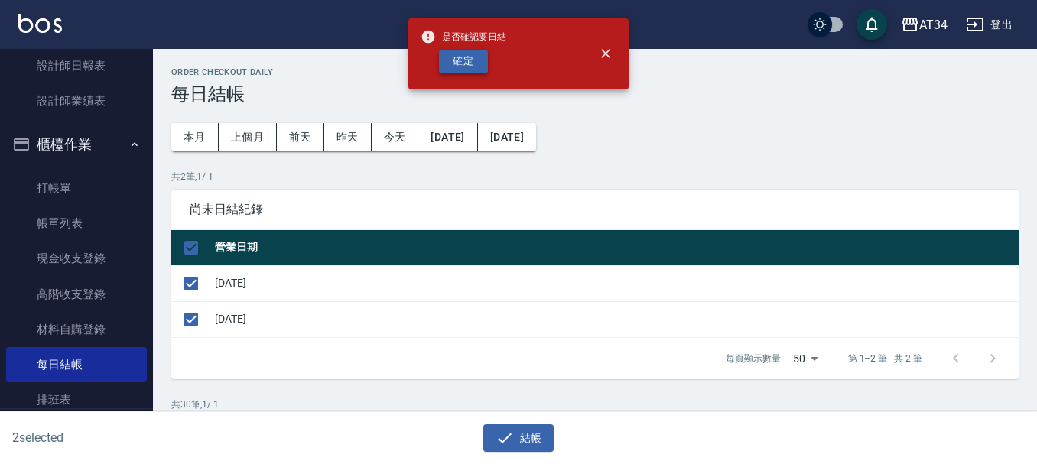
click at [466, 70] on button "確定" at bounding box center [463, 62] width 49 height 24
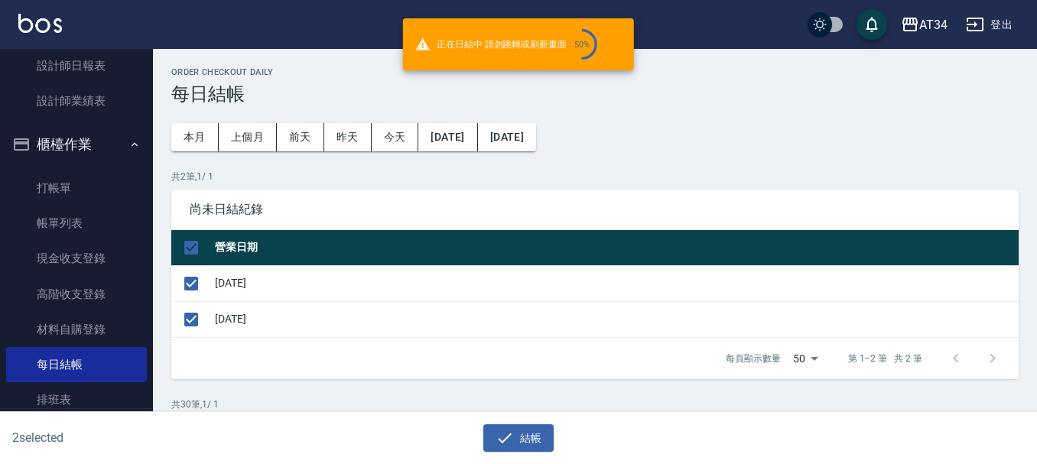
checkbox input "false"
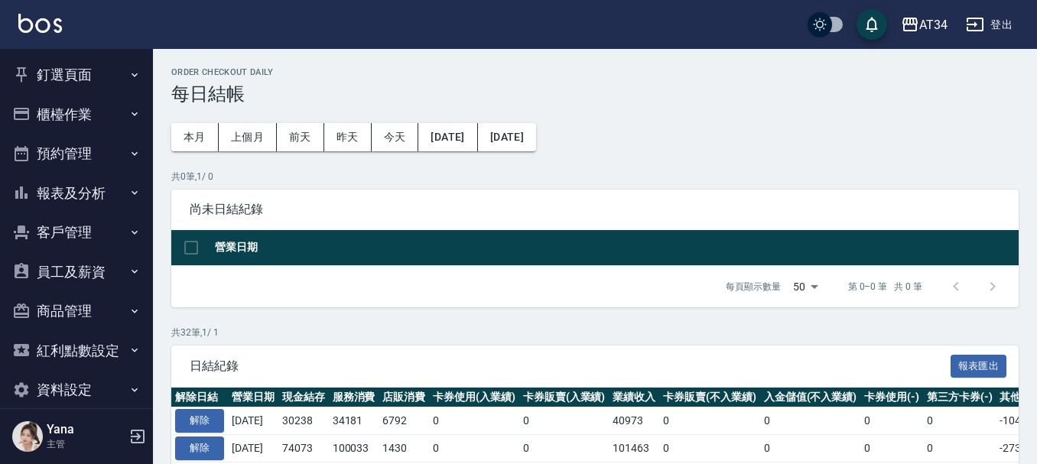
scroll to position [76, 0]
